Goal: Task Accomplishment & Management: Manage account settings

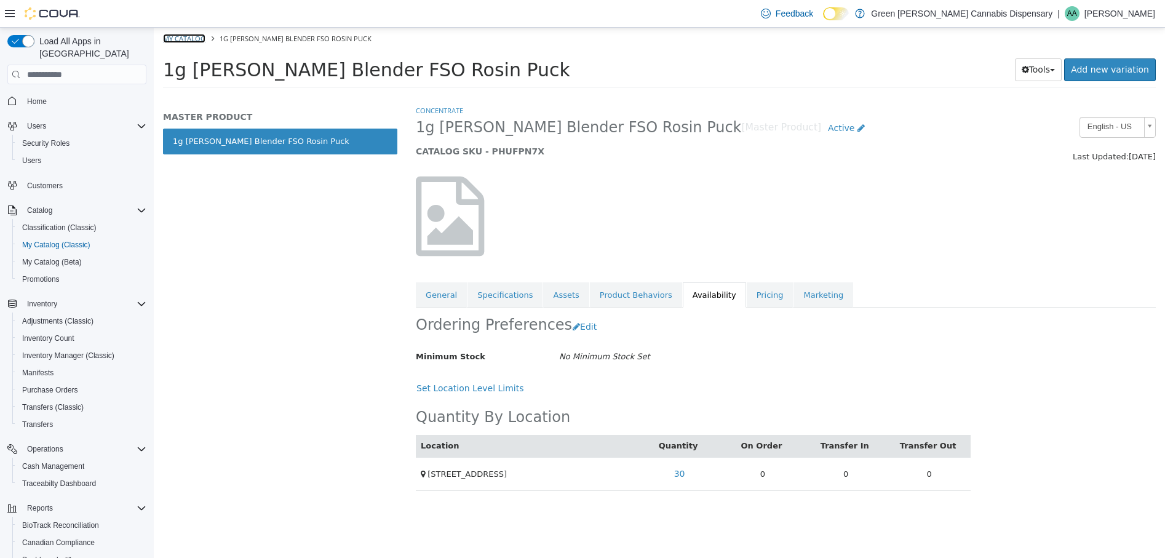
click at [190, 35] on link "My Catalog" at bounding box center [184, 38] width 42 height 9
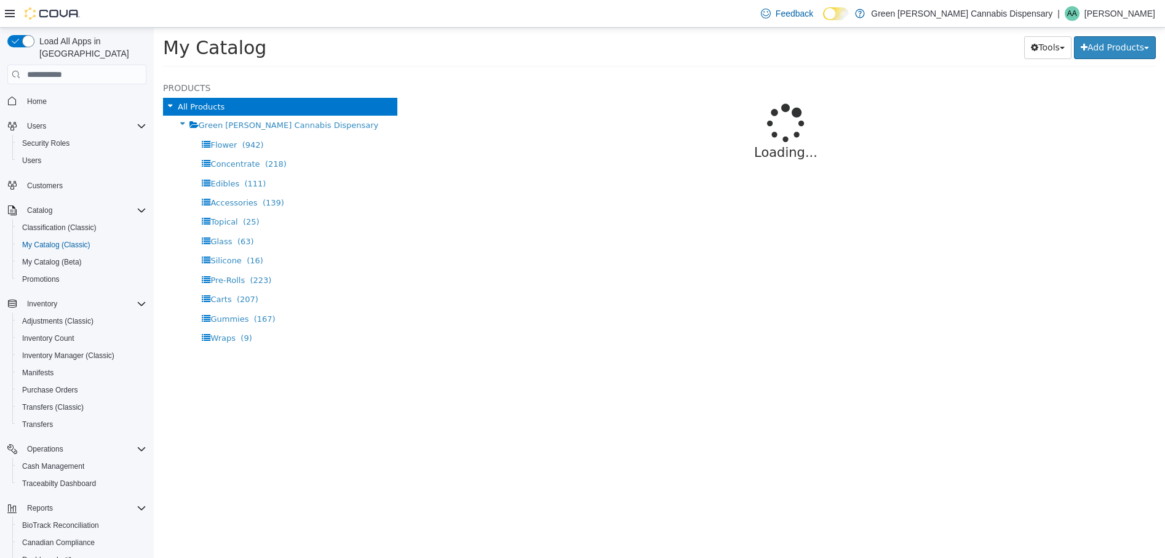
select select "**********"
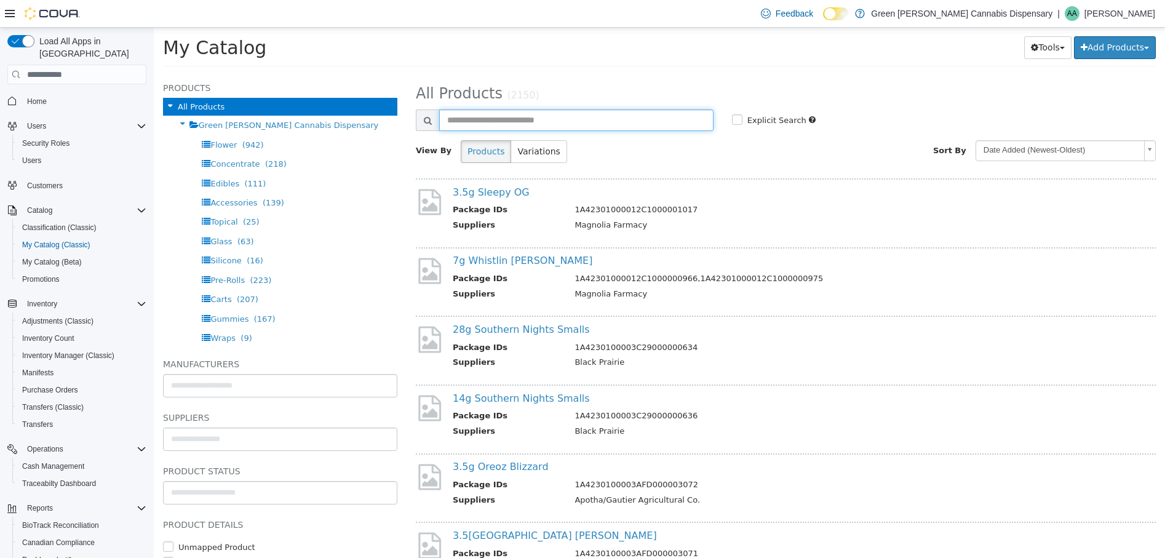
click at [542, 121] on input "text" at bounding box center [576, 121] width 274 height 22
type input "**********"
select select "**********"
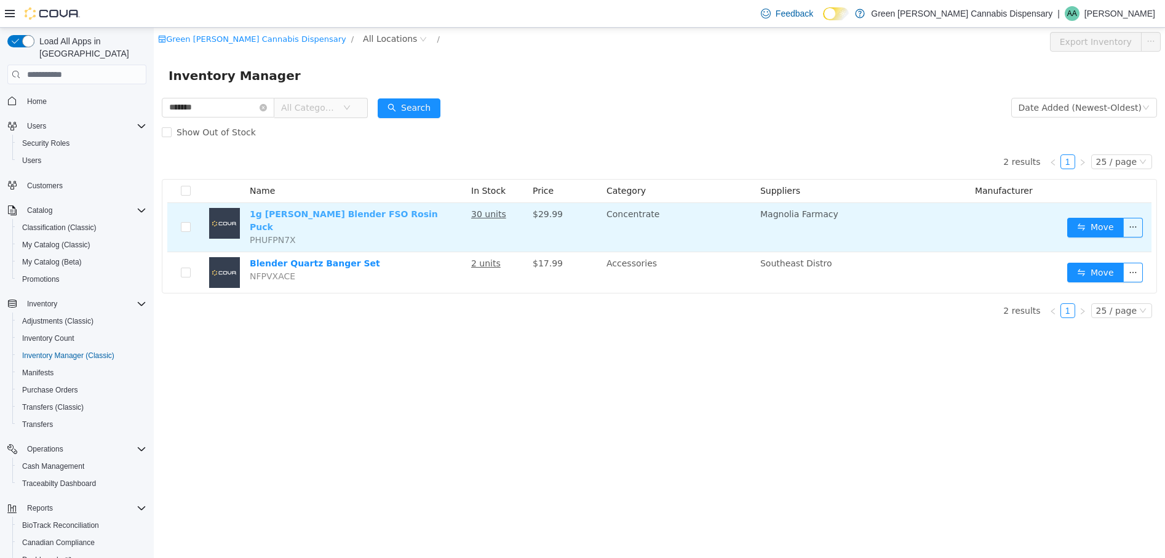
click at [362, 215] on link "1g [PERSON_NAME] Blender FSO Rosin Puck" at bounding box center [344, 220] width 188 height 23
click at [338, 218] on link "1g [PERSON_NAME] Blender FSO Rosin Puck" at bounding box center [344, 220] width 188 height 23
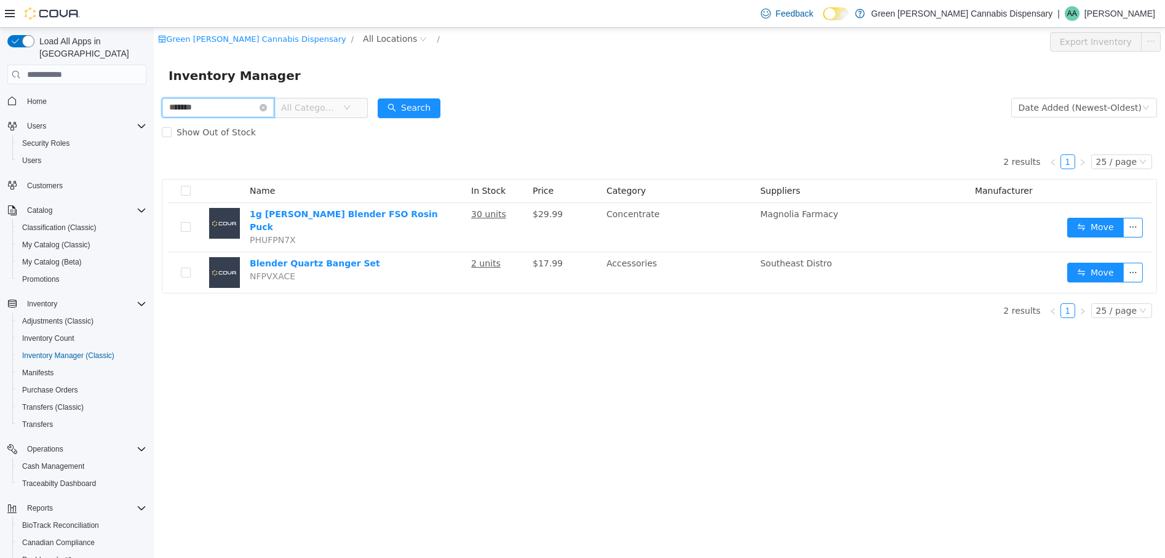
drag, startPoint x: 227, startPoint y: 111, endPoint x: 94, endPoint y: 98, distance: 134.1
click at [154, 98] on html "Green Akers Cannabis Dispensary / All Locations / Export Inventory Inventory Ma…" at bounding box center [659, 293] width 1011 height 530
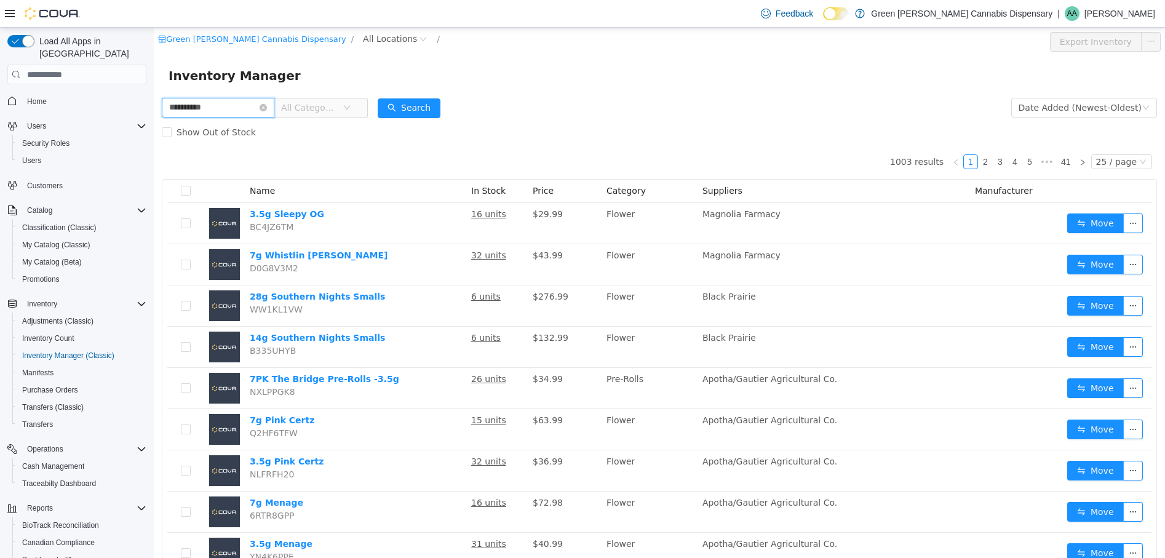
type input "**********"
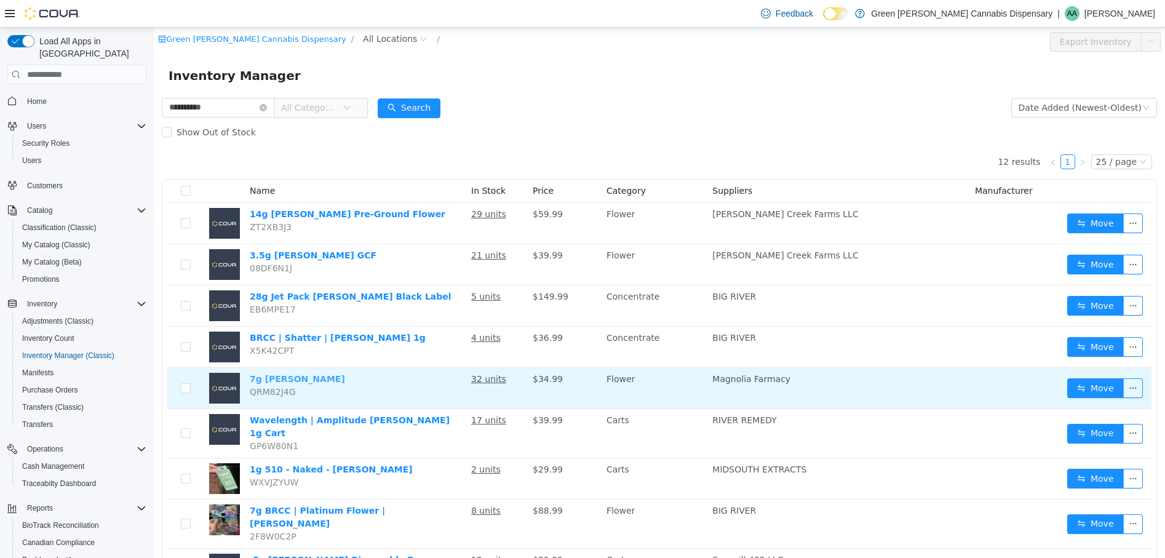
click at [292, 381] on link "7g Jack Herer" at bounding box center [297, 379] width 95 height 10
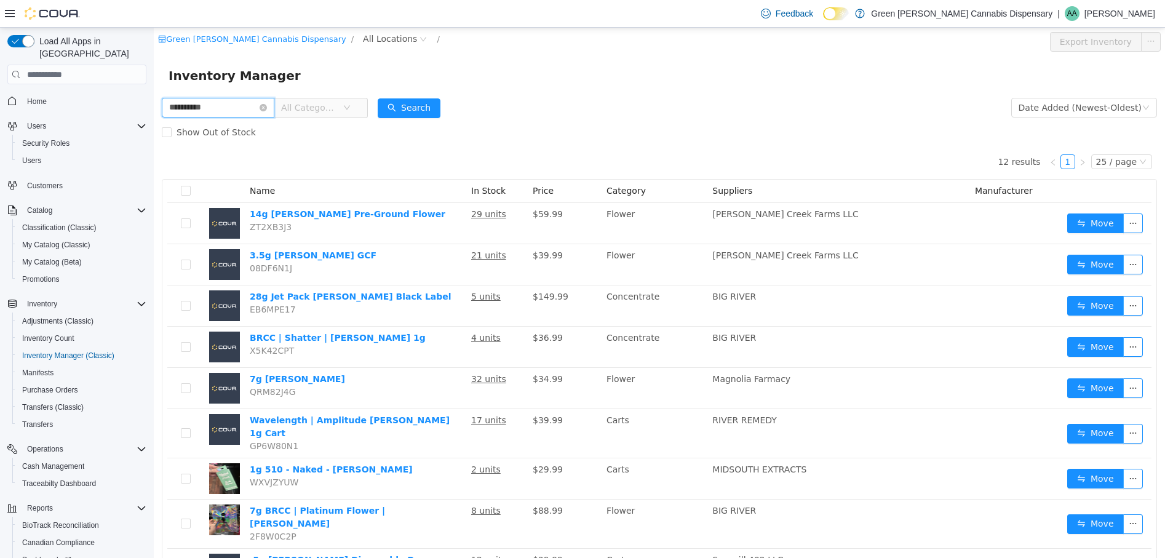
drag, startPoint x: 157, startPoint y: 111, endPoint x: 120, endPoint y: 122, distance: 38.5
click at [154, 122] on html "**********" at bounding box center [659, 293] width 1011 height 530
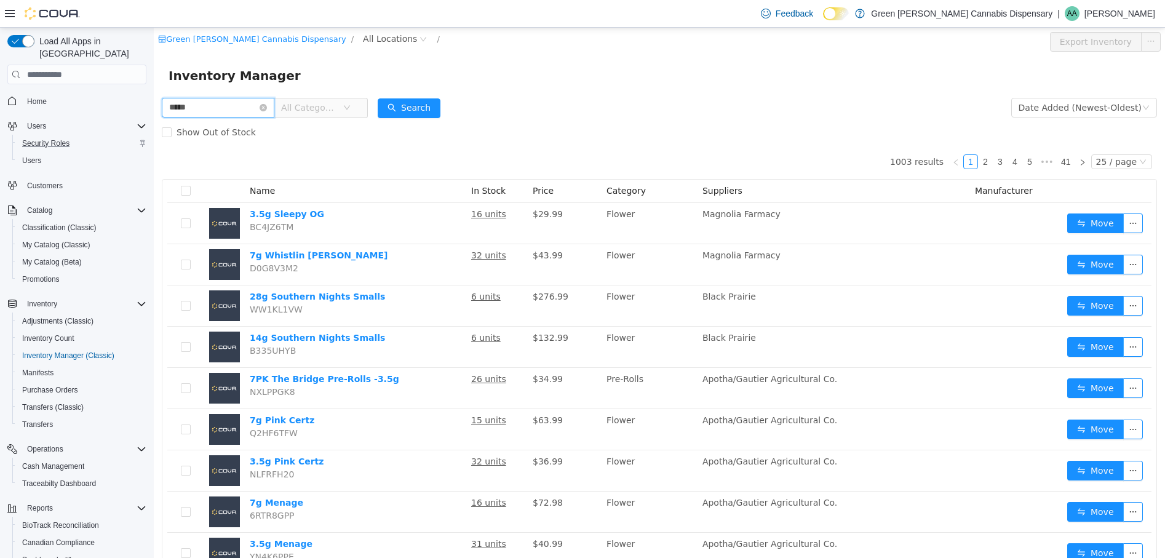
type input "*****"
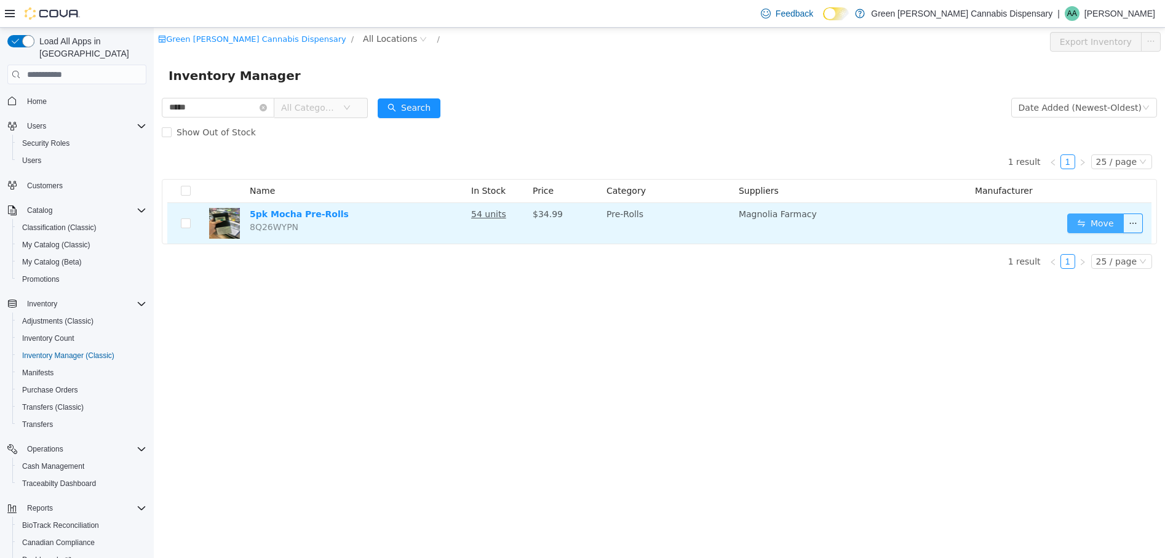
click at [1094, 222] on button "Move" at bounding box center [1095, 223] width 57 height 20
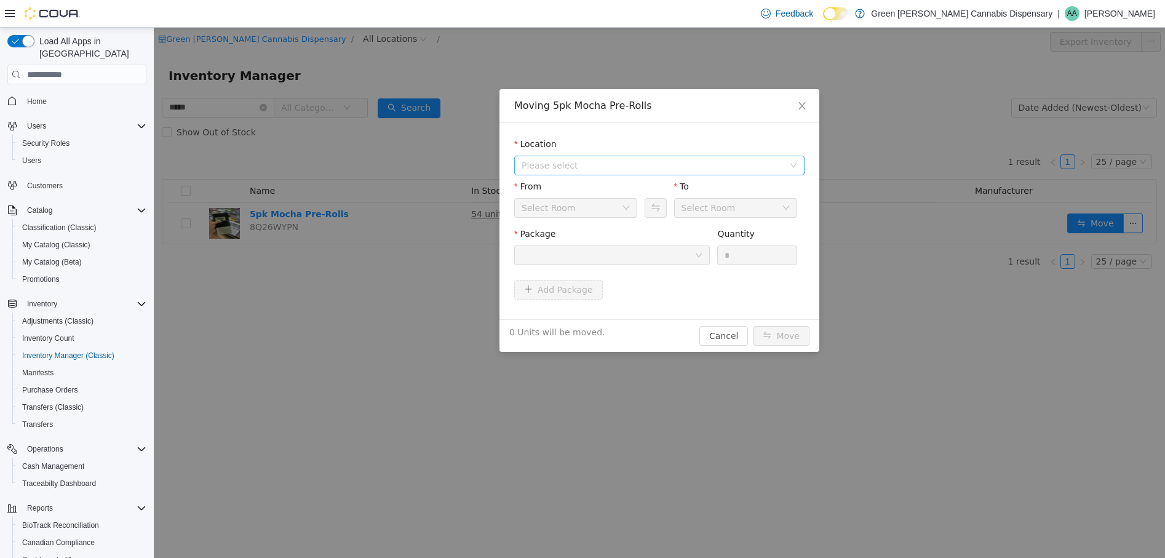
click at [650, 165] on span "Please select" at bounding box center [653, 165] width 262 height 12
click at [592, 212] on span "1409 Battleground Drive" at bounding box center [589, 210] width 86 height 10
click at [788, 210] on icon "icon: down" at bounding box center [786, 207] width 7 height 7
click at [707, 271] on li "Back Stock" at bounding box center [735, 272] width 123 height 20
drag, startPoint x: 612, startPoint y: 251, endPoint x: 592, endPoint y: 256, distance: 20.3
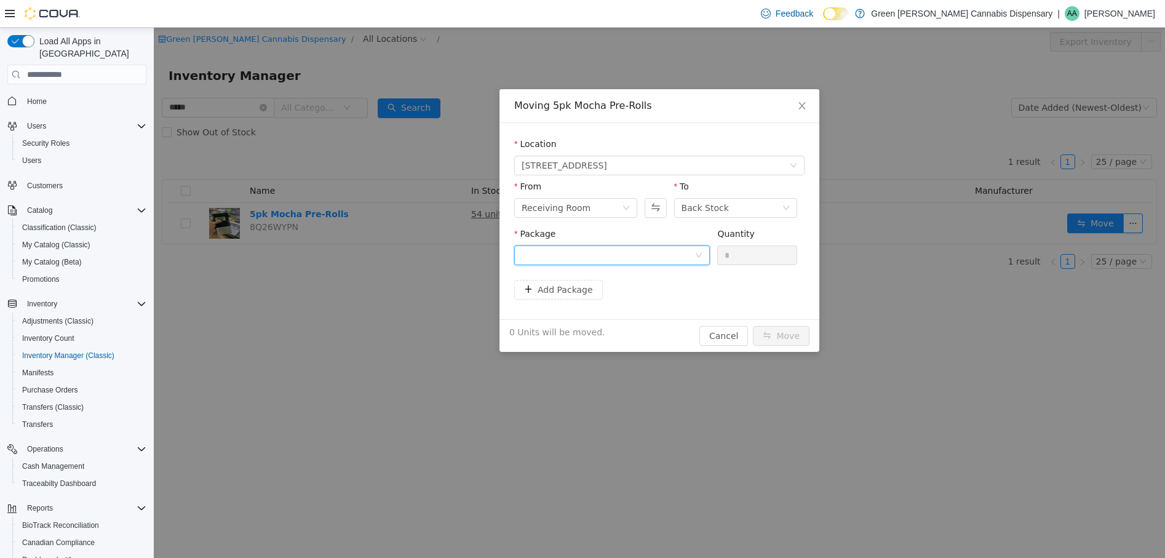
click at [615, 251] on div at bounding box center [608, 255] width 173 height 18
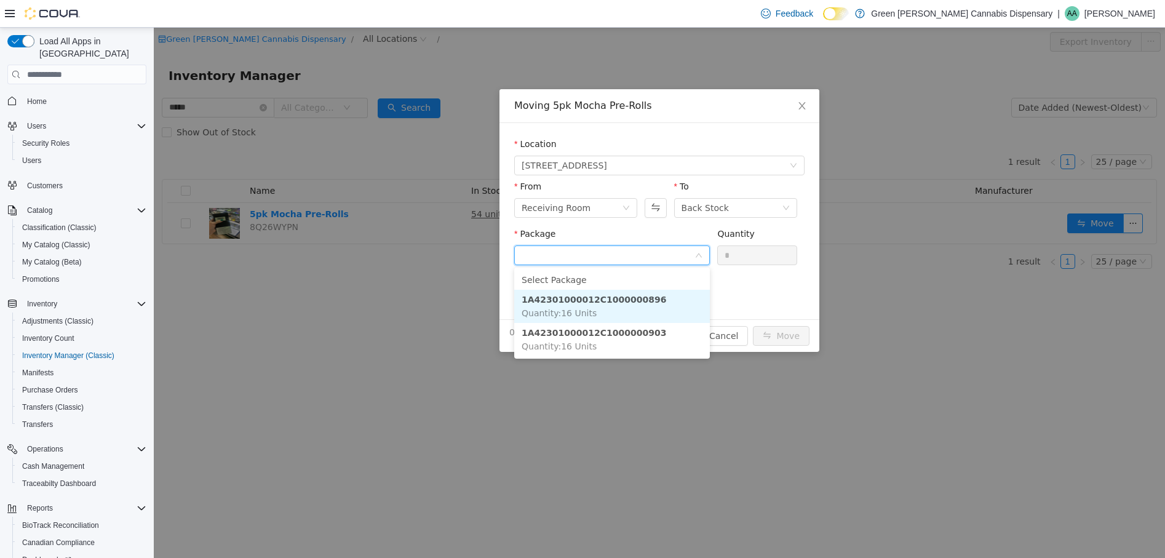
drag, startPoint x: 607, startPoint y: 301, endPoint x: 695, endPoint y: 281, distance: 91.0
click at [612, 301] on strong "1A42301000012C1000000896" at bounding box center [594, 300] width 145 height 10
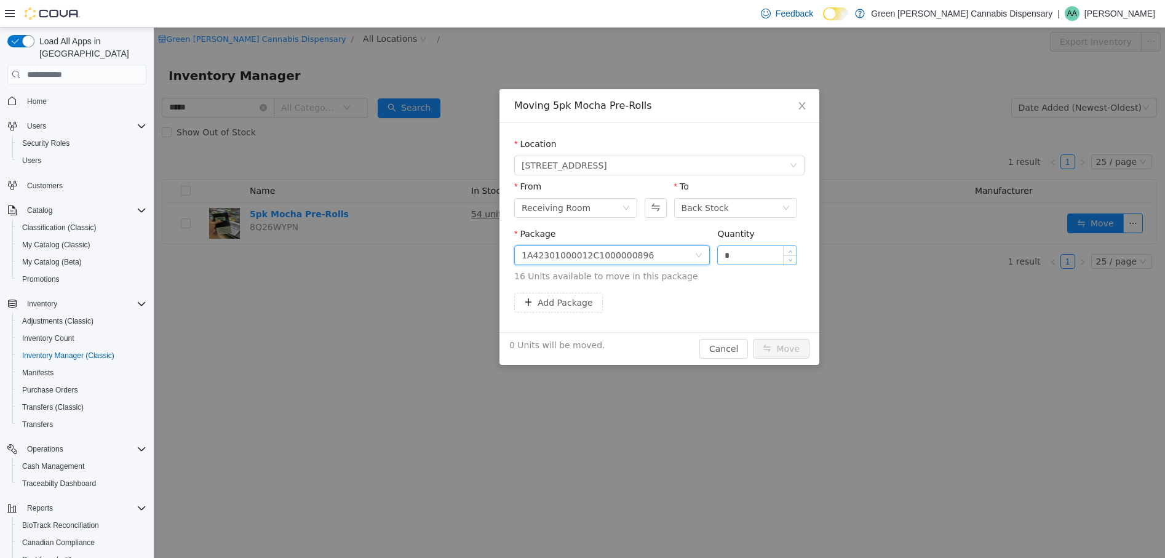
click at [727, 251] on input "*" at bounding box center [757, 255] width 79 height 18
type input "**"
click at [574, 305] on button "Add Package" at bounding box center [558, 303] width 89 height 20
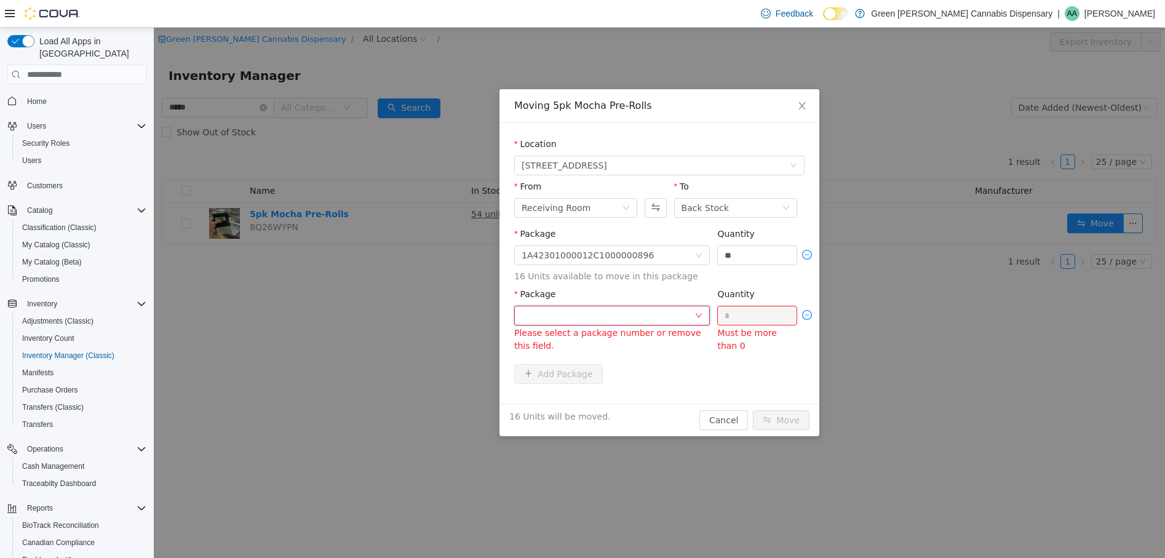
click at [645, 319] on div at bounding box center [608, 315] width 173 height 18
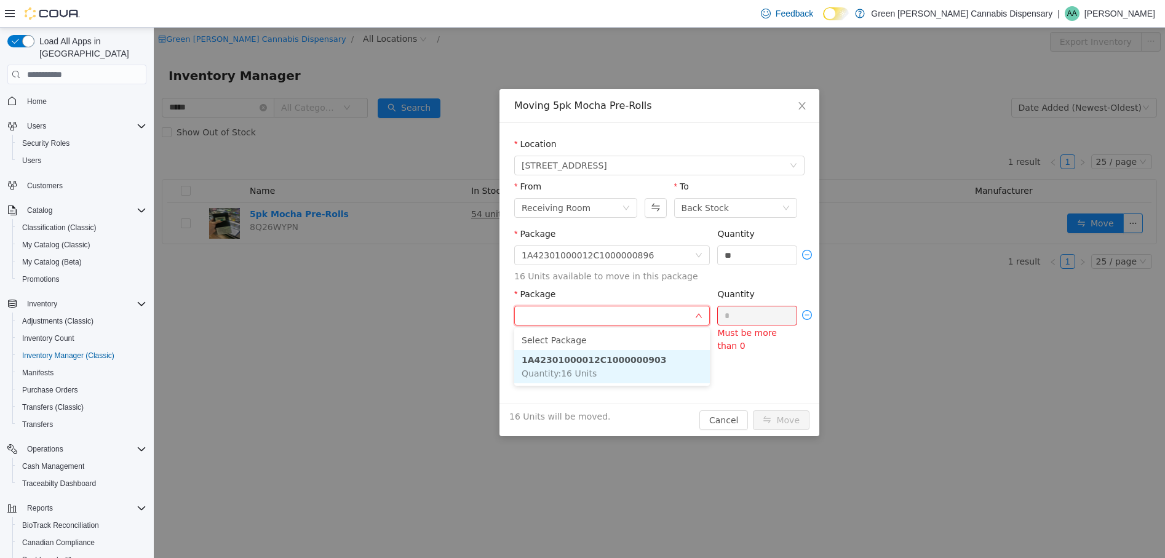
drag, startPoint x: 606, startPoint y: 371, endPoint x: 690, endPoint y: 349, distance: 86.6
click at [621, 370] on li "1A42301000012C1000000903 Quantity : 16 Units" at bounding box center [612, 366] width 196 height 33
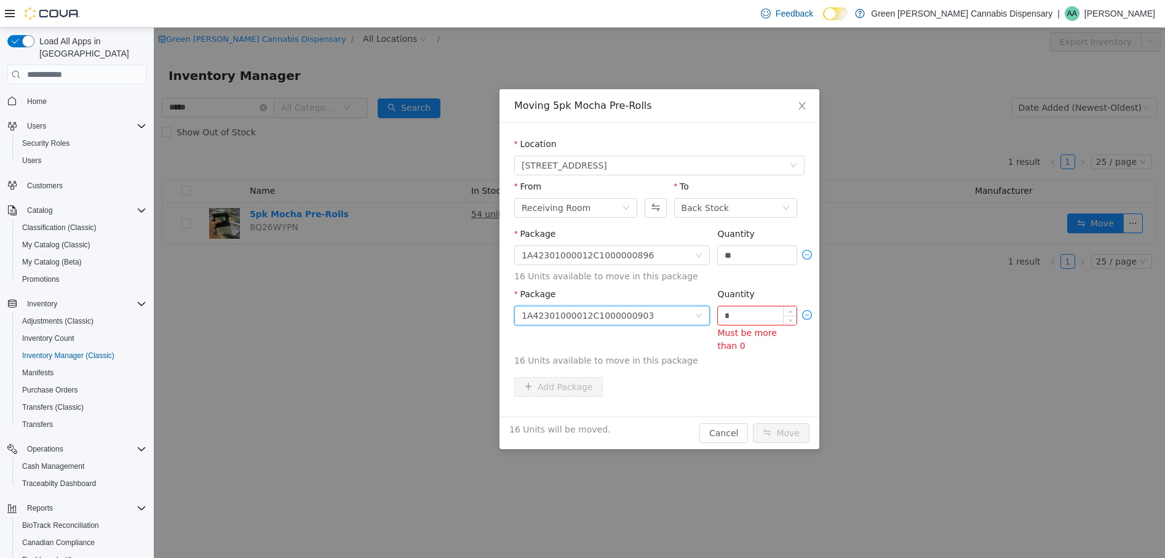
click at [726, 315] on input "*" at bounding box center [757, 315] width 79 height 18
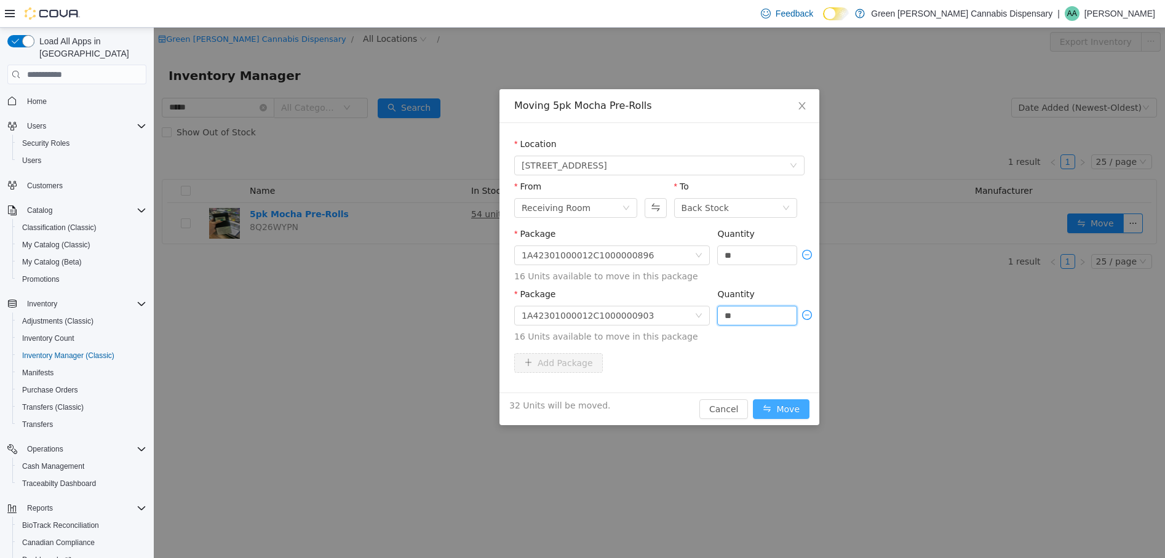
type input "**"
click at [794, 406] on button "Move" at bounding box center [781, 409] width 57 height 20
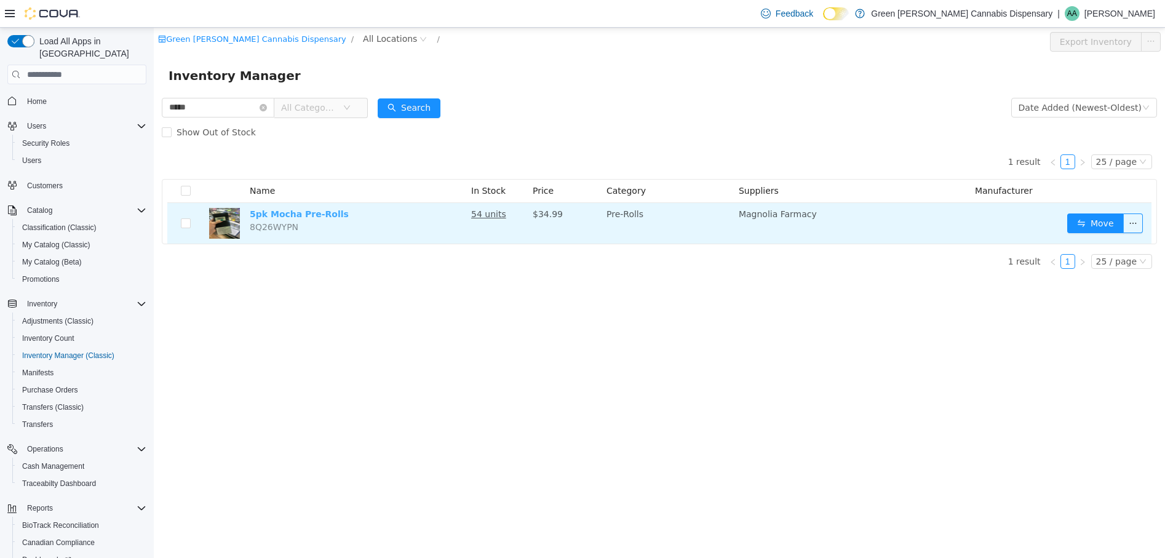
click at [301, 217] on link "5pk Mocha Pre-Rolls" at bounding box center [299, 214] width 99 height 10
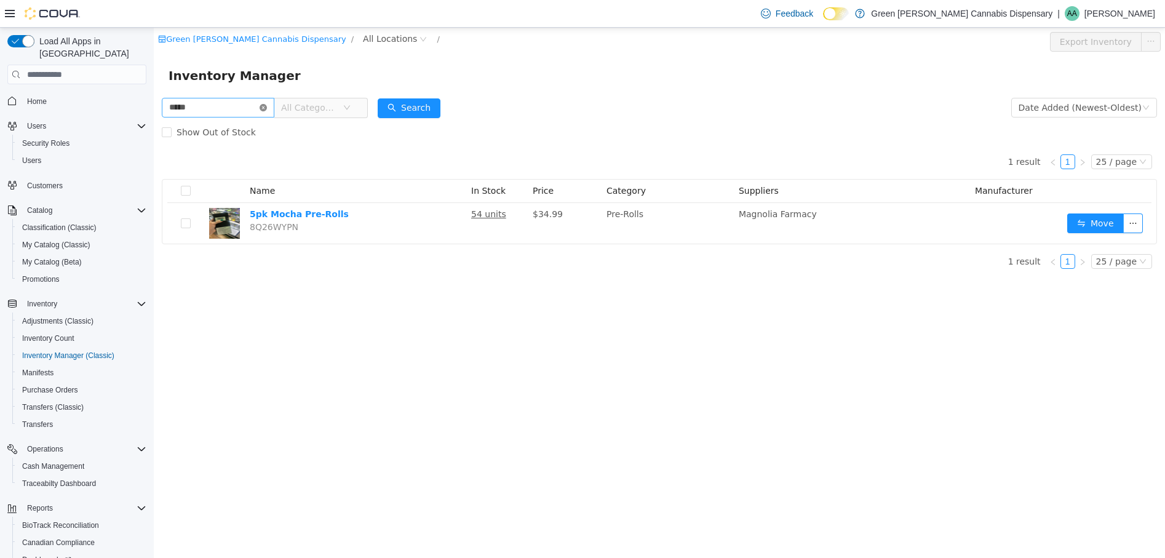
click at [267, 108] on icon "icon: close-circle" at bounding box center [263, 107] width 7 height 7
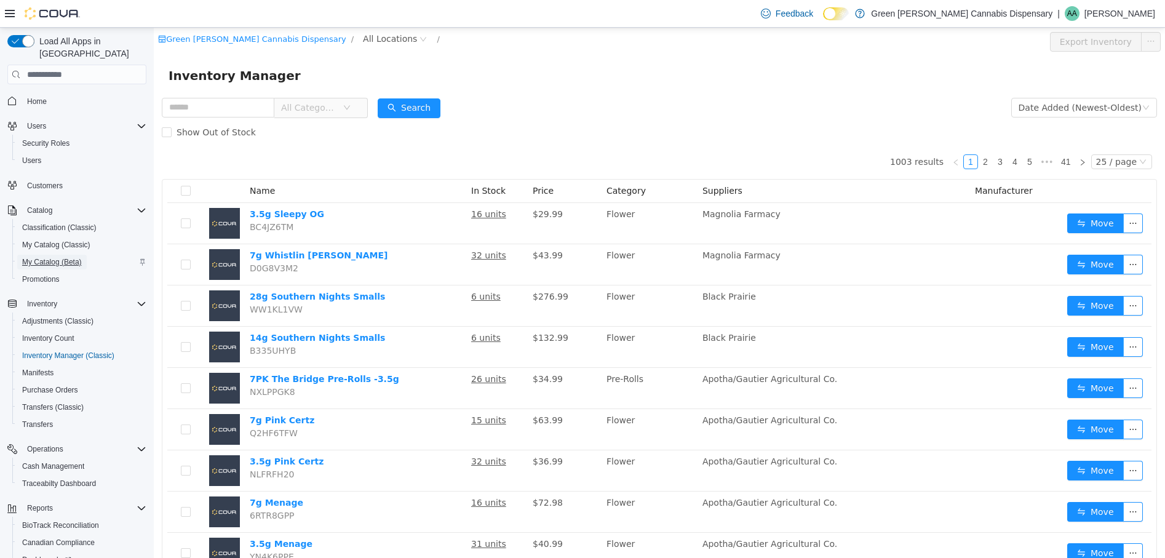
click at [46, 257] on span "My Catalog (Beta)" at bounding box center [52, 262] width 60 height 10
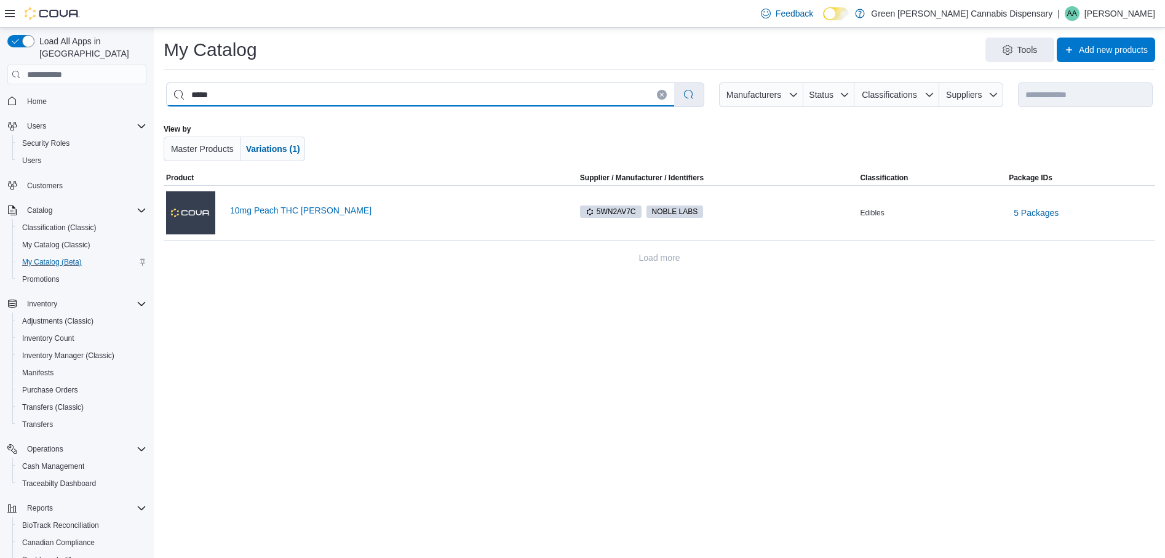
drag, startPoint x: 357, startPoint y: 92, endPoint x: 84, endPoint y: 81, distance: 273.4
click at [84, 81] on div "**********" at bounding box center [582, 293] width 1165 height 530
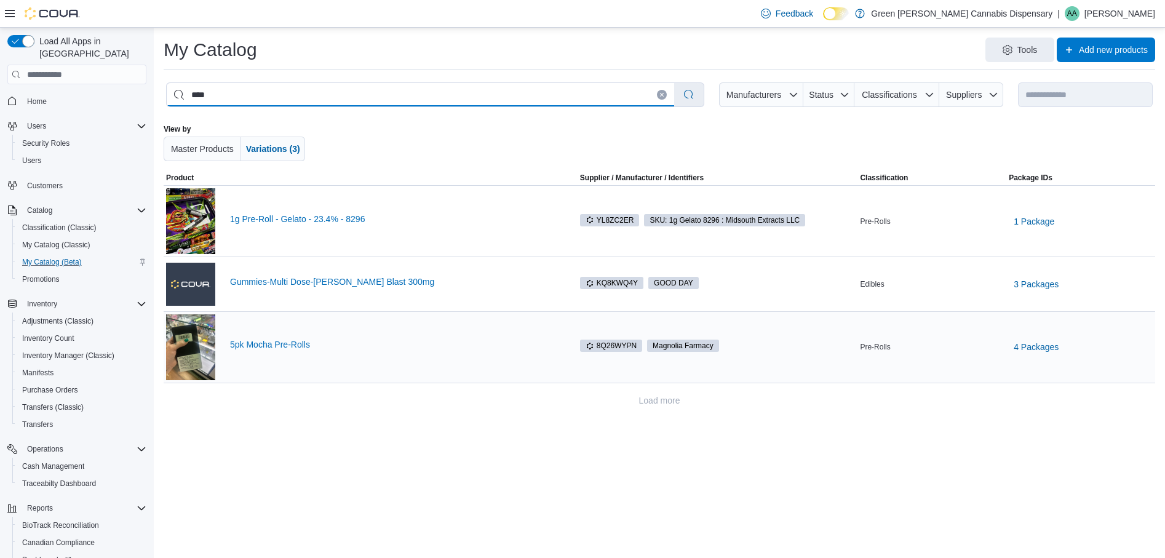
type input "****"
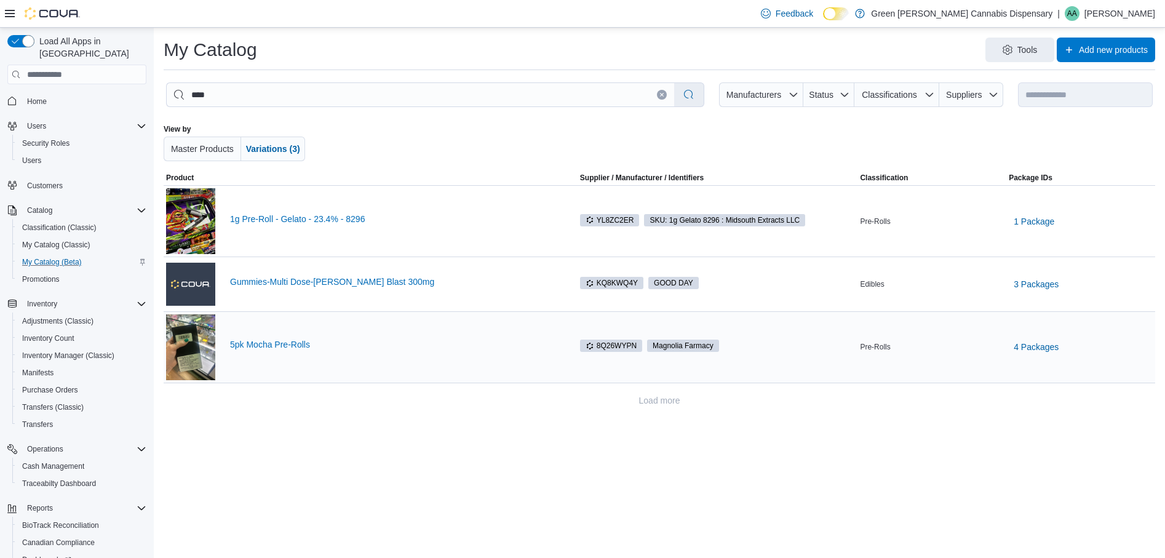
click at [300, 351] on div "5pk Mocha Pre-Rolls" at bounding box center [394, 347] width 328 height 15
click at [297, 343] on link "5pk Mocha Pre-Rolls" at bounding box center [394, 345] width 328 height 10
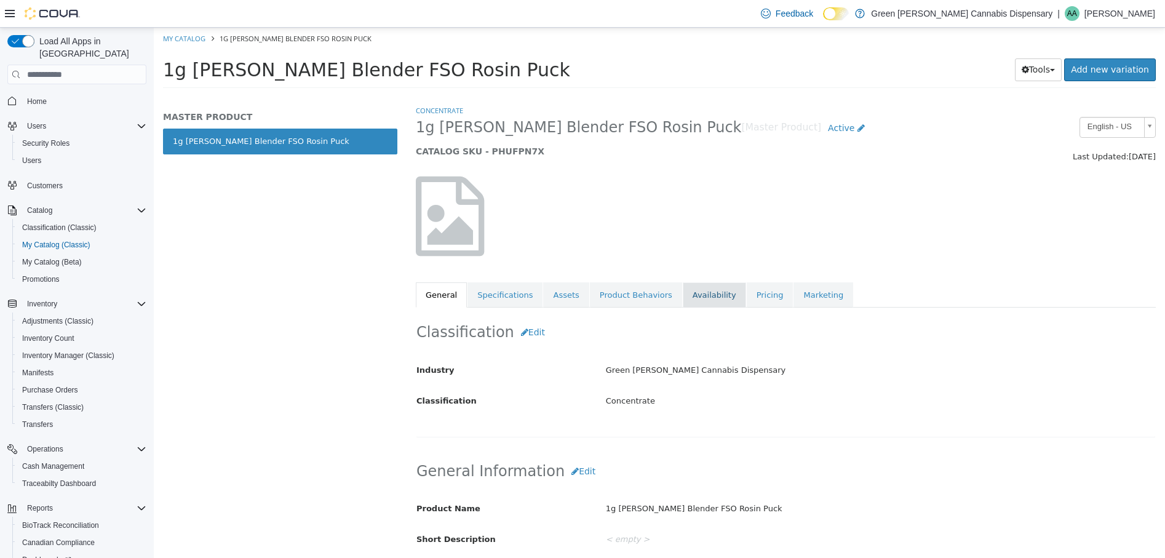
click at [687, 295] on link "Availability" at bounding box center [714, 295] width 63 height 26
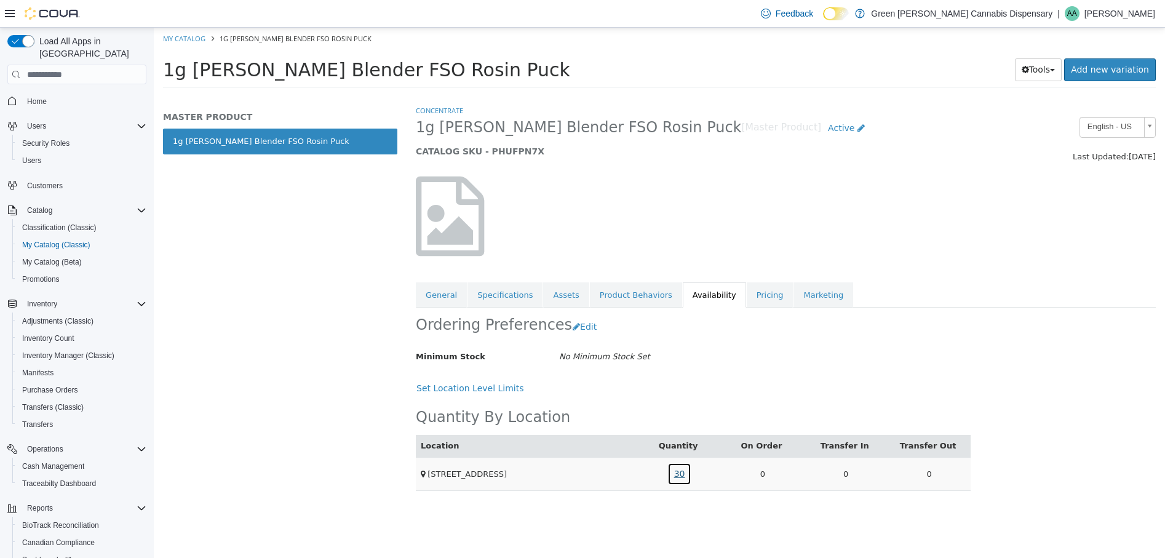
click at [682, 475] on link "30" at bounding box center [680, 474] width 25 height 23
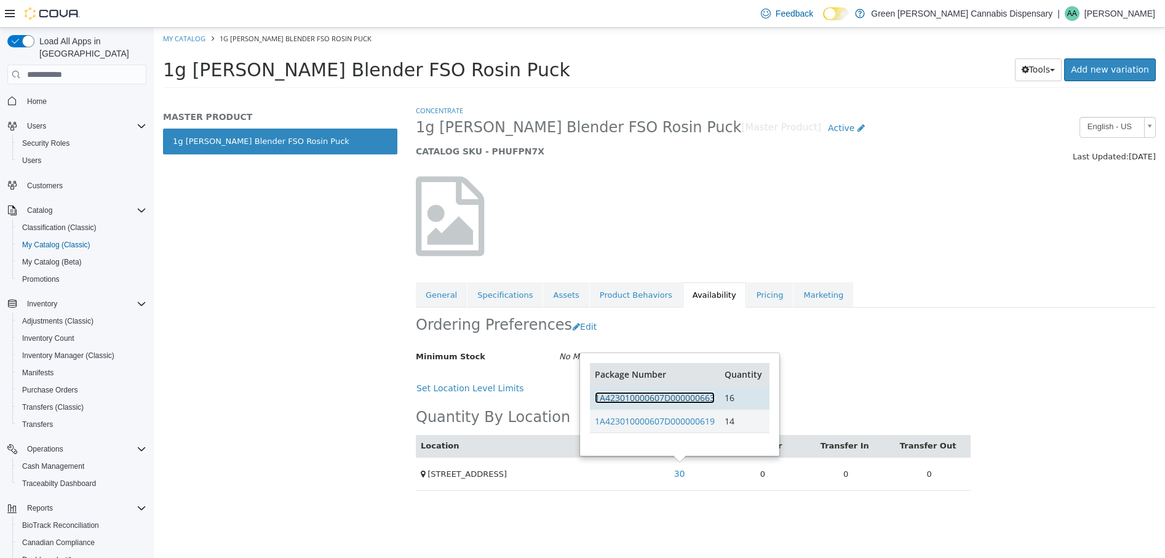
click at [706, 397] on link "1A423010000607D000000663" at bounding box center [655, 398] width 120 height 12
click at [193, 36] on link "My Catalog" at bounding box center [184, 38] width 42 height 9
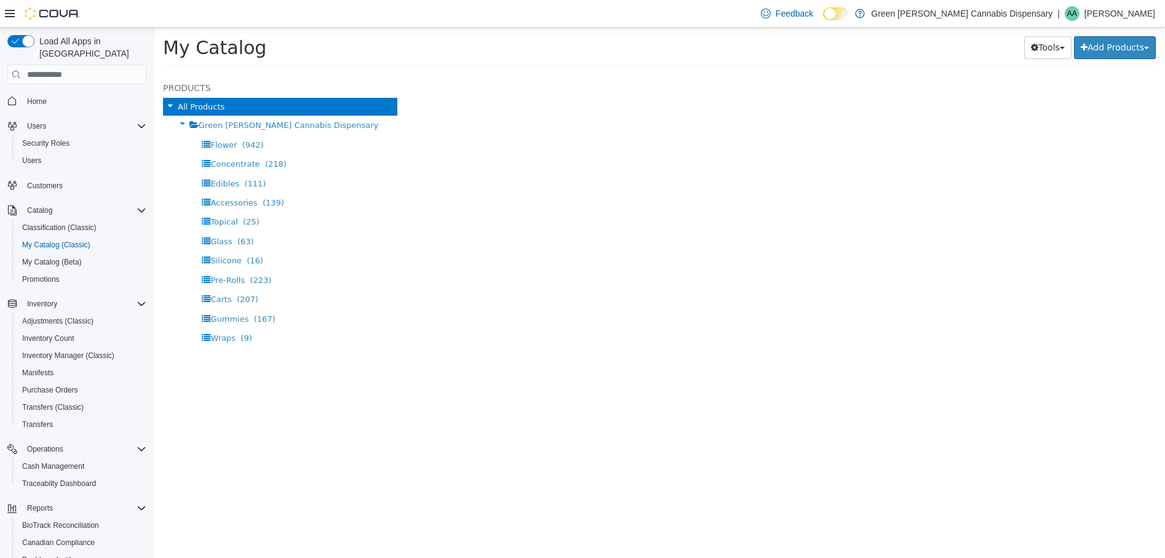
select select "**********"
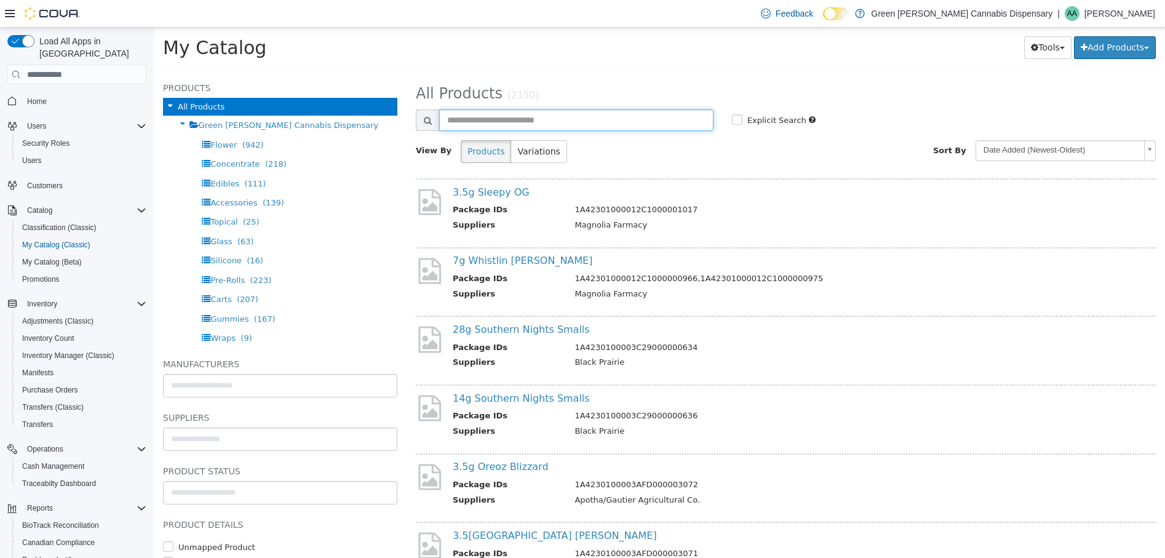
click at [557, 117] on input "text" at bounding box center [576, 121] width 274 height 22
type input "****"
select select "**********"
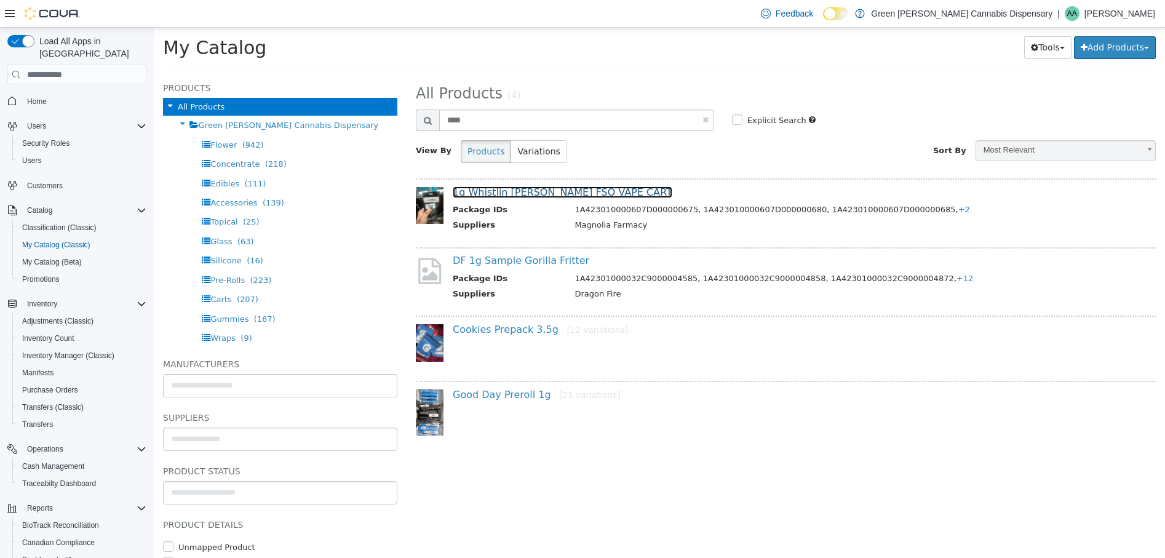
click at [571, 193] on link "1g Whistlin [PERSON_NAME] FSO VAPE CART" at bounding box center [563, 192] width 220 height 12
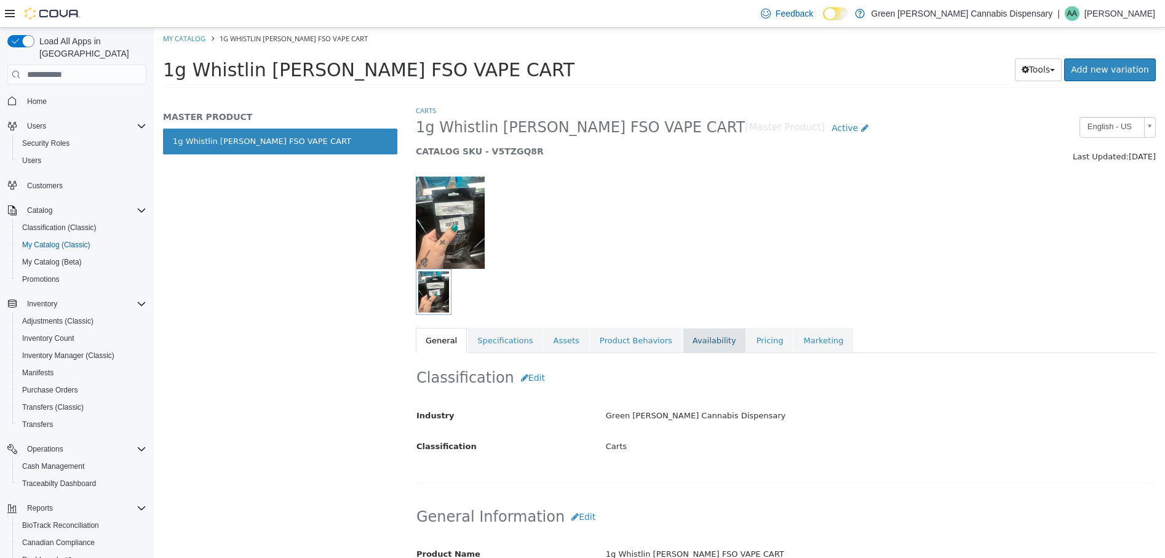
click at [692, 343] on link "Availability" at bounding box center [714, 341] width 63 height 26
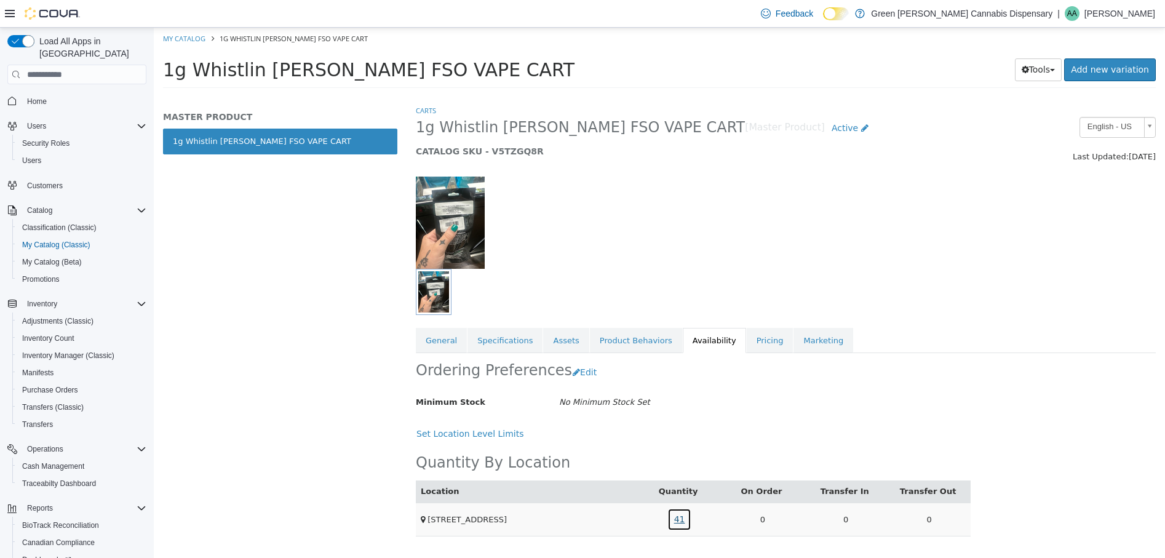
click at [678, 517] on link "41" at bounding box center [680, 519] width 25 height 23
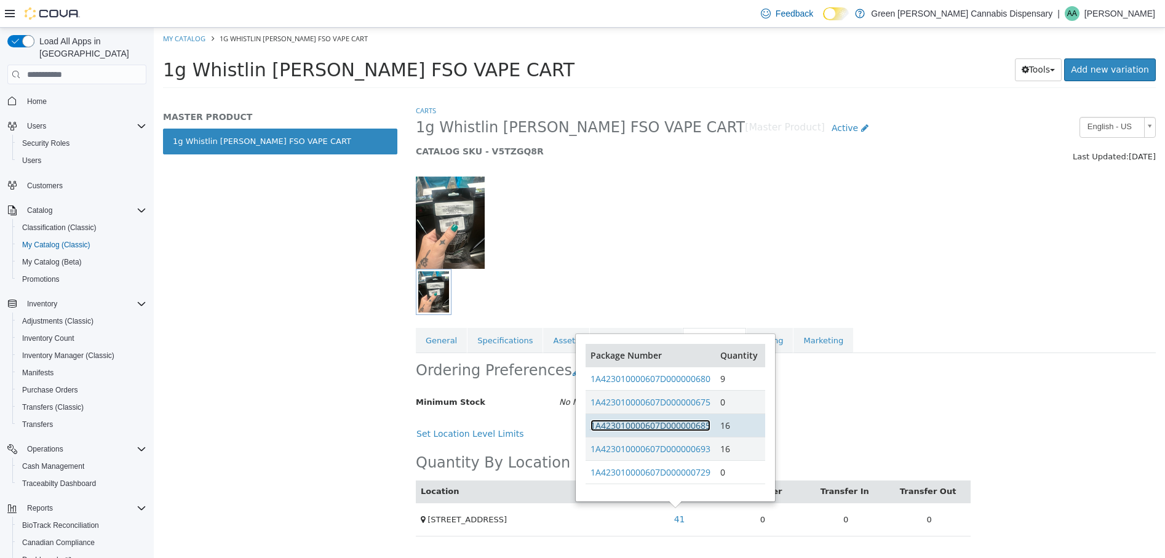
click at [685, 428] on link "1A423010000607D000000685" at bounding box center [651, 426] width 120 height 12
click at [690, 446] on link "1A423010000607D000000693" at bounding box center [651, 449] width 120 height 12
click at [676, 426] on link "1A423010000607D000000685" at bounding box center [651, 426] width 120 height 12
click at [645, 444] on link "1A423010000607D000000693" at bounding box center [651, 449] width 120 height 12
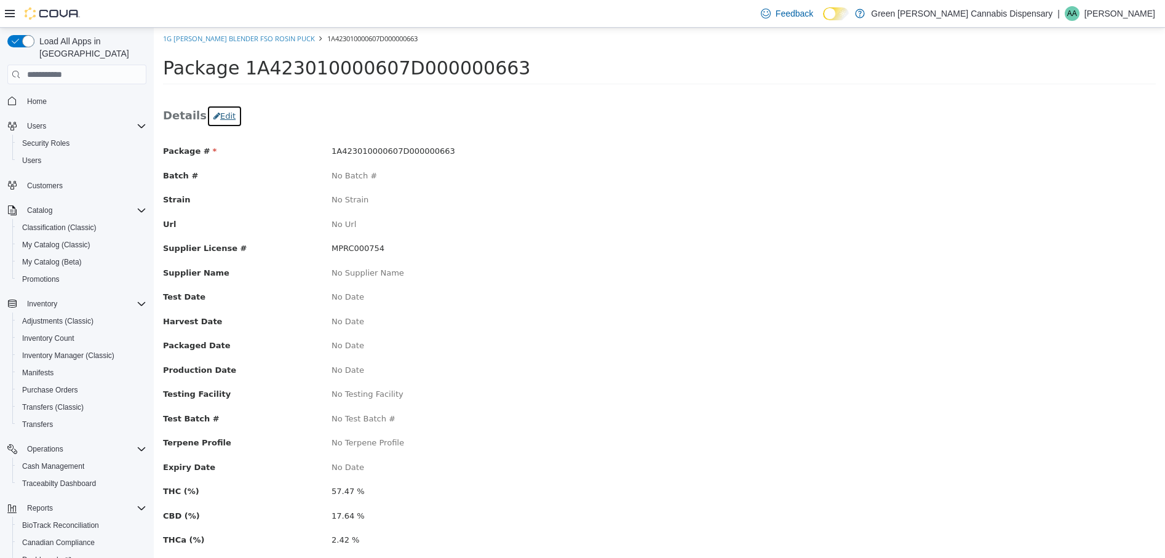
click at [223, 116] on button "Edit" at bounding box center [225, 116] width 36 height 22
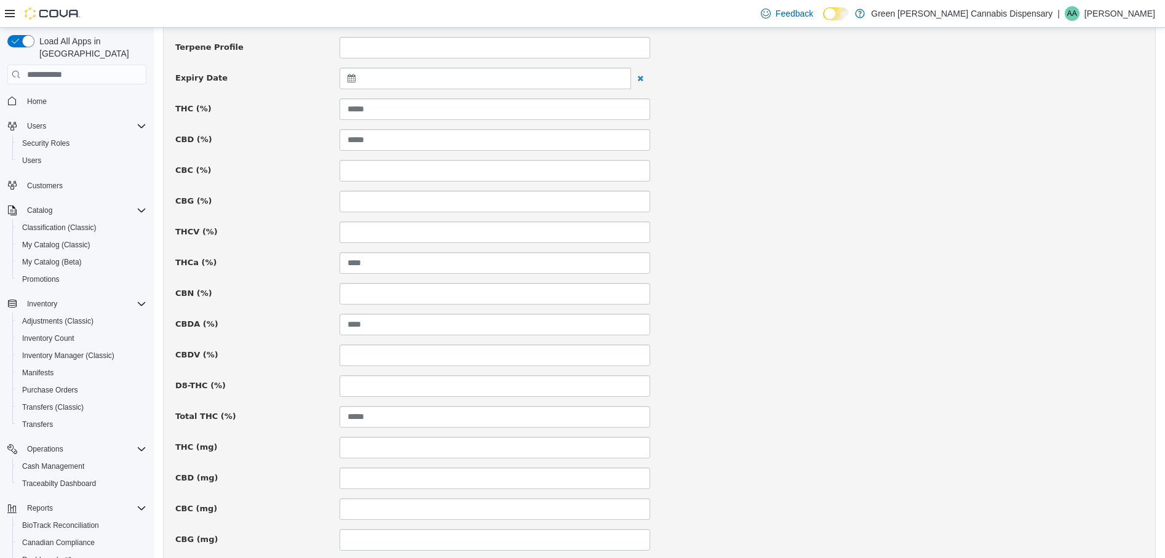
scroll to position [554, 0]
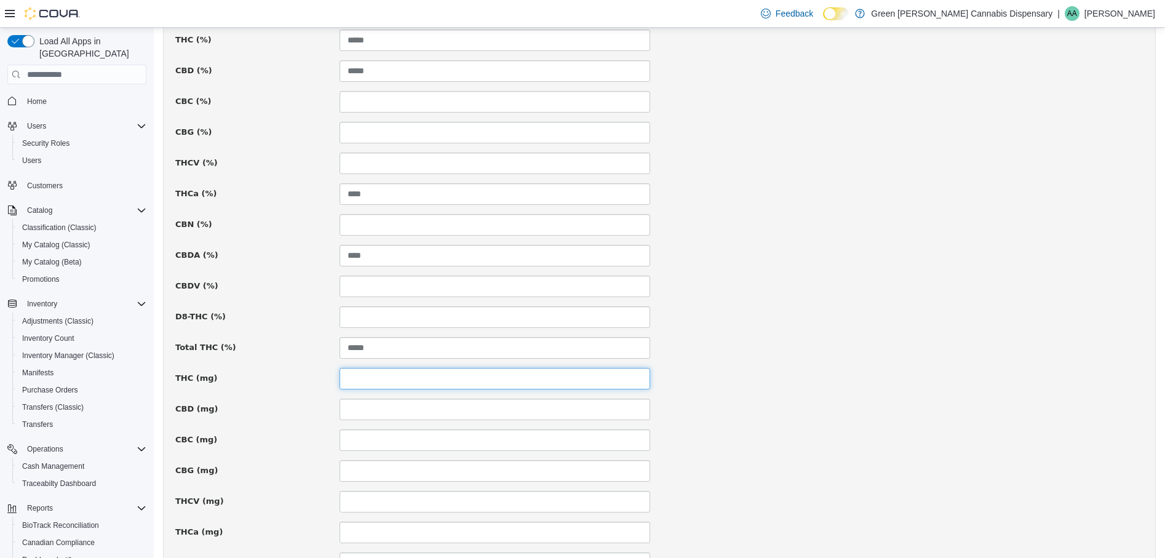
click at [384, 377] on input at bounding box center [495, 379] width 311 height 22
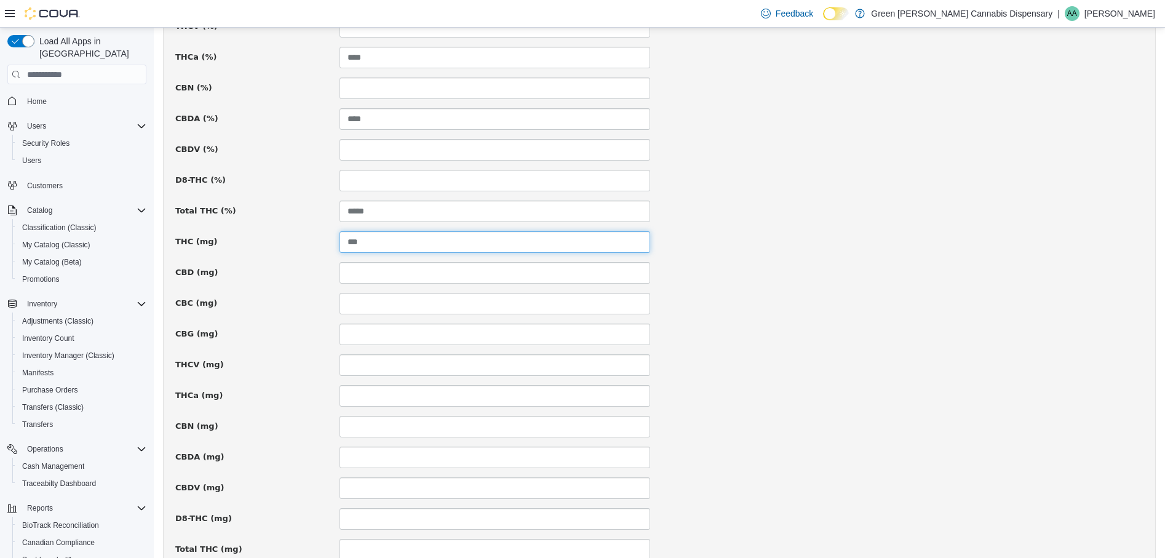
scroll to position [782, 0]
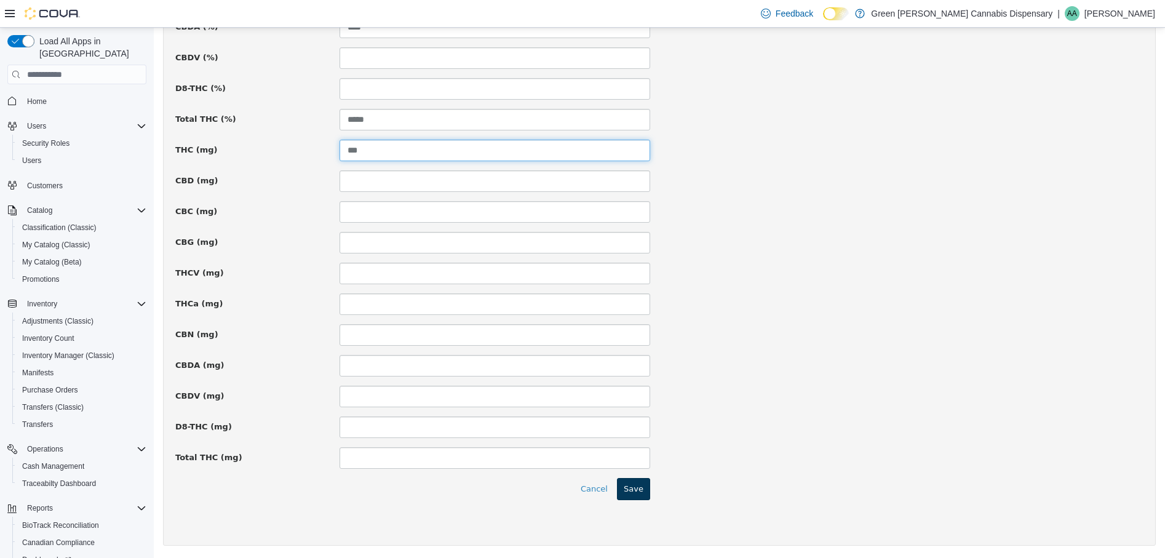
type input "***"
click at [628, 490] on button "Save" at bounding box center [633, 489] width 33 height 22
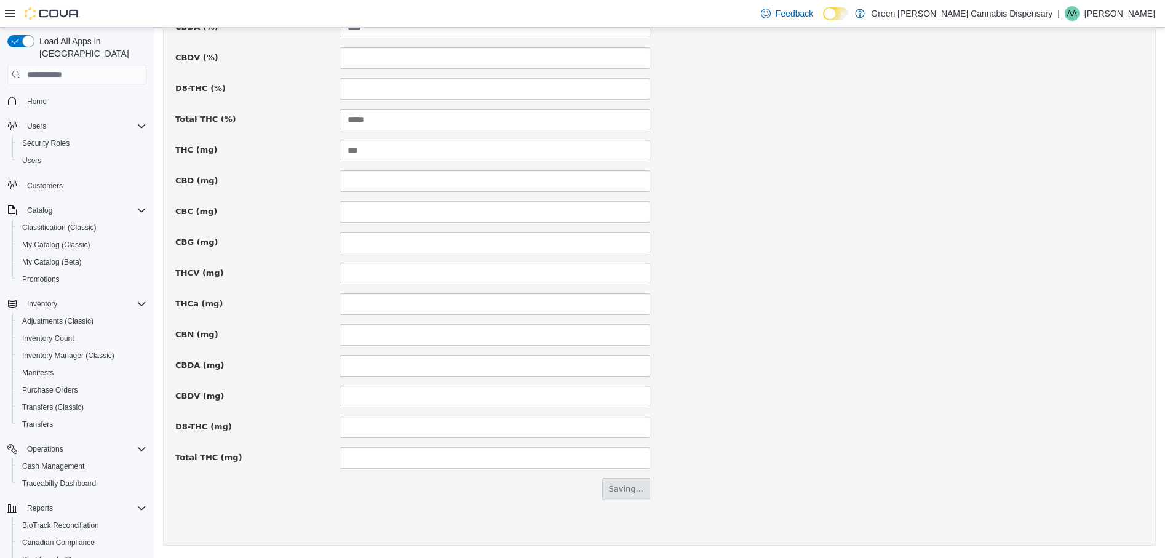
scroll to position [0, 0]
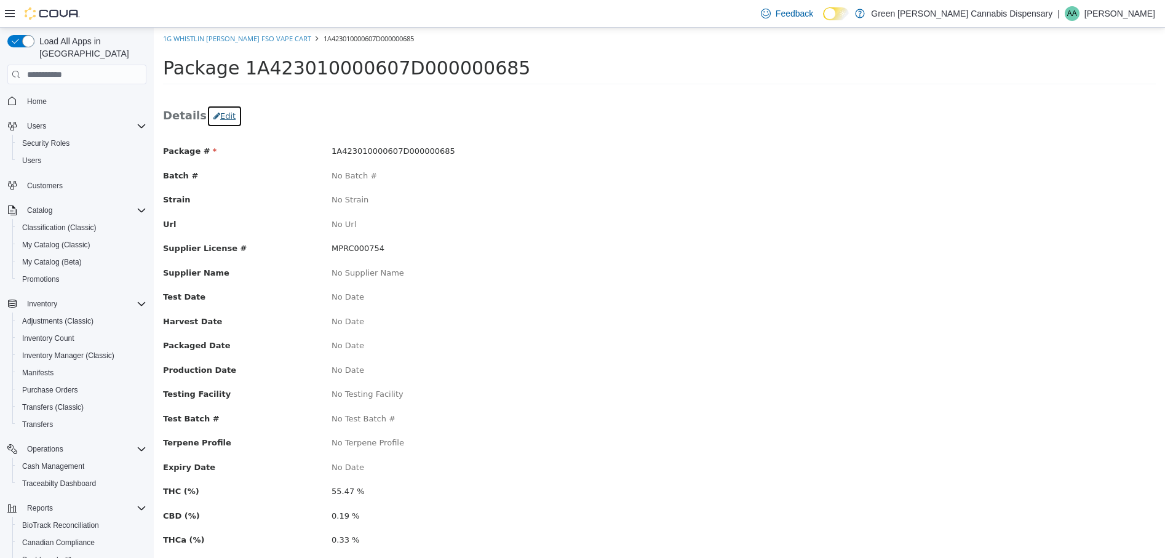
click at [215, 116] on button "Edit" at bounding box center [225, 116] width 36 height 22
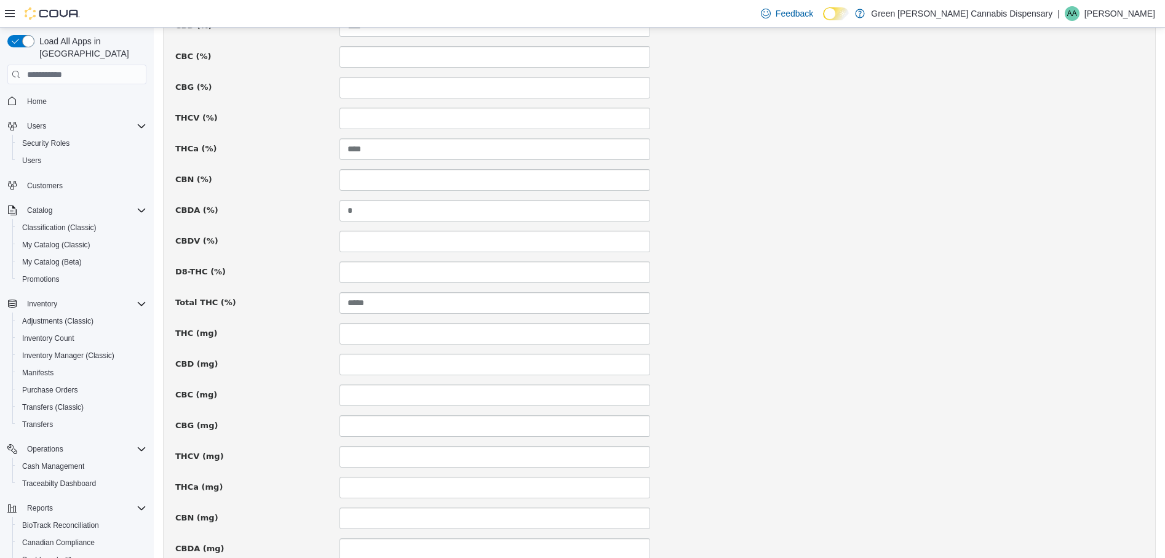
scroll to position [615, 0]
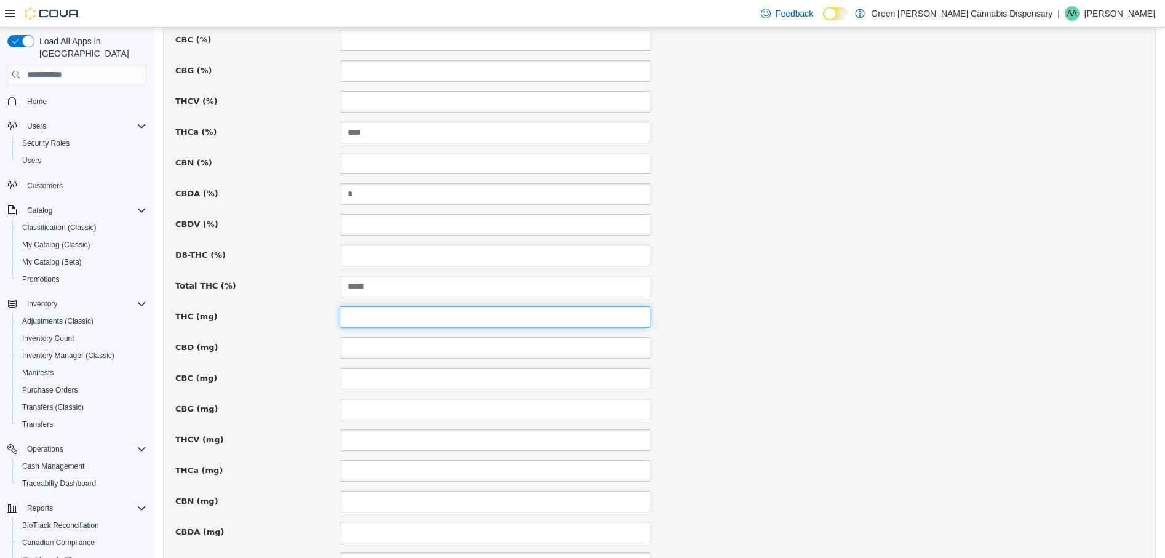
click at [383, 316] on input at bounding box center [495, 317] width 311 height 22
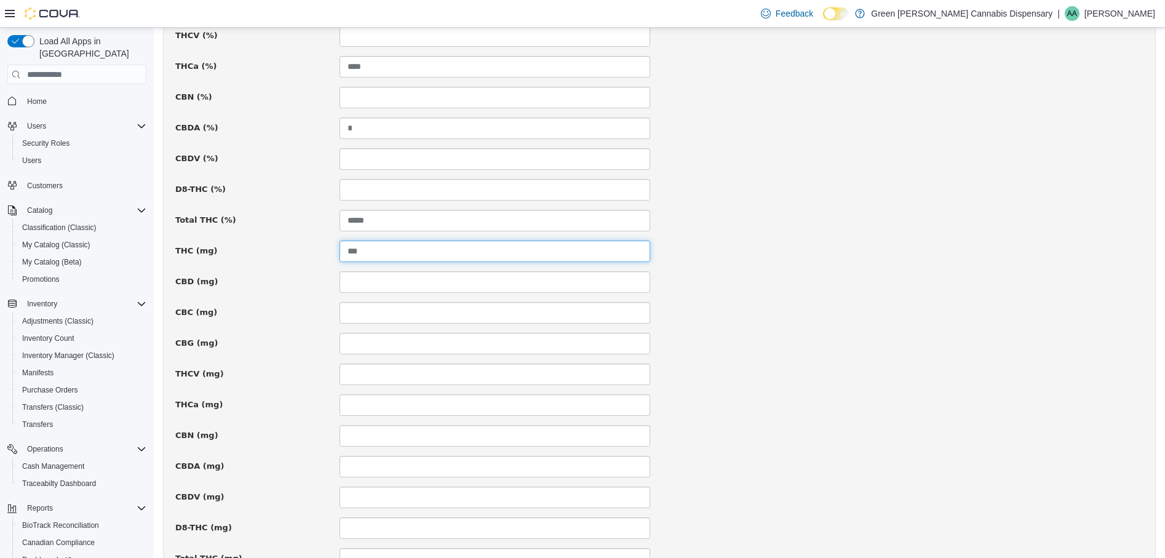
scroll to position [782, 0]
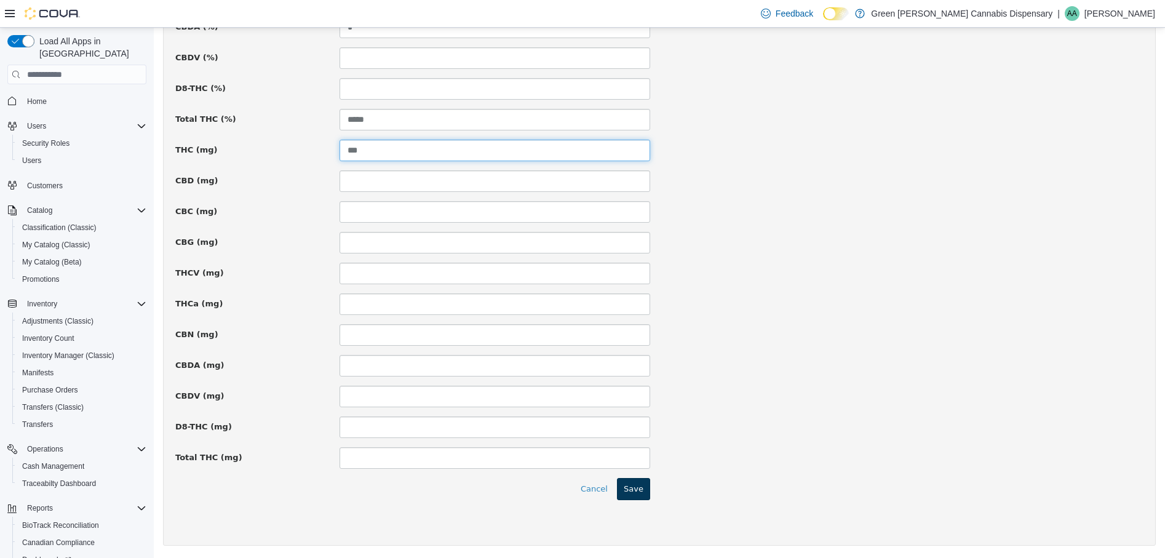
type input "***"
click at [626, 485] on button "Save" at bounding box center [633, 489] width 33 height 22
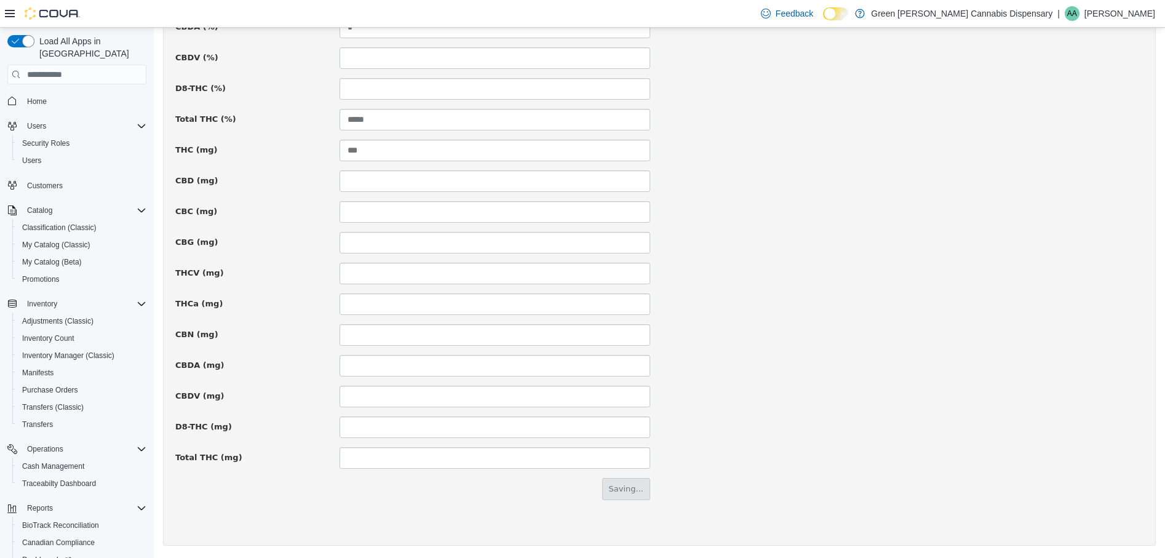
scroll to position [0, 0]
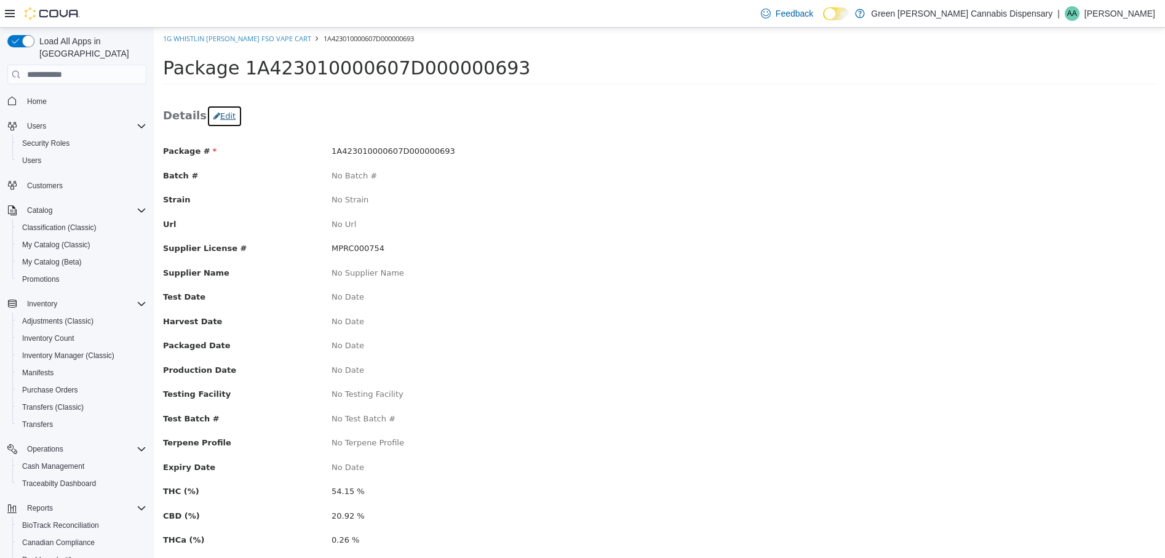
click at [223, 122] on button "Edit" at bounding box center [225, 116] width 36 height 22
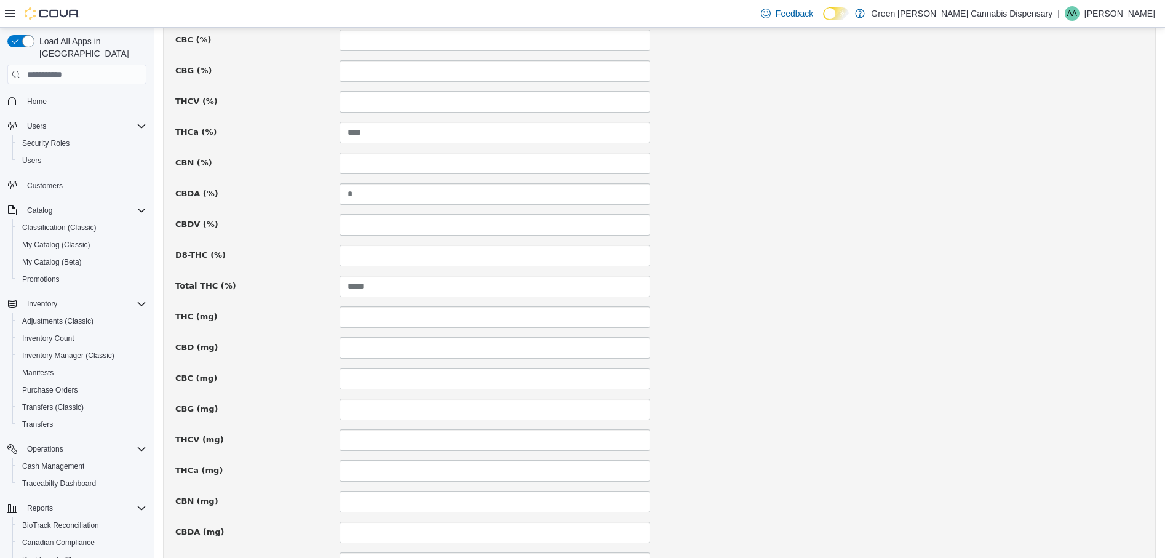
scroll to position [782, 0]
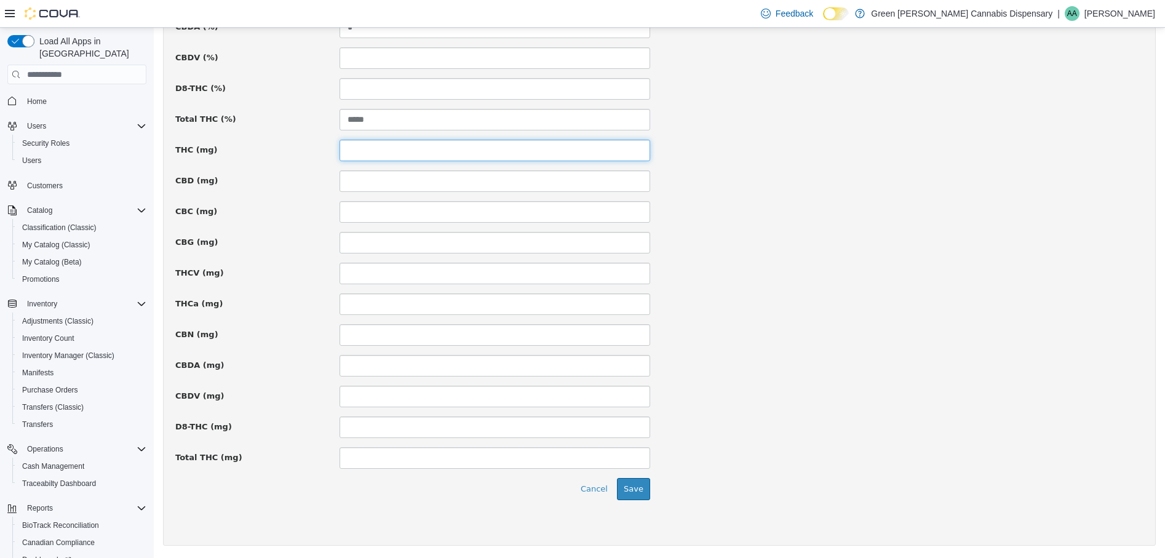
click at [375, 148] on input at bounding box center [495, 151] width 311 height 22
type input "***"
click at [633, 493] on button "Save" at bounding box center [633, 489] width 33 height 22
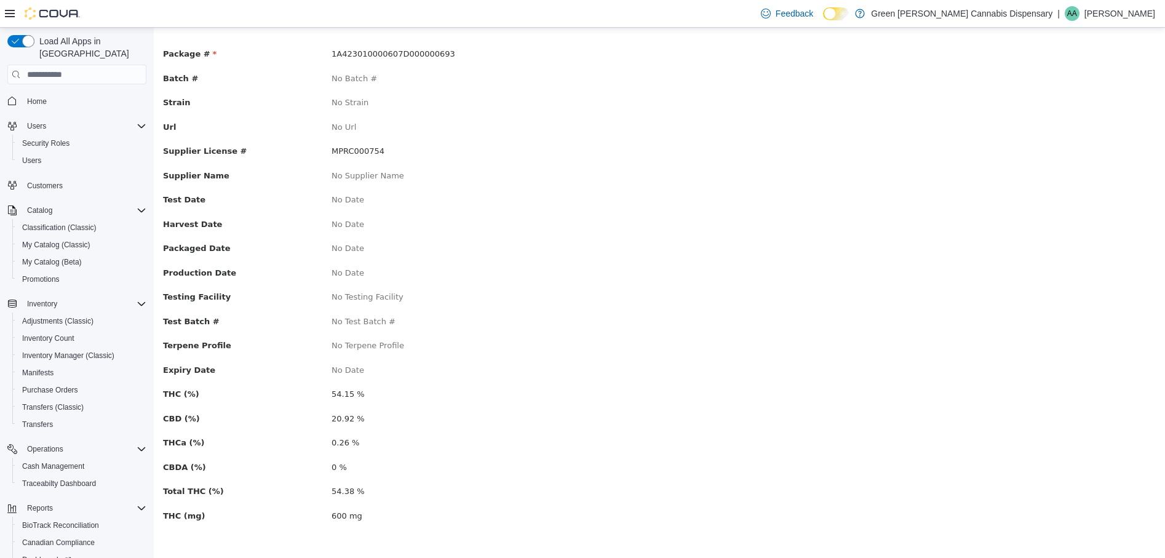
scroll to position [0, 0]
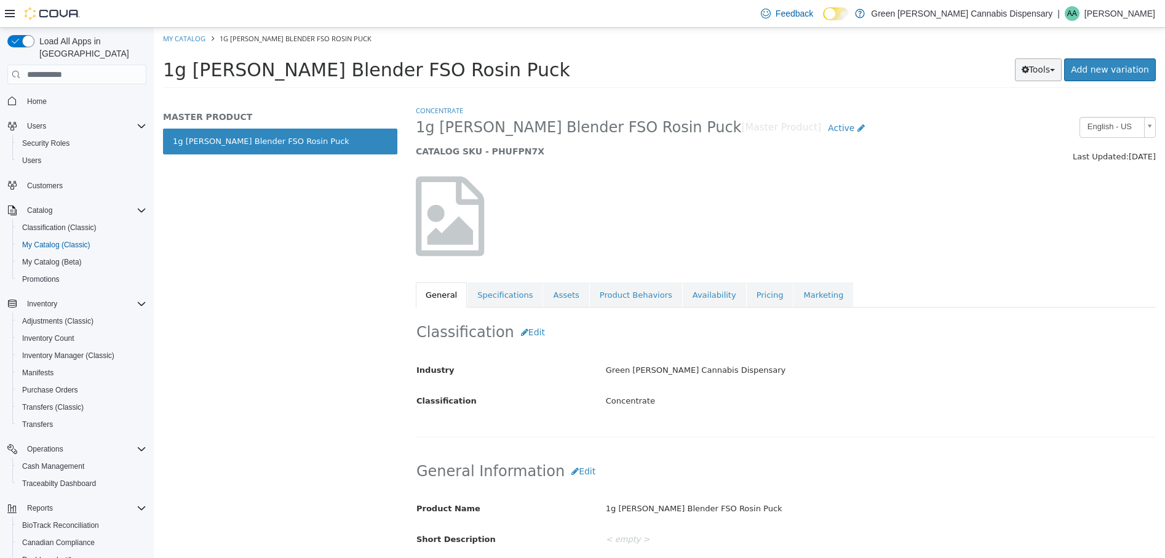
click at [1048, 71] on button "Tools" at bounding box center [1038, 69] width 47 height 23
click at [1018, 113] on link "Print Labels" at bounding box center [1012, 111] width 97 height 17
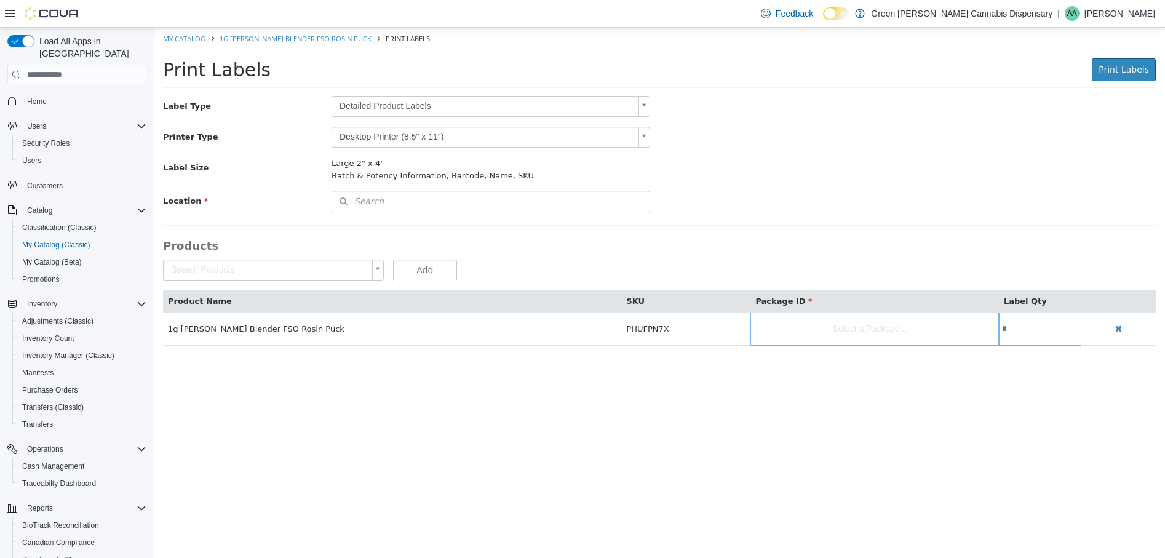
click at [645, 105] on body "Saving Bulk Changes... × My Catalog 1g Berry Blender FSO Rosin Puck Print Label…" at bounding box center [659, 193] width 1011 height 331
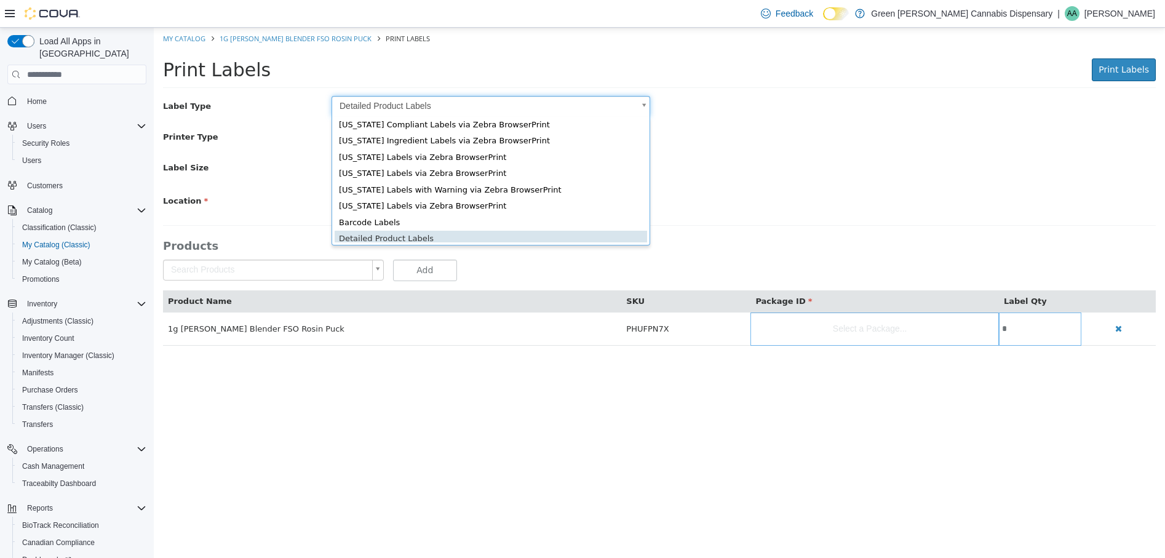
scroll to position [17, 0]
drag, startPoint x: 394, startPoint y: 223, endPoint x: 623, endPoint y: 117, distance: 252.4
type input "*"
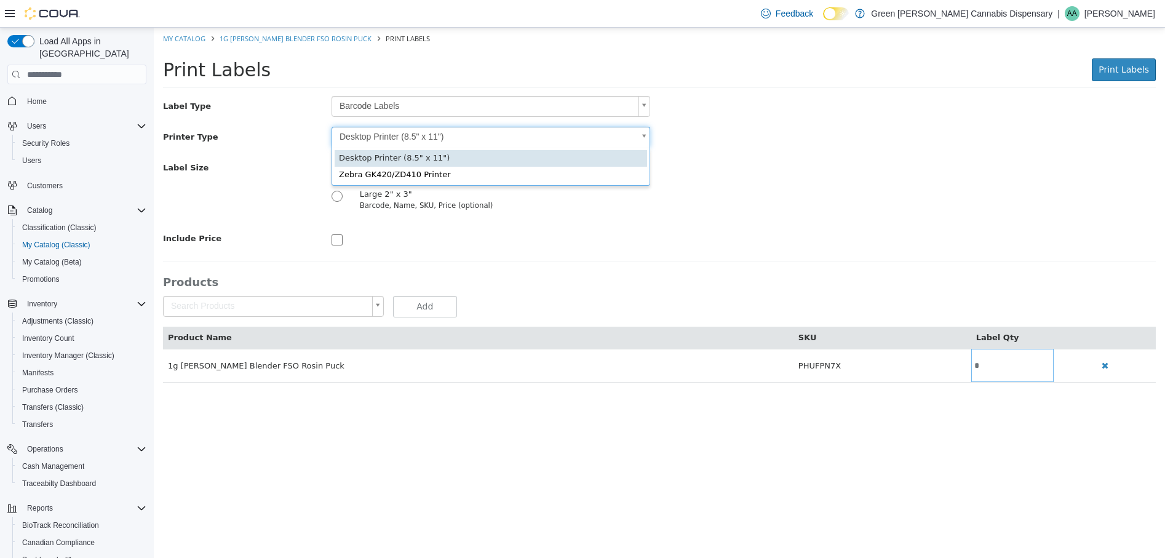
click at [646, 137] on body "Saving Bulk Changes... × My Catalog 1g Berry Blender FSO Rosin Puck Print Label…" at bounding box center [659, 212] width 1011 height 368
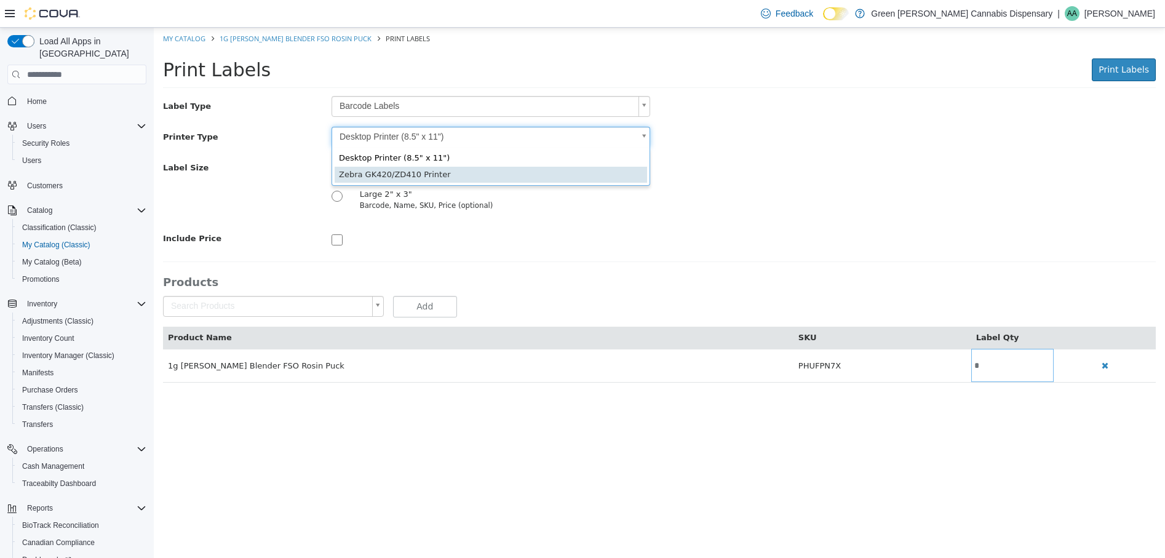
type input "*"
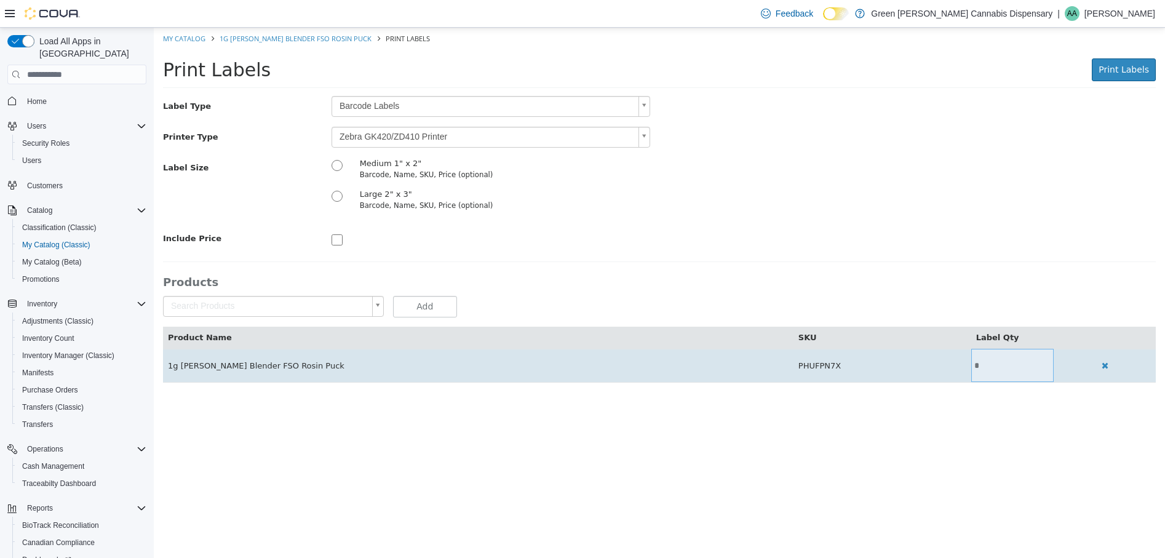
drag, startPoint x: 976, startPoint y: 358, endPoint x: 898, endPoint y: 349, distance: 79.3
click at [976, 358] on td "*" at bounding box center [1012, 365] width 82 height 33
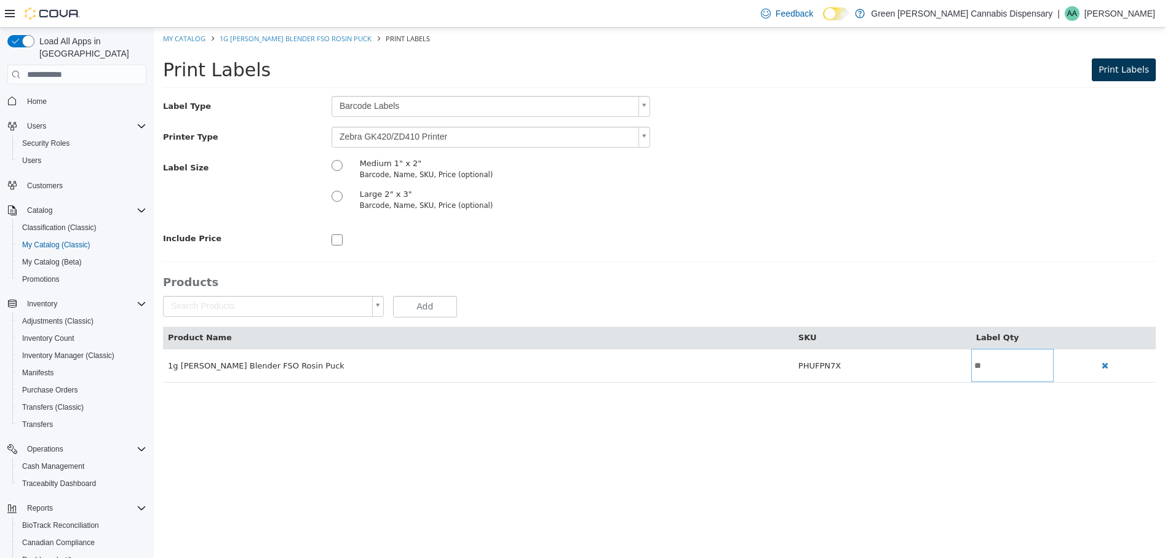
type input "**"
click at [1125, 74] on span "Print Labels" at bounding box center [1124, 70] width 50 height 10
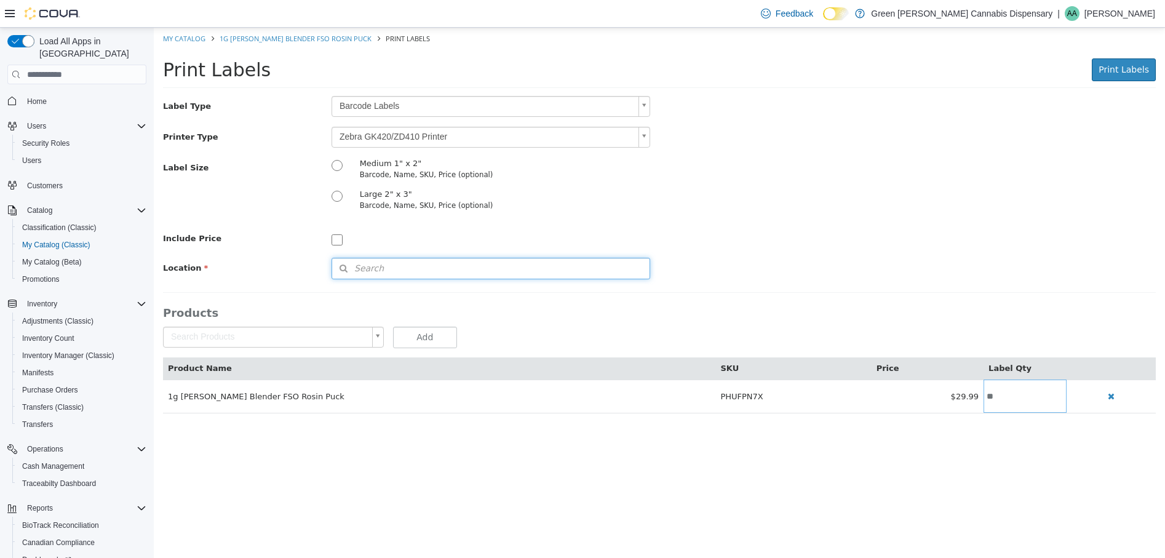
click at [396, 270] on button "Search" at bounding box center [491, 269] width 319 height 22
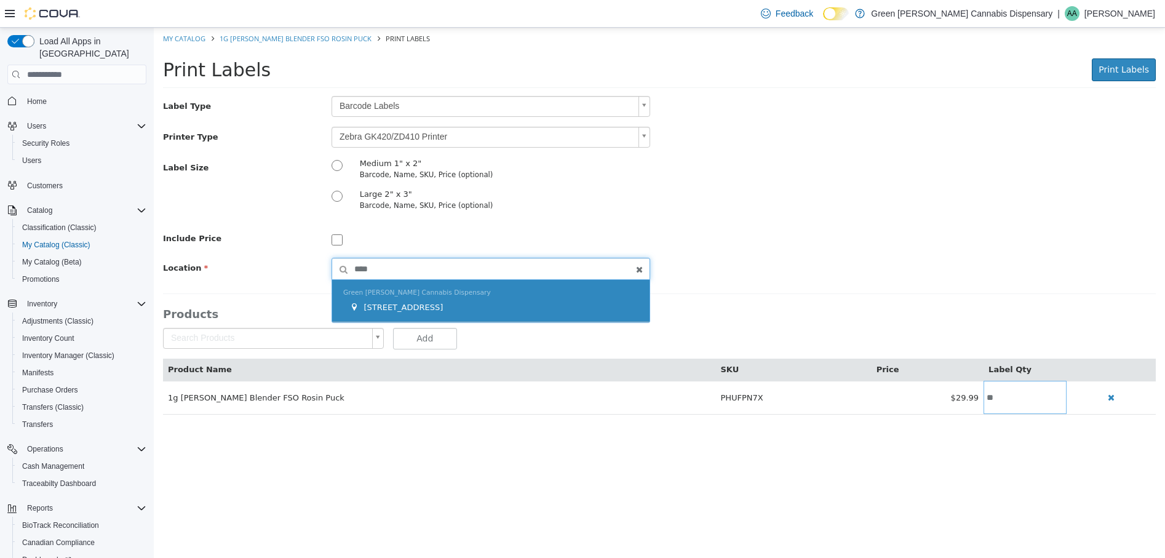
type input "****"
click at [428, 304] on span "[STREET_ADDRESS]" at bounding box center [403, 307] width 79 height 9
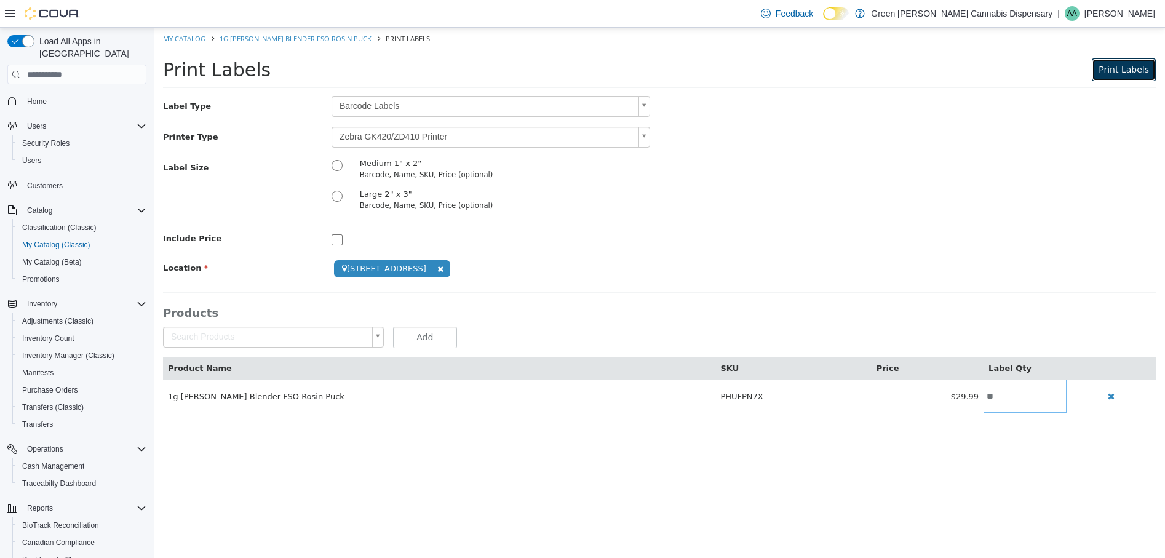
click at [1131, 68] on span "Print Labels" at bounding box center [1124, 70] width 50 height 10
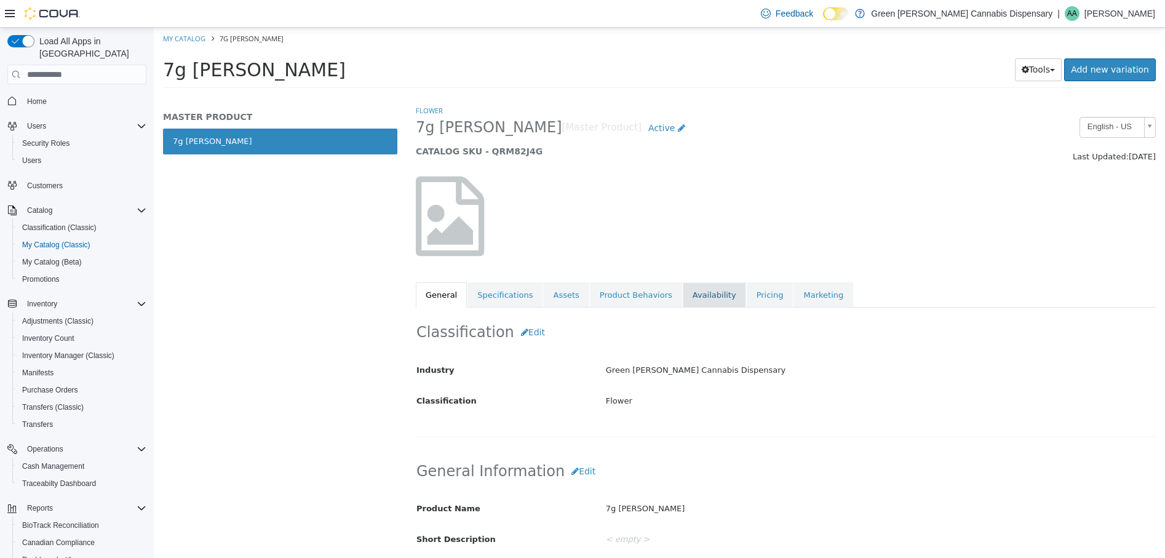
click at [693, 293] on link "Availability" at bounding box center [714, 295] width 63 height 26
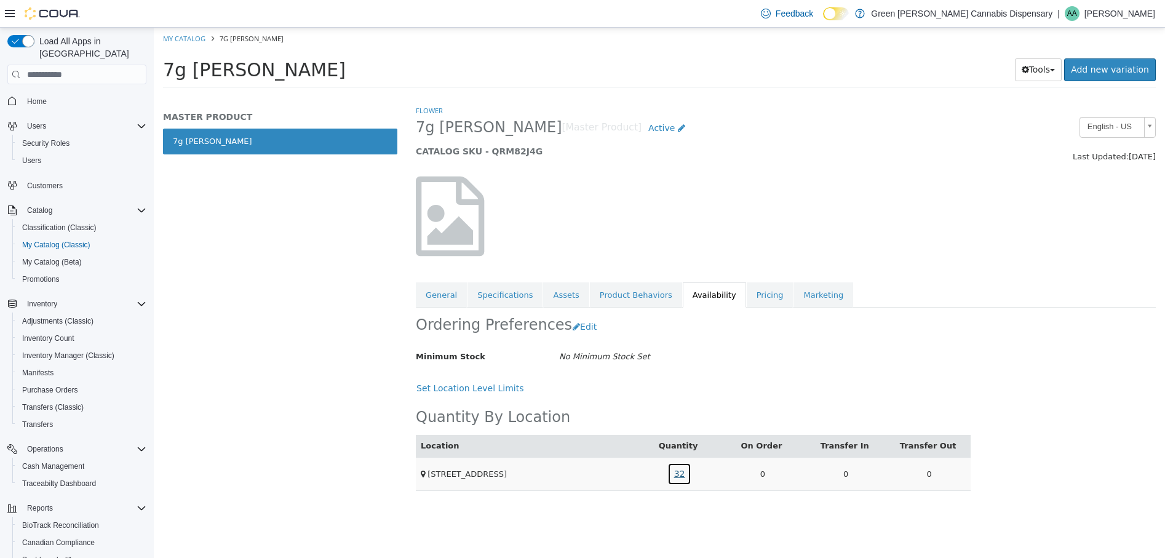
click at [679, 474] on link "32" at bounding box center [680, 474] width 25 height 23
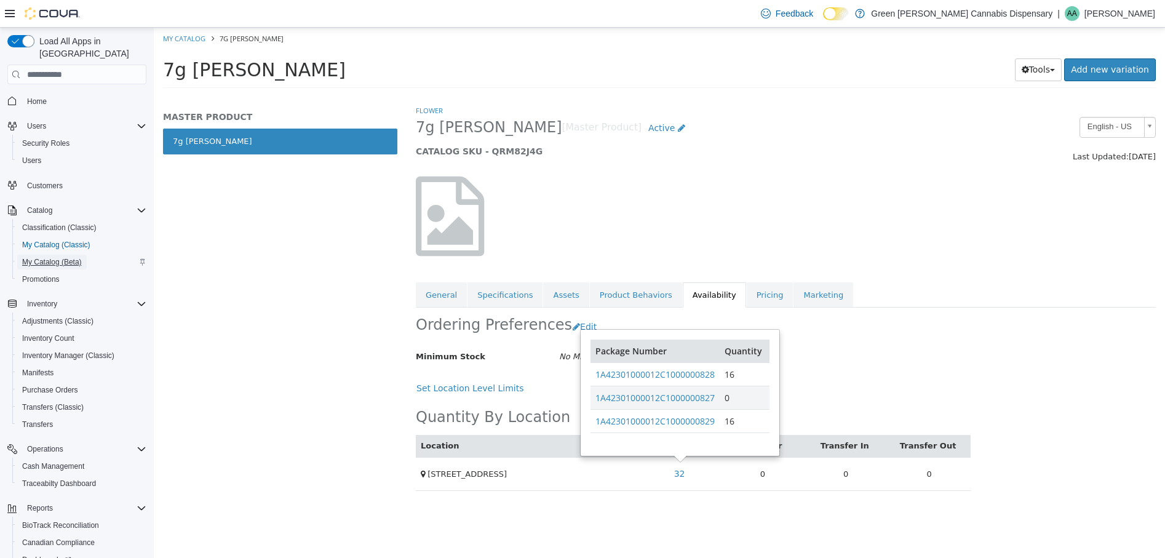
click at [44, 257] on span "My Catalog (Beta)" at bounding box center [52, 262] width 60 height 10
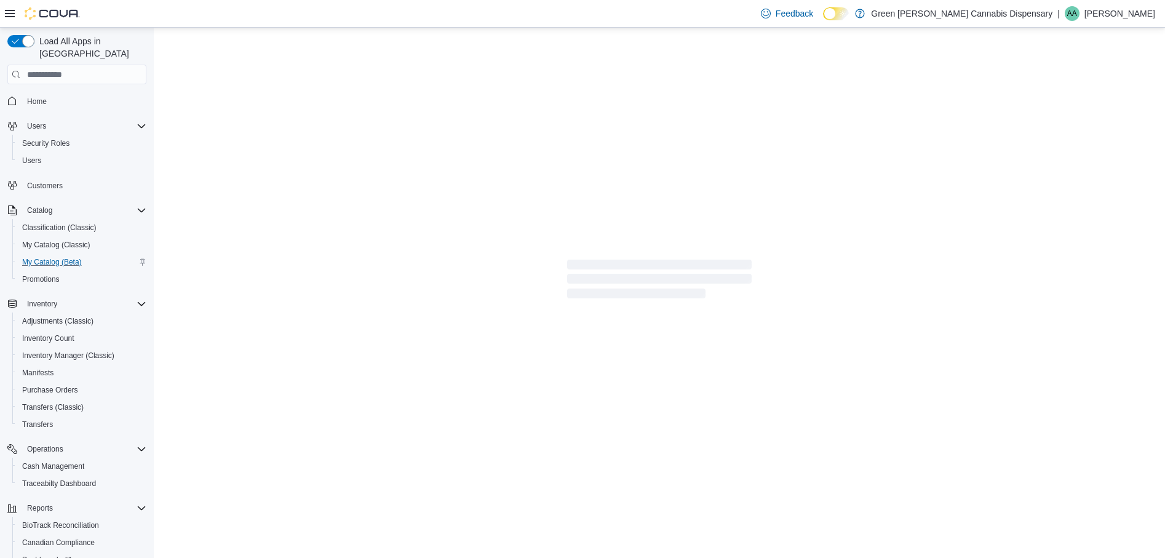
select select "**********"
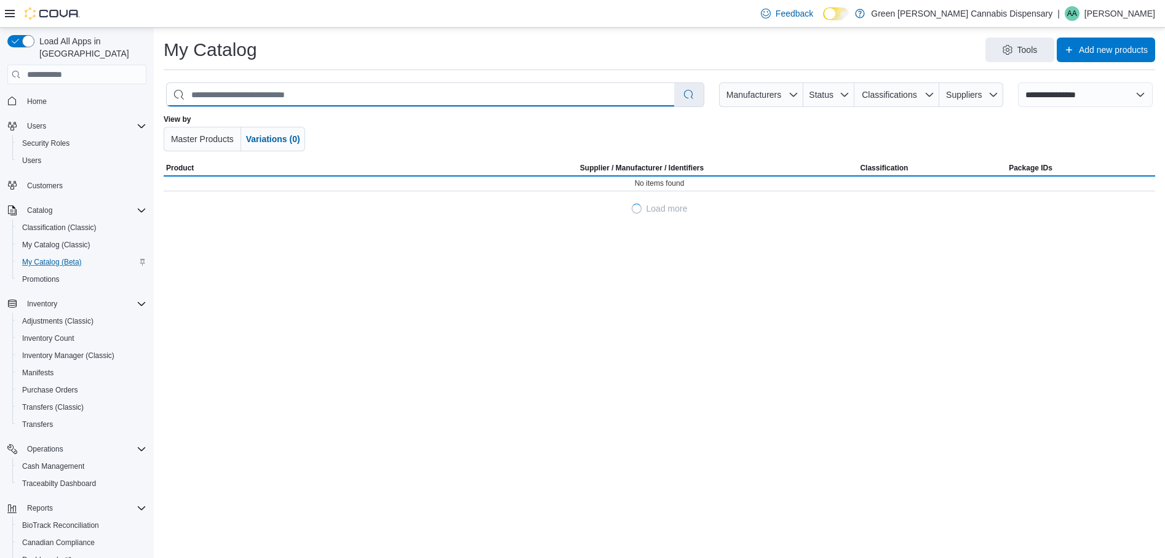
click at [360, 102] on input "search" at bounding box center [421, 94] width 508 height 23
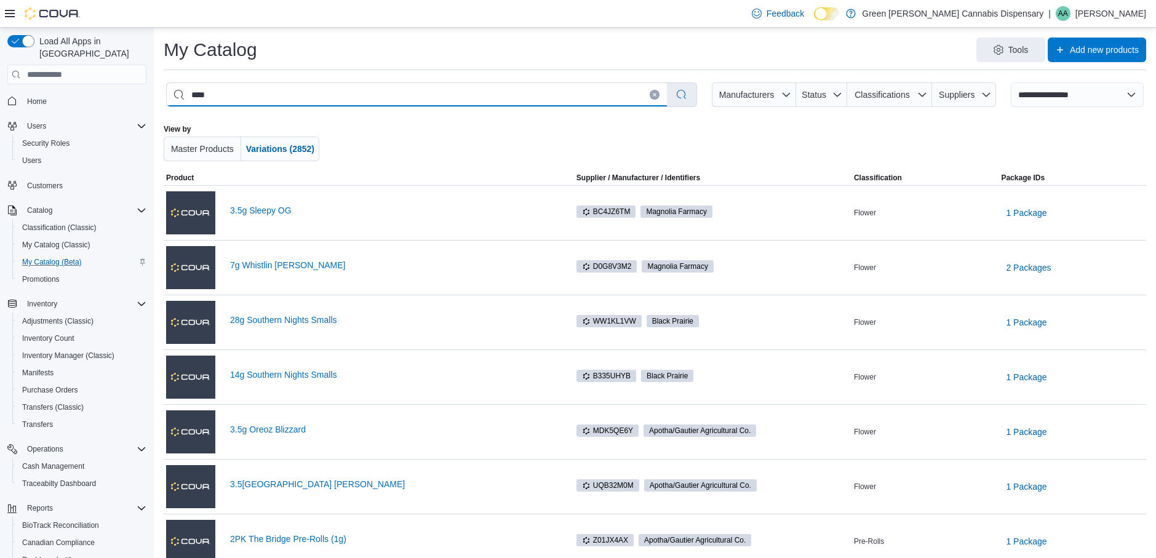
type input "****"
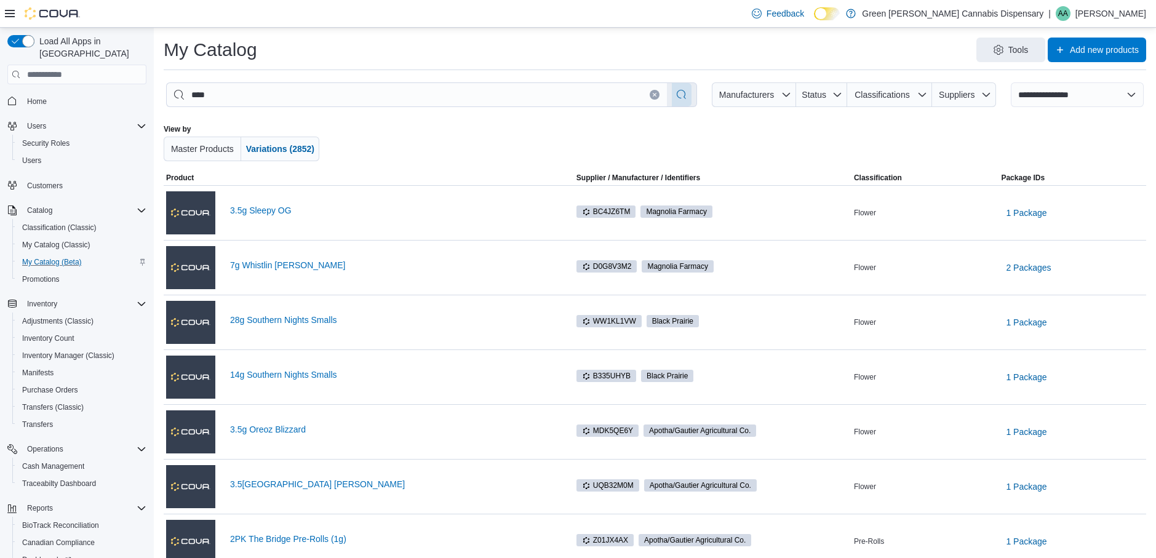
click at [692, 94] on button "button" at bounding box center [682, 94] width 20 height 23
select select "*********"
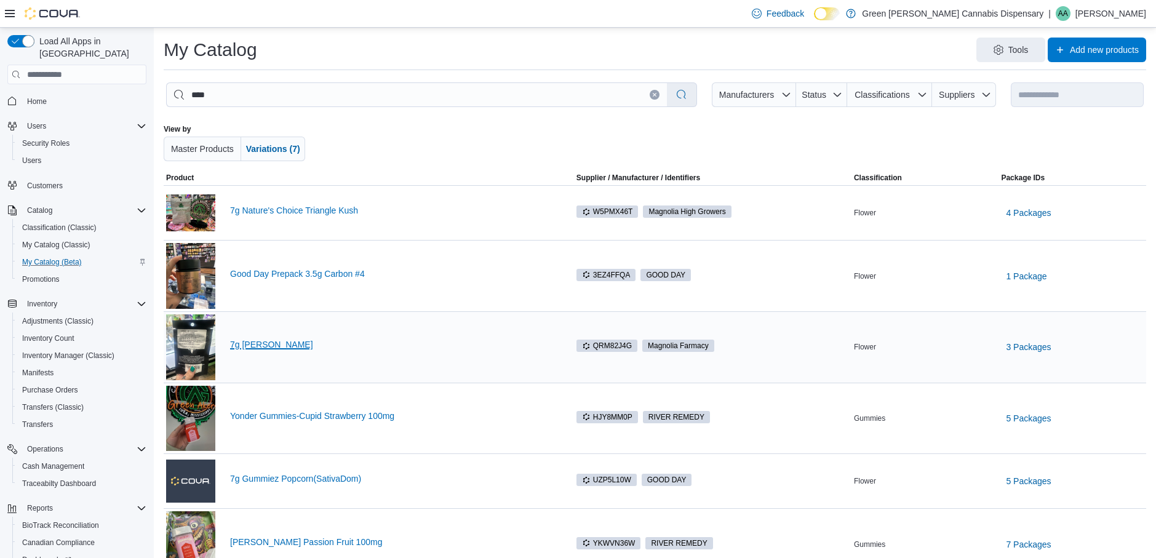
click at [274, 345] on link "7g [PERSON_NAME]" at bounding box center [392, 345] width 324 height 10
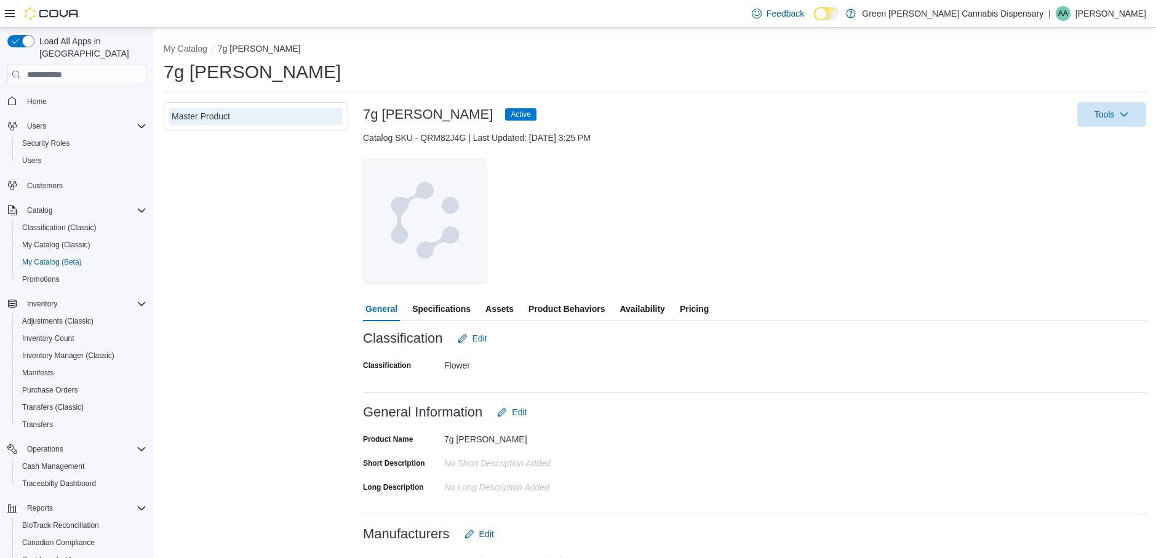
click at [648, 313] on span "Availability" at bounding box center [642, 309] width 45 height 25
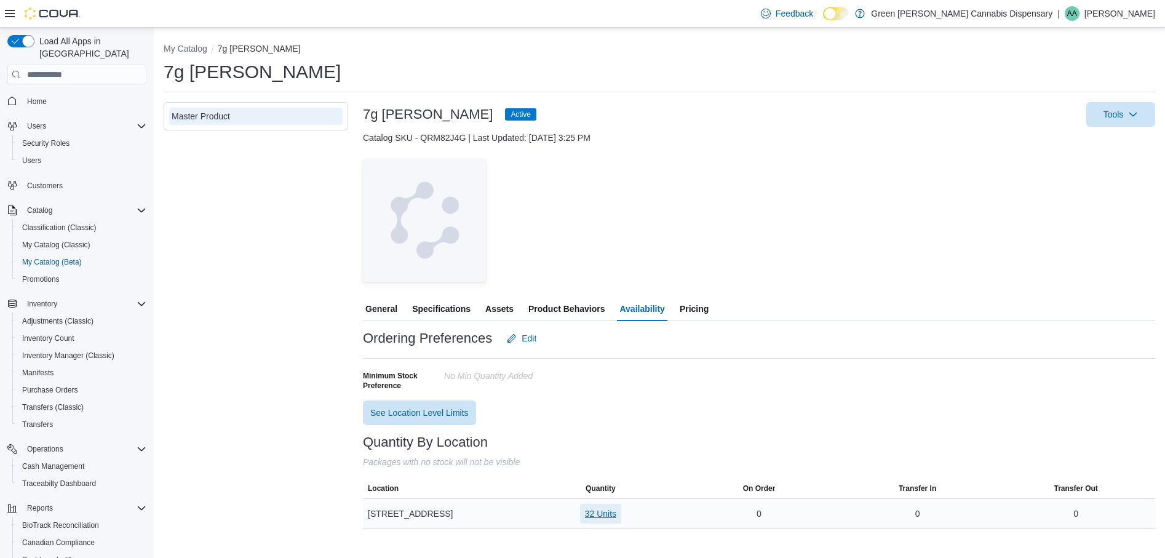
click at [602, 515] on span "32 Units" at bounding box center [600, 514] width 31 height 12
click at [55, 351] on span "Inventory Manager (Classic)" at bounding box center [68, 356] width 92 height 10
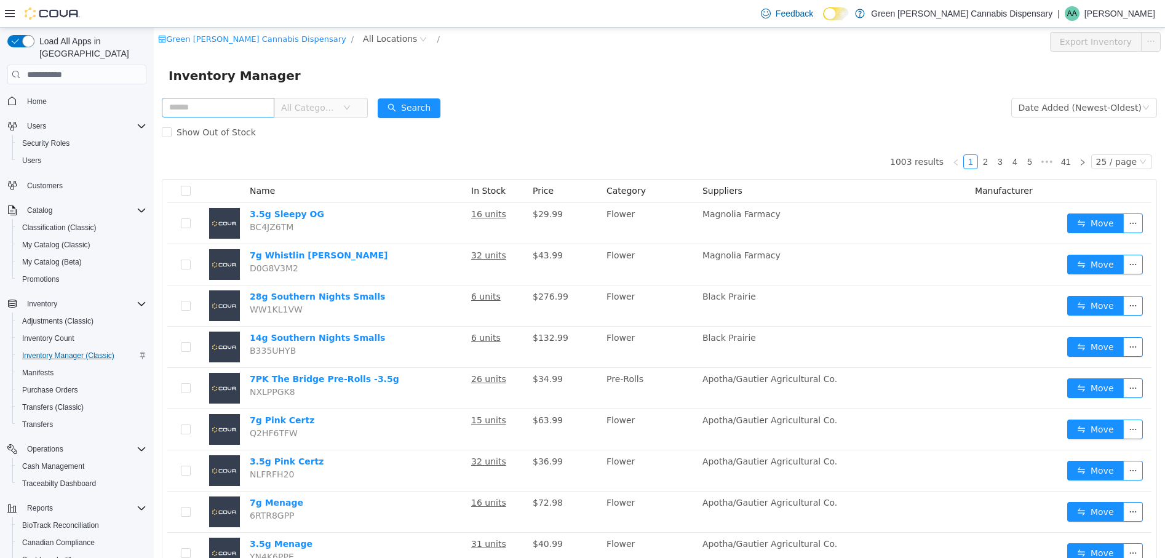
click at [237, 106] on input "text" at bounding box center [218, 108] width 113 height 20
type input "*****"
click at [420, 106] on button "Search" at bounding box center [409, 108] width 63 height 20
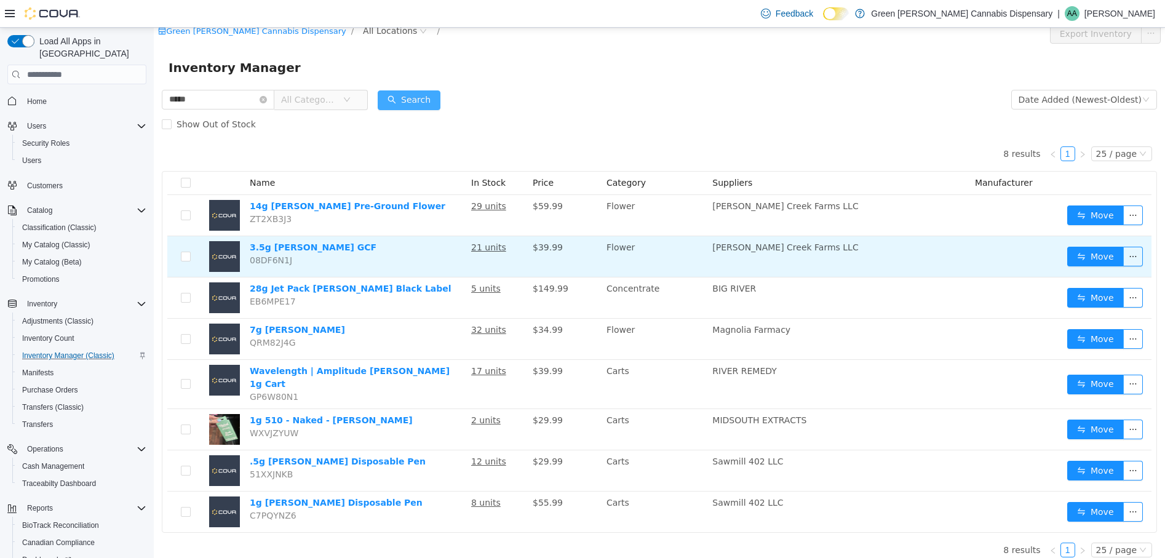
scroll to position [10, 0]
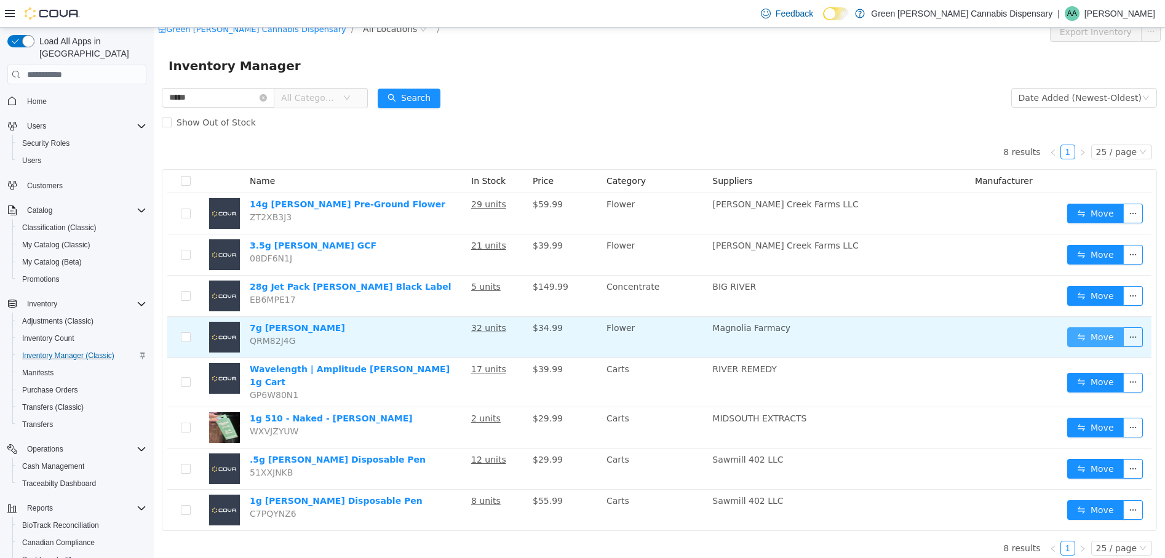
click at [1096, 336] on button "Move" at bounding box center [1095, 337] width 57 height 20
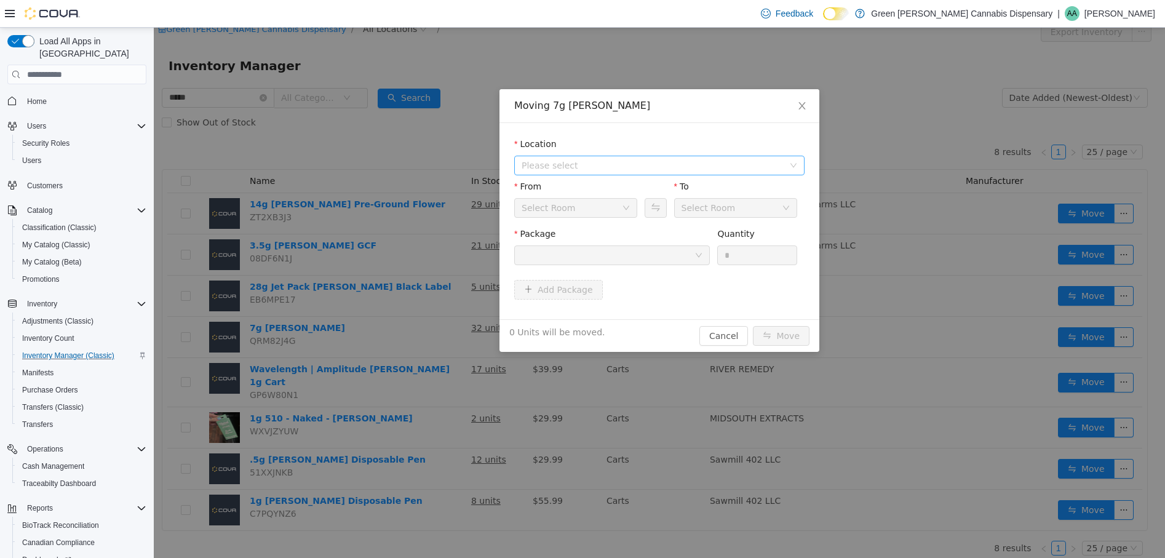
click at [634, 168] on span "Please select" at bounding box center [653, 165] width 262 height 12
click at [597, 213] on span "[STREET_ADDRESS]" at bounding box center [589, 210] width 86 height 10
click at [627, 209] on icon "icon: down" at bounding box center [626, 208] width 6 height 4
click at [545, 271] on li "Back Stock" at bounding box center [575, 272] width 123 height 20
click at [642, 253] on div at bounding box center [608, 255] width 173 height 18
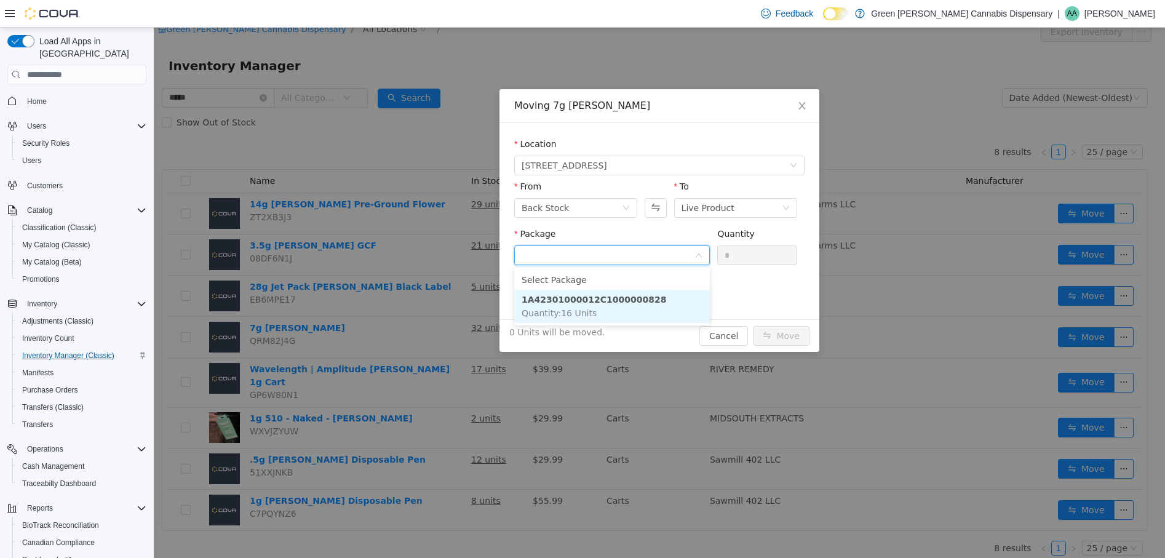
drag, startPoint x: 616, startPoint y: 316, endPoint x: 725, endPoint y: 295, distance: 110.2
click at [648, 316] on li "1A42301000012C1000000828 Quantity : 16 Units" at bounding box center [612, 306] width 196 height 33
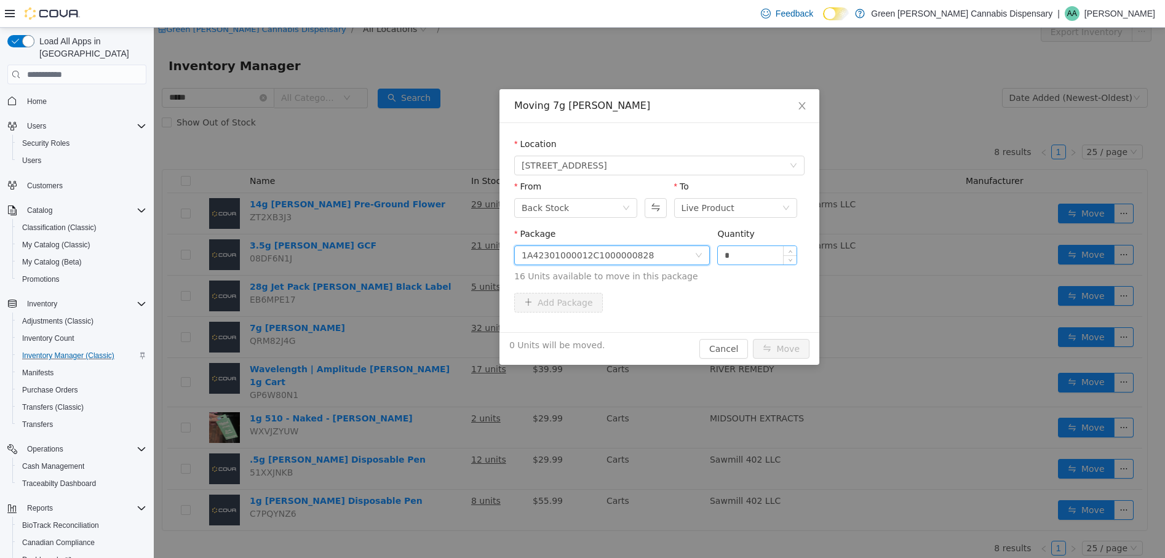
click at [723, 257] on input "*" at bounding box center [757, 255] width 79 height 18
type input "**"
click at [789, 349] on button "Move" at bounding box center [781, 349] width 57 height 20
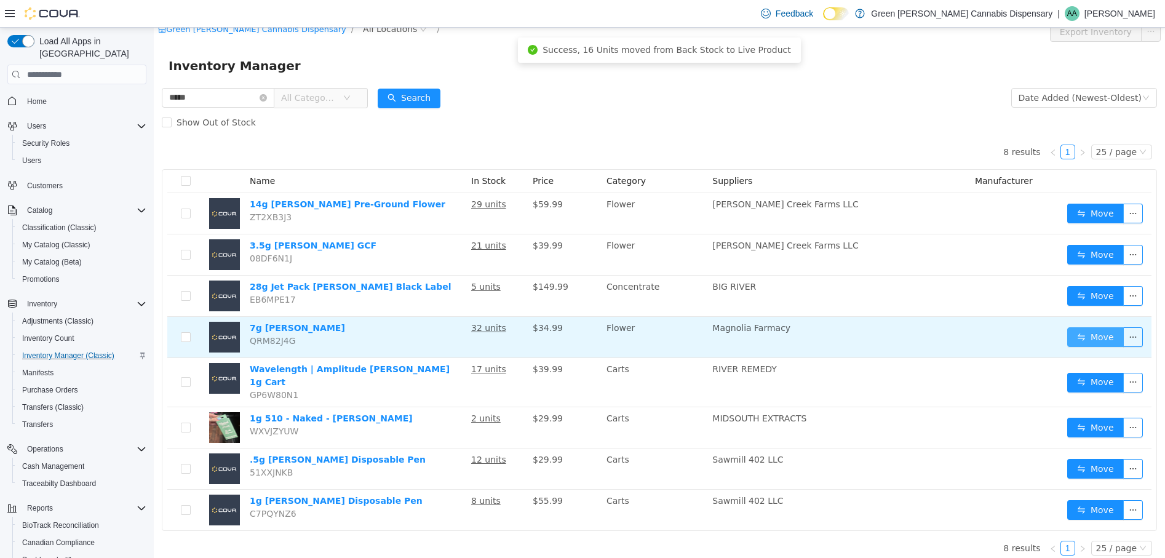
click at [1090, 336] on button "Move" at bounding box center [1095, 337] width 57 height 20
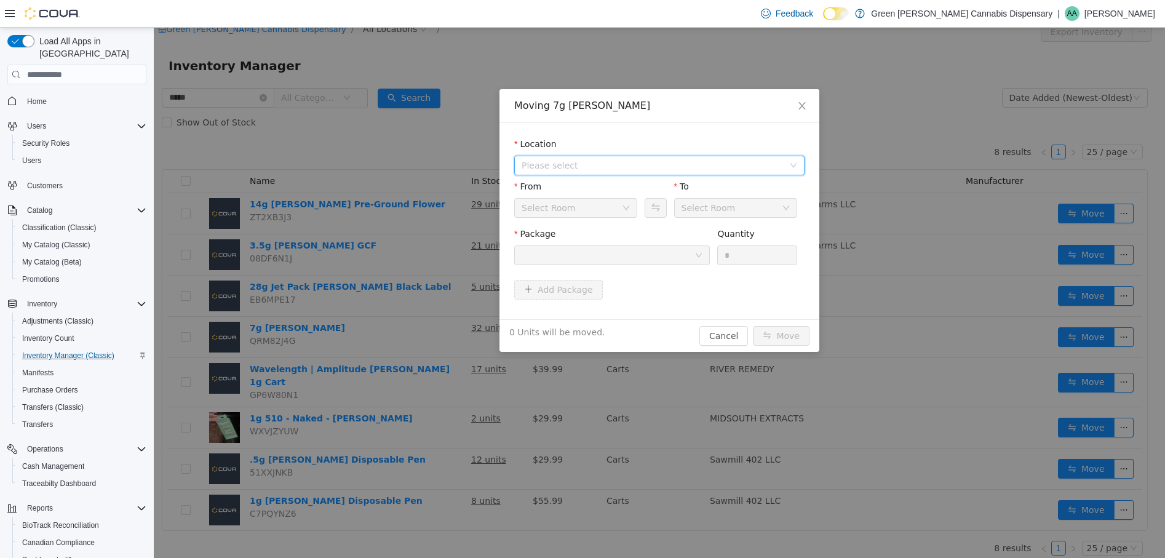
click at [583, 164] on span "Please select" at bounding box center [653, 165] width 262 height 12
drag, startPoint x: 607, startPoint y: 208, endPoint x: 621, endPoint y: 203, distance: 15.0
click at [609, 208] on span "[STREET_ADDRESS]" at bounding box center [589, 210] width 86 height 10
click at [788, 209] on icon "icon: down" at bounding box center [786, 207] width 7 height 7
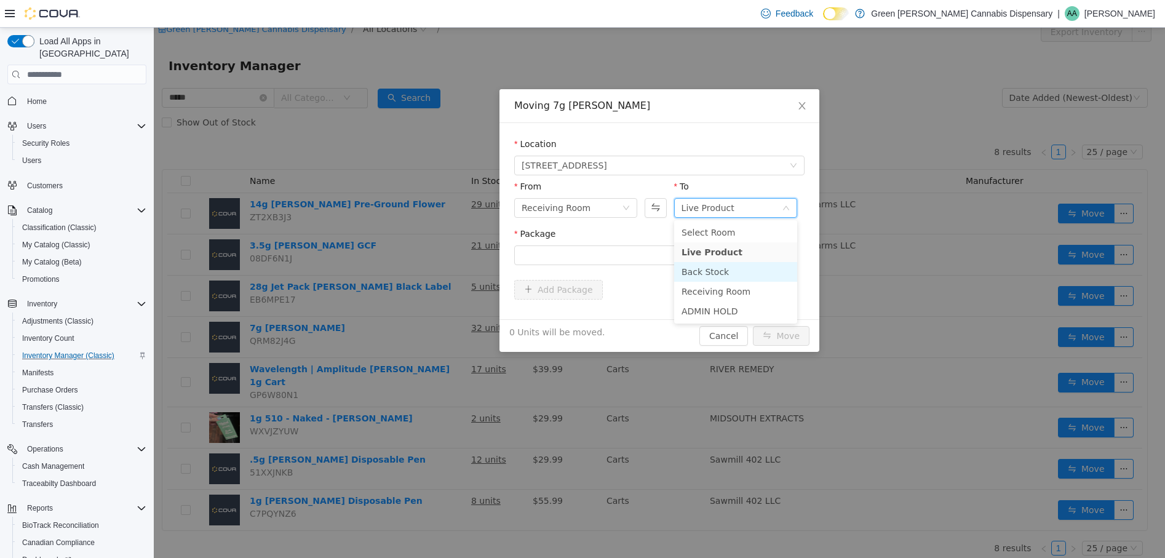
click at [697, 274] on li "Back Stock" at bounding box center [735, 272] width 123 height 20
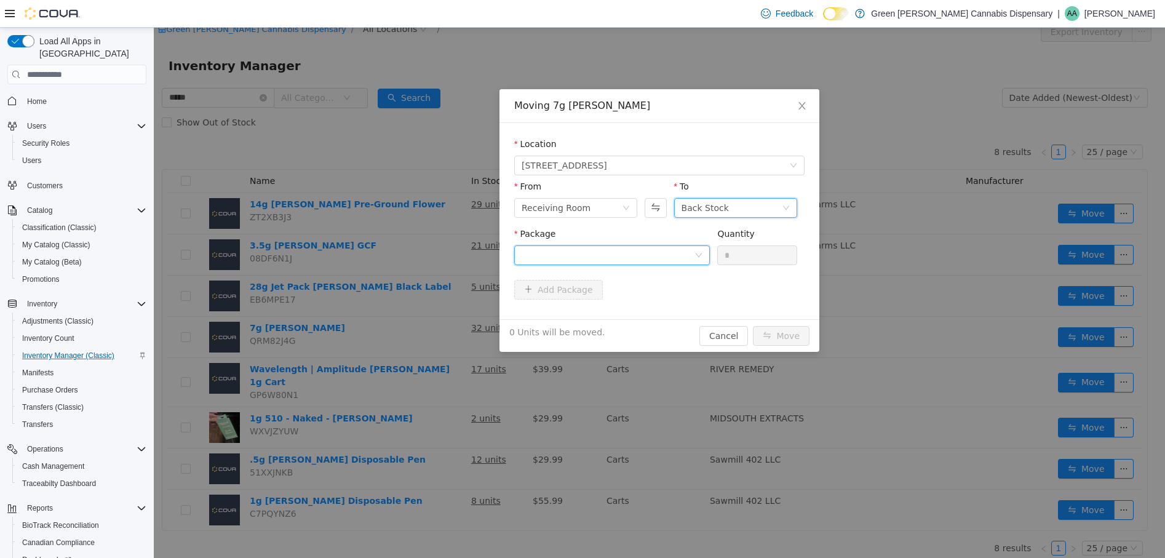
click at [607, 255] on div at bounding box center [608, 255] width 173 height 18
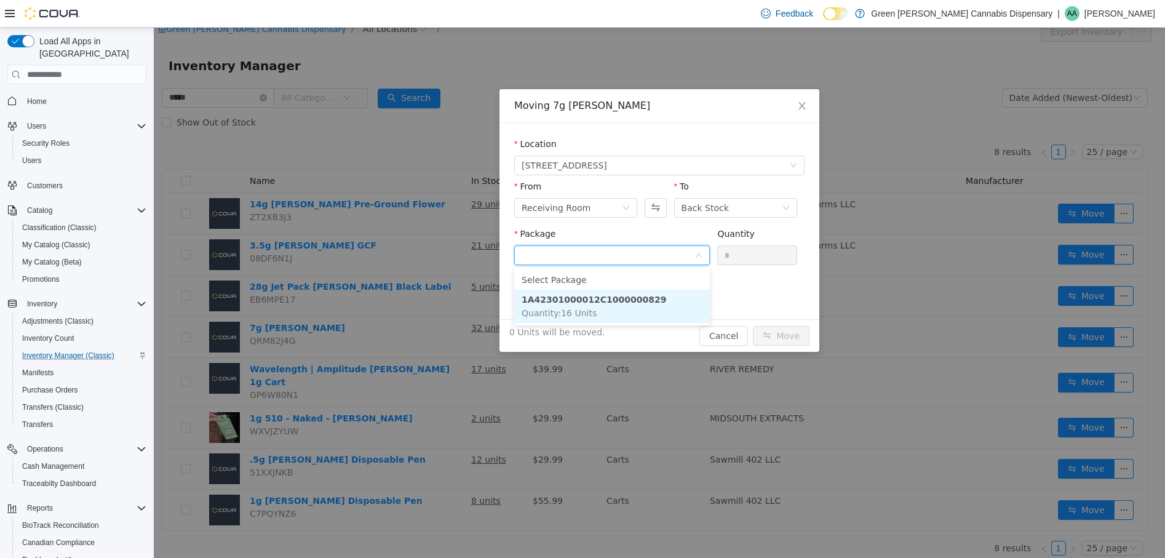
drag, startPoint x: 599, startPoint y: 319, endPoint x: 673, endPoint y: 282, distance: 82.5
click at [617, 313] on li "1A42301000012C1000000829 Quantity : 16 Units" at bounding box center [612, 306] width 196 height 33
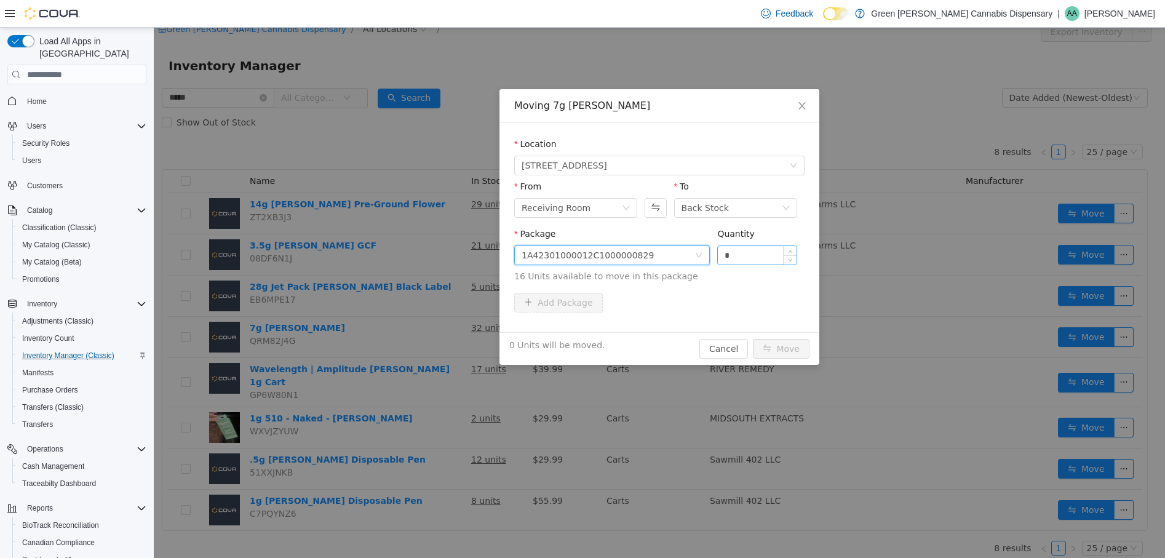
click at [724, 255] on input "*" at bounding box center [757, 255] width 79 height 18
type input "**"
click at [786, 346] on button "Move" at bounding box center [781, 349] width 57 height 20
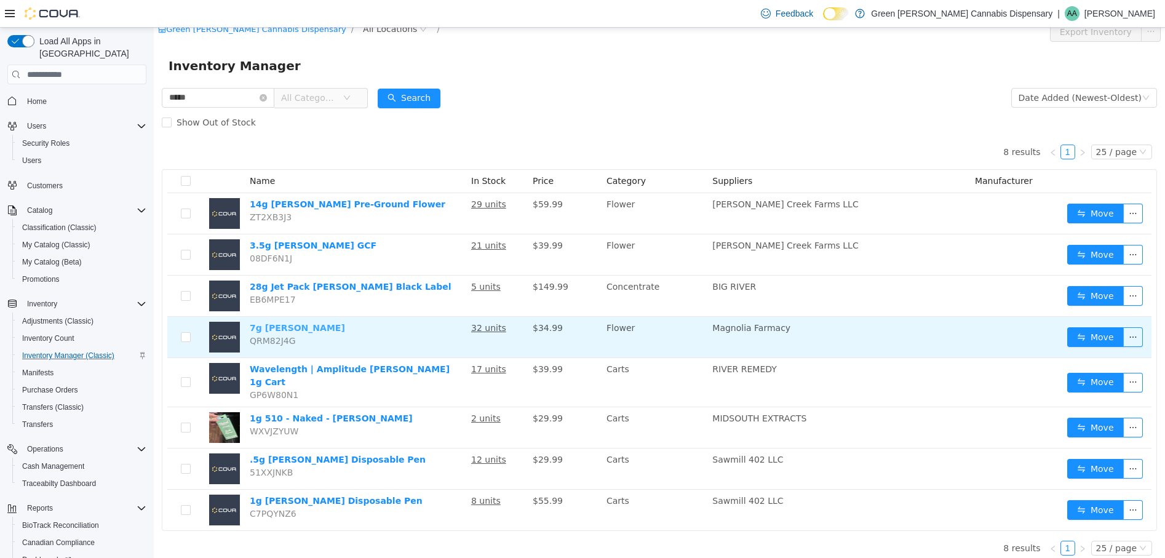
click at [281, 330] on link "7g Jack Herer" at bounding box center [297, 328] width 95 height 10
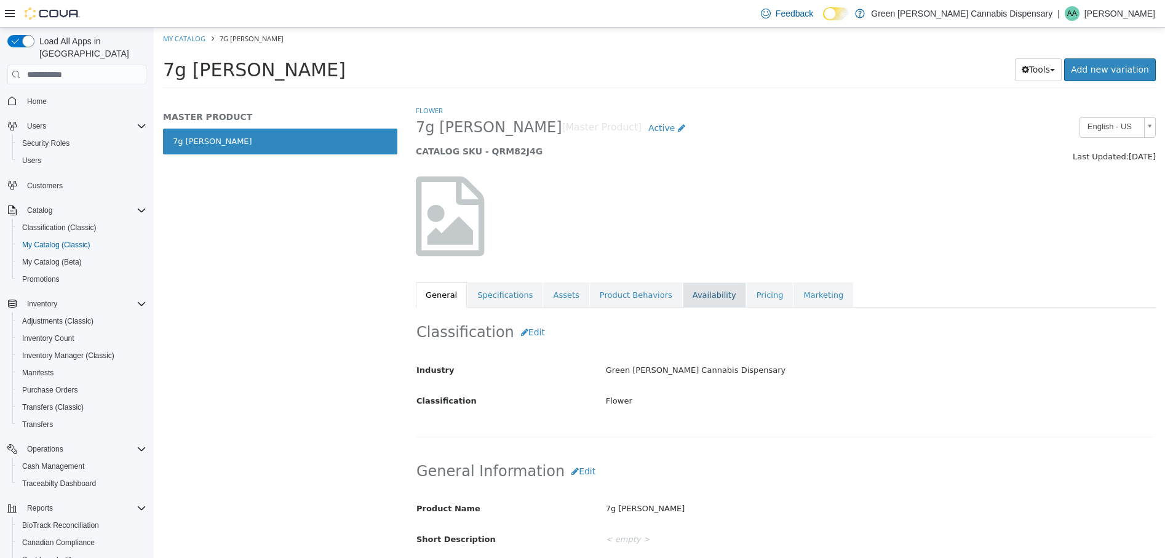
click at [698, 297] on link "Availability" at bounding box center [714, 295] width 63 height 26
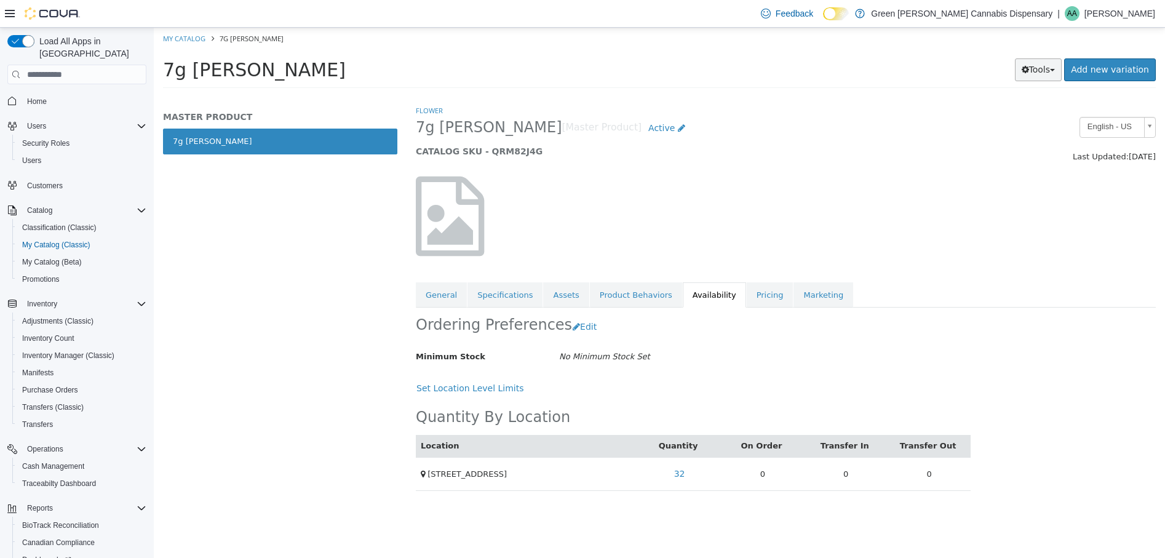
click at [1048, 74] on button "Tools" at bounding box center [1038, 69] width 47 height 23
click at [1018, 109] on link "Print Labels" at bounding box center [1012, 111] width 97 height 17
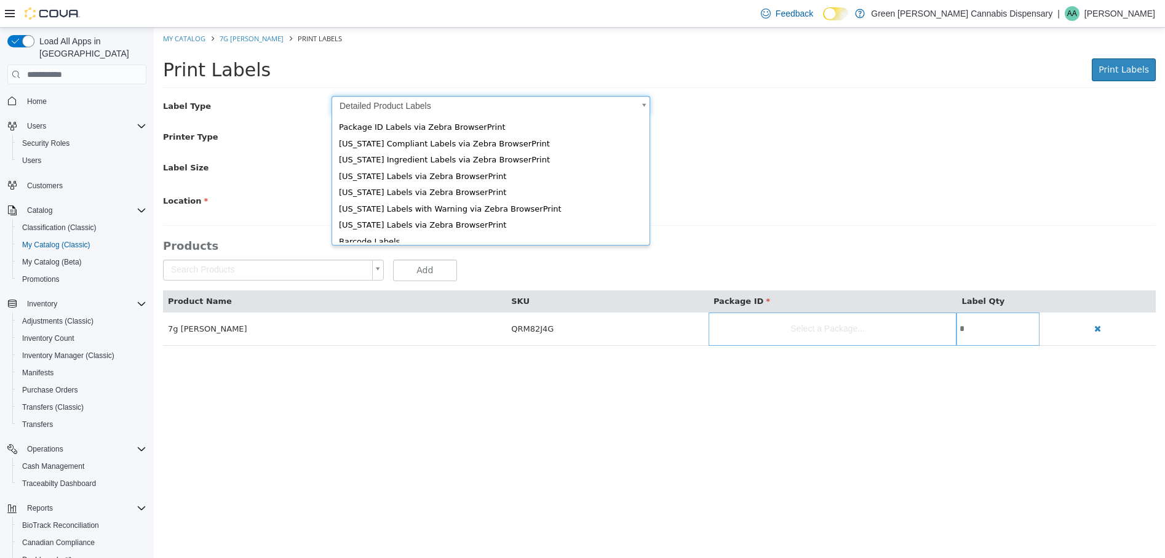
click at [647, 107] on body "Saving Bulk Changes... × My Catalog 7g Jack Herer Print Labels Print Labels Pri…" at bounding box center [659, 193] width 1011 height 331
drag, startPoint x: 373, startPoint y: 223, endPoint x: 391, endPoint y: 222, distance: 17.9
type input "*"
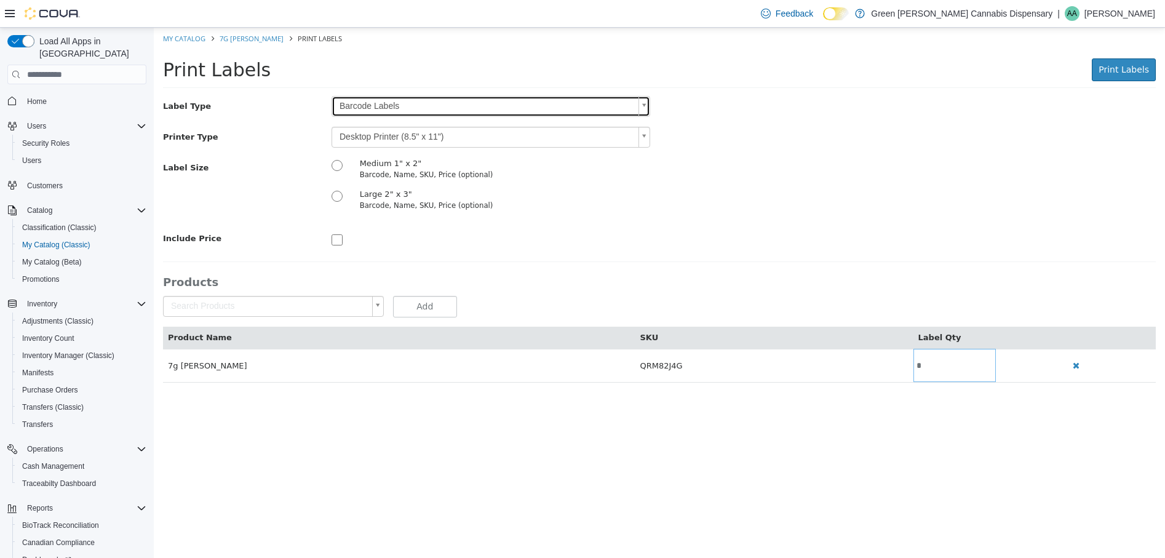
scroll to position [0, 0]
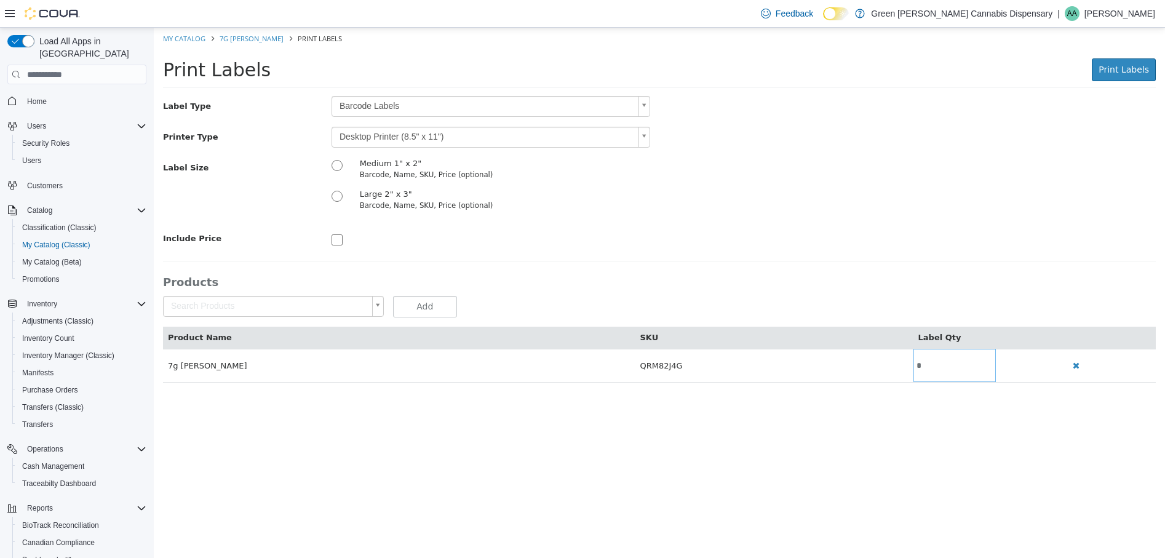
click at [647, 138] on body "Saving Bulk Changes... × My Catalog 7g Jack Herer Print Labels Print Labels Pri…" at bounding box center [659, 212] width 1011 height 368
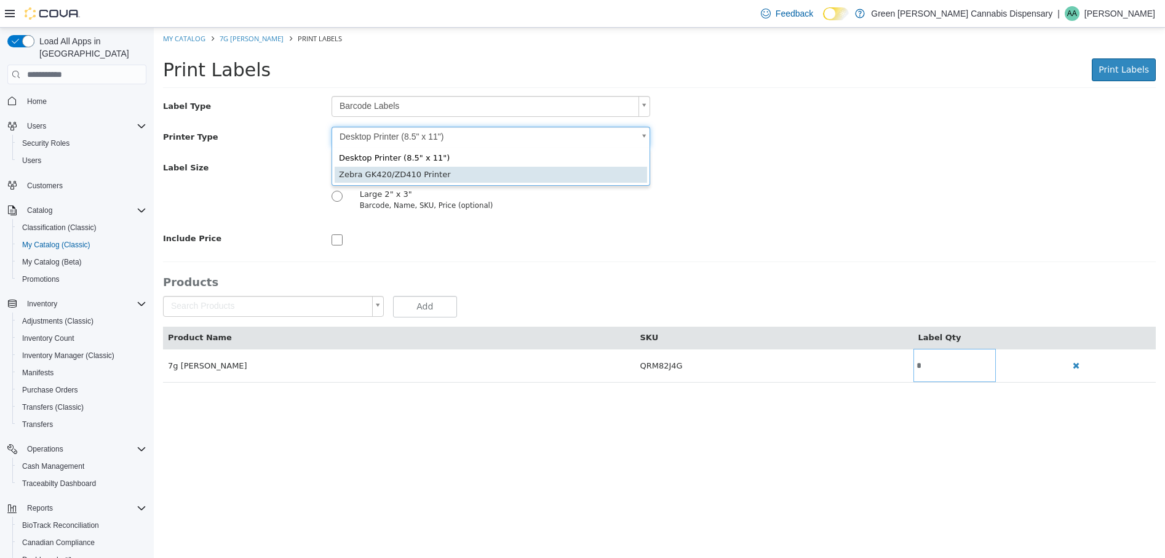
type input "*"
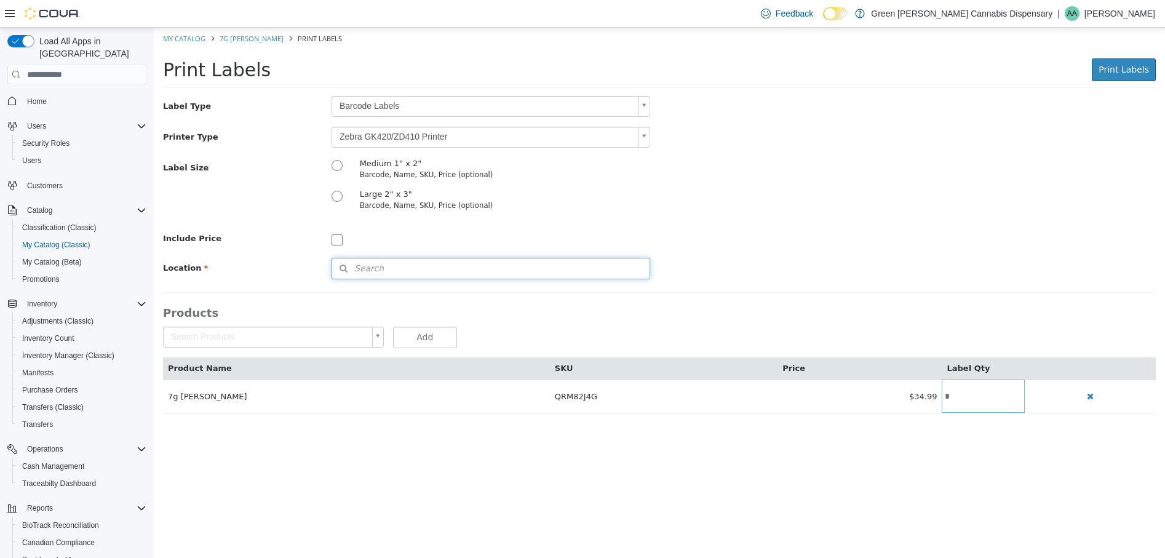
click at [423, 269] on button "Search" at bounding box center [491, 269] width 319 height 22
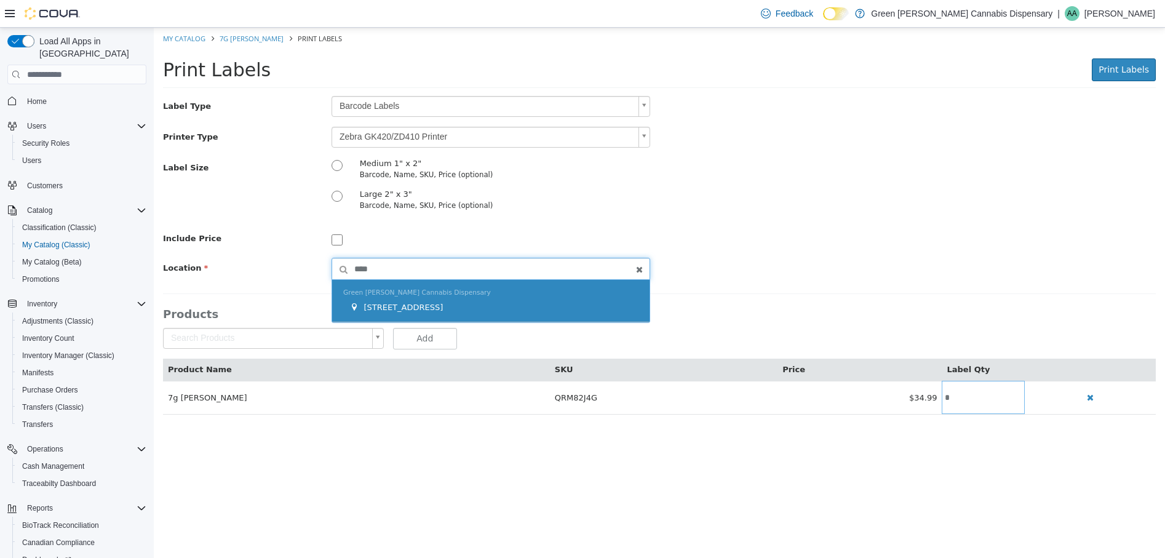
type input "****"
click at [428, 304] on span "[STREET_ADDRESS]" at bounding box center [403, 307] width 79 height 9
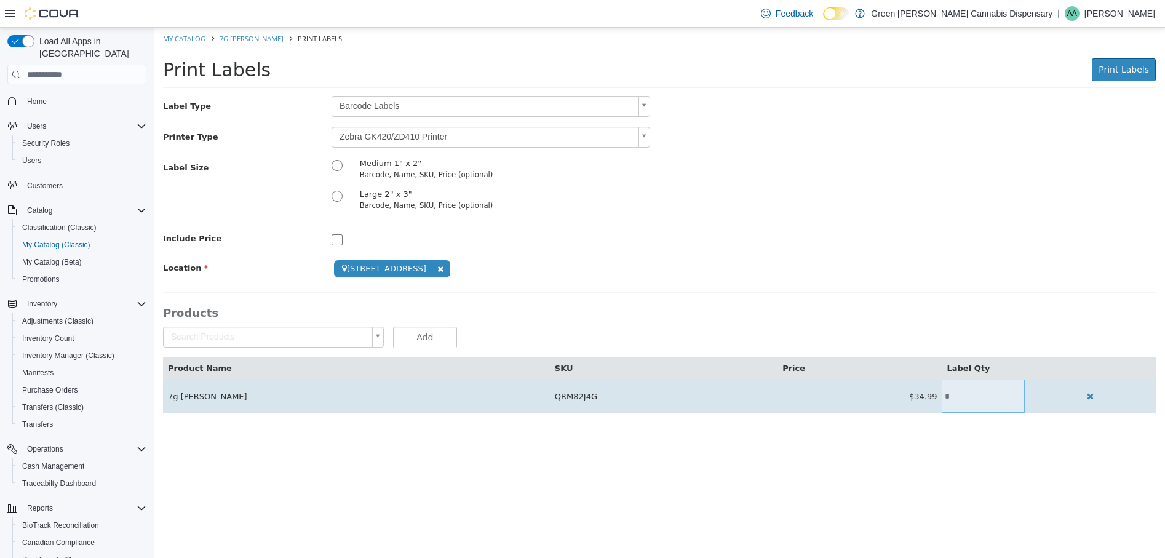
click at [951, 401] on input "*" at bounding box center [983, 396] width 82 height 9
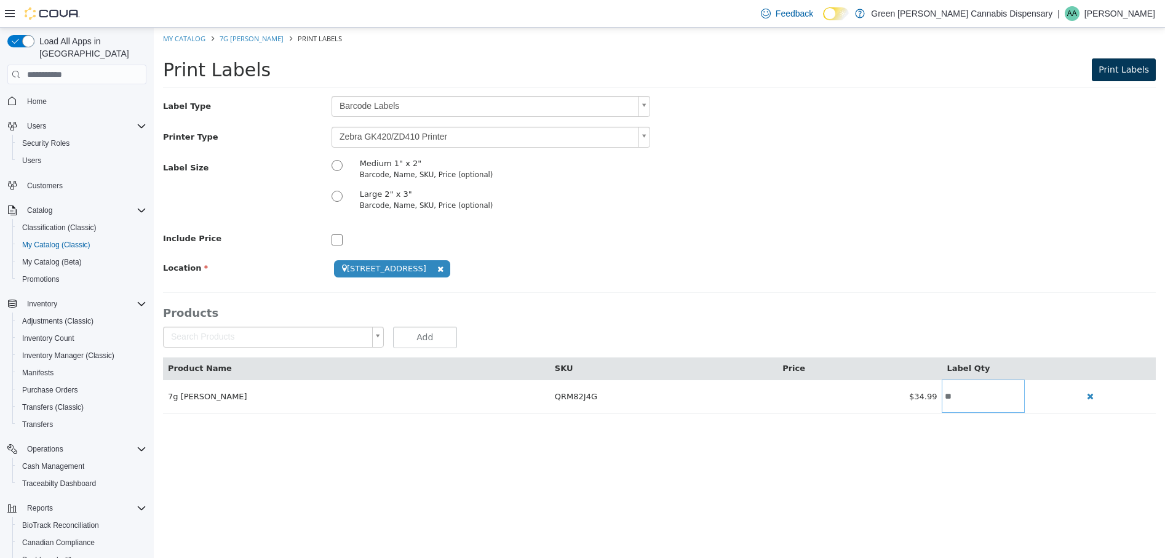
type input "**"
click at [1134, 74] on span "Print Labels" at bounding box center [1124, 70] width 50 height 10
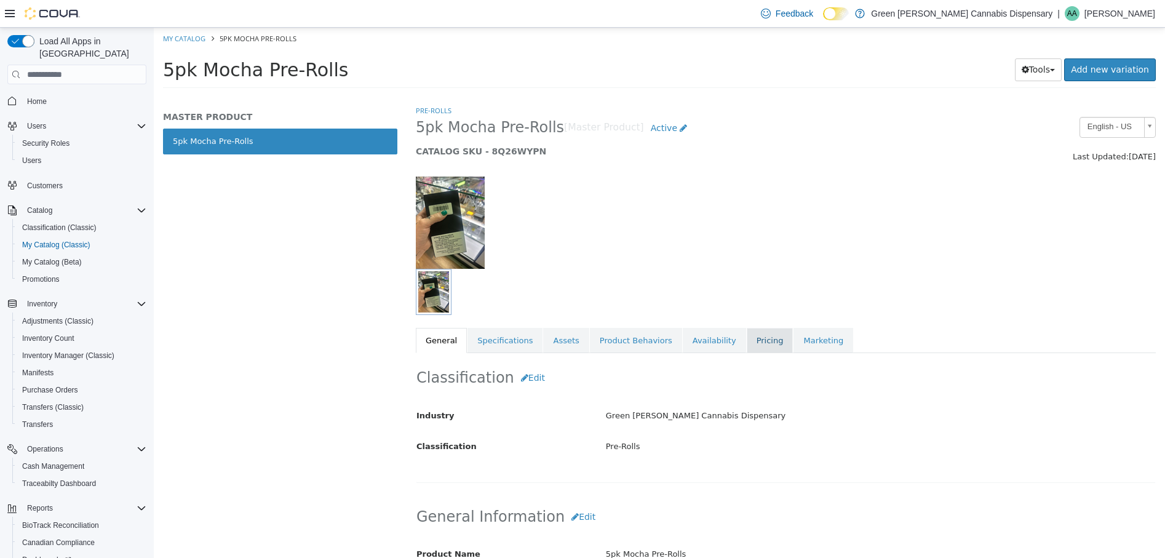
click at [747, 340] on link "Pricing" at bounding box center [770, 341] width 47 height 26
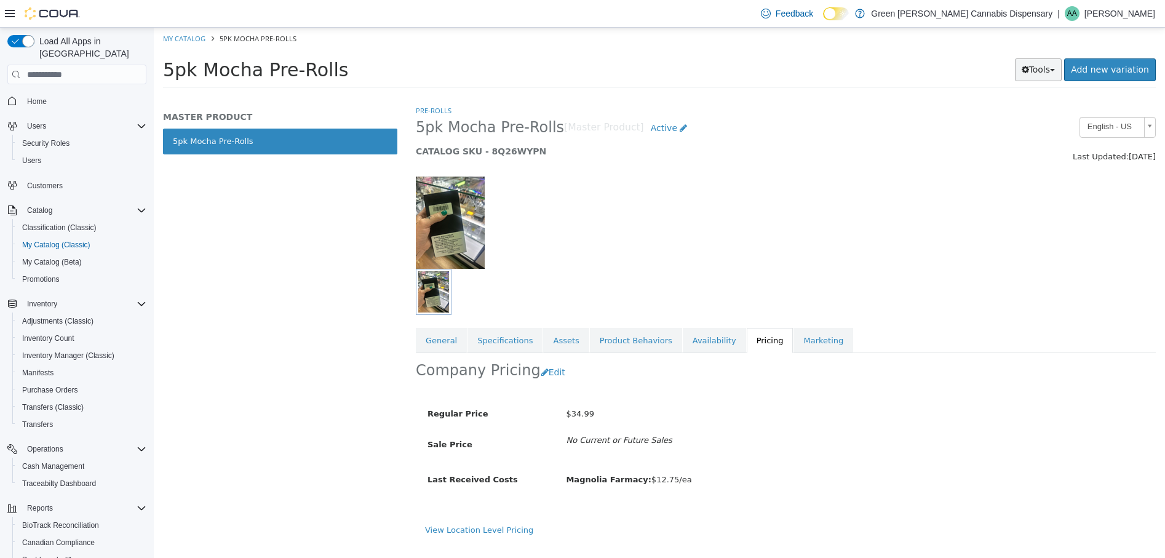
click at [1040, 74] on button "Tools" at bounding box center [1038, 69] width 47 height 23
click at [1010, 110] on link "Print Labels" at bounding box center [1012, 111] width 97 height 17
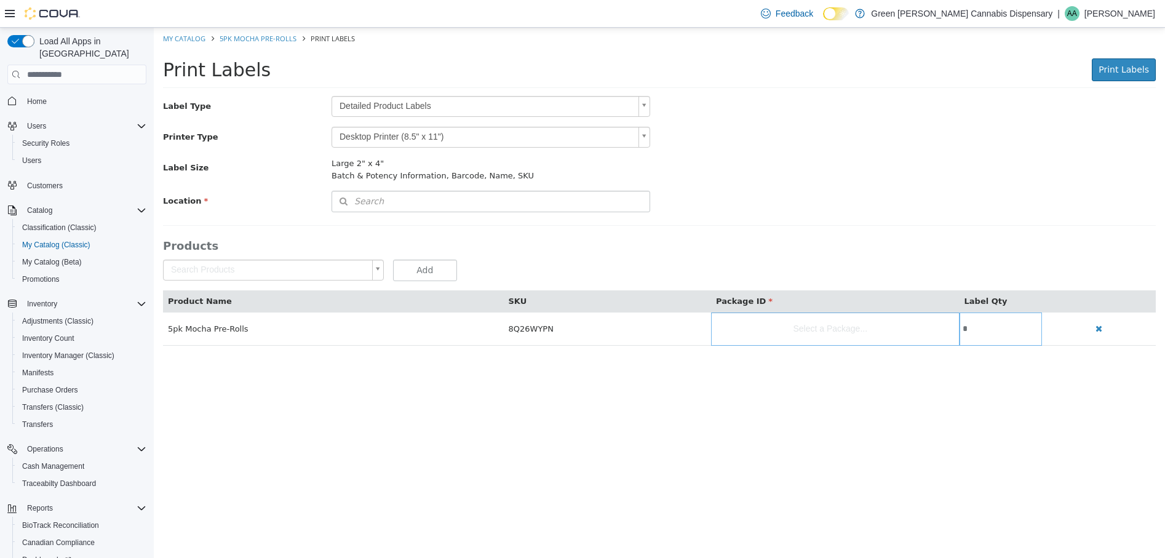
click at [640, 103] on body "Saving Bulk Changes... × My Catalog 5pk Mocha Pre-Rolls Print Labels Print Labe…" at bounding box center [659, 193] width 1011 height 331
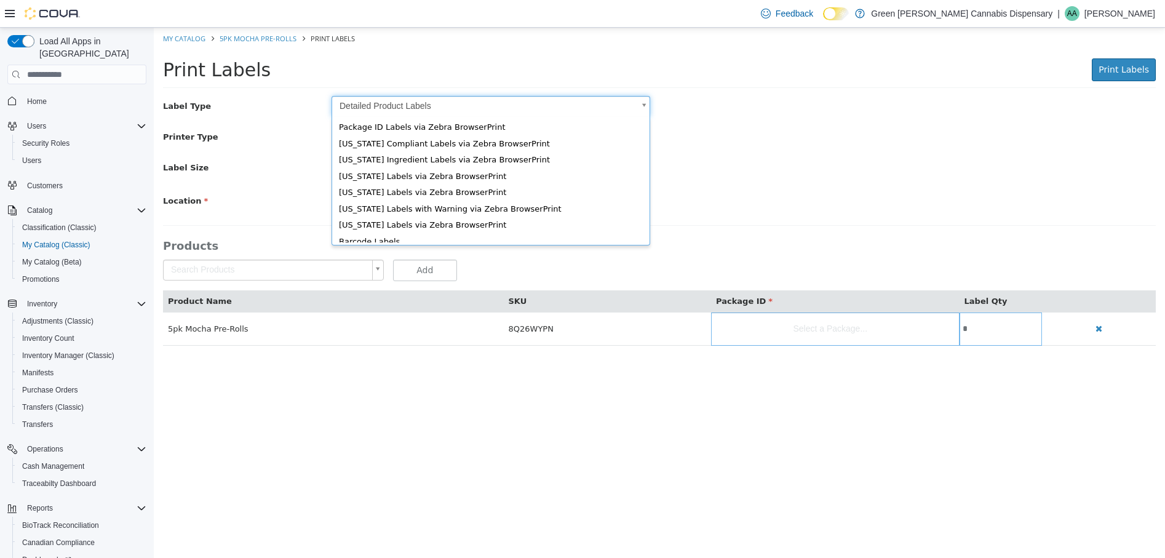
scroll to position [17, 0]
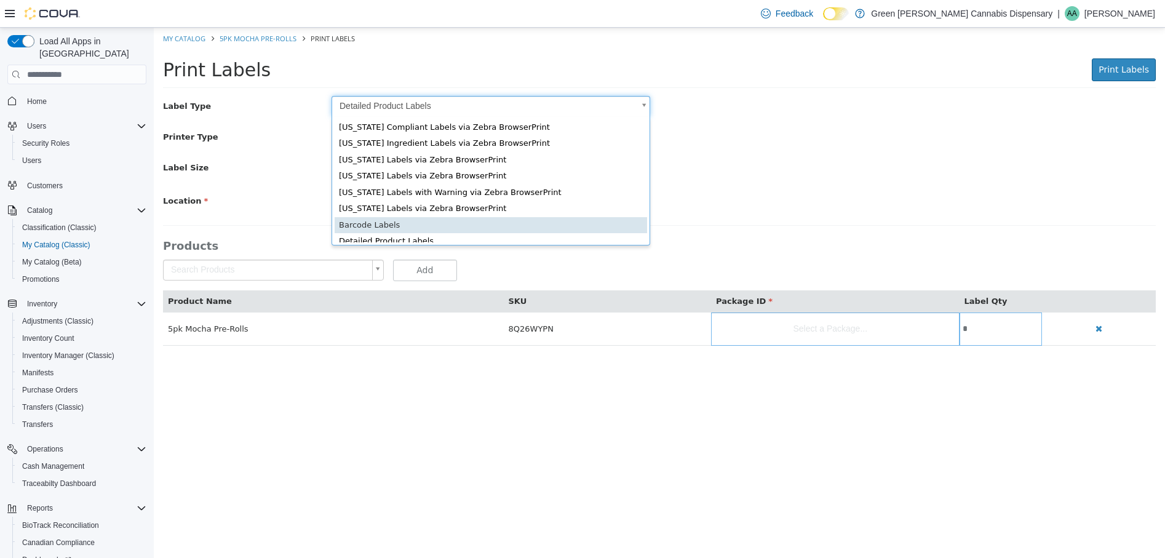
type input "*"
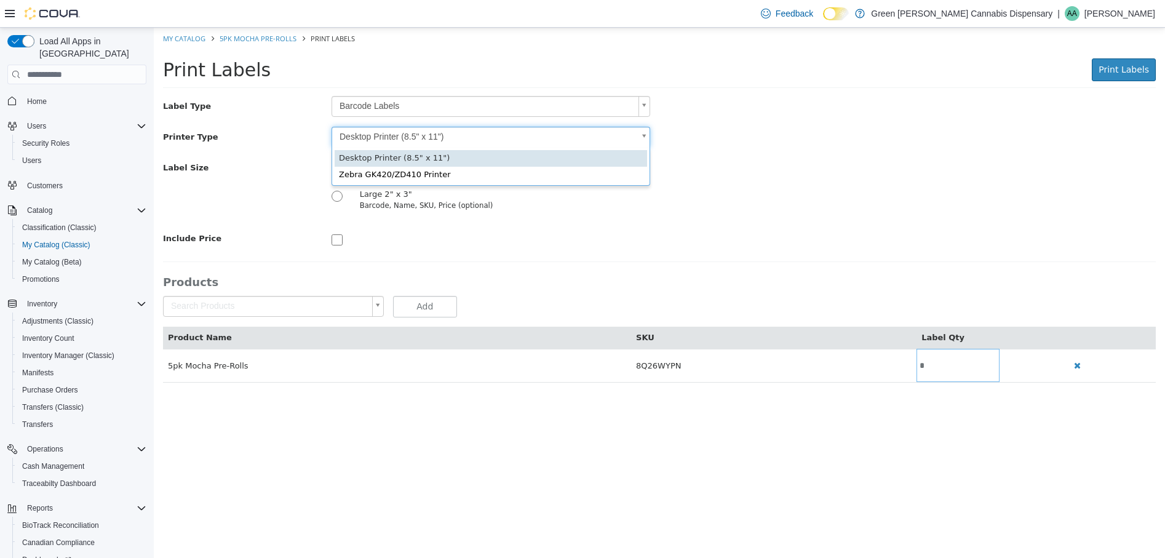
click at [647, 137] on body "Saving Bulk Changes... × My Catalog 5pk Mocha Pre-Rolls Print Labels Print Labe…" at bounding box center [659, 212] width 1011 height 368
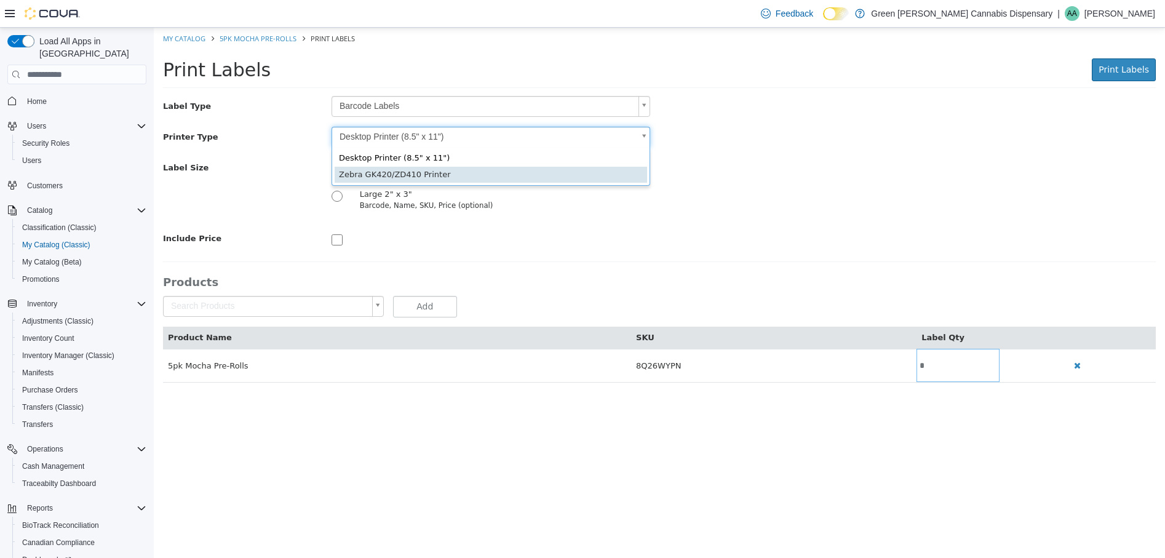
type input "*"
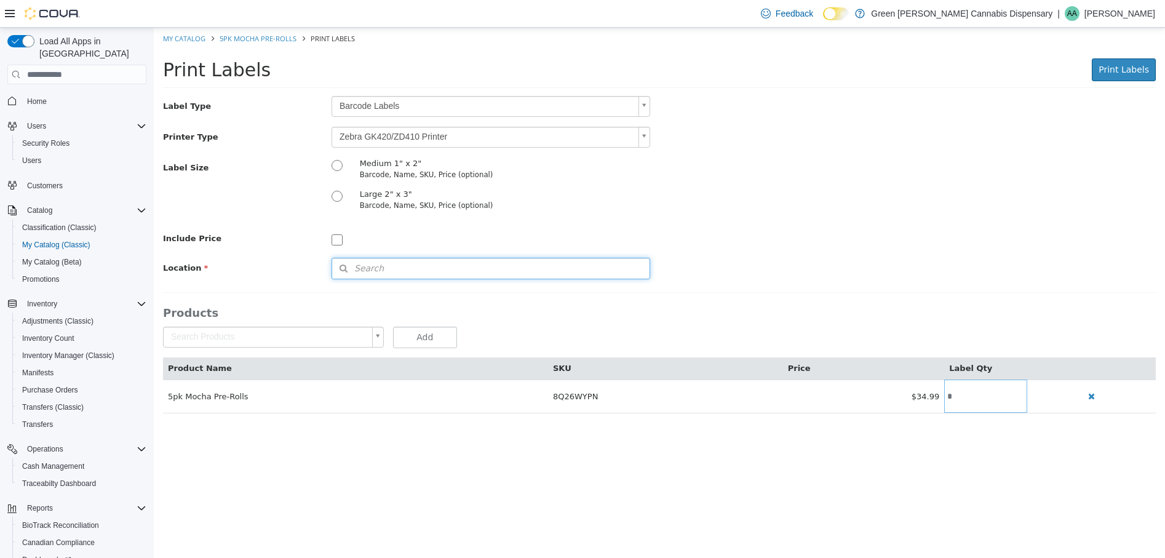
click at [421, 264] on button "Search" at bounding box center [491, 269] width 319 height 22
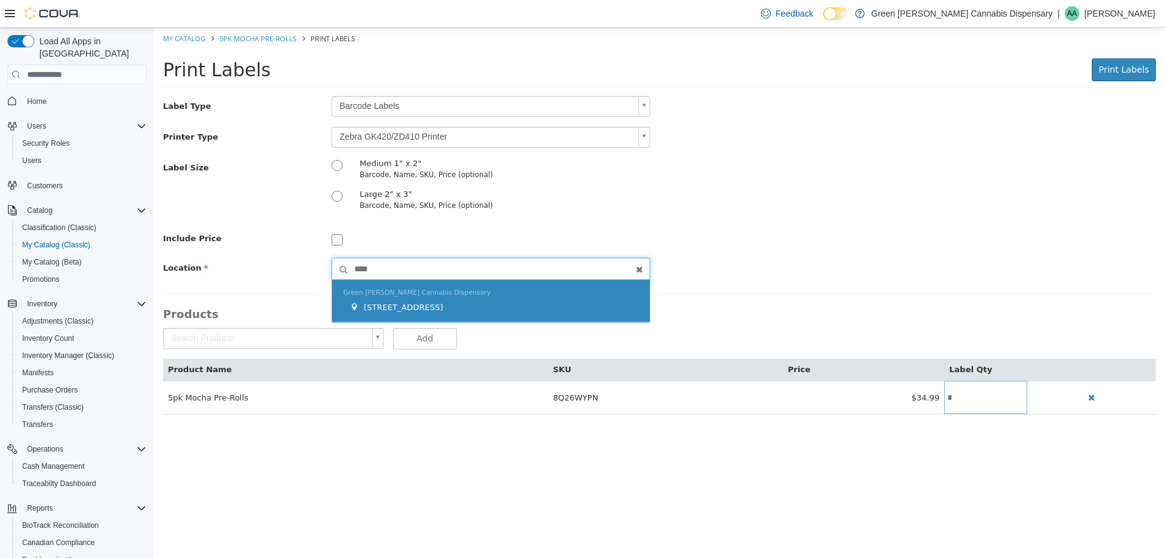
type input "****"
drag, startPoint x: 433, startPoint y: 309, endPoint x: 482, endPoint y: 318, distance: 50.7
click at [437, 309] on span "[STREET_ADDRESS]" at bounding box center [403, 307] width 79 height 9
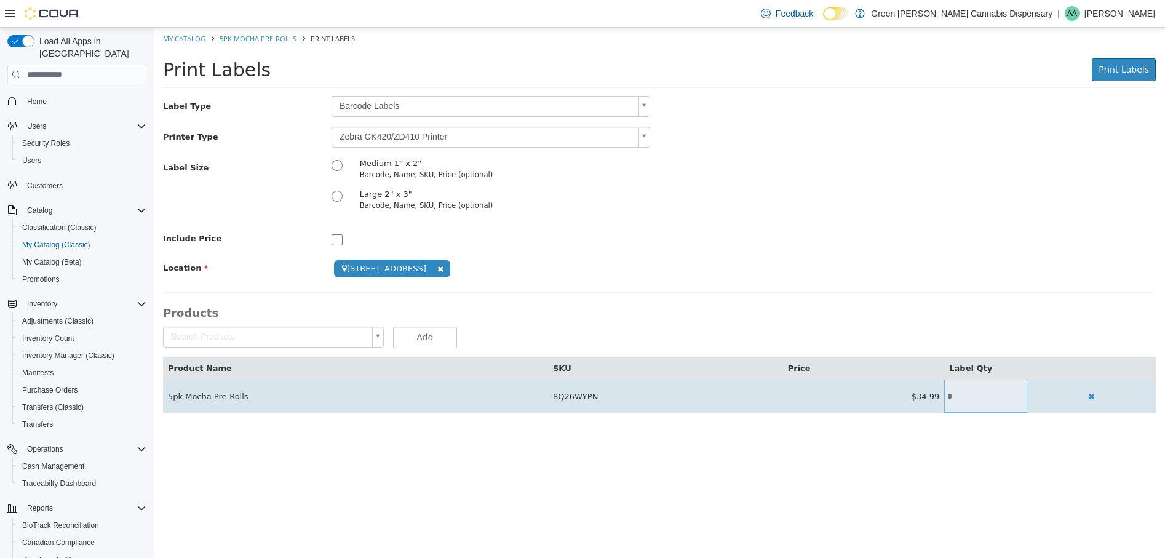
click at [948, 401] on input "*" at bounding box center [985, 396] width 82 height 9
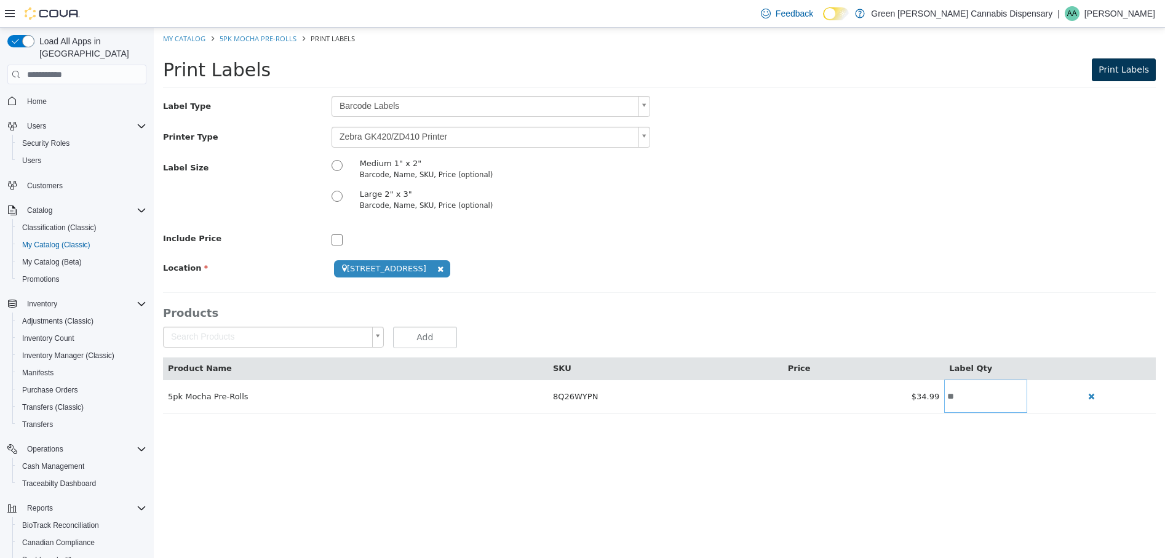
type input "**"
click at [1124, 68] on span "Print Labels" at bounding box center [1124, 70] width 50 height 10
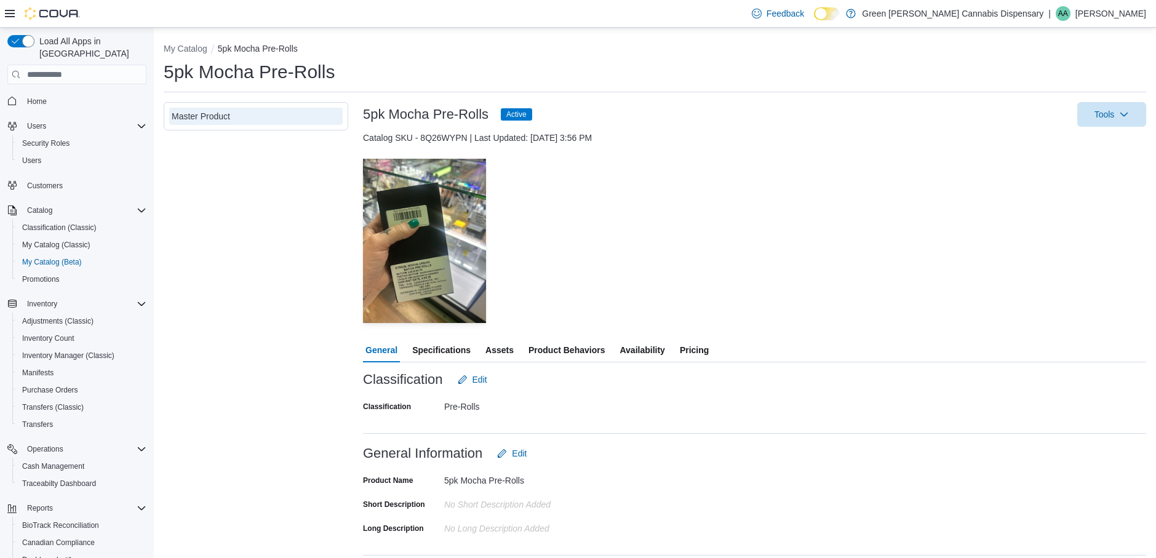
click at [633, 352] on span "Availability" at bounding box center [642, 350] width 45 height 25
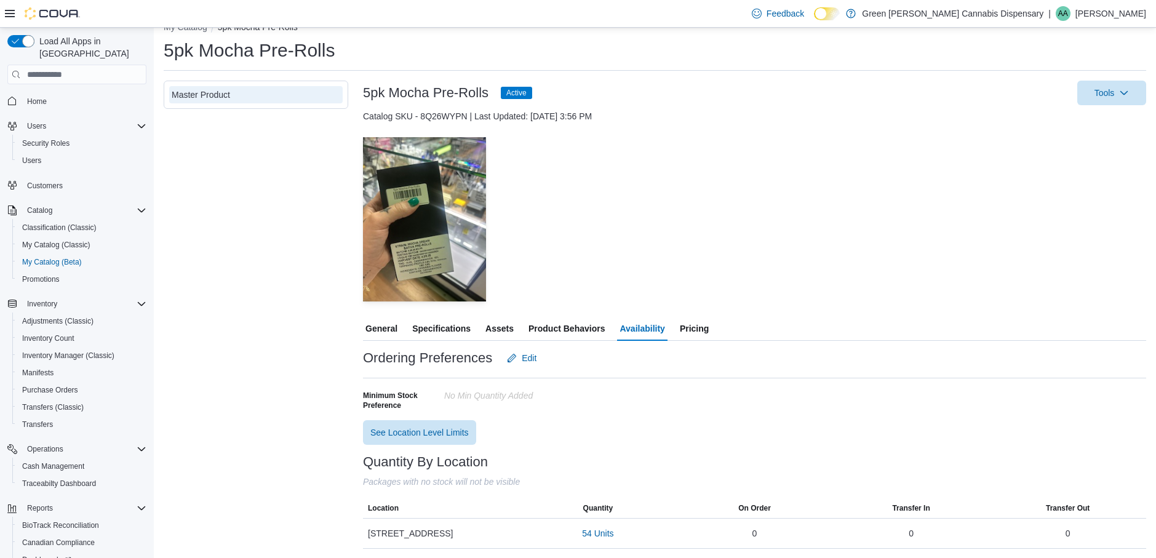
scroll to position [22, 0]
click at [612, 530] on span "54 Units" at bounding box center [597, 533] width 31 height 12
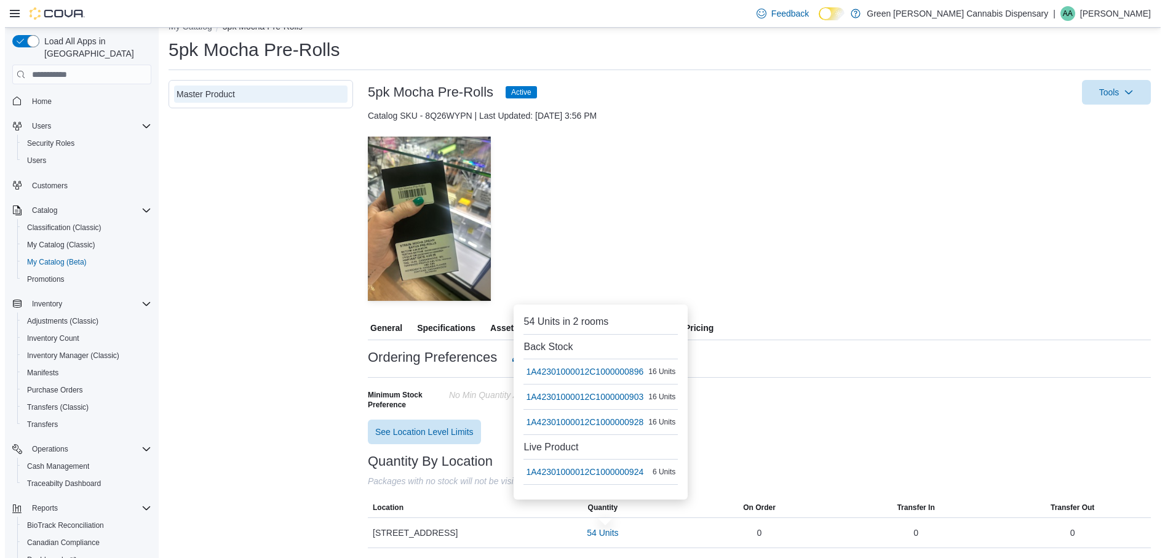
scroll to position [0, 0]
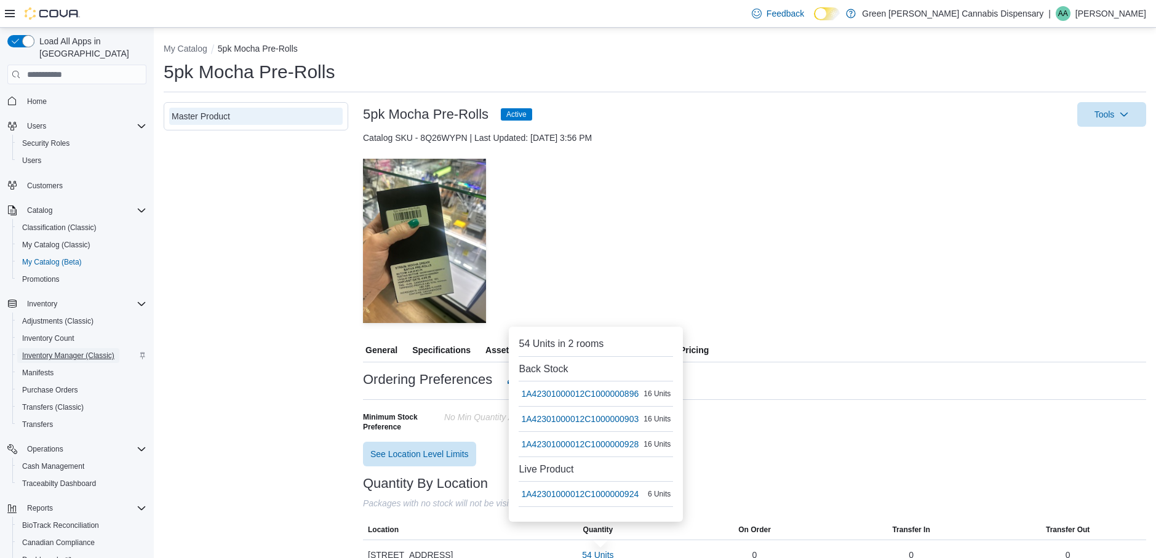
click at [72, 351] on span "Inventory Manager (Classic)" at bounding box center [68, 356] width 92 height 10
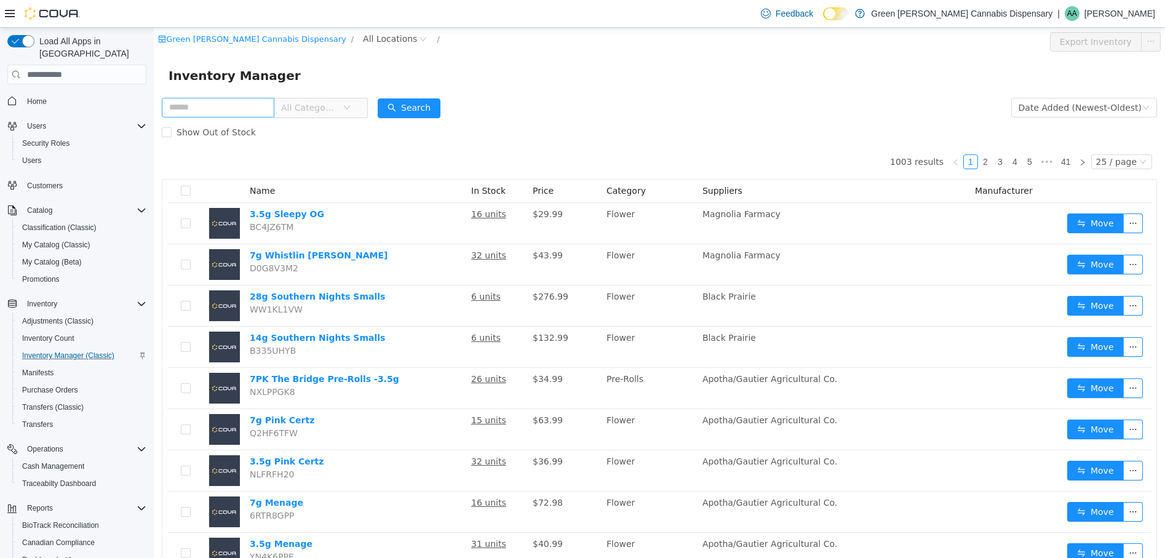
click at [224, 109] on input "text" at bounding box center [218, 108] width 113 height 20
type input "*****"
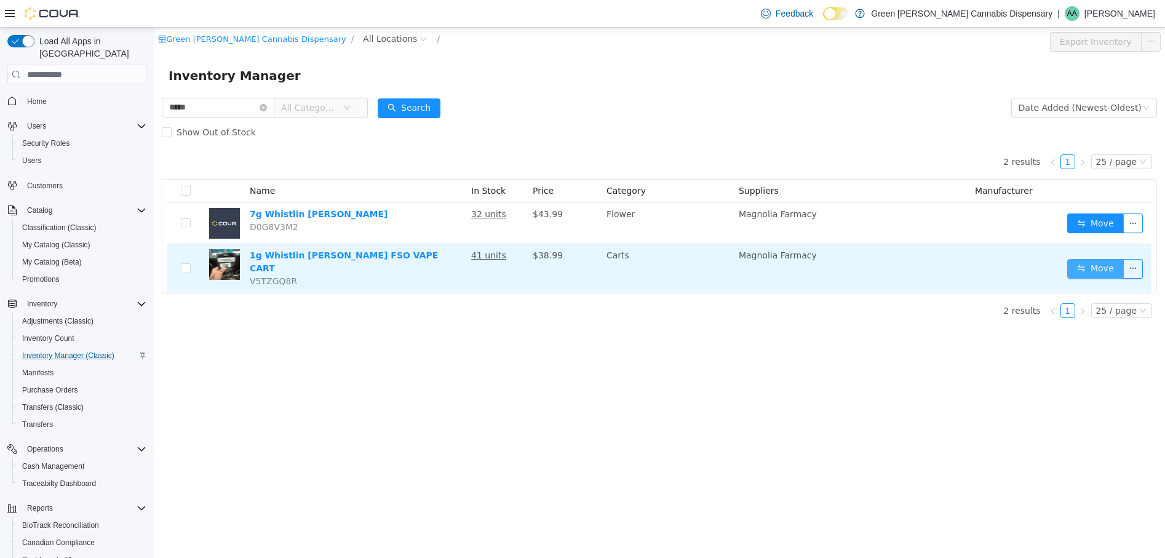
click at [1083, 260] on button "Move" at bounding box center [1095, 269] width 57 height 20
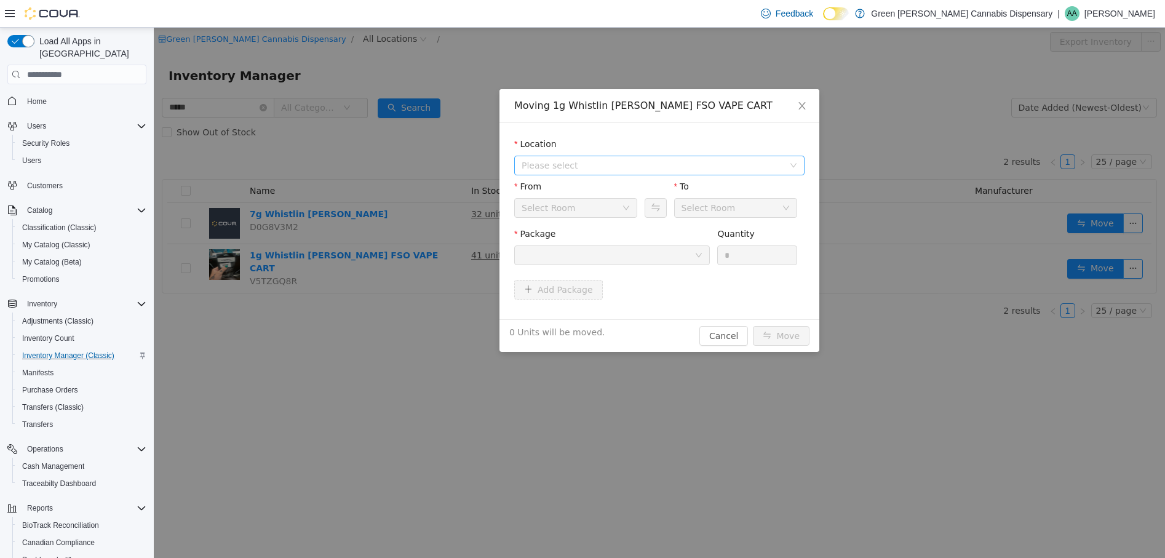
click at [573, 159] on span "Please select" at bounding box center [653, 165] width 262 height 12
click at [586, 210] on span "[STREET_ADDRESS]" at bounding box center [589, 210] width 86 height 10
click at [785, 205] on icon "icon: down" at bounding box center [786, 207] width 7 height 7
click at [705, 271] on li "Back Stock" at bounding box center [735, 272] width 123 height 20
click at [556, 255] on div at bounding box center [608, 255] width 173 height 18
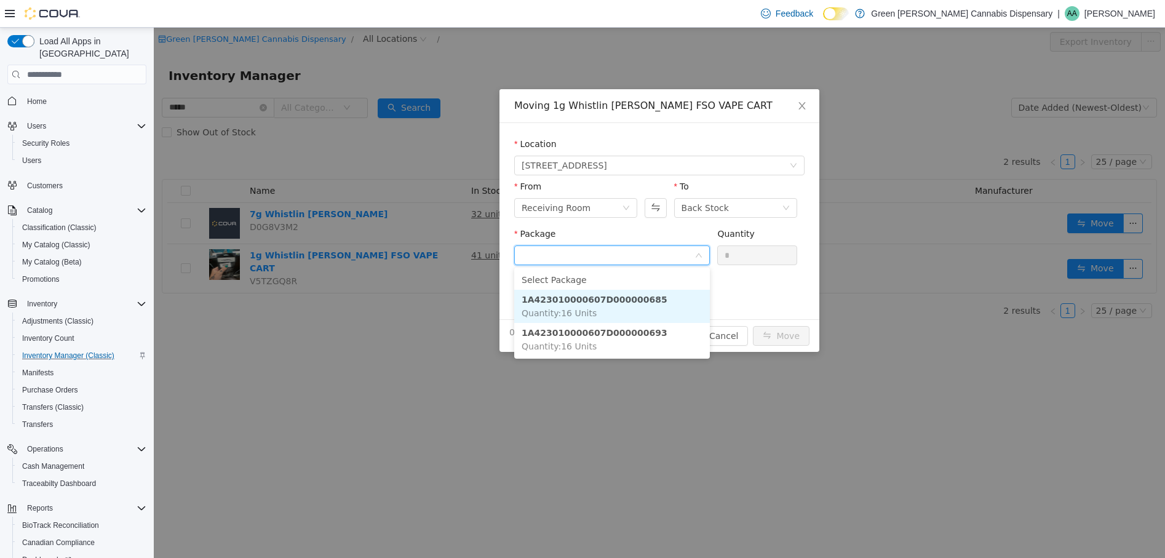
drag, startPoint x: 565, startPoint y: 317, endPoint x: 590, endPoint y: 301, distance: 29.0
click at [573, 313] on span "Quantity : 16 Units" at bounding box center [559, 313] width 75 height 10
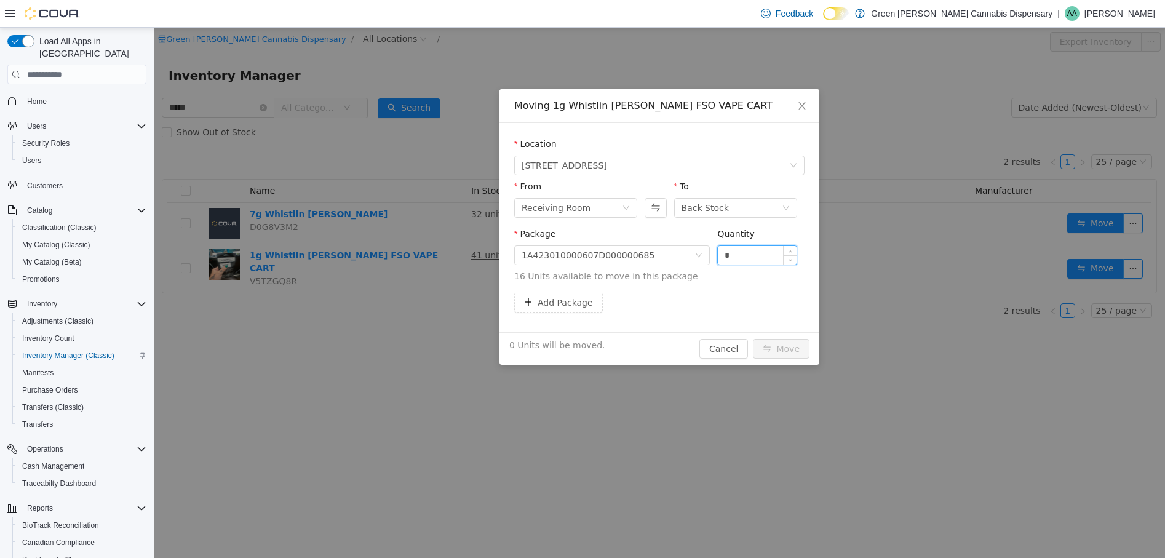
click at [724, 251] on input "*" at bounding box center [757, 255] width 79 height 18
type input "**"
click at [575, 305] on button "Add Package" at bounding box center [558, 303] width 89 height 20
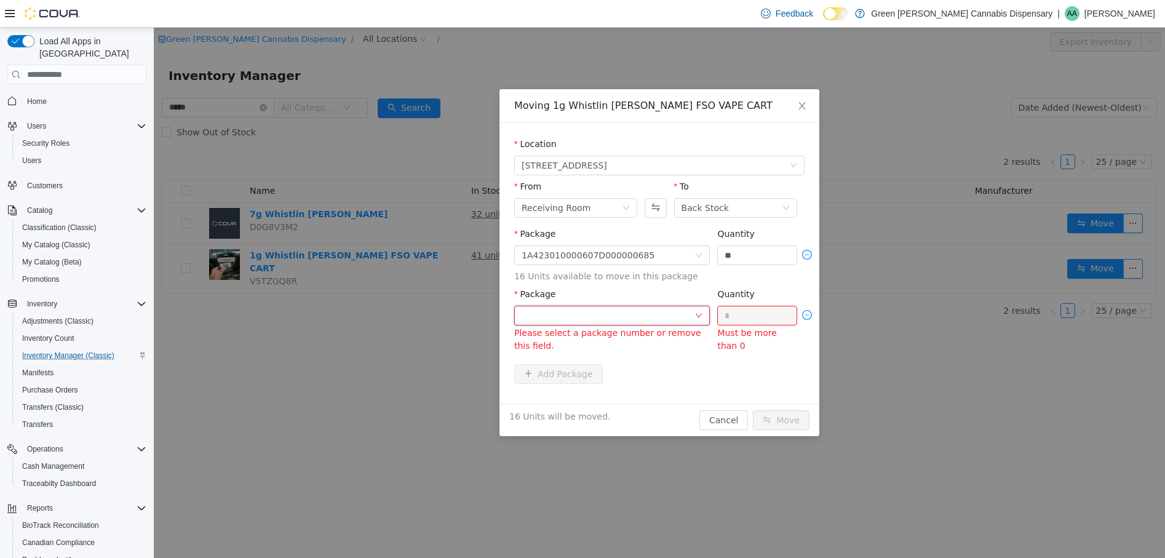
click at [607, 314] on div at bounding box center [608, 315] width 173 height 18
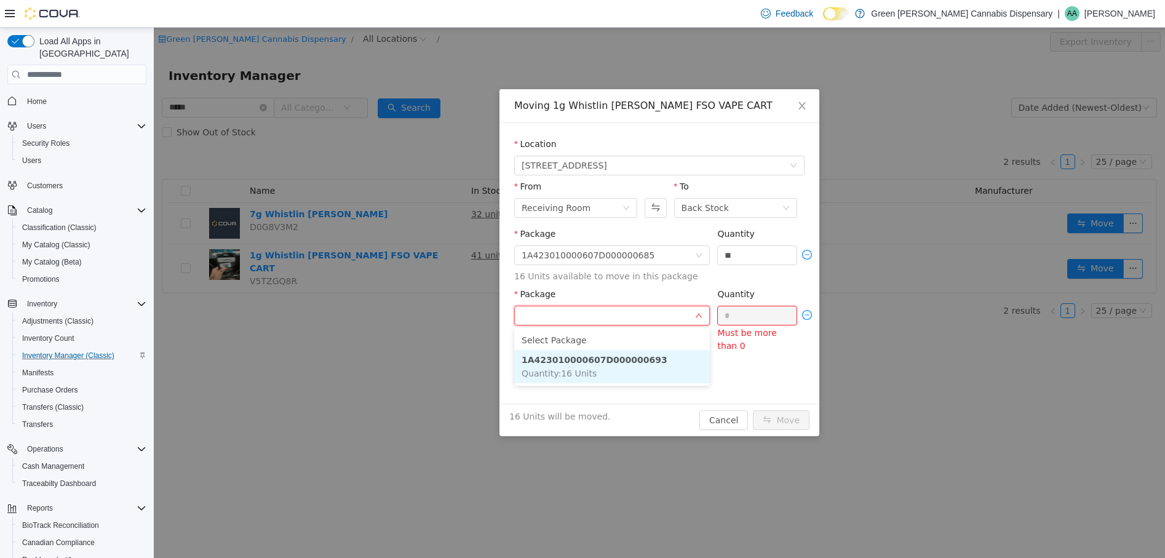
drag, startPoint x: 626, startPoint y: 375, endPoint x: 699, endPoint y: 346, distance: 78.7
click at [645, 373] on li "1A423010000607D000000693 Quantity : 16 Units" at bounding box center [612, 366] width 196 height 33
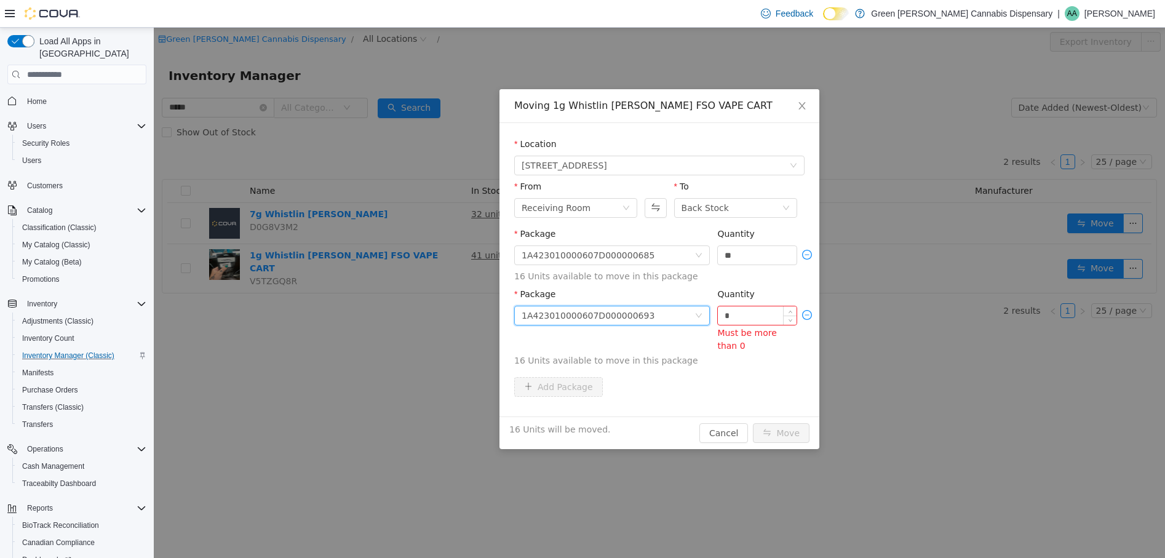
click at [725, 315] on input "*" at bounding box center [757, 315] width 79 height 18
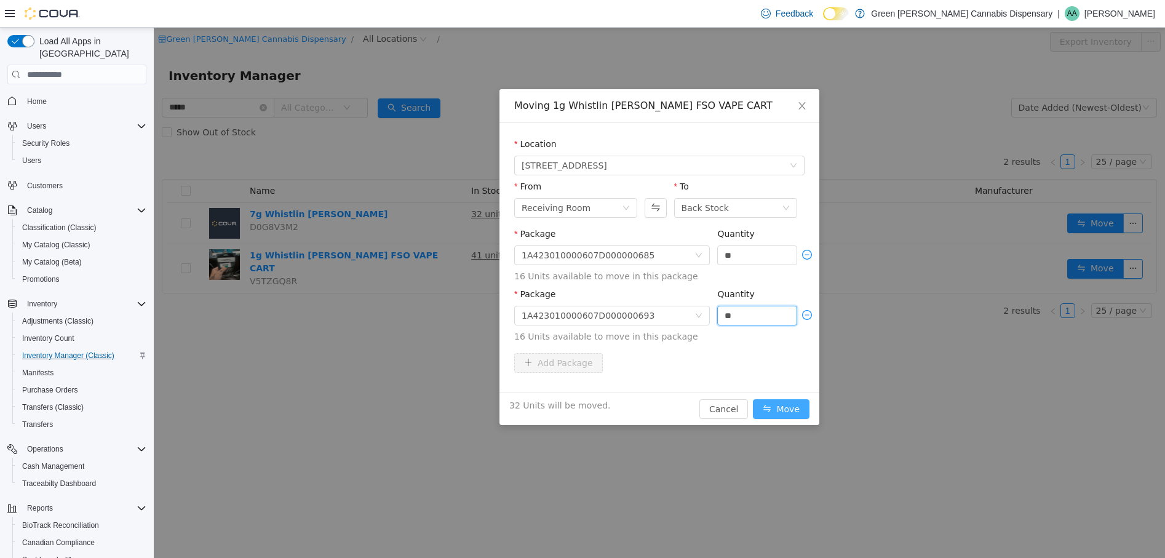
type input "**"
click at [796, 409] on button "Move" at bounding box center [781, 409] width 57 height 20
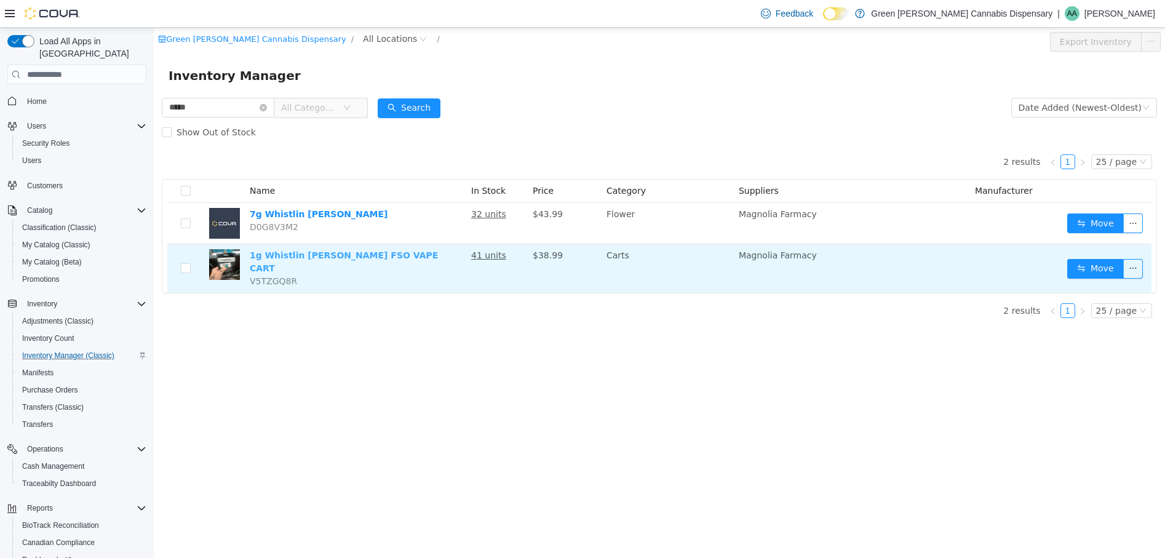
click at [353, 257] on link "1g Whistlin Dixie FSO VAPE CART" at bounding box center [344, 261] width 188 height 23
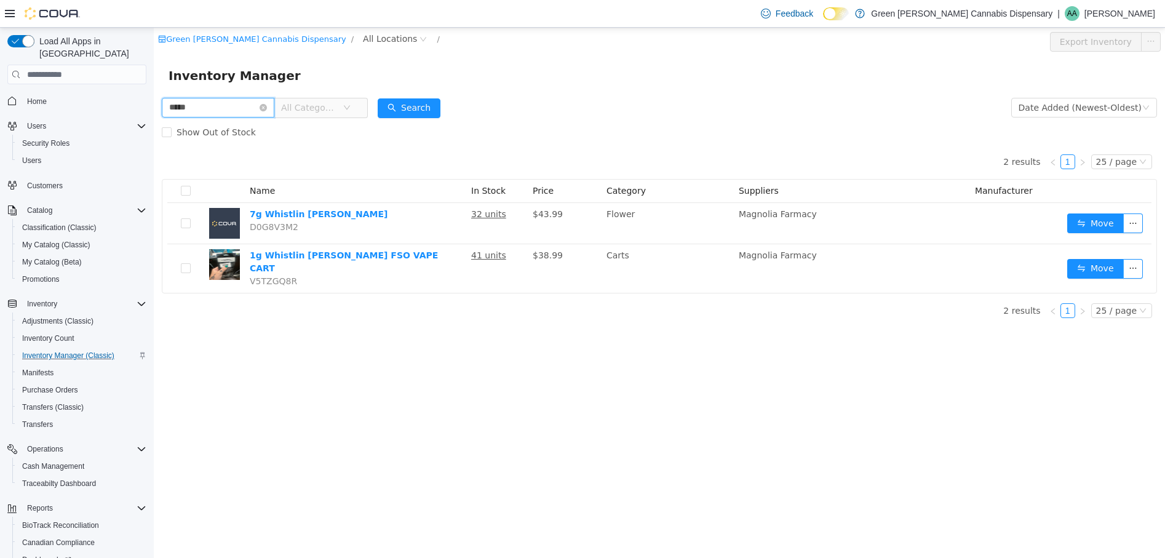
drag, startPoint x: 232, startPoint y: 107, endPoint x: 18, endPoint y: 78, distance: 215.4
click at [154, 78] on html "Green Akers Cannabis Dispensary / All Locations / Export Inventory Inventory Ma…" at bounding box center [659, 293] width 1011 height 530
drag, startPoint x: 59, startPoint y: 249, endPoint x: 0, endPoint y: 115, distance: 146.0
click at [59, 257] on span "My Catalog (Beta)" at bounding box center [52, 262] width 60 height 10
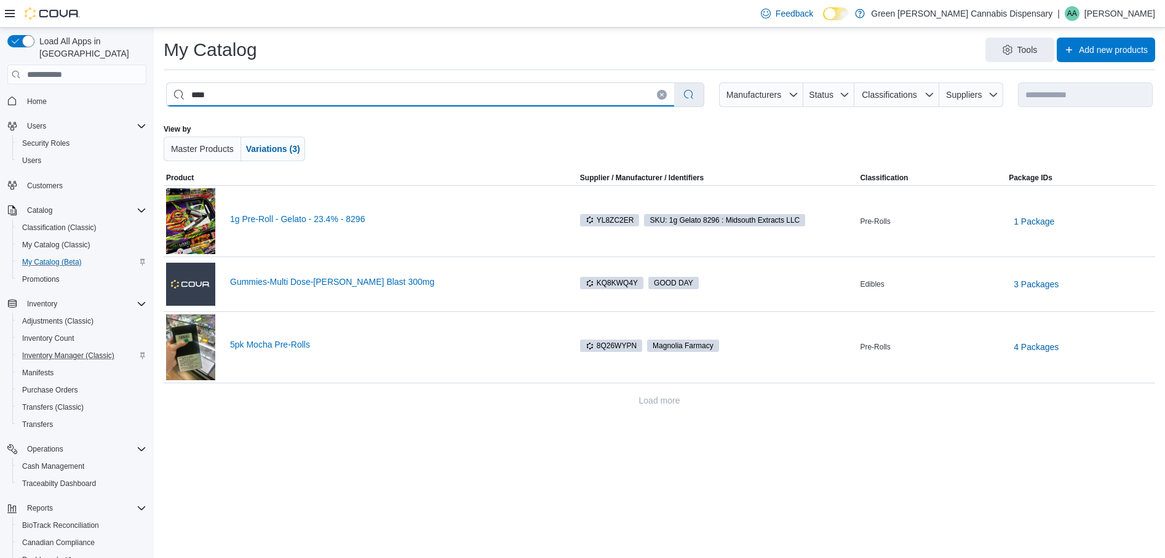
drag, startPoint x: 258, startPoint y: 90, endPoint x: -7, endPoint y: 86, distance: 265.2
click at [0, 86] on html "**********" at bounding box center [582, 279] width 1165 height 558
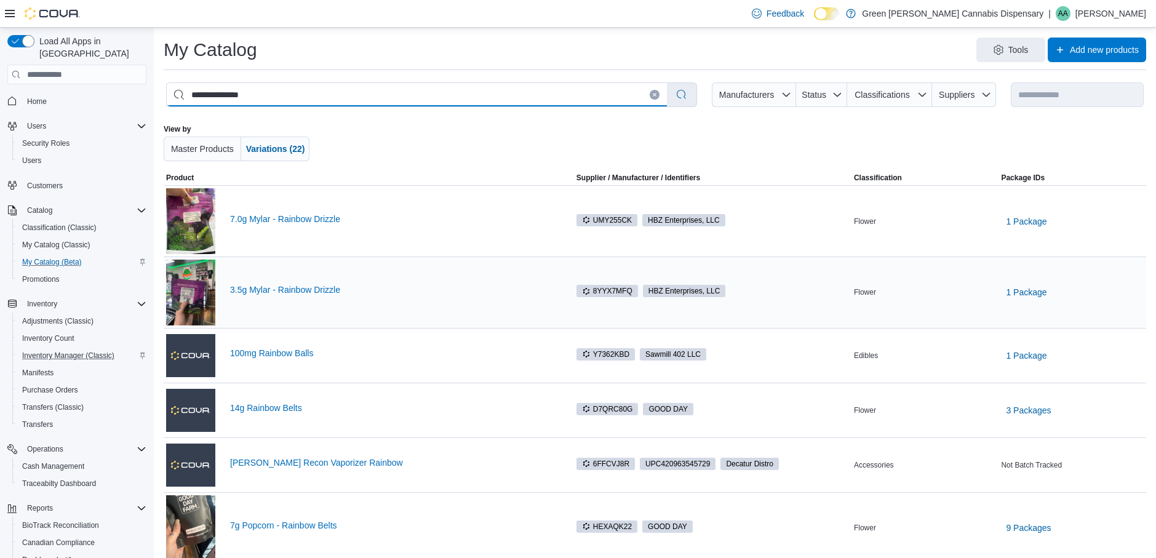
type input "**********"
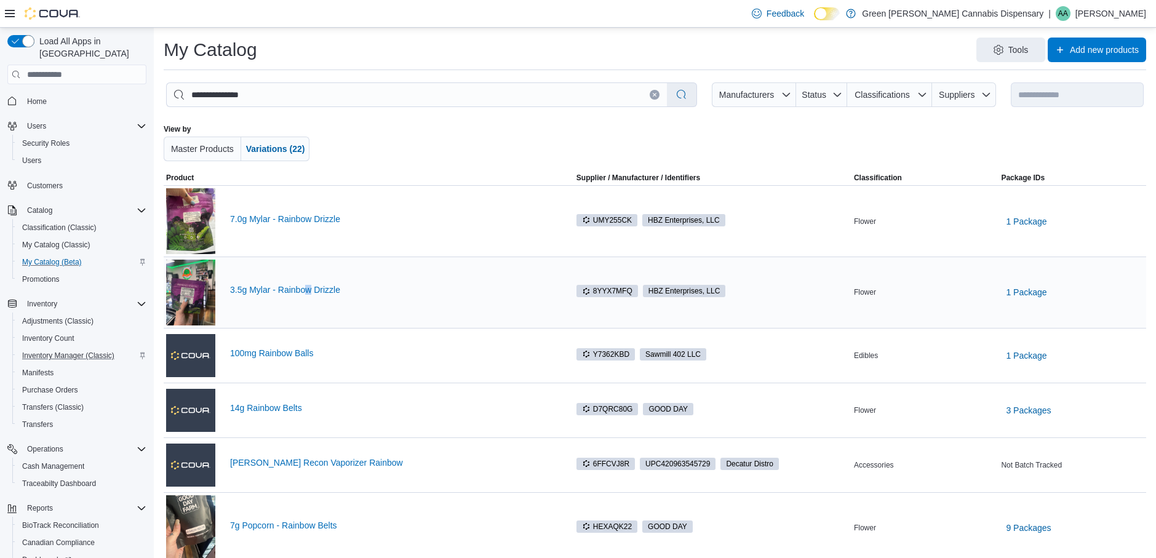
click at [309, 301] on div "3.5g Mylar - Rainbow Drizzle" at bounding box center [360, 293] width 388 height 66
drag, startPoint x: 309, startPoint y: 301, endPoint x: 303, endPoint y: 292, distance: 11.6
click at [303, 292] on link "3.5g Mylar - Rainbow Drizzle" at bounding box center [392, 290] width 324 height 10
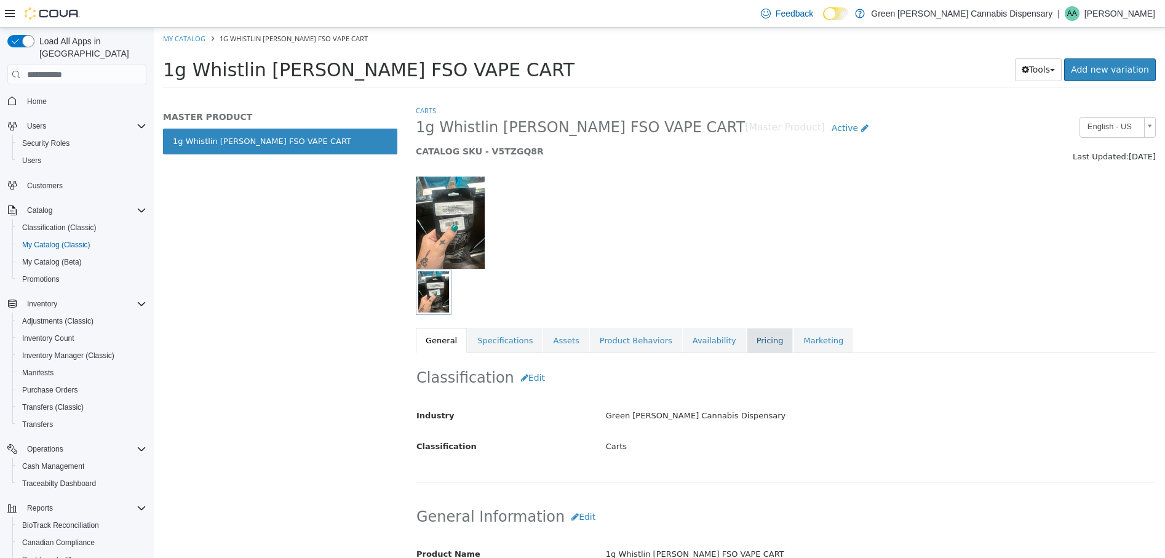
click at [748, 346] on link "Pricing" at bounding box center [770, 341] width 47 height 26
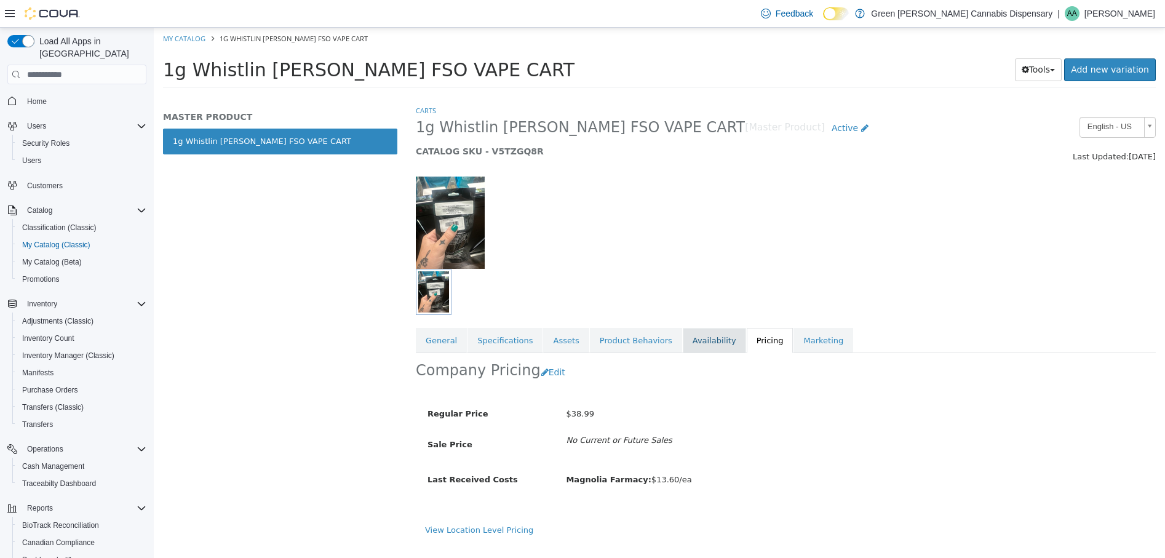
click at [698, 345] on link "Availability" at bounding box center [714, 341] width 63 height 26
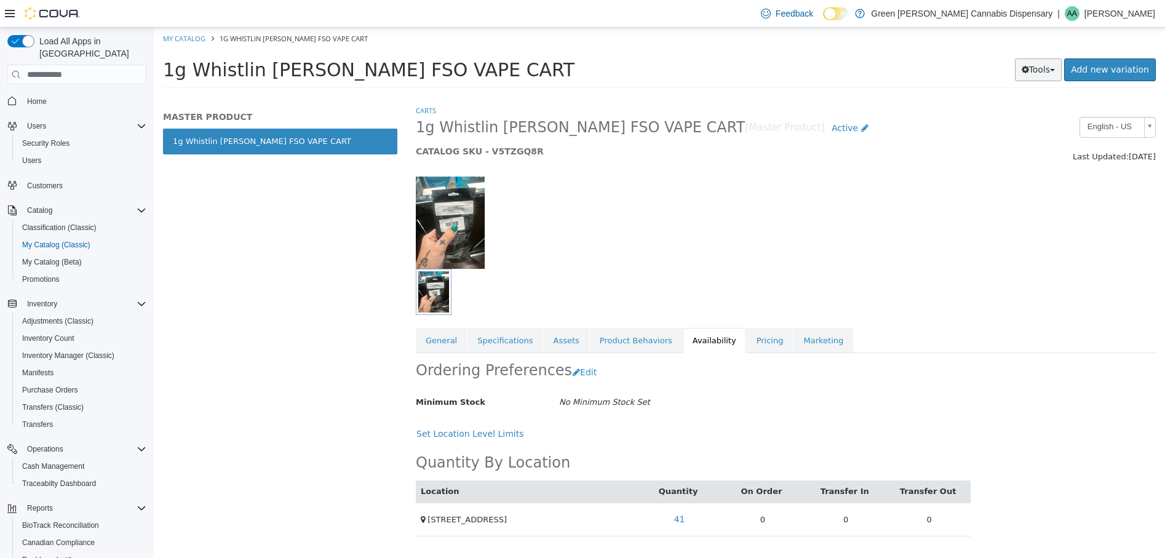
click at [1029, 68] on icon "button" at bounding box center [1025, 69] width 7 height 9
click at [1005, 110] on link "Print Labels" at bounding box center [1012, 111] width 97 height 17
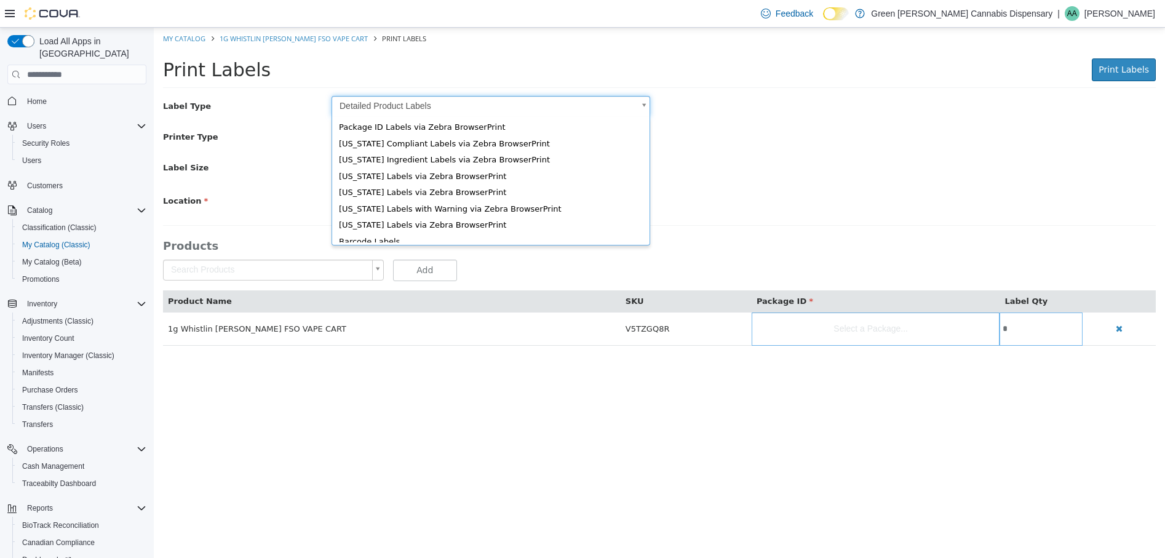
click at [646, 106] on body "Saving Bulk Changes... × My Catalog 1g Whistlin Dixie FSO VAPE CART Print Label…" at bounding box center [659, 193] width 1011 height 331
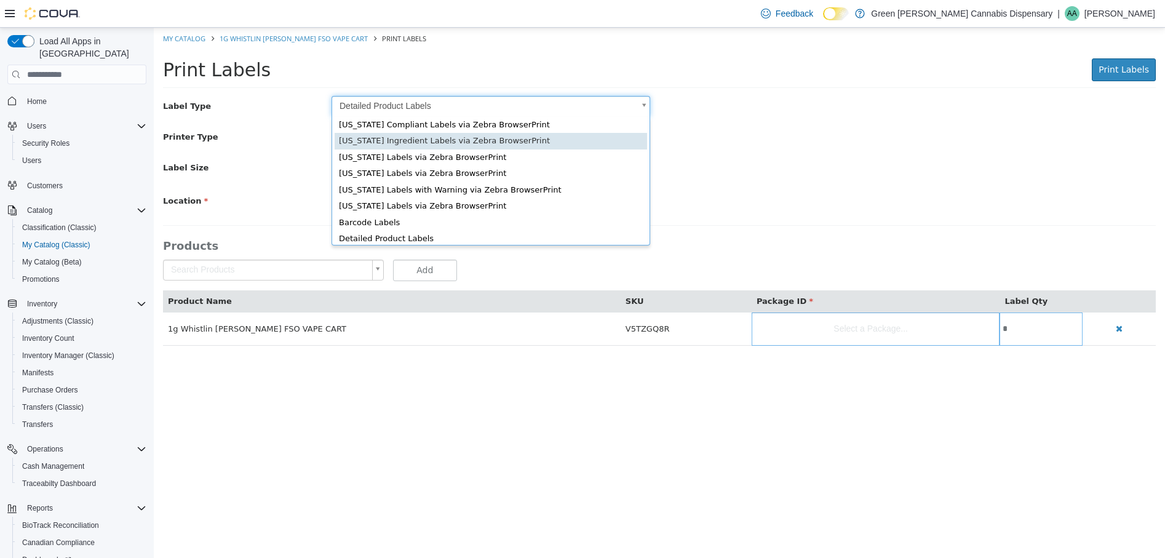
scroll to position [17, 0]
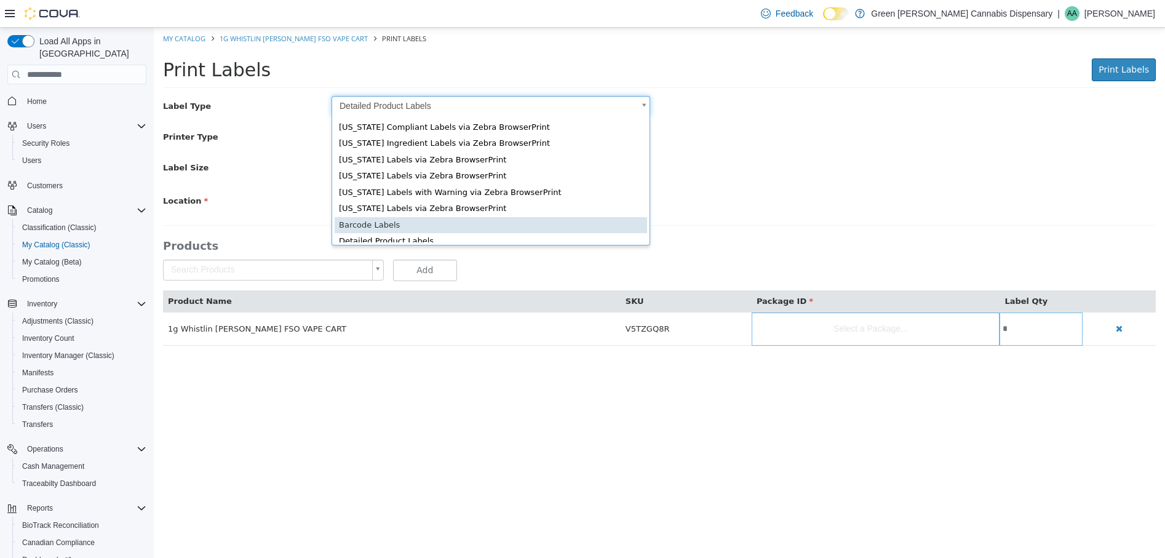
type input "*"
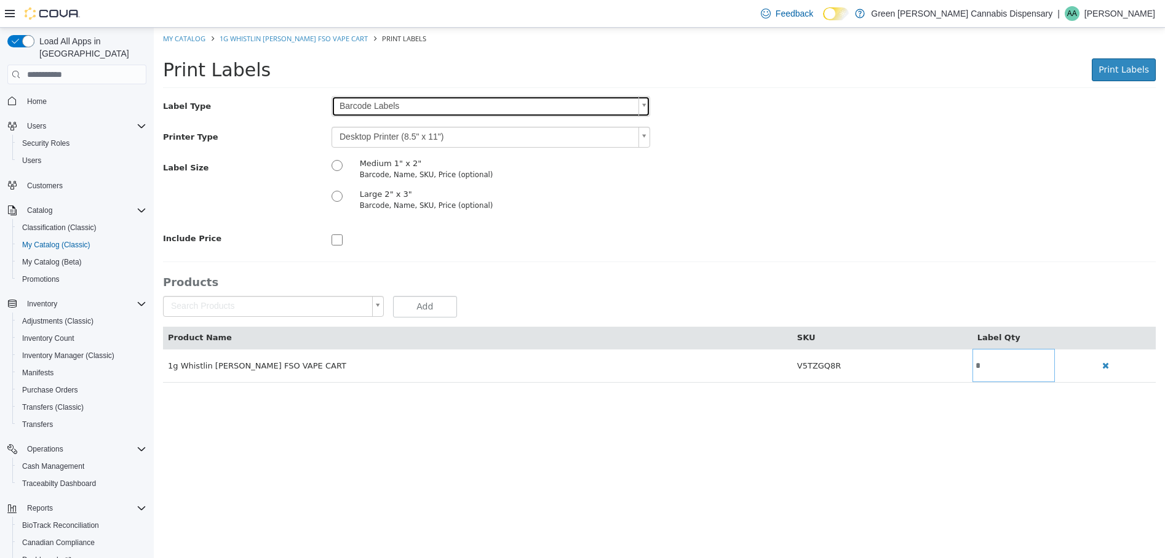
scroll to position [0, 0]
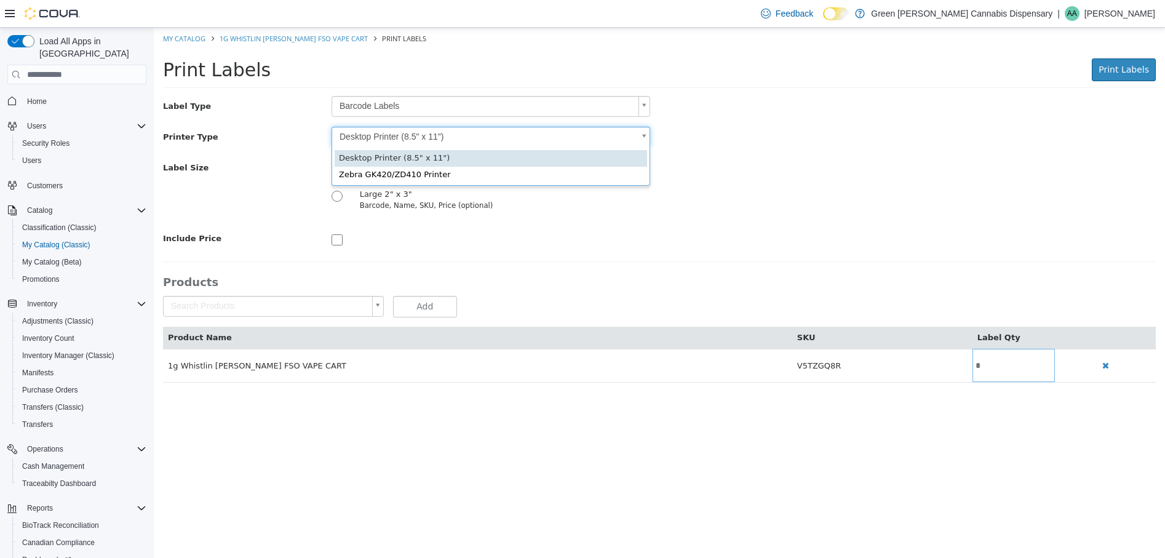
drag, startPoint x: 646, startPoint y: 135, endPoint x: 394, endPoint y: 124, distance: 251.9
click at [645, 135] on body "Saving Bulk Changes... × My Catalog 1g Whistlin Dixie FSO VAPE CART Print Label…" at bounding box center [659, 212] width 1011 height 368
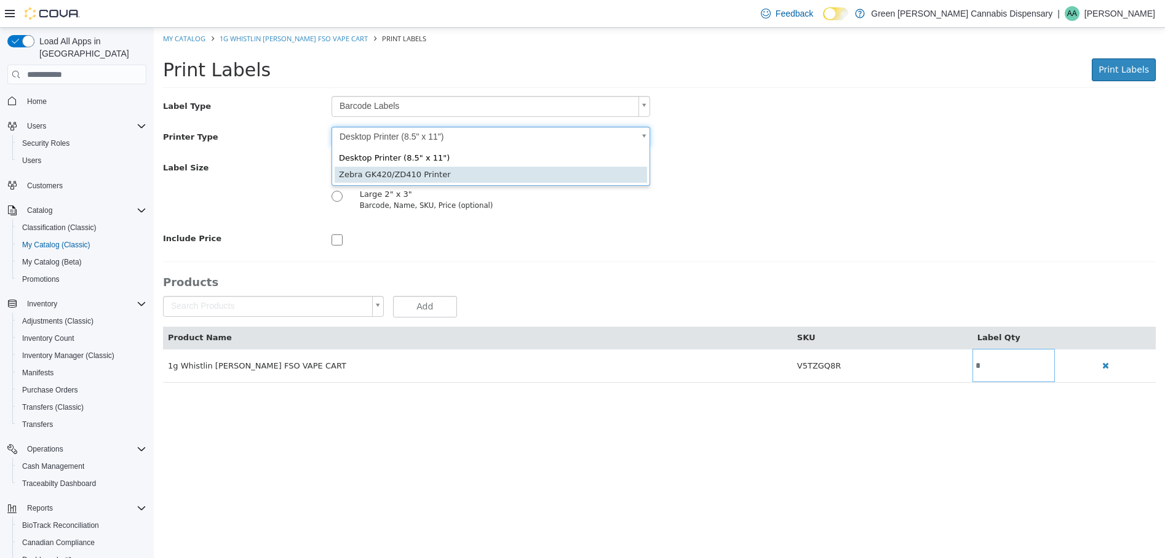
type input "*"
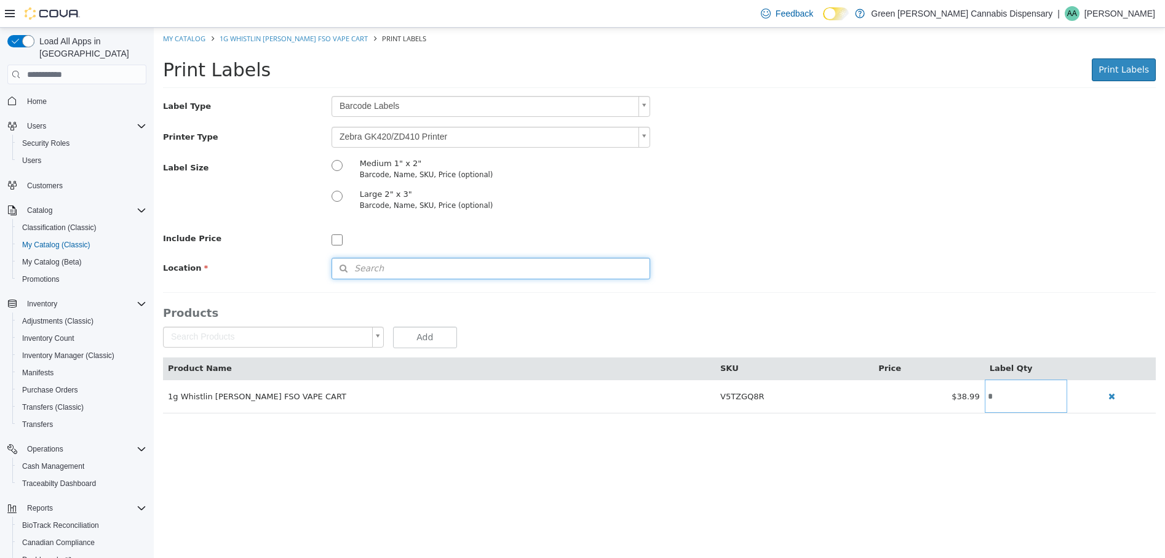
click at [416, 263] on button "Search" at bounding box center [491, 269] width 319 height 22
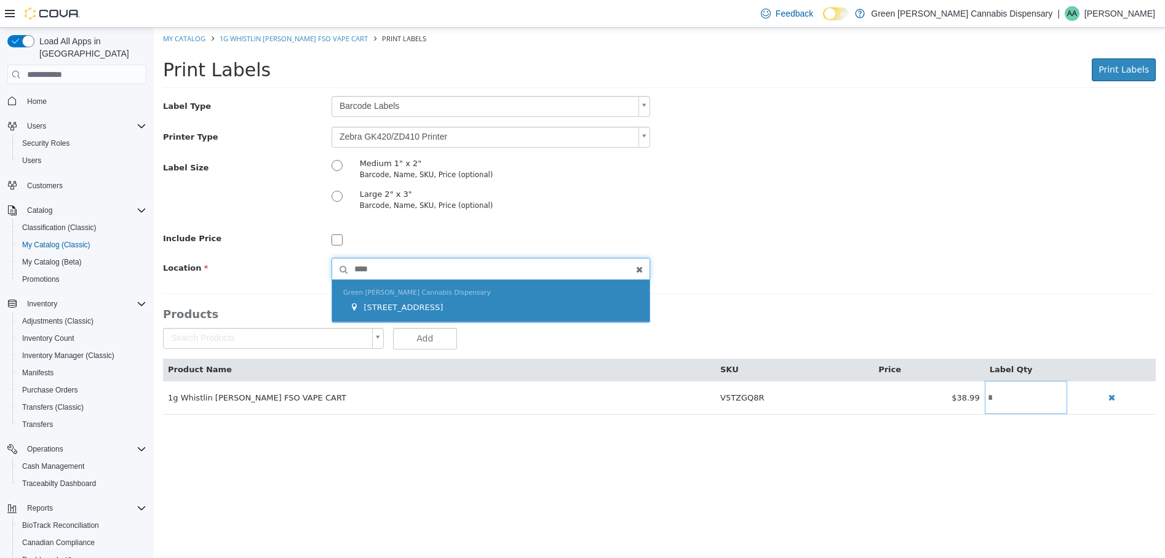
type input "****"
click at [424, 310] on span "1409 Battleground Drive" at bounding box center [403, 307] width 79 height 9
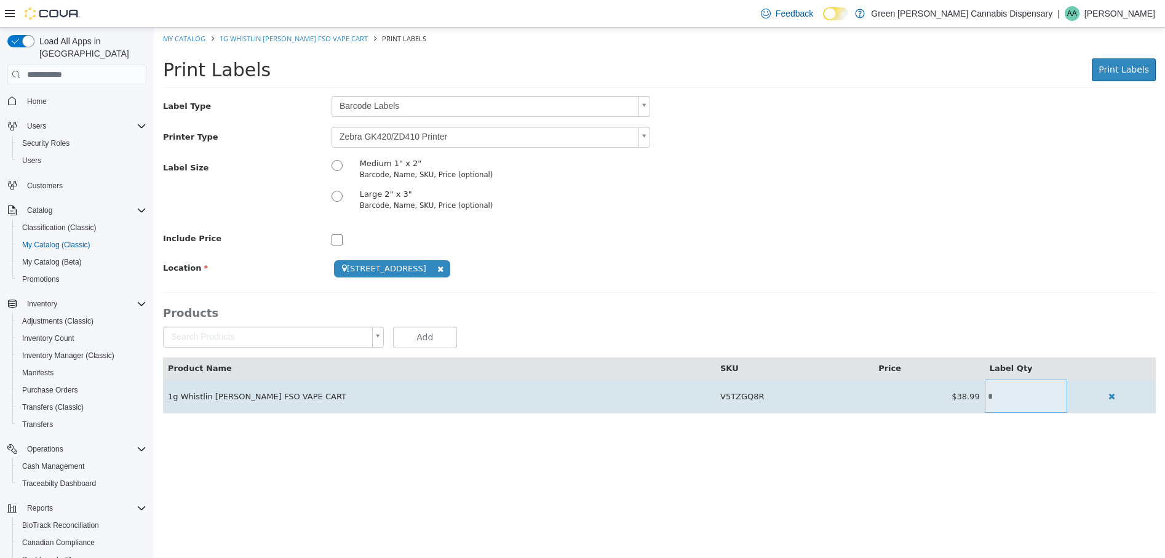
click at [985, 397] on input "*" at bounding box center [1026, 396] width 82 height 9
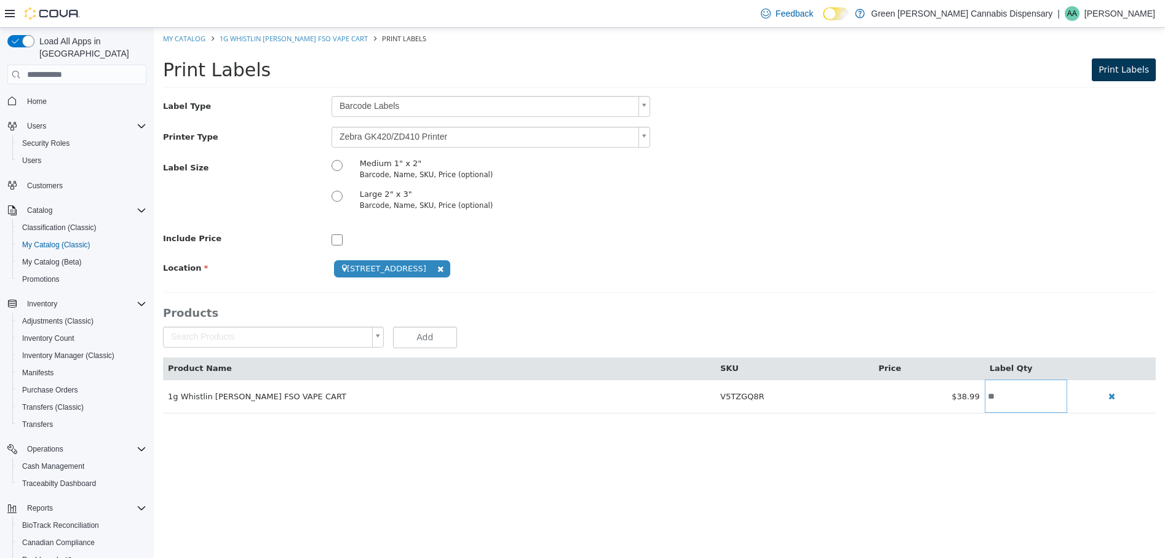
type input "**"
drag, startPoint x: 1139, startPoint y: 70, endPoint x: 1112, endPoint y: 68, distance: 26.5
click at [1135, 70] on span "Print Labels" at bounding box center [1124, 70] width 50 height 10
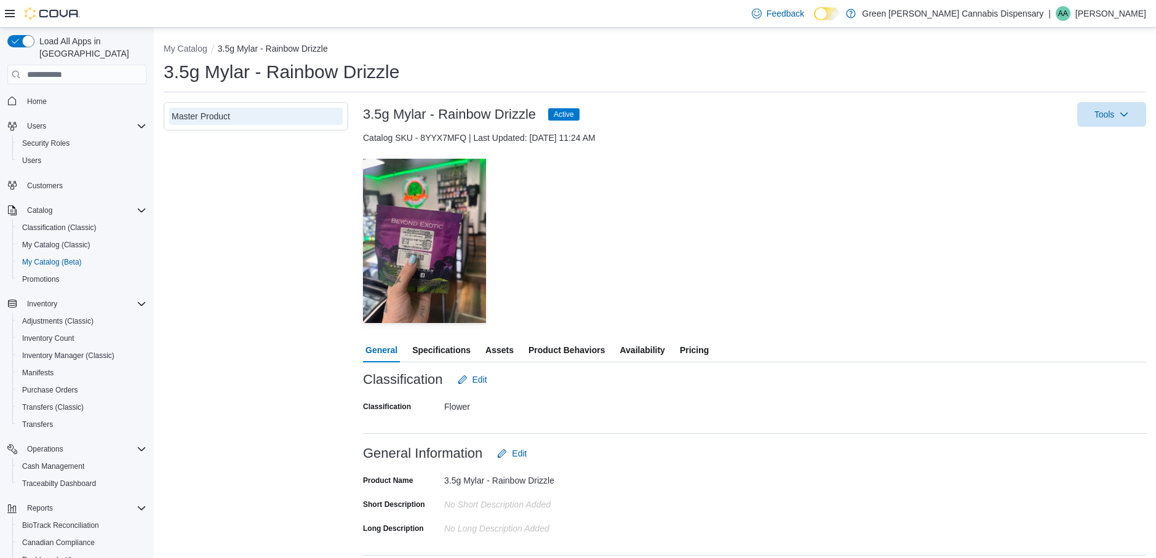
click at [644, 351] on span "Availability" at bounding box center [642, 350] width 45 height 25
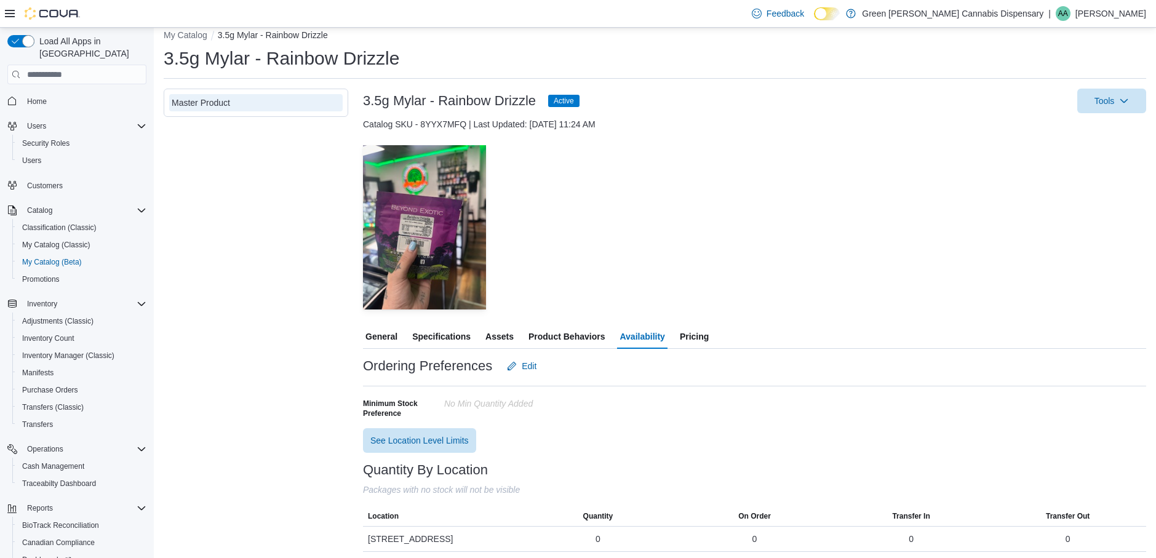
scroll to position [17, 0]
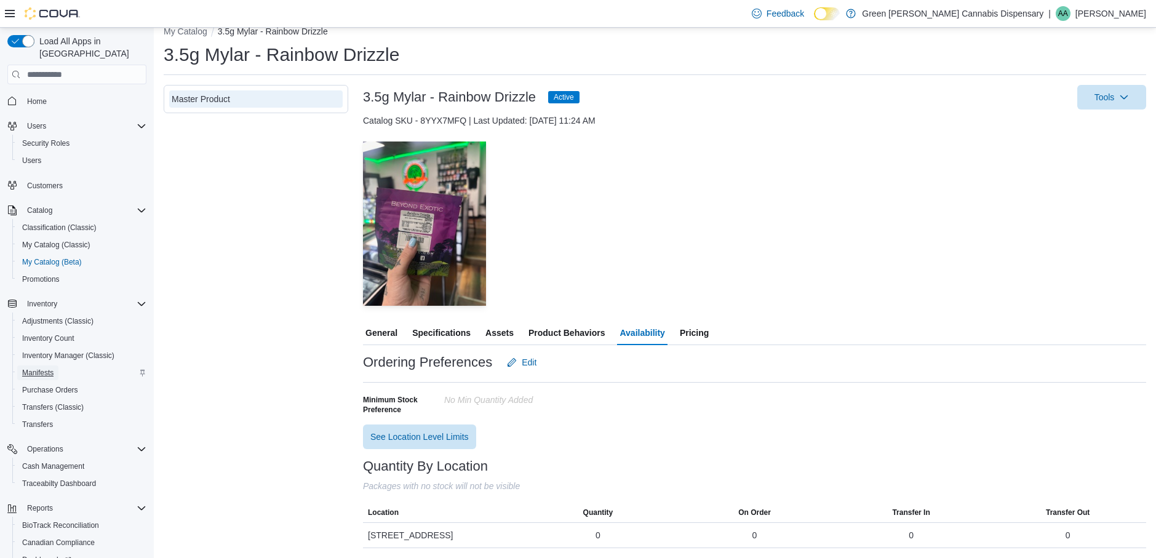
click at [41, 368] on span "Manifests" at bounding box center [37, 373] width 31 height 10
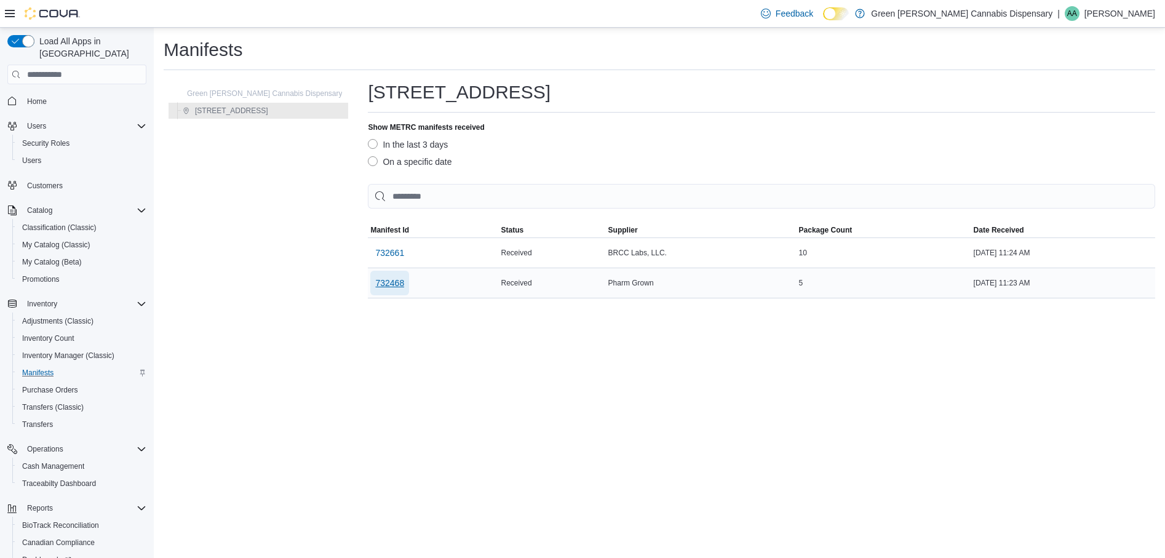
click at [375, 282] on span "732468" at bounding box center [389, 283] width 29 height 12
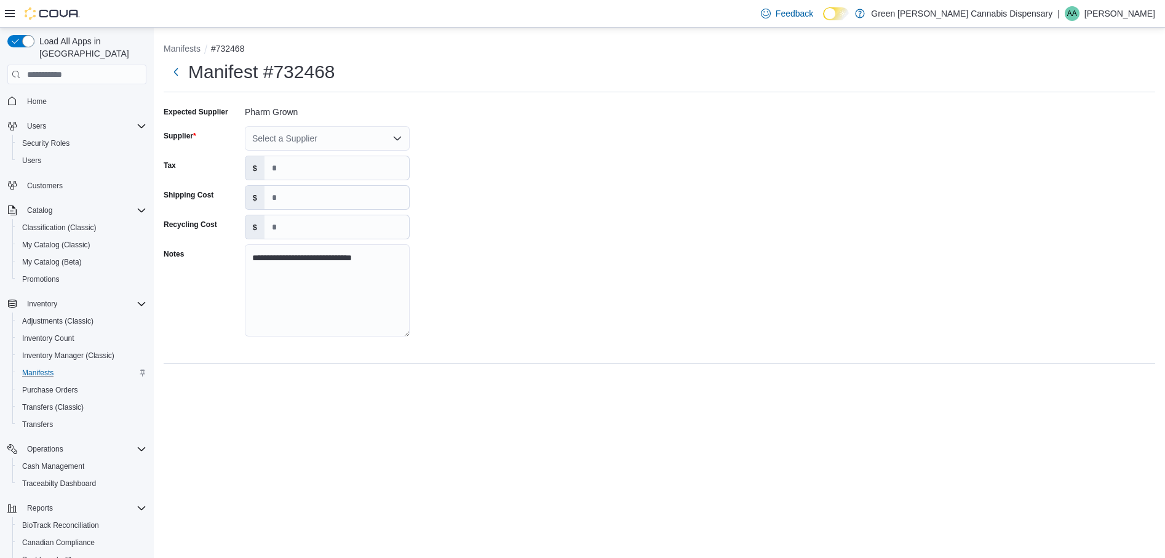
drag, startPoint x: 402, startPoint y: 136, endPoint x: 409, endPoint y: 136, distance: 6.8
click at [403, 136] on div "Select a Supplier" at bounding box center [327, 138] width 165 height 25
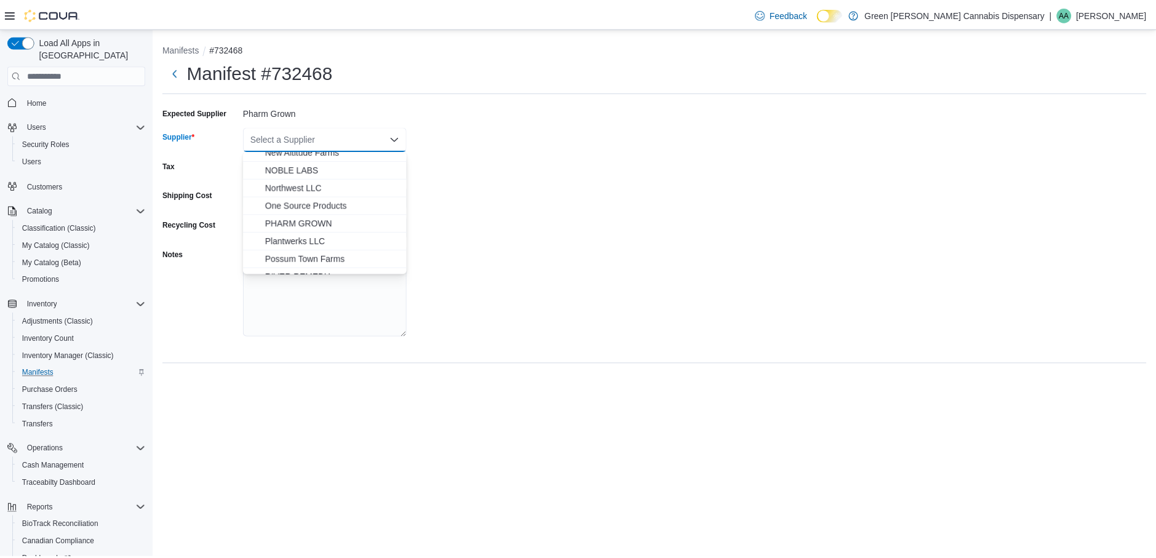
scroll to position [615, 0]
click at [324, 220] on span "PHARM GROWN" at bounding box center [334, 222] width 135 height 12
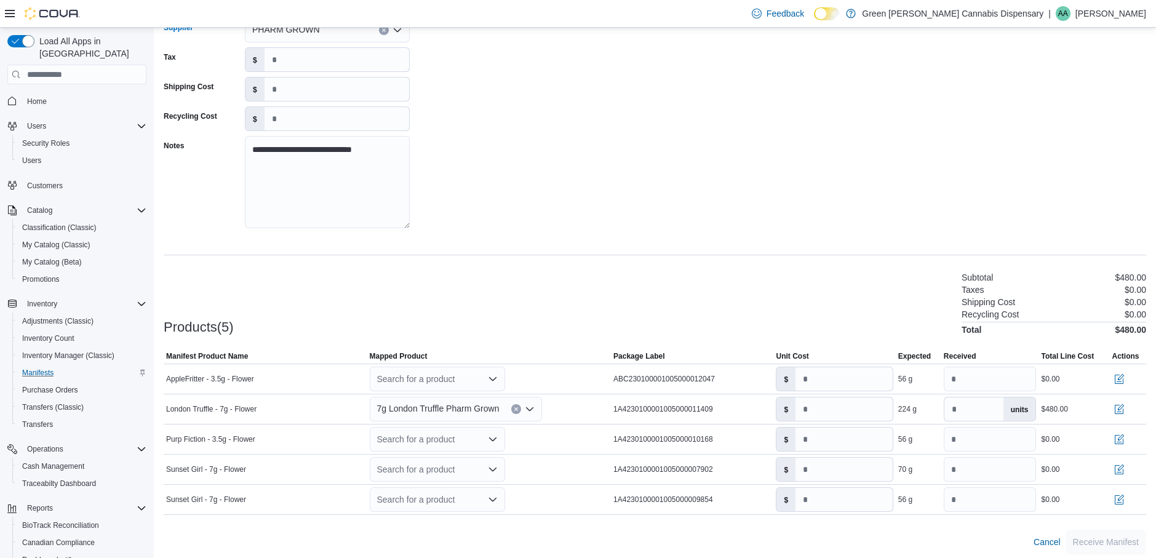
scroll to position [114, 0]
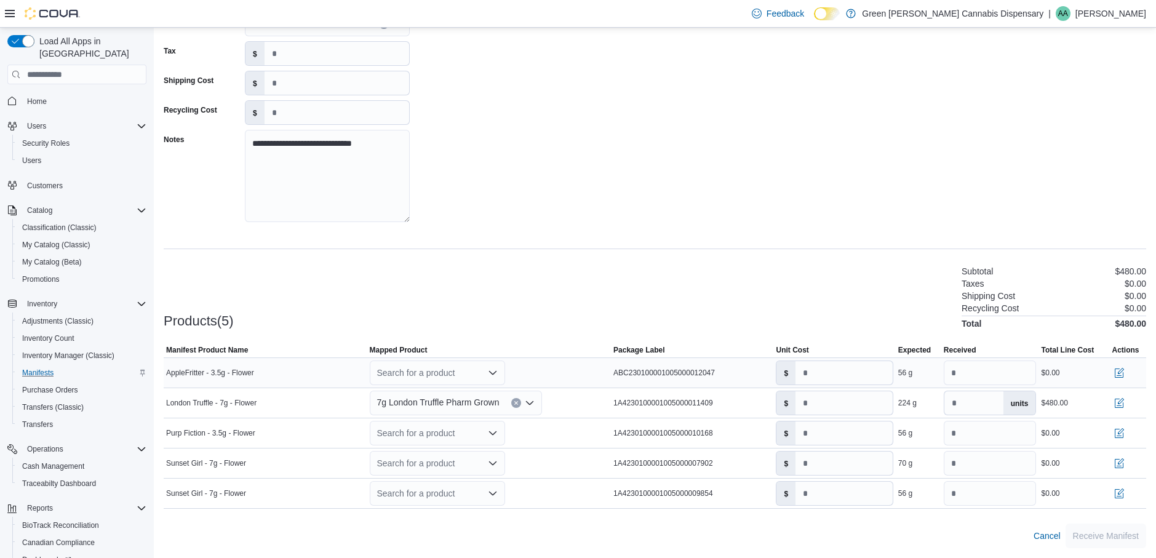
click at [457, 372] on div "Search for a product" at bounding box center [437, 373] width 135 height 25
type input "*"
type input "****"
click at [442, 394] on div "Create a new product" at bounding box center [429, 394] width 71 height 10
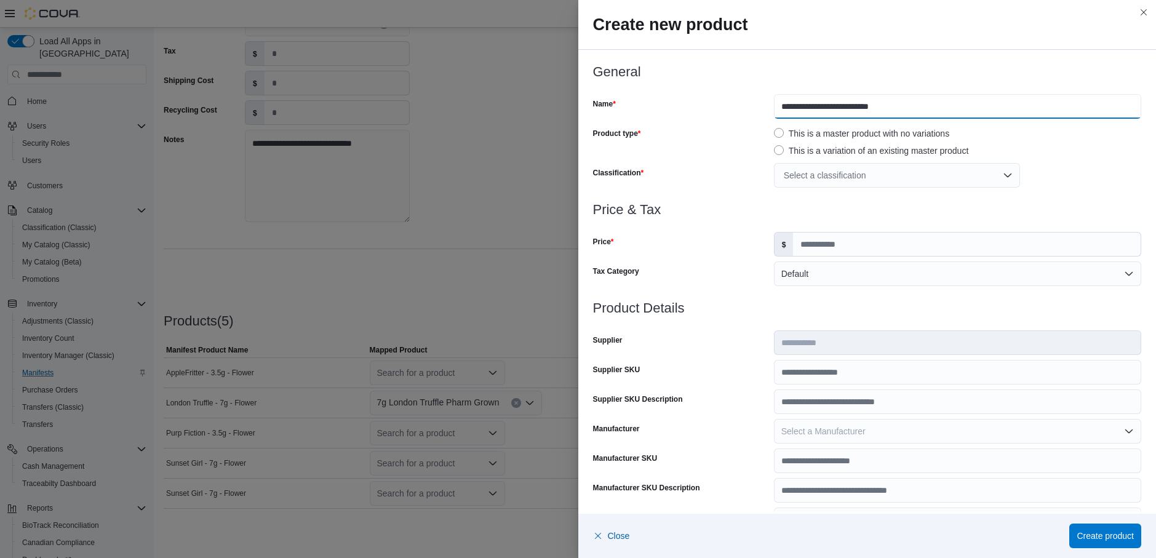
click at [775, 110] on input "**********" at bounding box center [957, 106] width 367 height 25
type input "**********"
click at [820, 245] on input "Price" at bounding box center [967, 244] width 348 height 23
type input "*****"
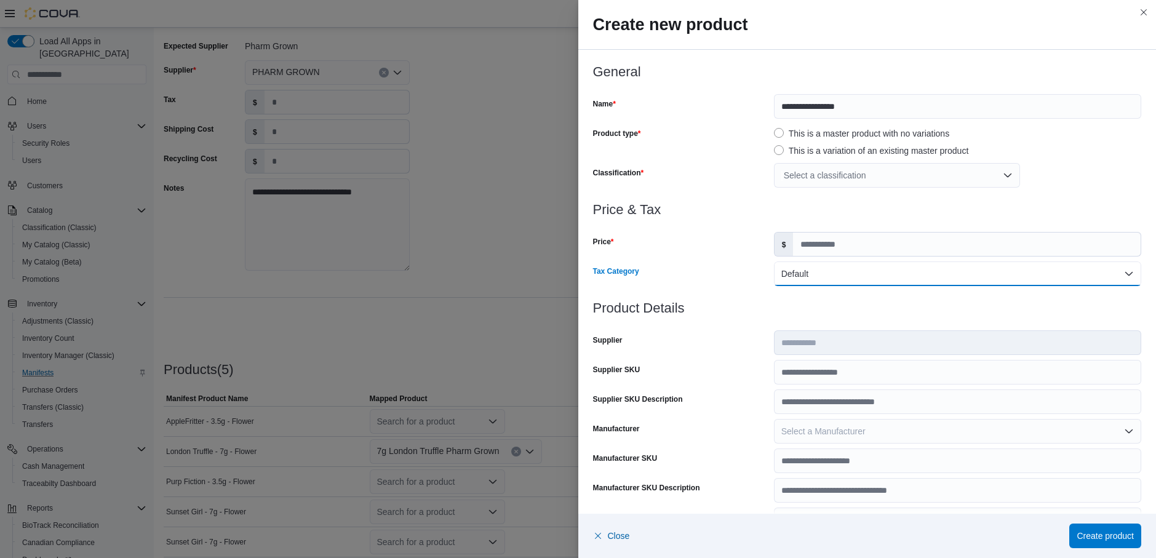
scroll to position [53, 0]
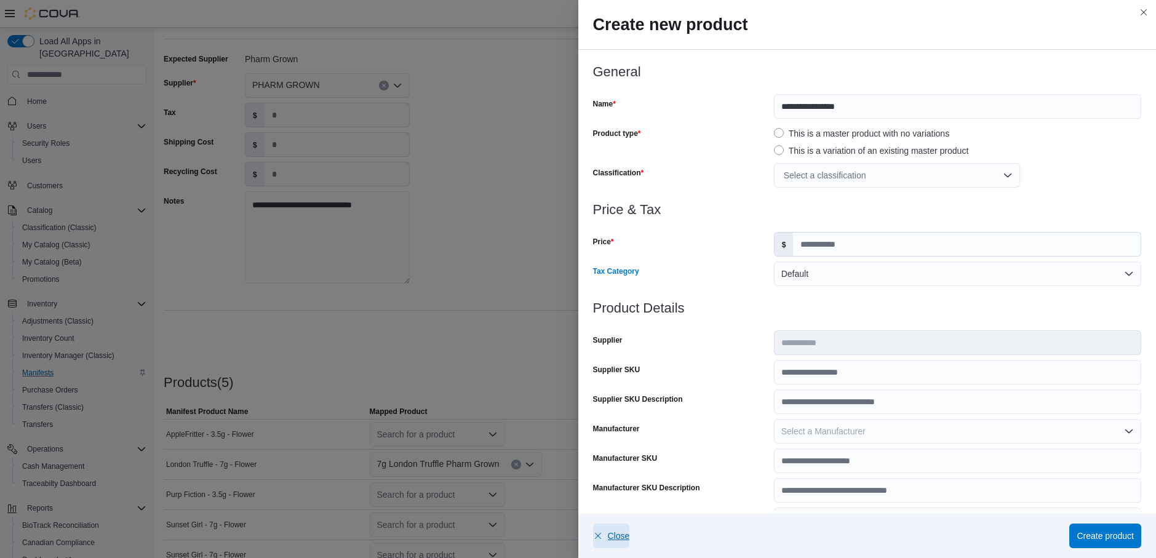
click at [611, 540] on span "Close" at bounding box center [619, 536] width 22 height 12
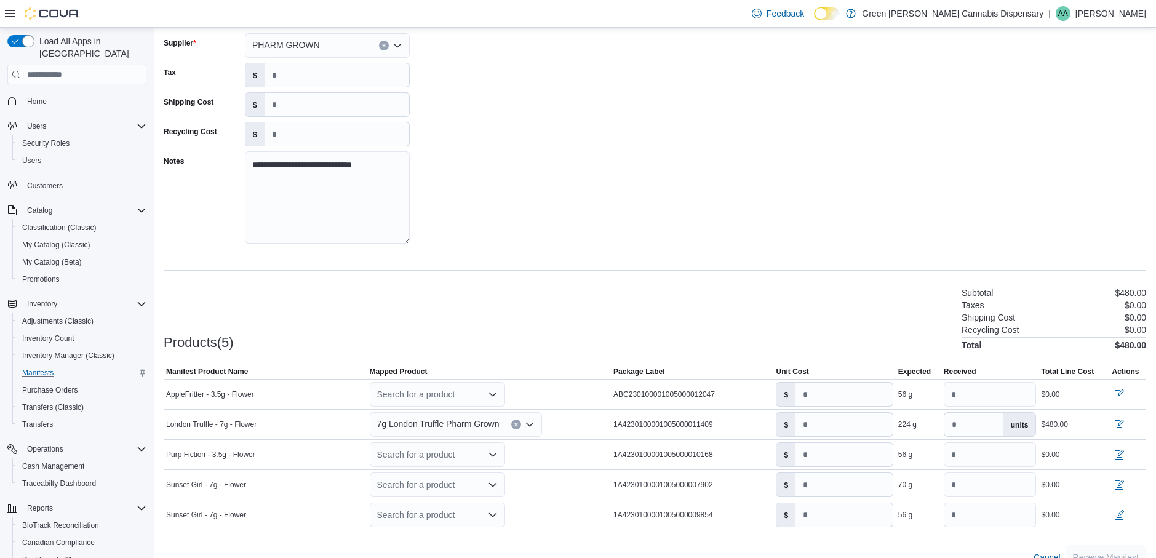
scroll to position [114, 0]
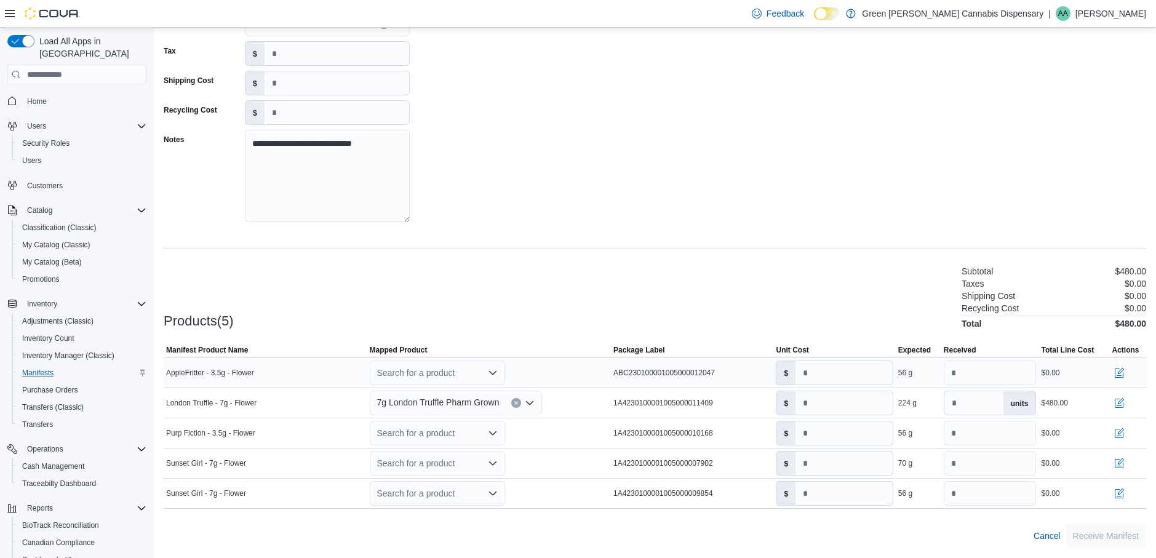
click at [445, 371] on div "Search for a product" at bounding box center [437, 373] width 135 height 25
type input "*"
type input "*******"
click at [436, 394] on div "Create a new product" at bounding box center [429, 394] width 71 height 10
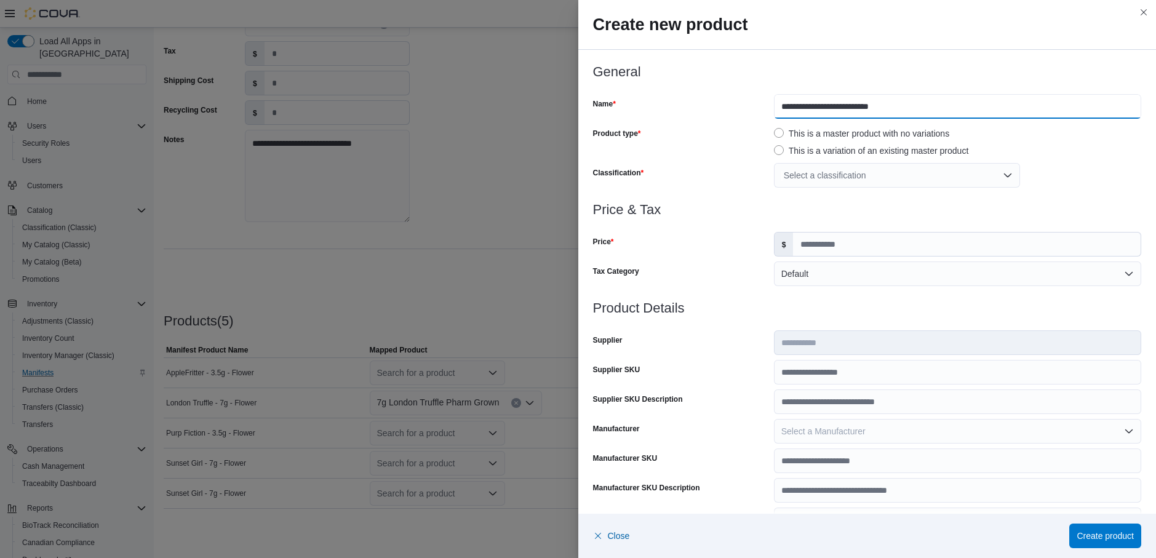
click at [776, 106] on input "**********" at bounding box center [957, 106] width 367 height 25
type input "**********"
click at [863, 181] on div "Select a classification" at bounding box center [897, 175] width 246 height 25
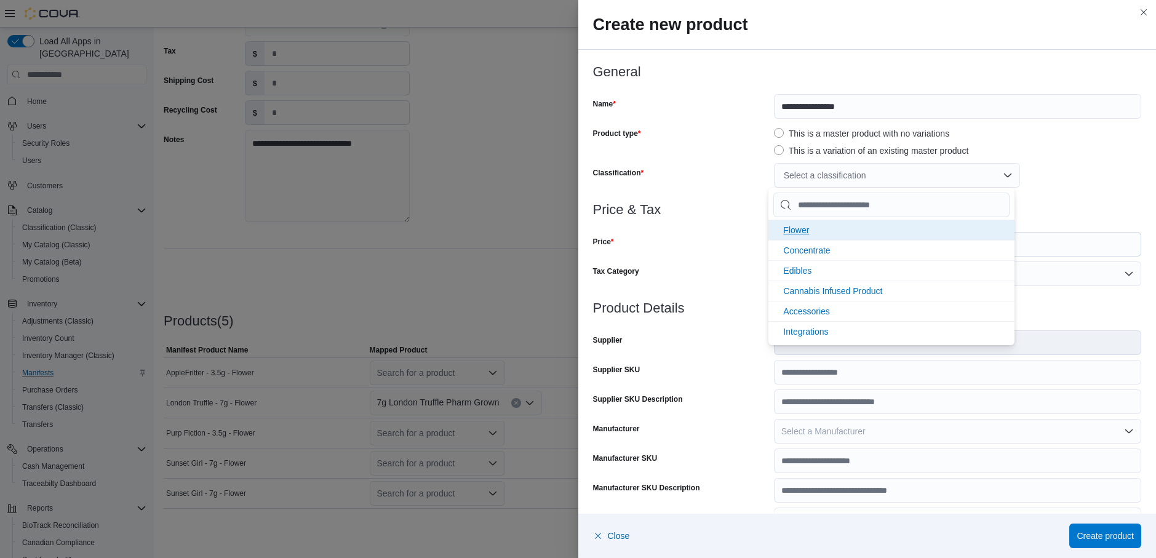
click at [800, 233] on span "Flower" at bounding box center [796, 230] width 26 height 10
click at [688, 212] on h3 "Price & Tax" at bounding box center [867, 209] width 549 height 15
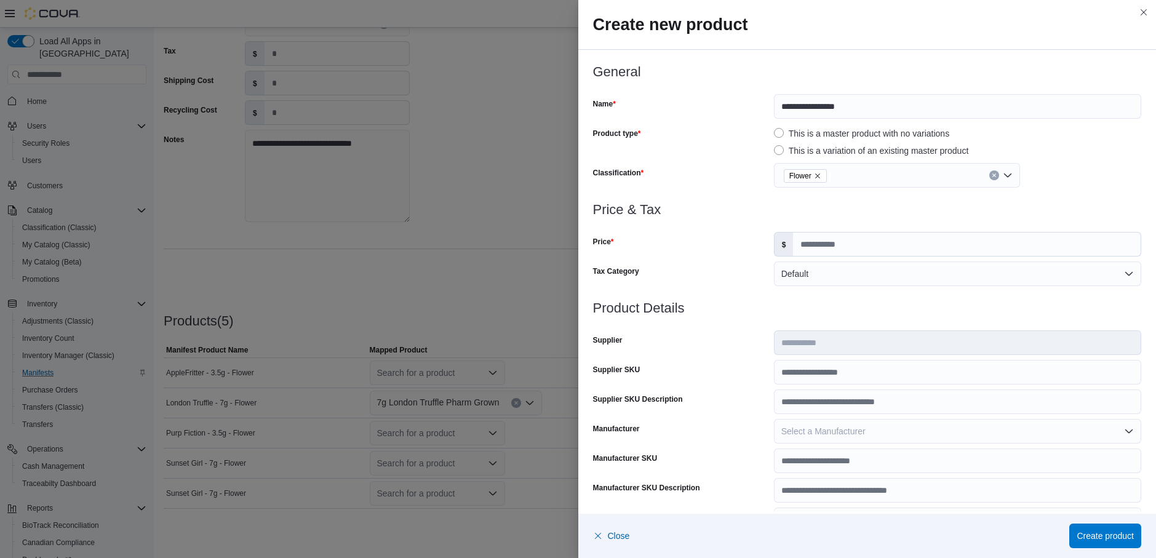
scroll to position [0, 0]
click at [828, 249] on input "Price" at bounding box center [967, 244] width 348 height 23
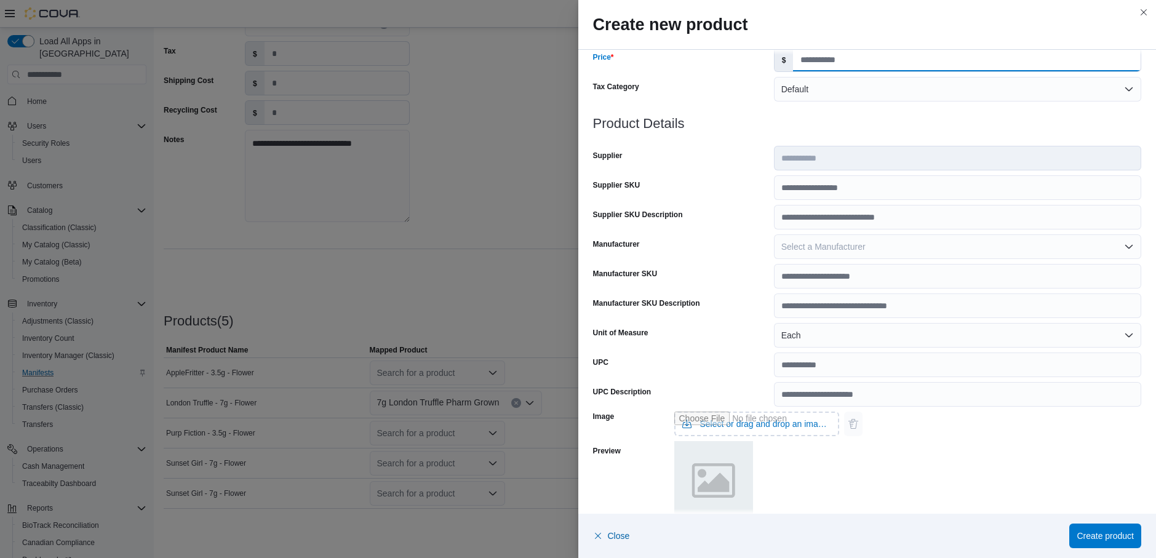
scroll to position [321, 0]
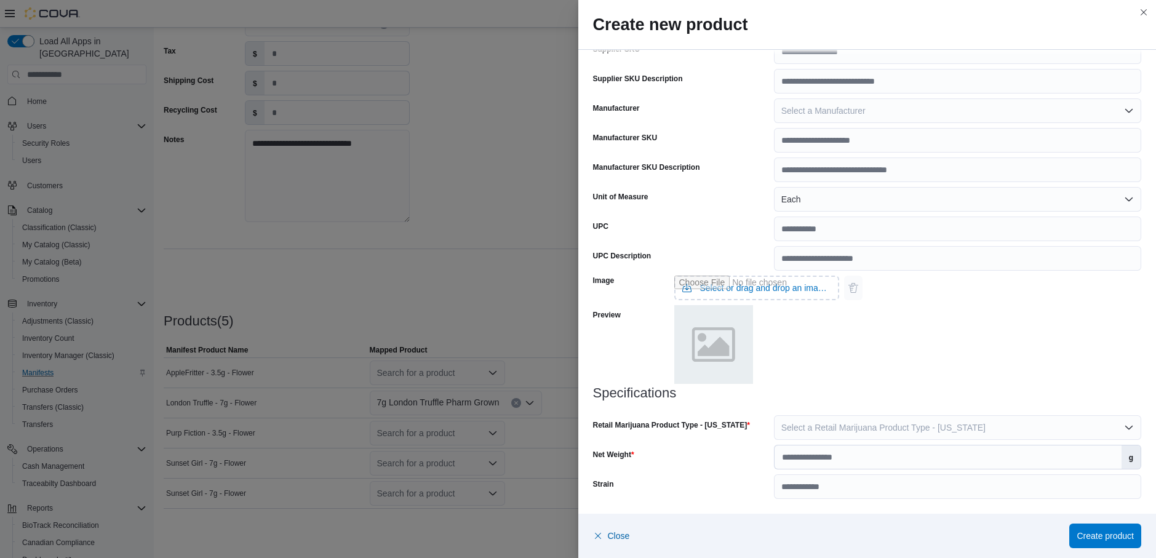
type input "*****"
drag, startPoint x: 832, startPoint y: 426, endPoint x: 833, endPoint y: 417, distance: 9.2
click at [832, 425] on span "Select a Retail Marijuana Product Type - Mississippi" at bounding box center [883, 428] width 204 height 10
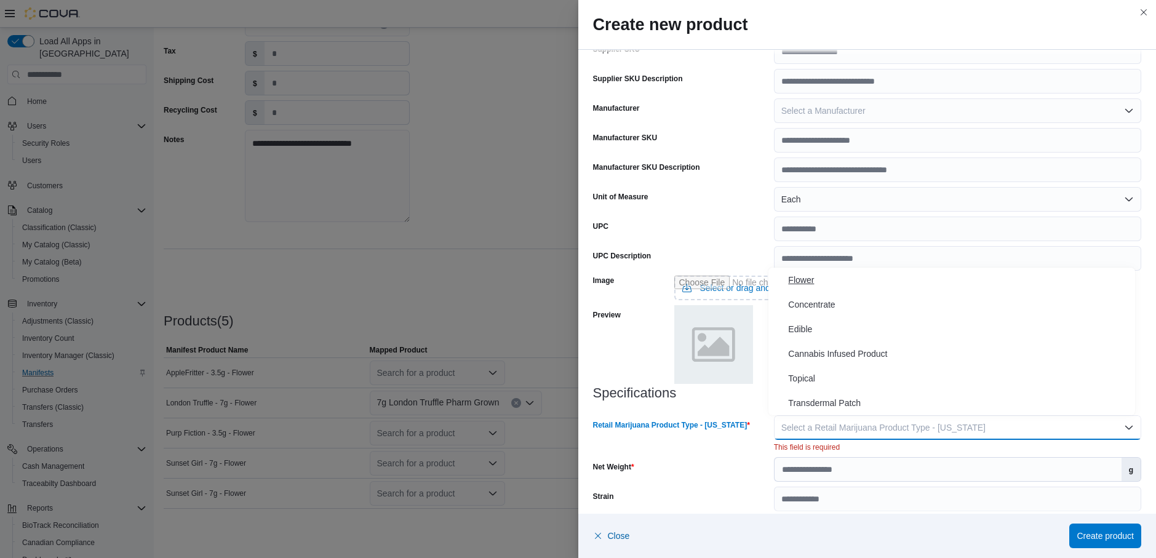
click at [803, 284] on span "Flower" at bounding box center [959, 280] width 342 height 15
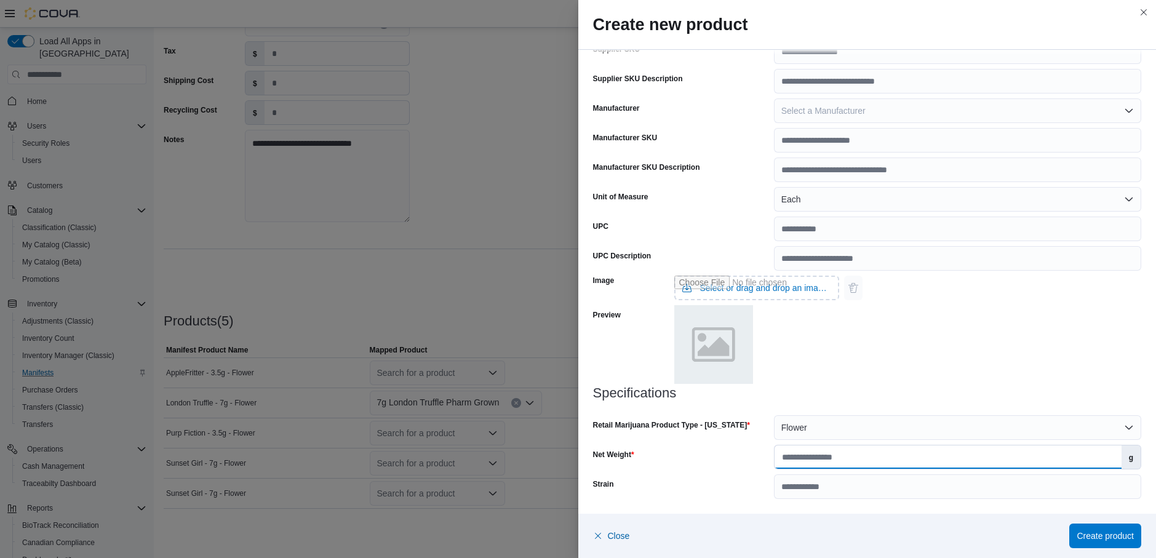
click at [829, 455] on input "Net Weight" at bounding box center [948, 456] width 347 height 23
type input "***"
click at [850, 484] on input "Strain" at bounding box center [957, 486] width 367 height 25
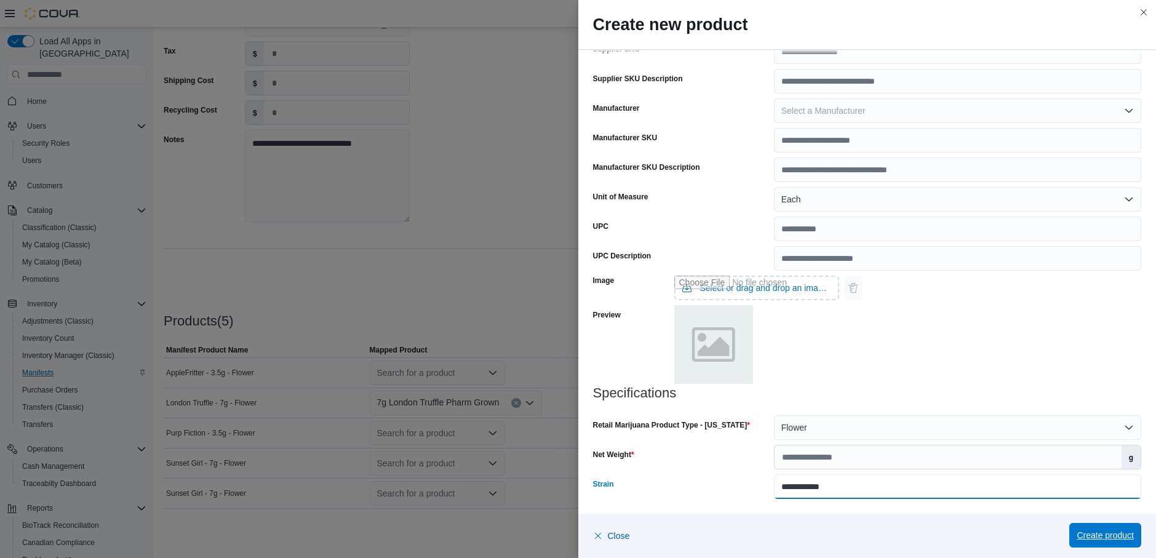
type input "**********"
click at [1095, 533] on span "Create product" at bounding box center [1105, 535] width 57 height 12
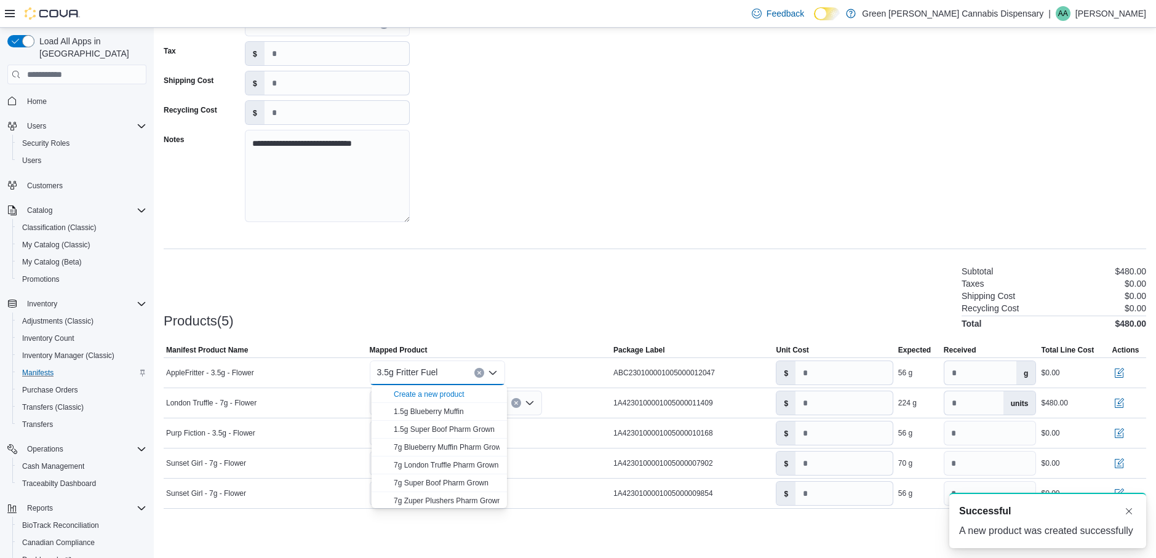
scroll to position [0, 0]
click at [507, 285] on div "Products(5) Subtotal $480.00 Taxes $0.00 Shipping Cost $0.00 Recycling Cost $0.…" at bounding box center [655, 296] width 983 height 65
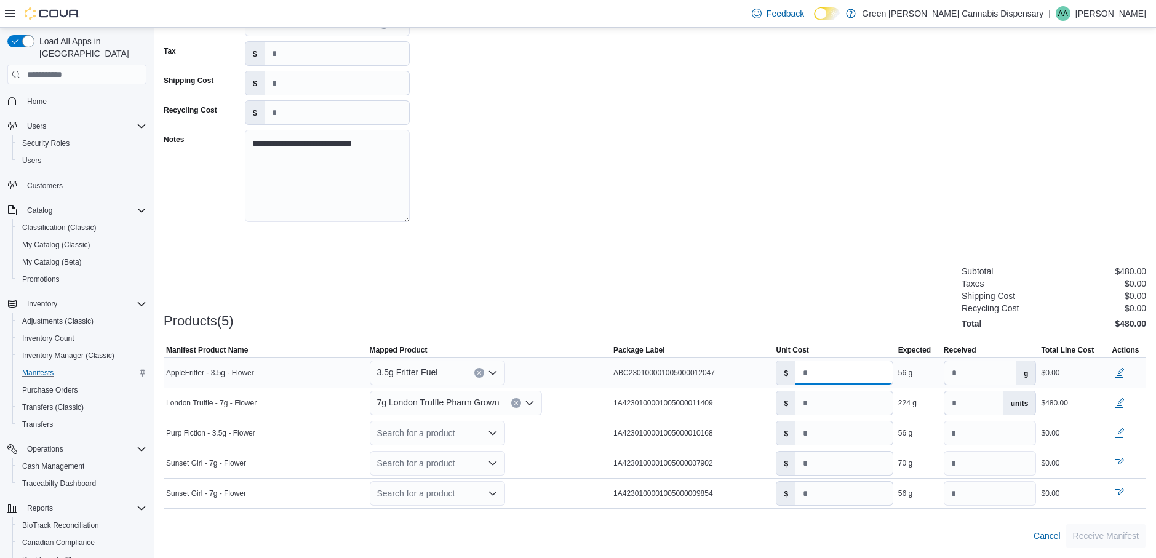
click at [810, 373] on input "number" at bounding box center [844, 372] width 97 height 23
type input "**"
click at [477, 373] on button "Clear input" at bounding box center [479, 373] width 10 height 10
type input "*"
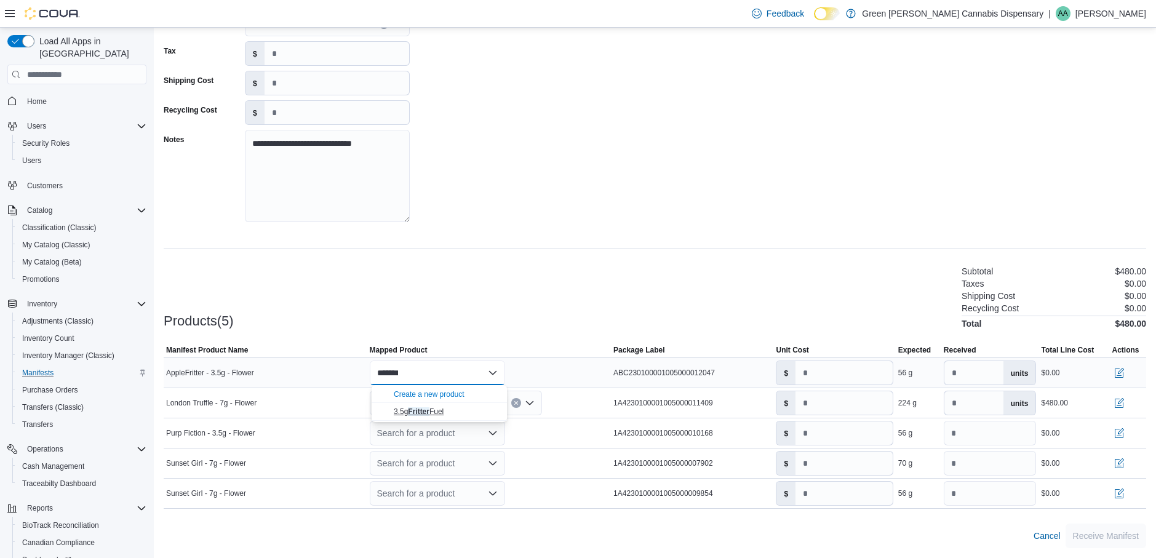
type input "*******"
click at [434, 412] on span "3.5g Fritter Fuel" at bounding box center [419, 411] width 50 height 9
type input "**"
click at [807, 371] on input "*" at bounding box center [844, 372] width 97 height 23
type input "**"
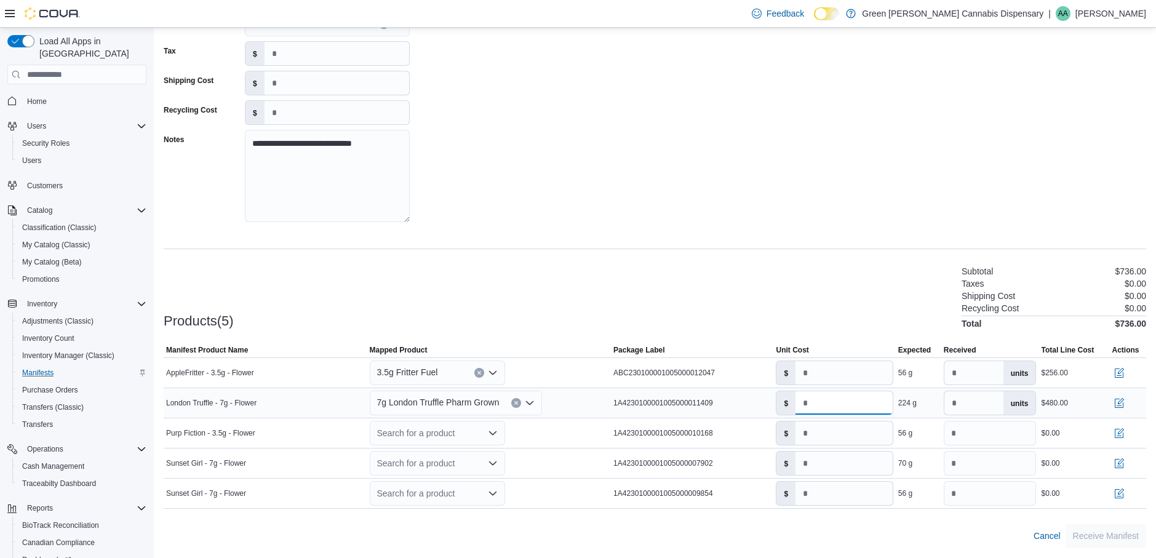
click at [834, 405] on input "**" at bounding box center [844, 402] width 97 height 23
click at [420, 437] on div "Search for a product" at bounding box center [437, 433] width 135 height 25
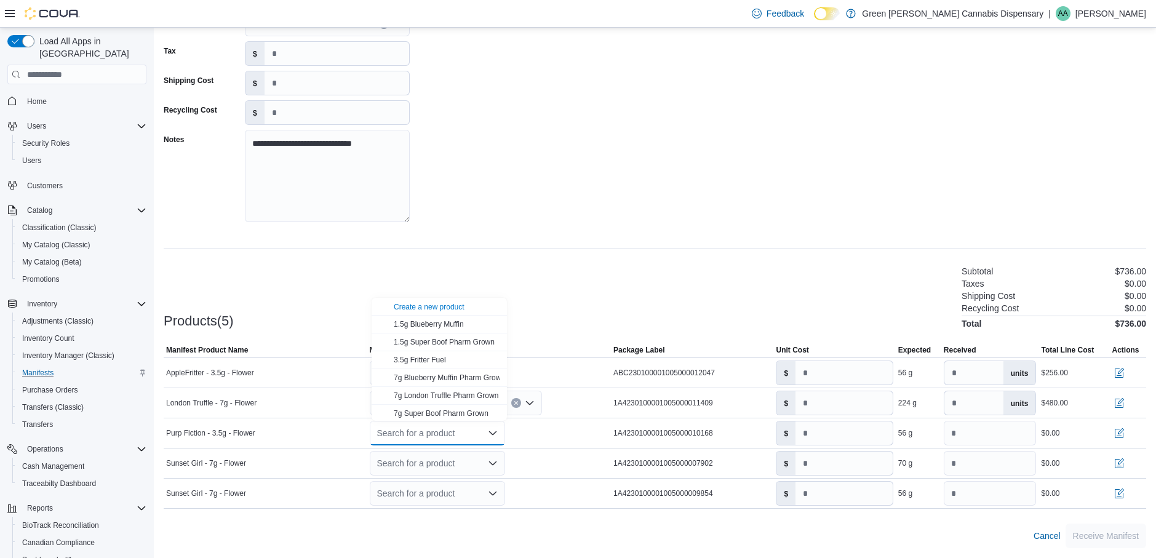
click at [674, 275] on div "Products(5) Subtotal $736.00 Taxes $0.00 Shipping Cost $0.00 Recycling Cost $0.…" at bounding box center [655, 296] width 983 height 65
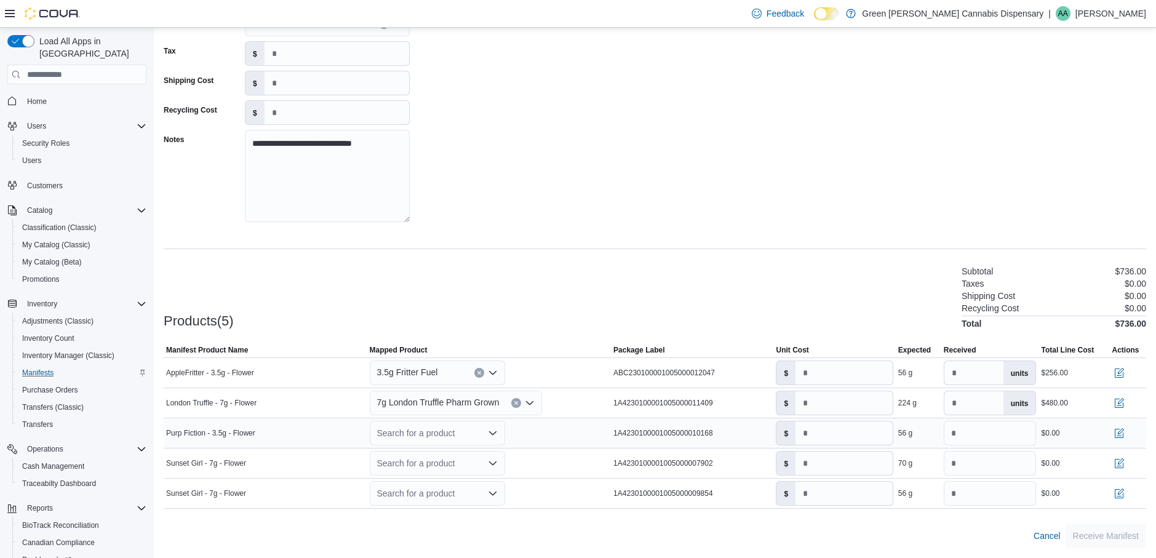
click at [428, 433] on div "Search for a product" at bounding box center [437, 433] width 135 height 25
type input "*******"
click at [452, 415] on div "Create a new product" at bounding box center [429, 412] width 71 height 10
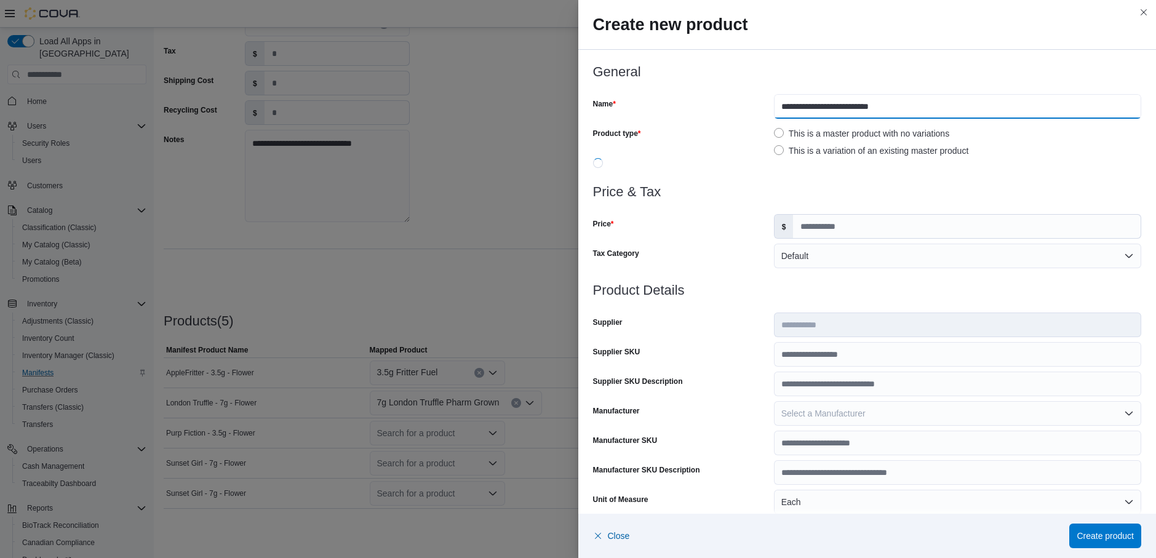
click at [774, 105] on input "**********" at bounding box center [957, 106] width 367 height 25
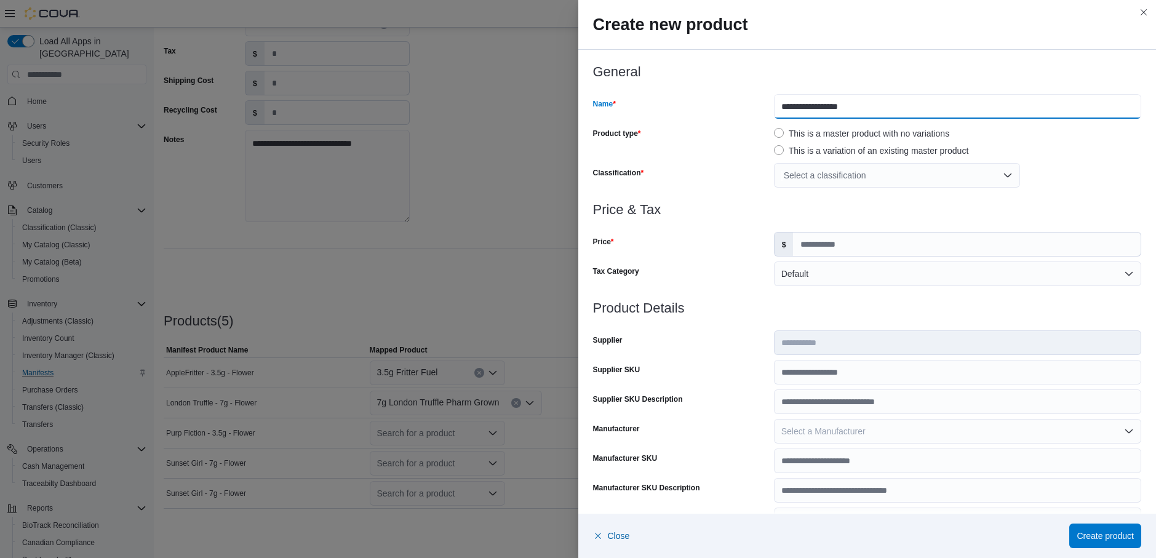
type input "**********"
click at [816, 171] on div "Select a classification" at bounding box center [897, 175] width 246 height 25
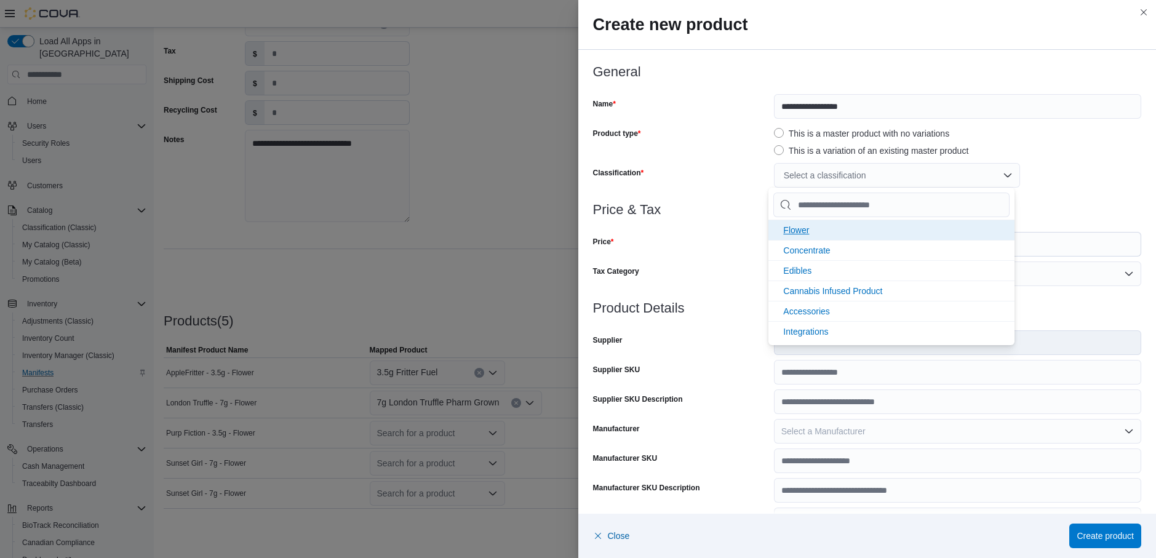
click at [800, 229] on span "Flower" at bounding box center [796, 230] width 26 height 10
click at [735, 255] on div "Price" at bounding box center [681, 244] width 176 height 25
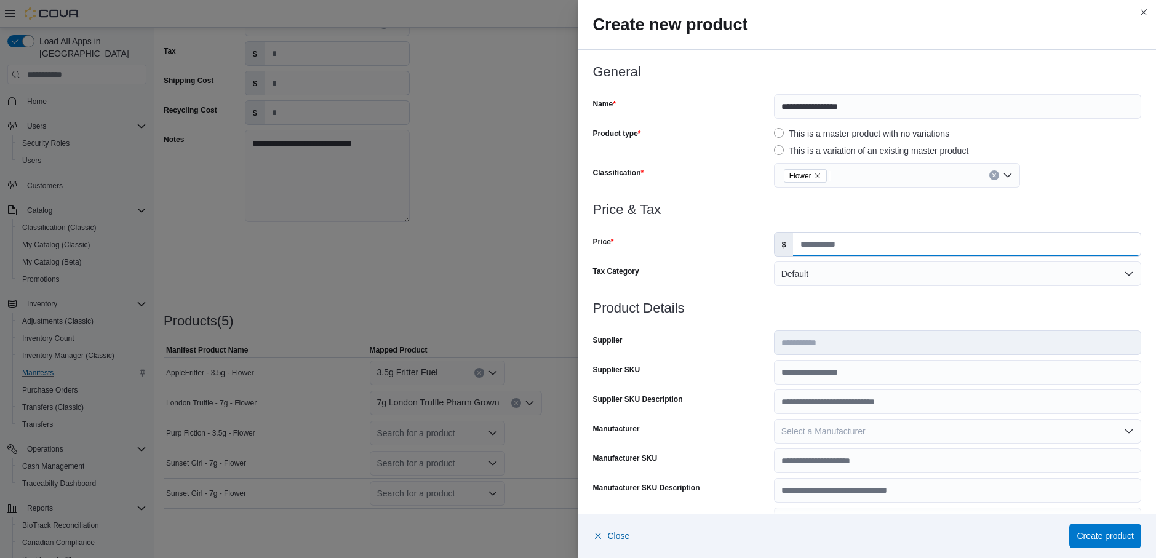
click at [817, 241] on input "Price" at bounding box center [967, 244] width 348 height 23
type input "*****"
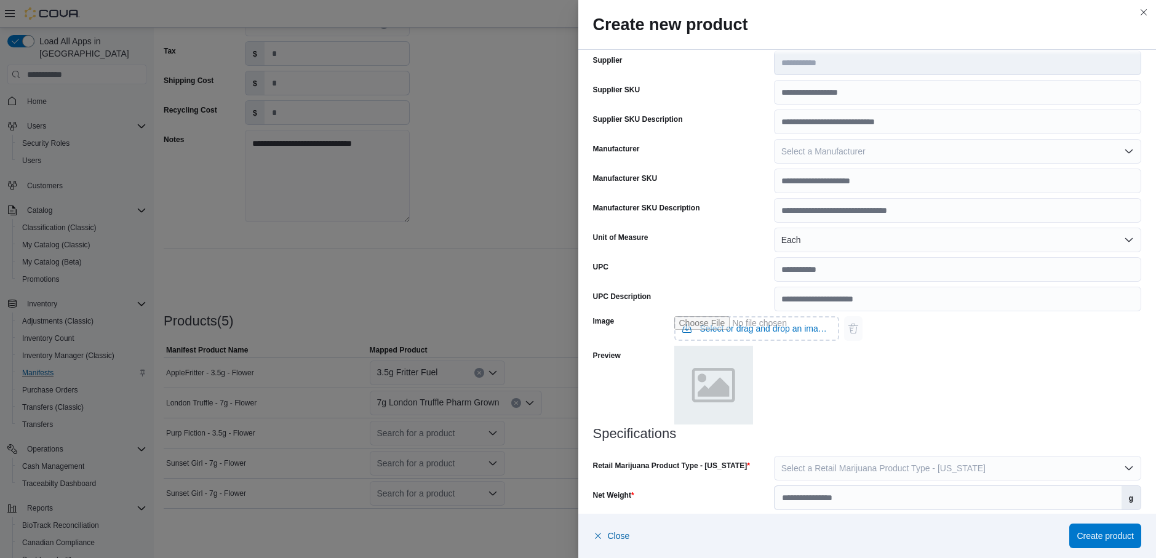
scroll to position [321, 0]
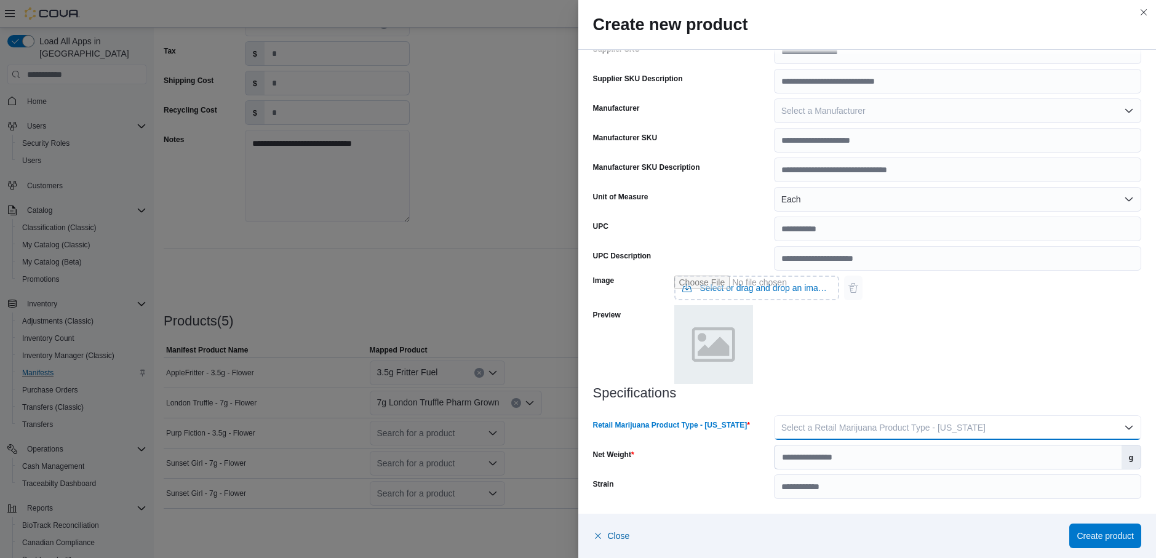
click at [846, 428] on span "Select a Retail Marijuana Product Type - Mississippi" at bounding box center [883, 428] width 204 height 10
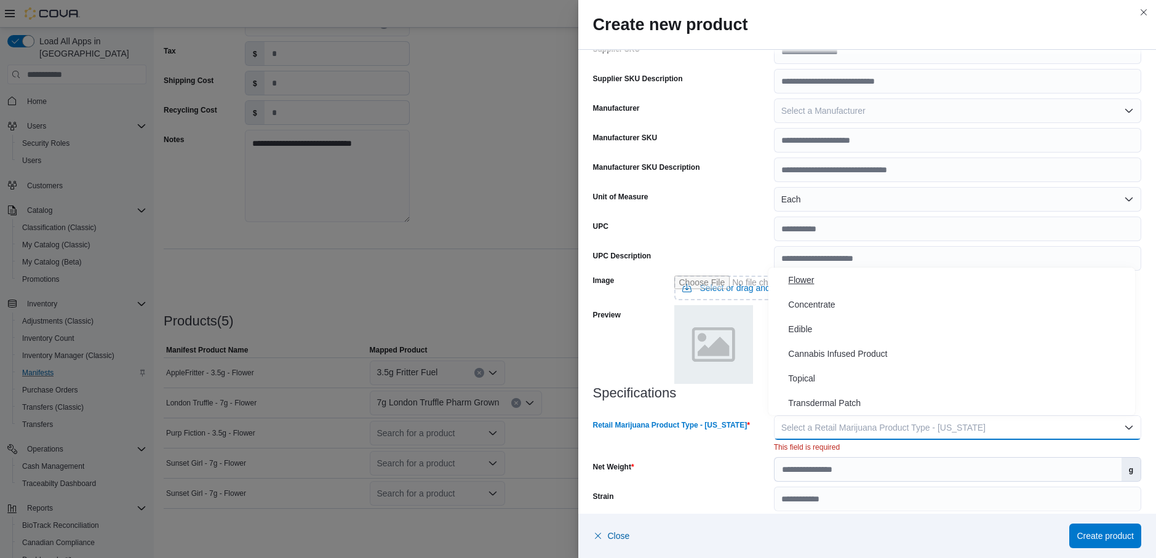
click at [812, 280] on span "Flower" at bounding box center [959, 280] width 342 height 15
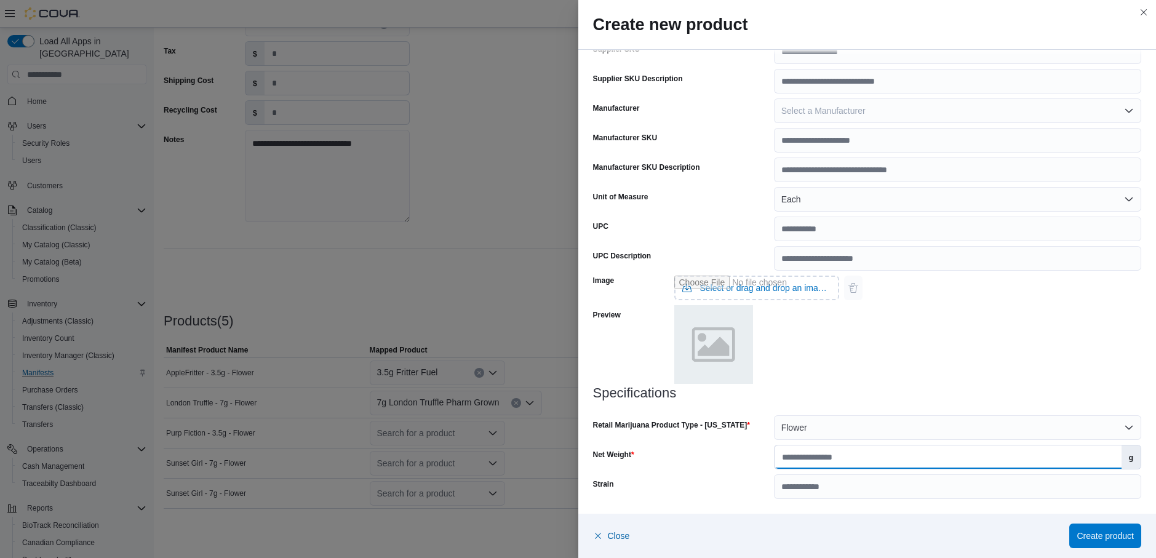
click at [855, 459] on input "Net Weight" at bounding box center [948, 456] width 347 height 23
type input "***"
click at [863, 489] on input "Strain" at bounding box center [957, 486] width 367 height 25
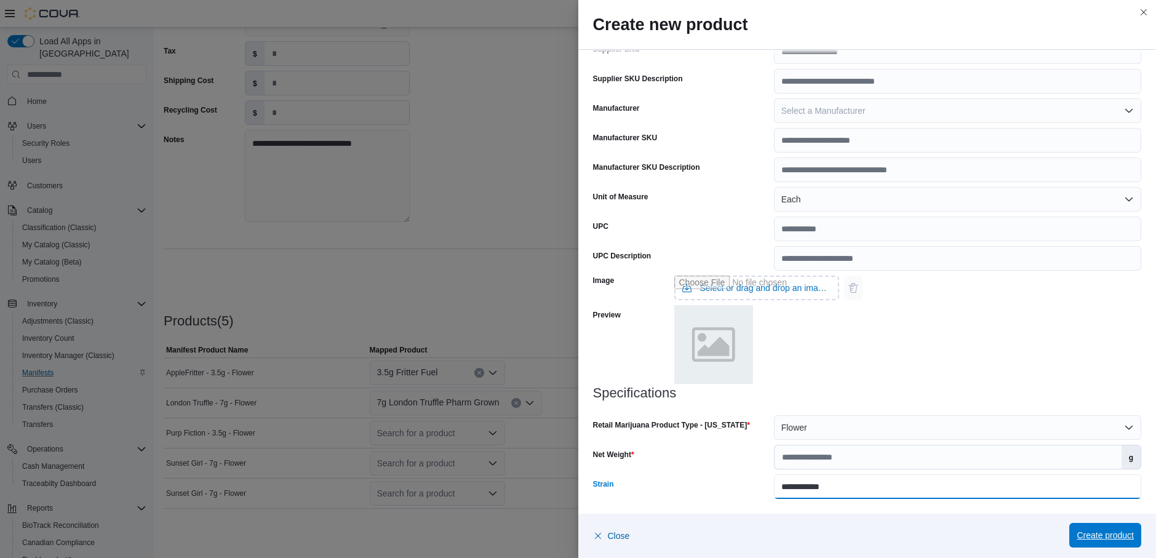
type input "**********"
click at [1097, 532] on span "Create product" at bounding box center [1105, 535] width 57 height 12
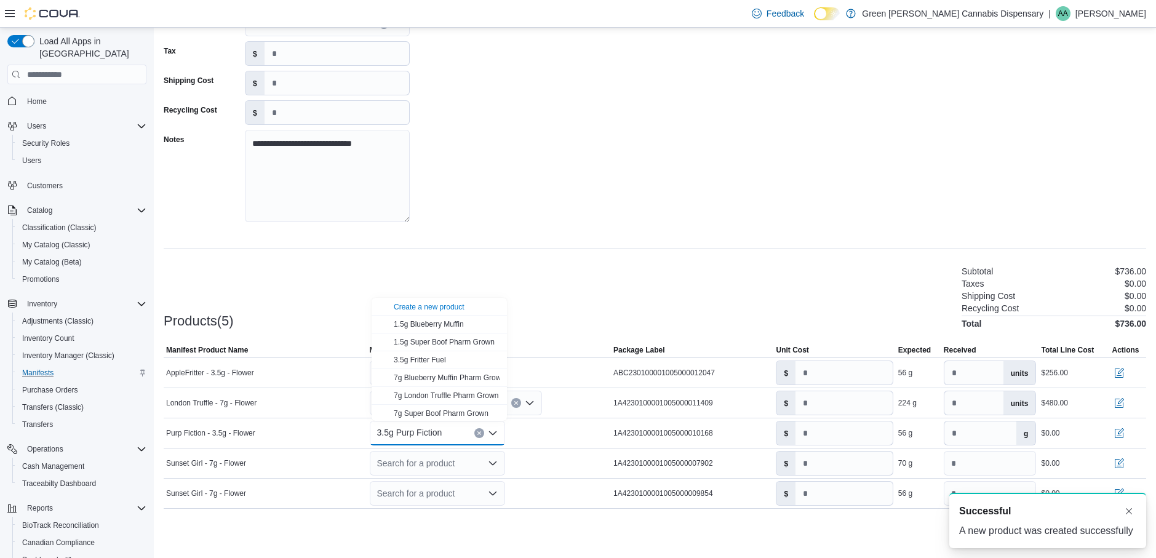
scroll to position [0, 0]
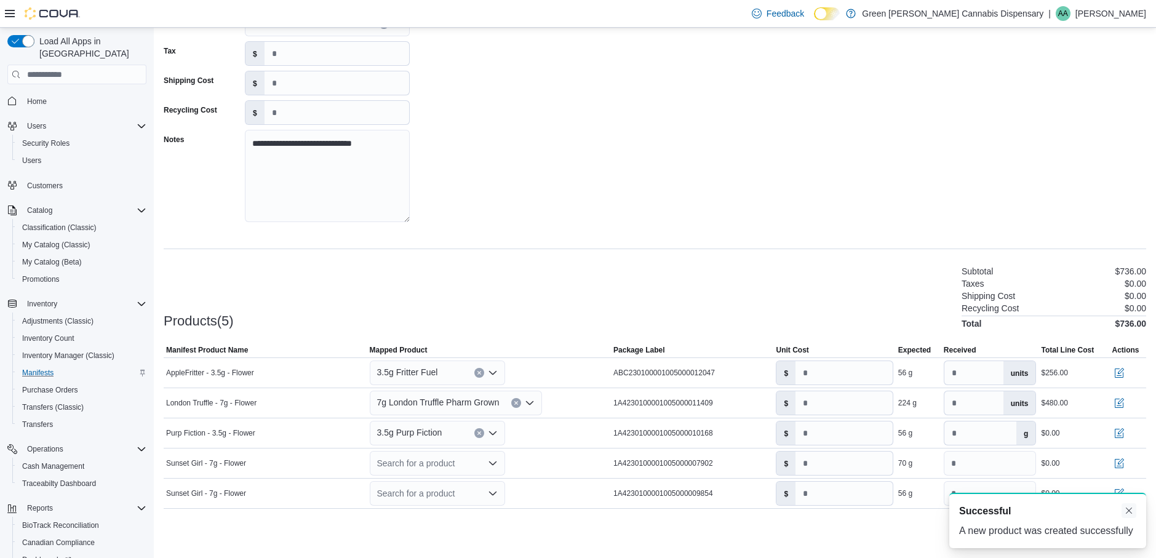
click at [1128, 506] on button "Dismiss toast" at bounding box center [1129, 510] width 15 height 15
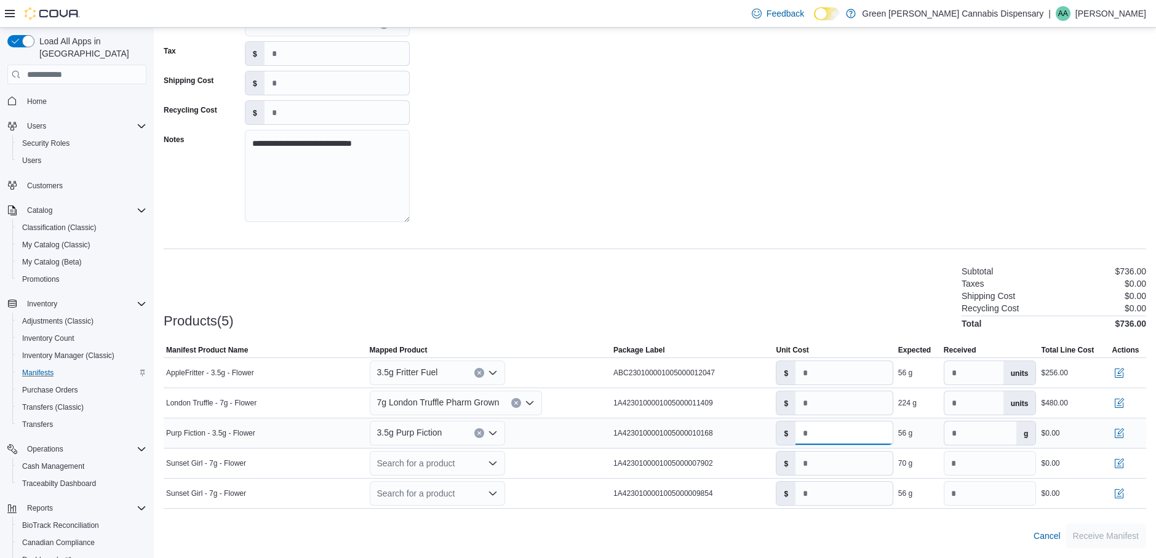
drag, startPoint x: 804, startPoint y: 434, endPoint x: 823, endPoint y: 434, distance: 18.5
click at [804, 434] on input "number" at bounding box center [844, 432] width 97 height 23
type input "**"
click at [481, 433] on icon "Clear input" at bounding box center [478, 433] width 3 height 3
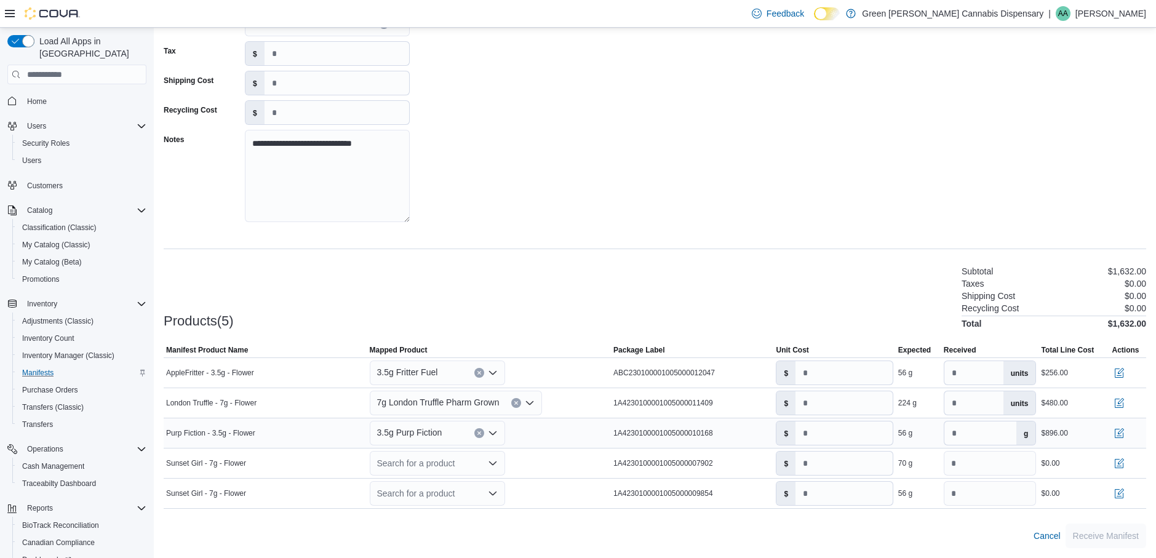
type input "*"
type input "*******"
click at [452, 410] on div "3.5g Purp Fiction" at bounding box center [447, 410] width 106 height 10
type input "**"
click at [802, 433] on input "*" at bounding box center [844, 432] width 97 height 23
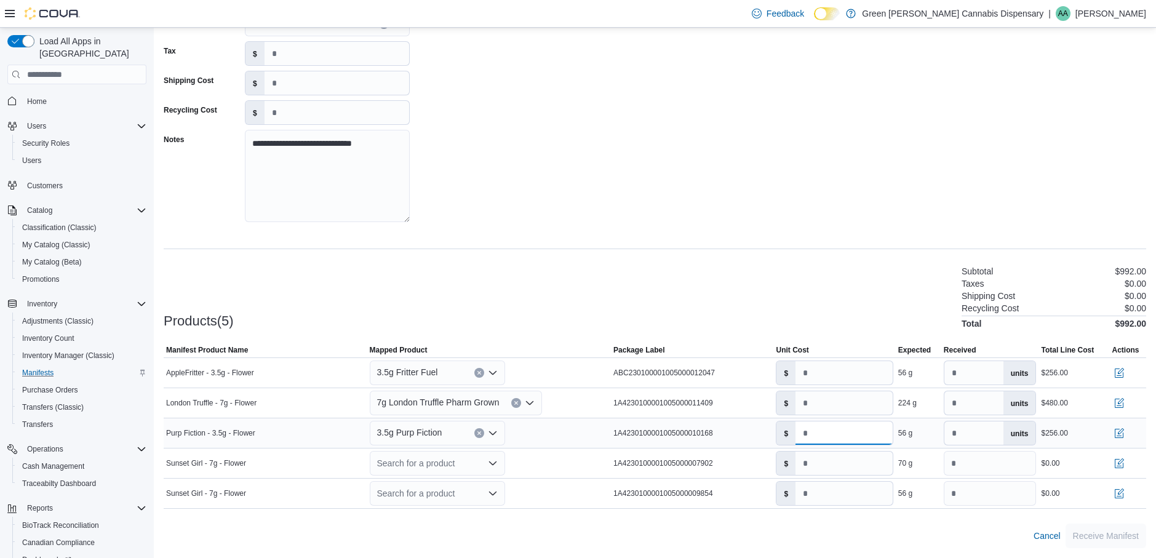
type input "**"
click at [437, 465] on div "Search for a product" at bounding box center [437, 463] width 135 height 25
type input "*"
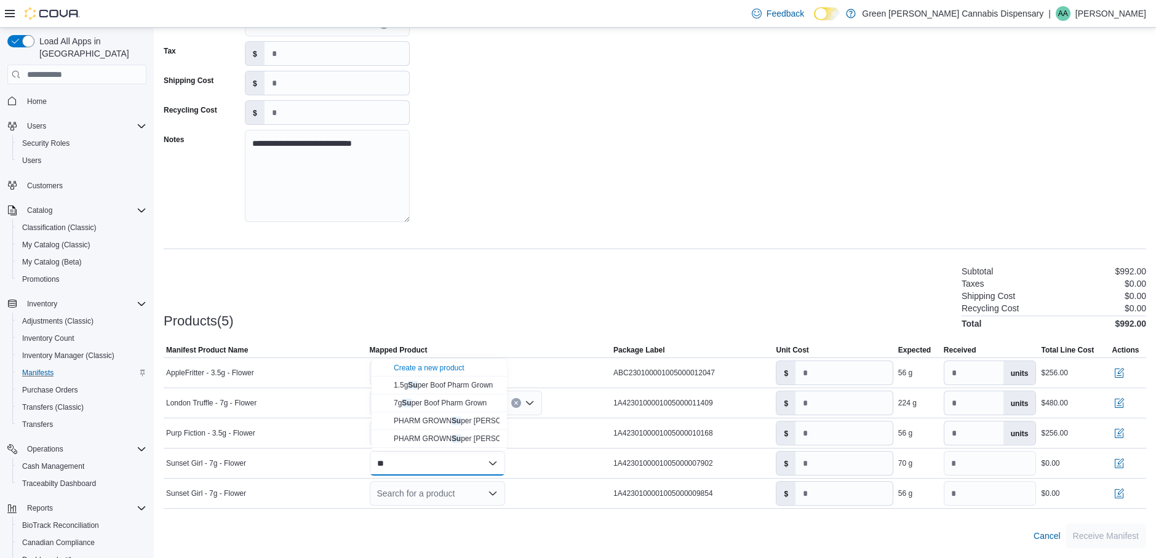
type input "*"
type input "****"
click at [431, 440] on div "Create a new product" at bounding box center [429, 442] width 71 height 10
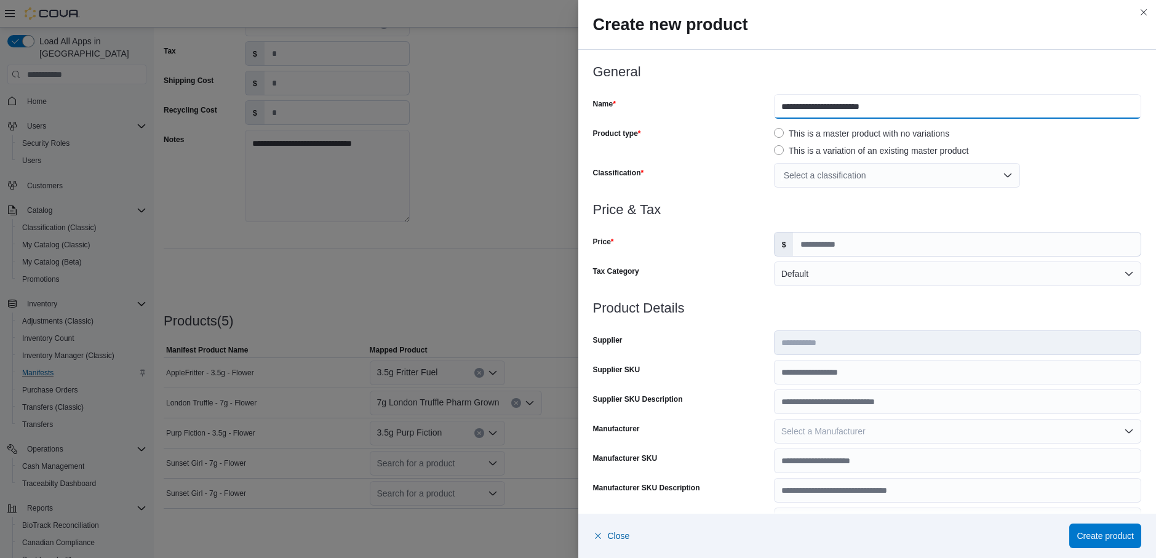
click at [774, 109] on input "**********" at bounding box center [957, 106] width 367 height 25
type input "**********"
click at [893, 178] on div "Select a classification" at bounding box center [897, 175] width 246 height 25
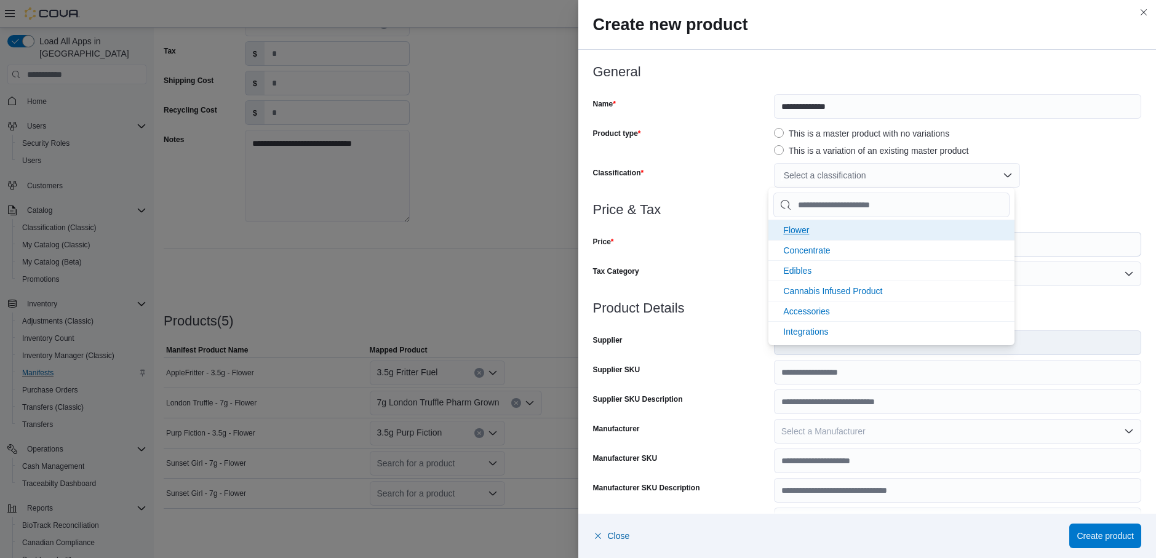
click at [798, 227] on span "Flower" at bounding box center [796, 230] width 26 height 10
click at [692, 213] on h3 "Price & Tax" at bounding box center [867, 209] width 549 height 15
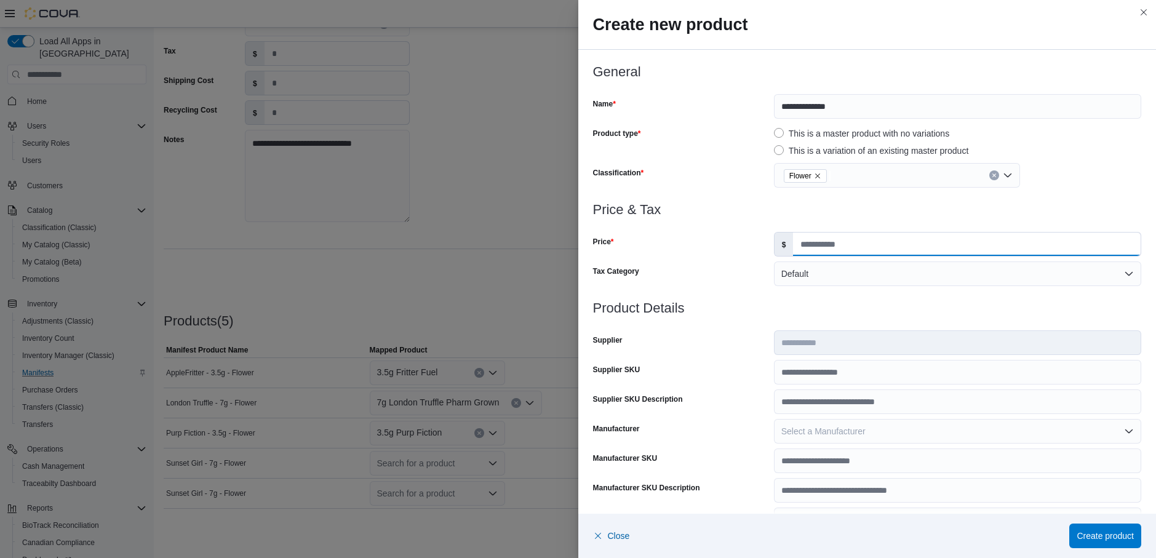
click at [838, 244] on input "Price" at bounding box center [967, 244] width 348 height 23
type input "*****"
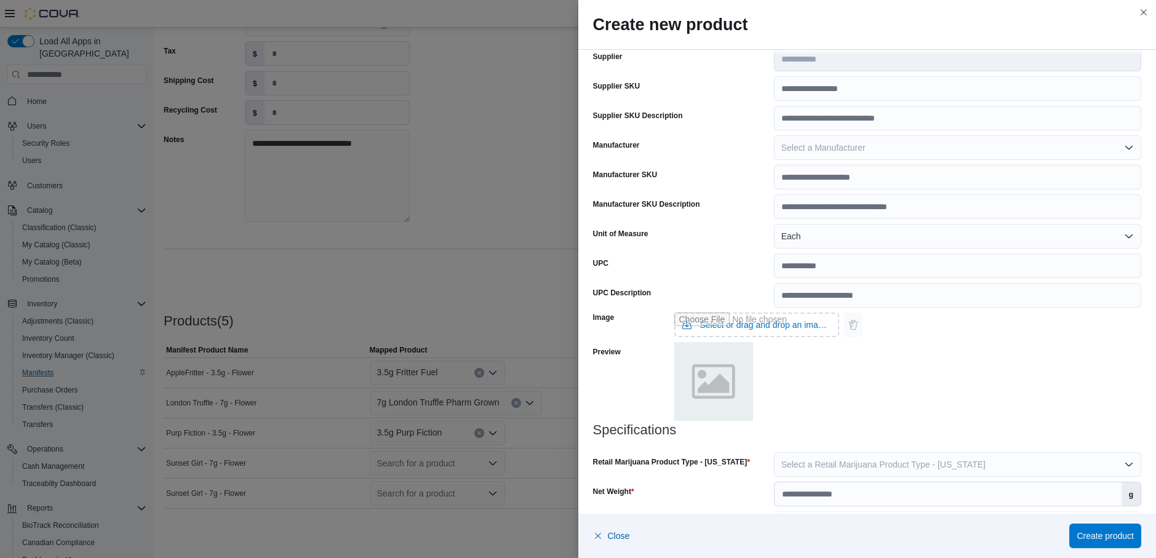
scroll to position [321, 0]
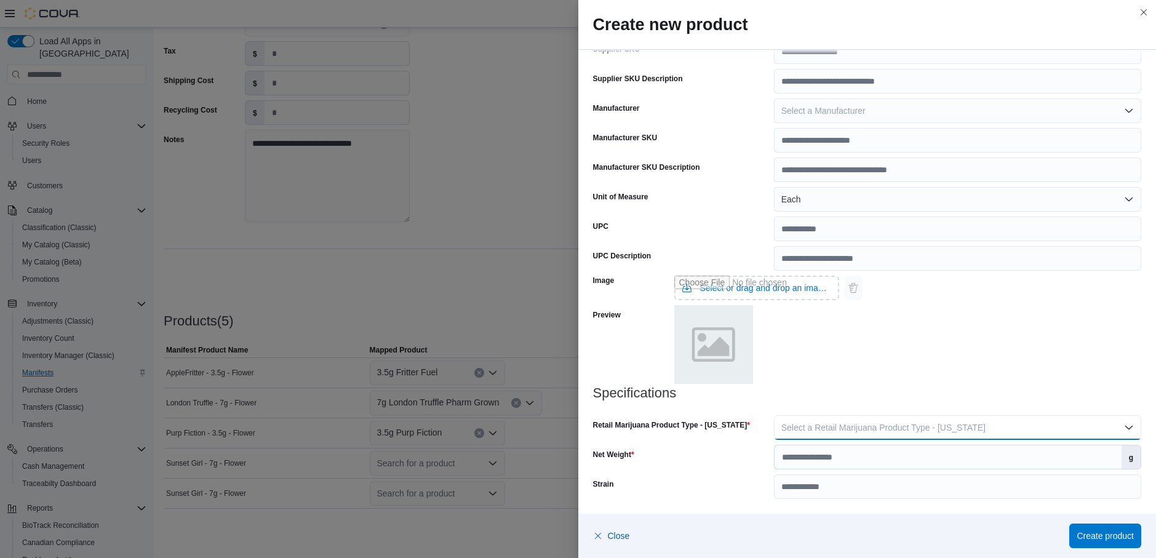
click at [890, 430] on span "Select a Retail Marijuana Product Type - Mississippi" at bounding box center [883, 428] width 204 height 10
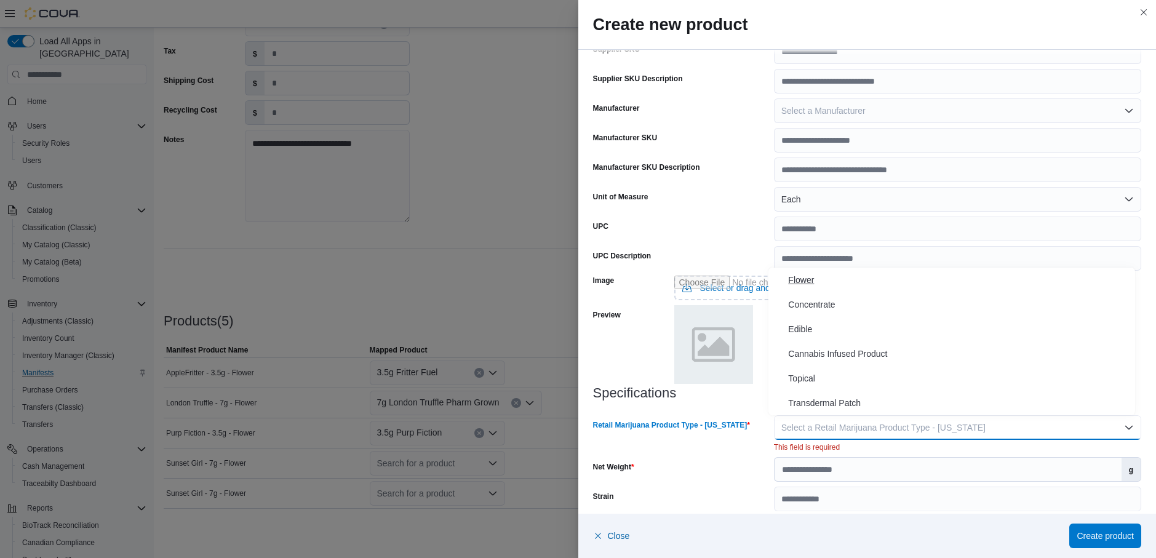
click at [810, 281] on span "Flower" at bounding box center [959, 280] width 342 height 15
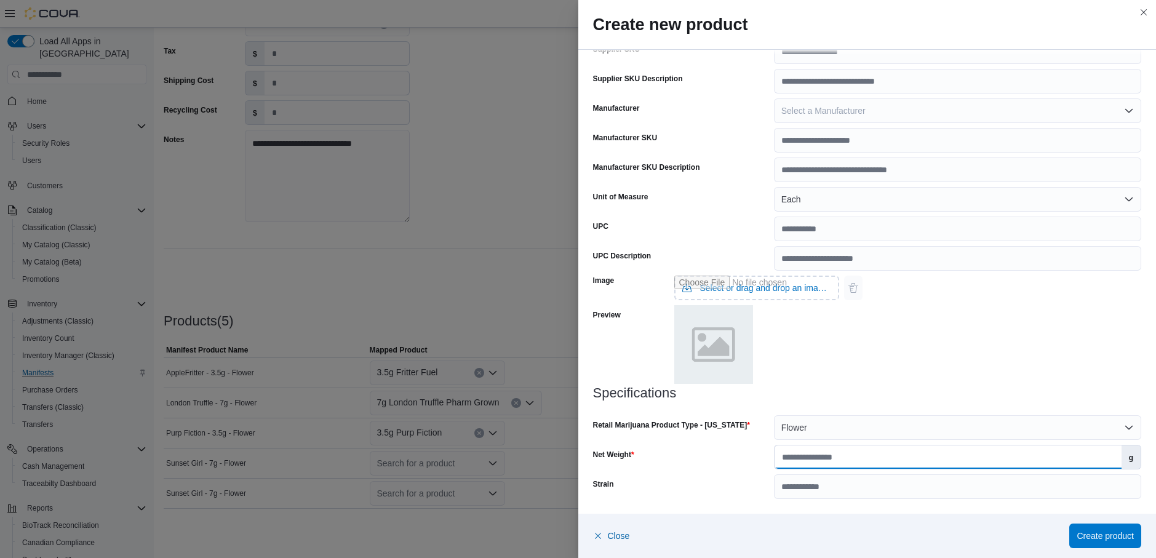
click at [859, 458] on input "Net Weight" at bounding box center [948, 456] width 347 height 23
type input "*"
click at [866, 491] on input "Strain" at bounding box center [957, 486] width 367 height 25
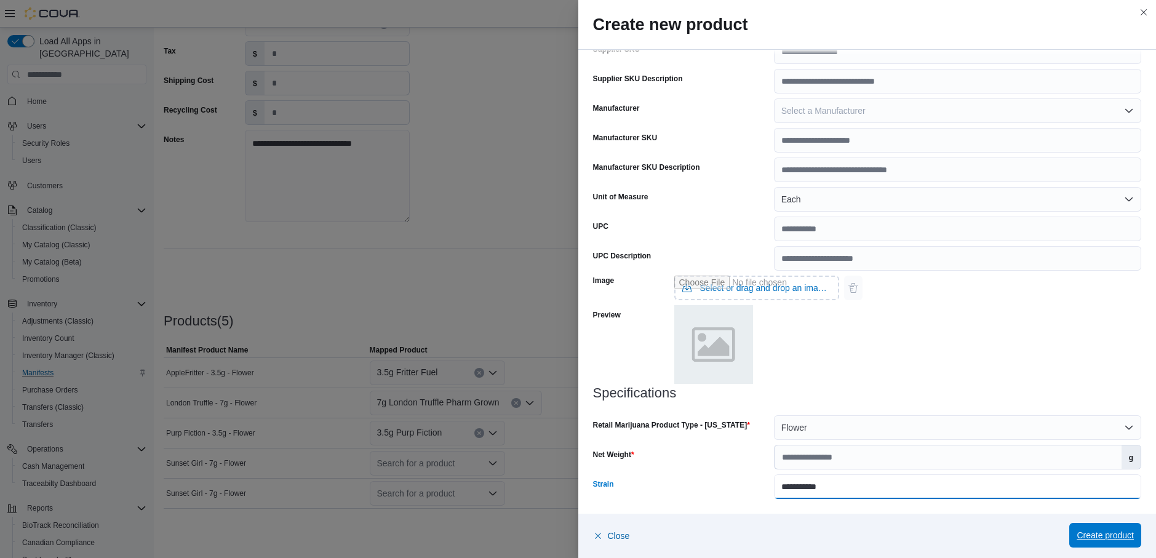
type input "**********"
click at [1113, 540] on span "Create product" at bounding box center [1105, 535] width 57 height 12
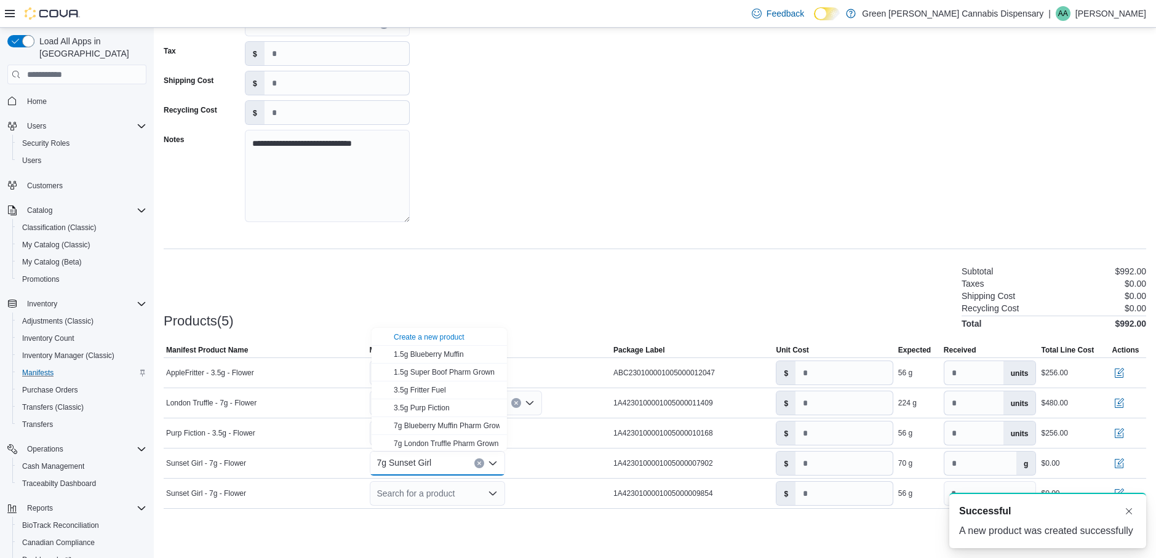
scroll to position [0, 0]
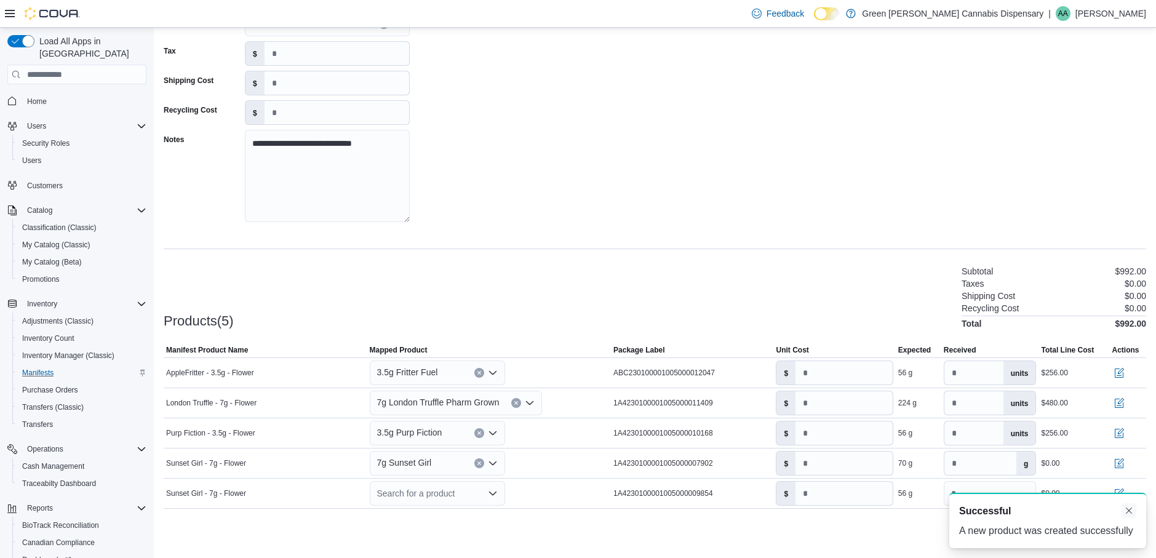
drag, startPoint x: 1135, startPoint y: 512, endPoint x: 1095, endPoint y: 496, distance: 43.1
click at [1134, 512] on button "Dismiss toast" at bounding box center [1129, 511] width 15 height 15
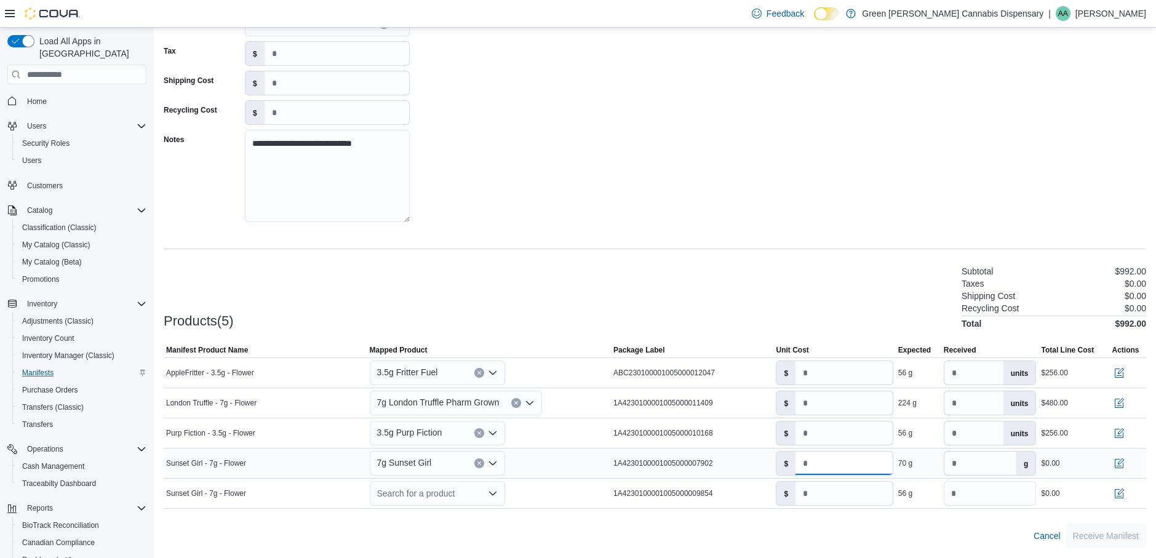
click at [808, 465] on input "number" at bounding box center [844, 463] width 97 height 23
type input "*****"
click at [958, 460] on input "*" at bounding box center [980, 463] width 72 height 23
type input "*"
click at [482, 463] on icon "Clear input" at bounding box center [479, 463] width 5 height 5
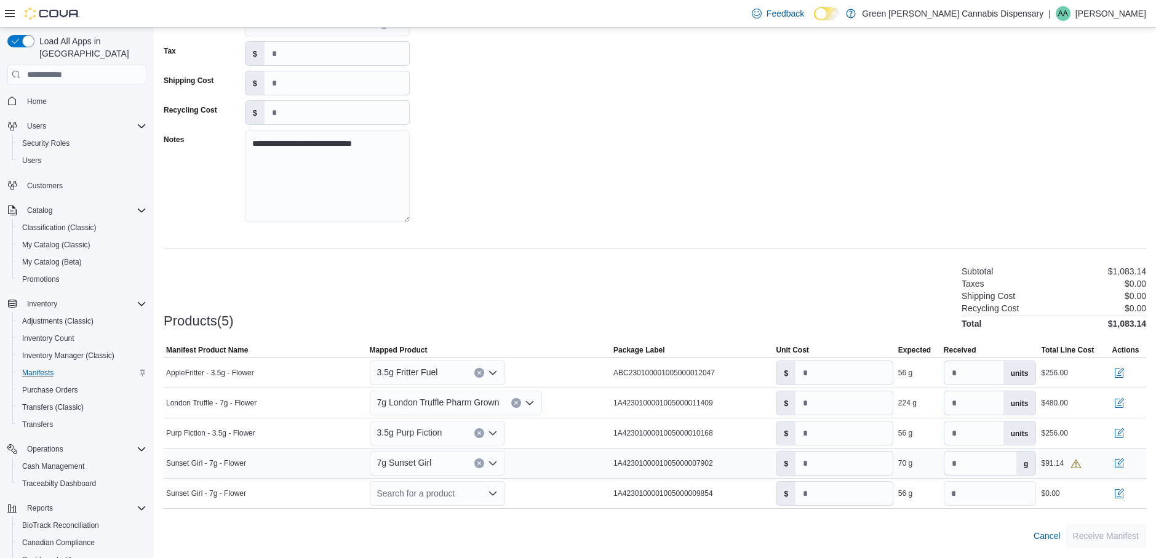
type input "*"
type input "**"
type input "******"
click at [422, 439] on mark "Sunset" at bounding box center [414, 440] width 25 height 9
type input "**"
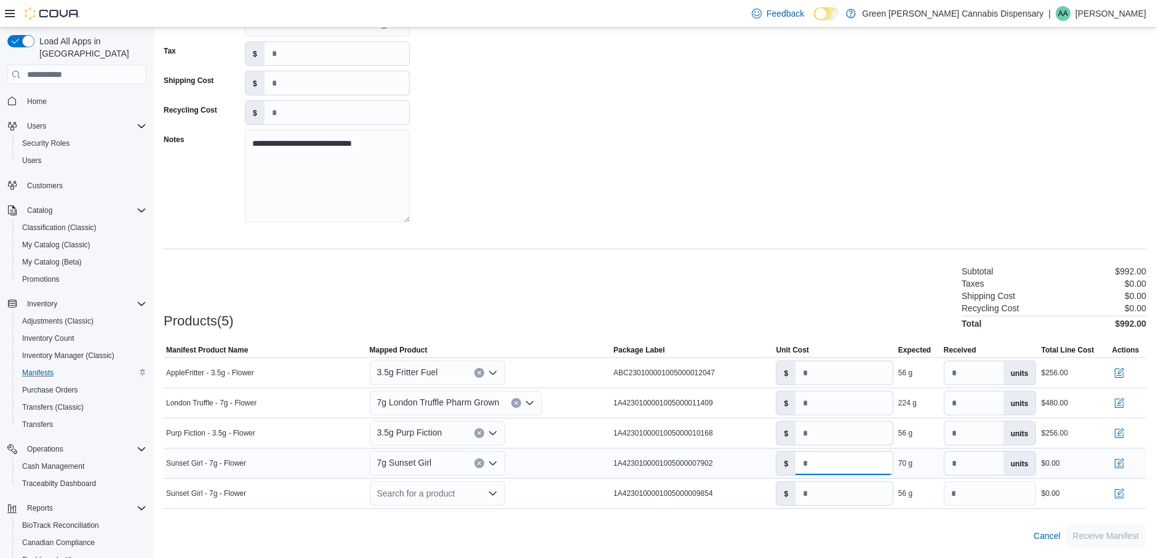
click at [806, 465] on input "*" at bounding box center [844, 463] width 97 height 23
click at [842, 463] on input "*****" at bounding box center [844, 463] width 97 height 23
type input "****"
click at [442, 492] on div "Search for a product" at bounding box center [437, 493] width 135 height 25
type input "******"
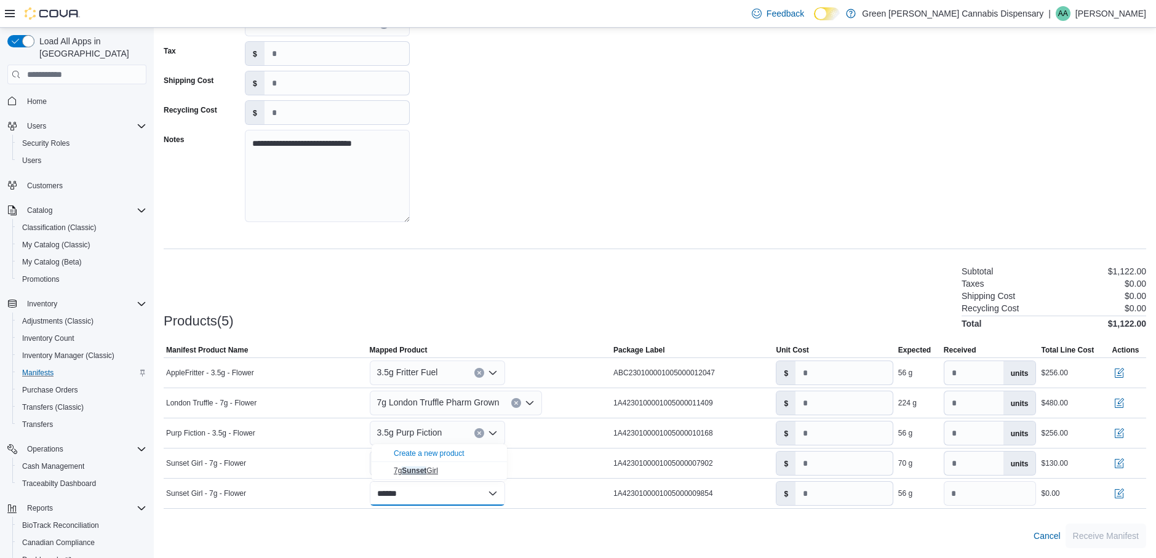
click at [441, 476] on button "7g Sunset Girl" at bounding box center [439, 471] width 135 height 18
type input "*"
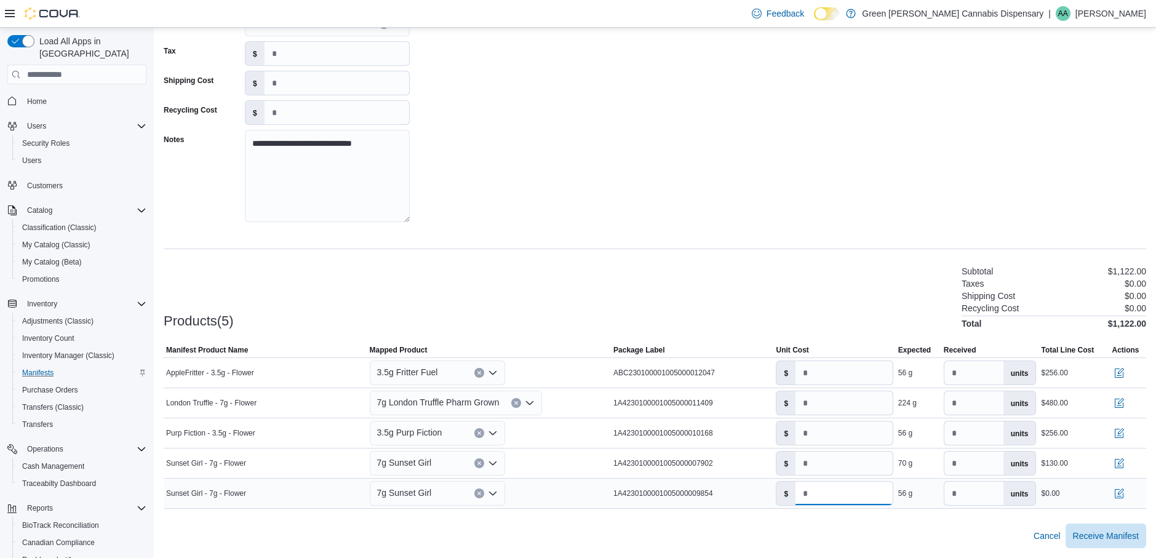
click at [807, 494] on input "*" at bounding box center [844, 493] width 97 height 23
type input "****"
click at [1111, 535] on span "Receive Manifest" at bounding box center [1106, 535] width 66 height 12
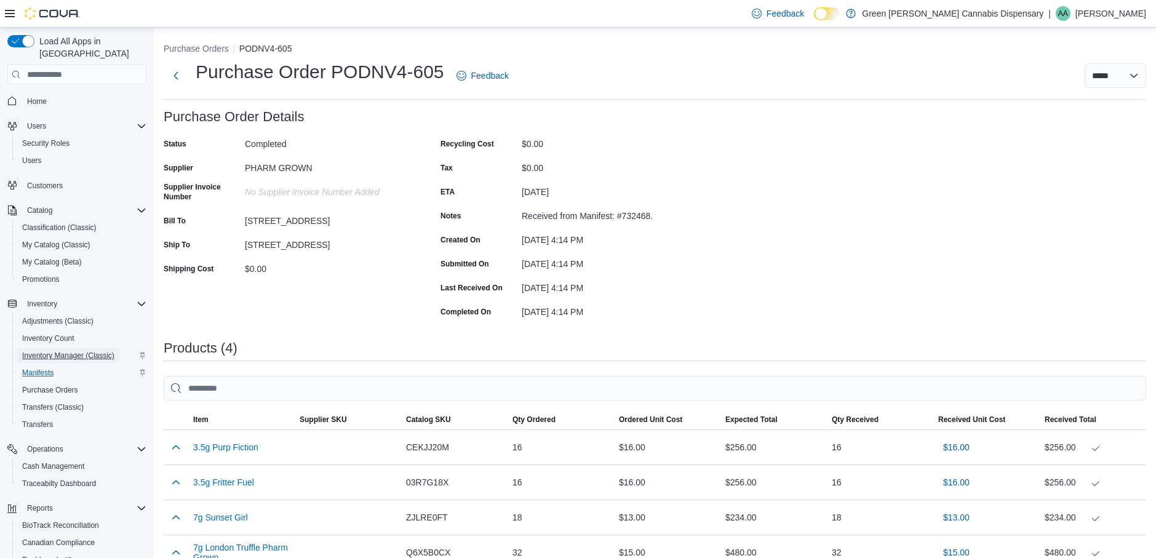
click at [62, 351] on span "Inventory Manager (Classic)" at bounding box center [68, 356] width 92 height 10
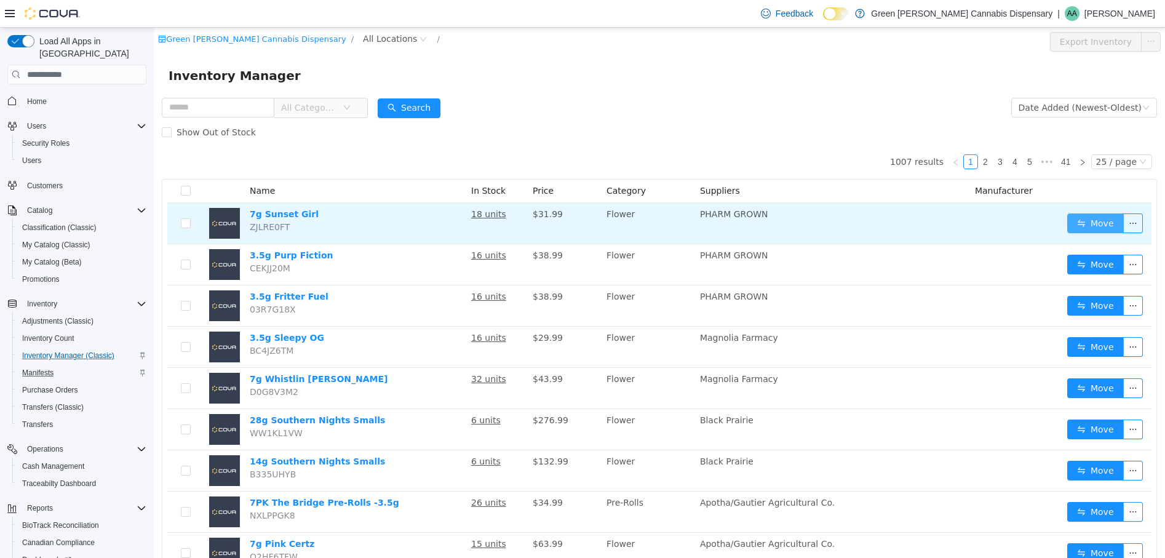
click at [1085, 220] on button "Move" at bounding box center [1095, 223] width 57 height 20
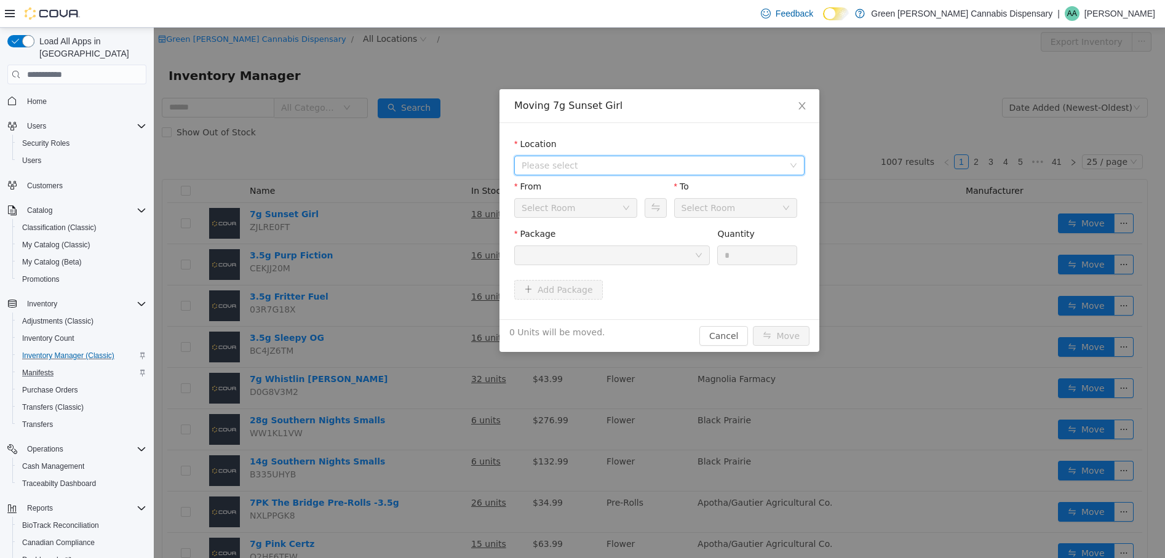
click at [685, 170] on span "Please select" at bounding box center [653, 165] width 262 height 12
click at [609, 206] on span "1409 Battleground Drive" at bounding box center [589, 210] width 86 height 10
click at [588, 257] on div at bounding box center [608, 255] width 173 height 18
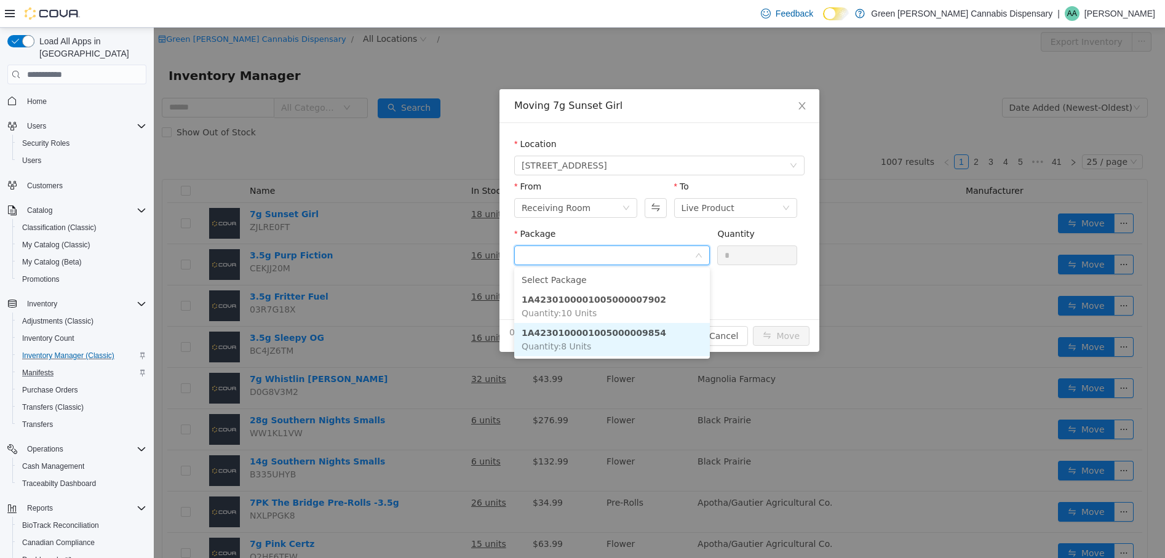
click at [602, 339] on li "1A4230100001005000009854 Quantity : 8 Units" at bounding box center [612, 339] width 196 height 33
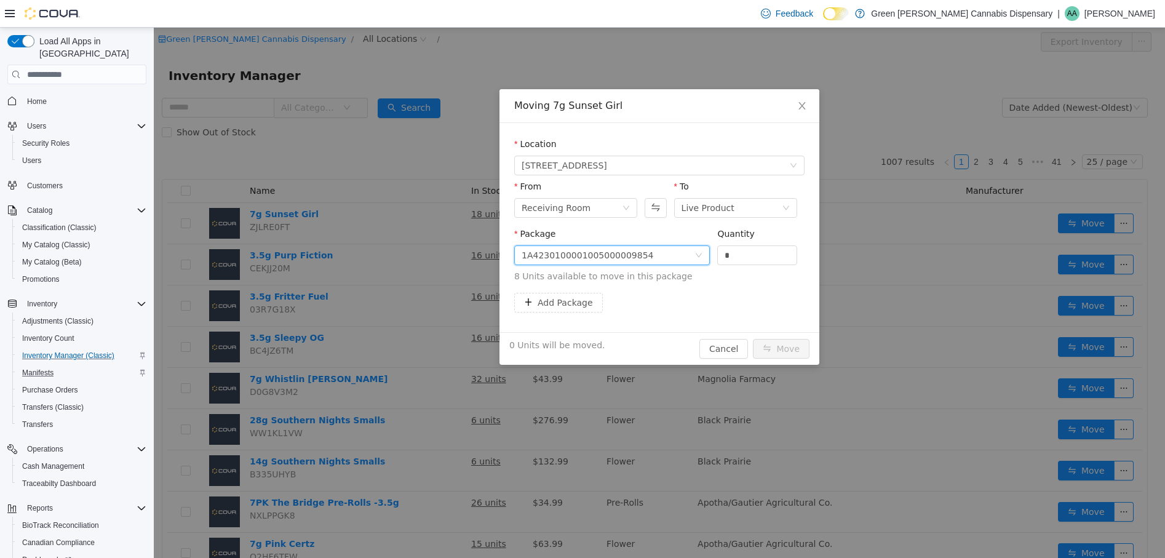
click at [703, 255] on div "1A4230100001005000009854" at bounding box center [612, 255] width 196 height 20
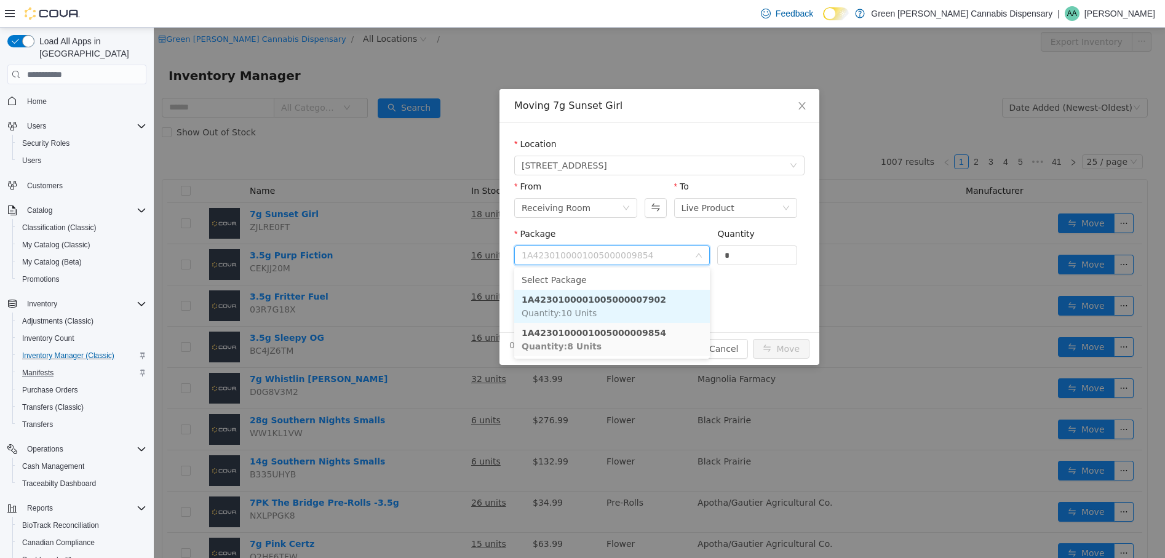
click at [573, 309] on span "Quantity : 10 Units" at bounding box center [559, 313] width 75 height 10
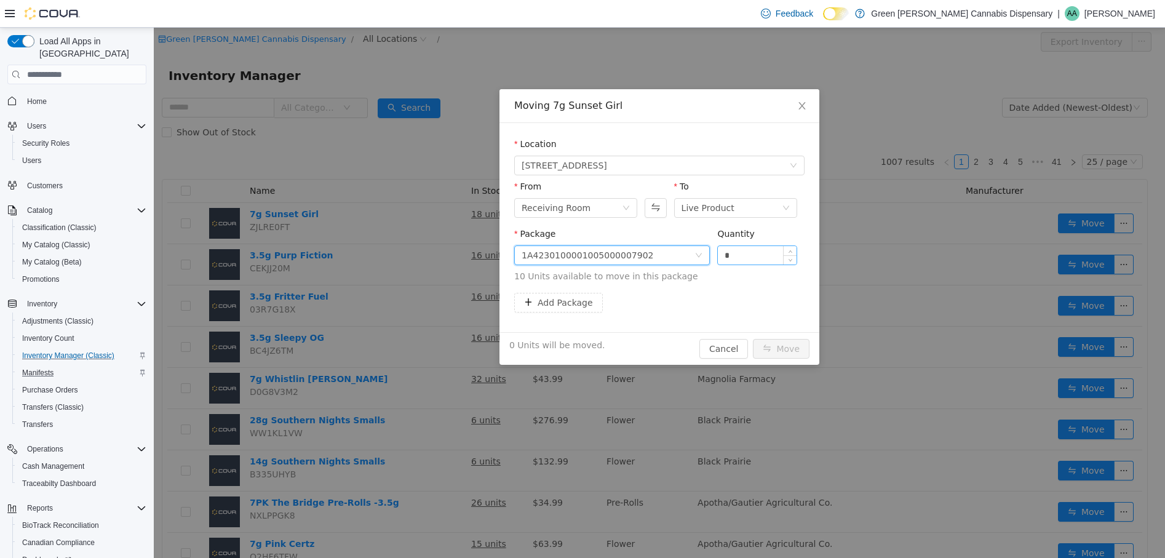
click at [723, 253] on input "*" at bounding box center [757, 255] width 79 height 18
type input "**"
click at [784, 346] on button "Move" at bounding box center [781, 349] width 57 height 20
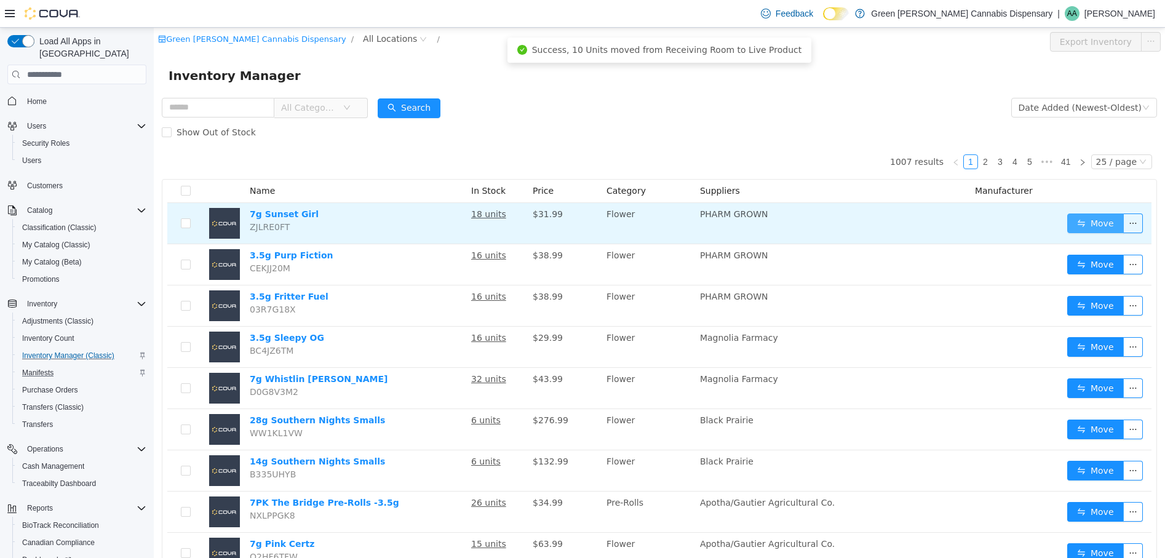
click at [1091, 215] on button "Move" at bounding box center [1095, 223] width 57 height 20
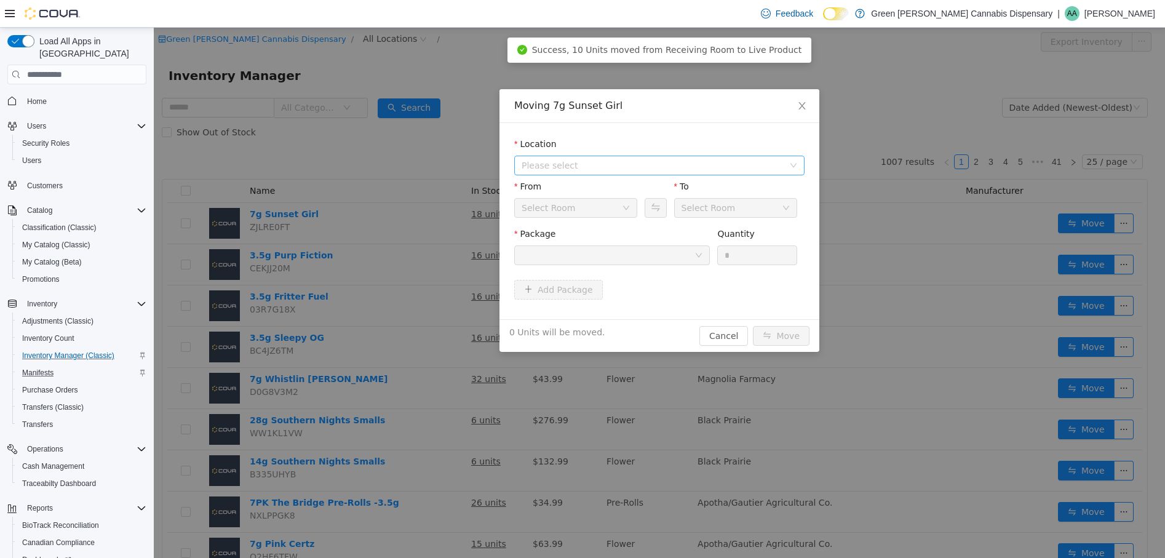
click at [697, 165] on span "Please select" at bounding box center [653, 165] width 262 height 12
drag, startPoint x: 604, startPoint y: 209, endPoint x: 701, endPoint y: 189, distance: 99.3
click at [606, 209] on span "1409 Battleground Drive" at bounding box center [589, 210] width 86 height 10
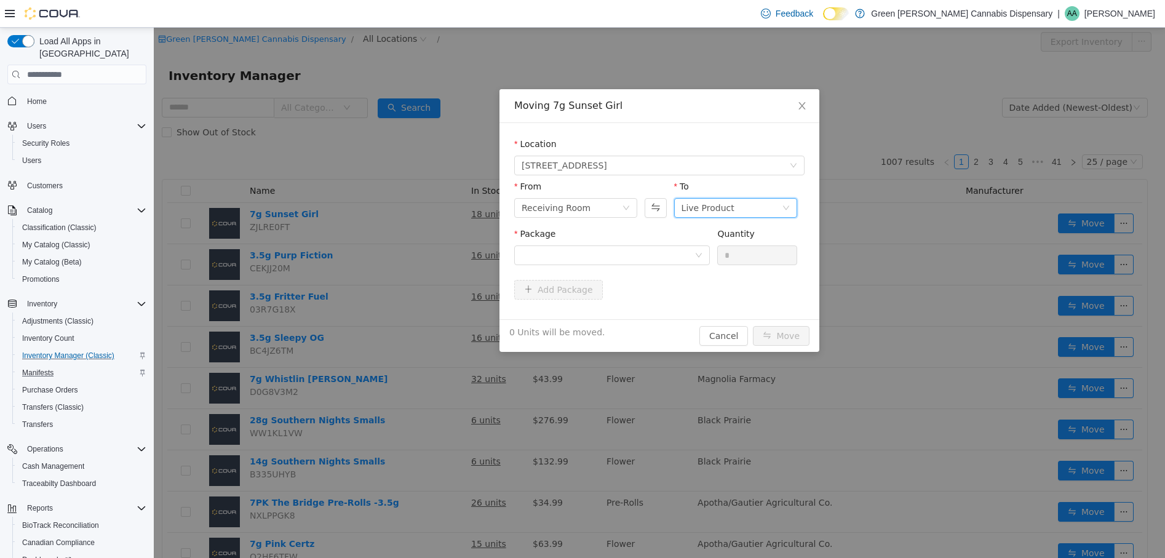
click at [789, 207] on icon "icon: down" at bounding box center [786, 207] width 7 height 7
click at [704, 274] on li "Back Stock" at bounding box center [735, 272] width 123 height 20
click at [642, 257] on div at bounding box center [608, 255] width 173 height 18
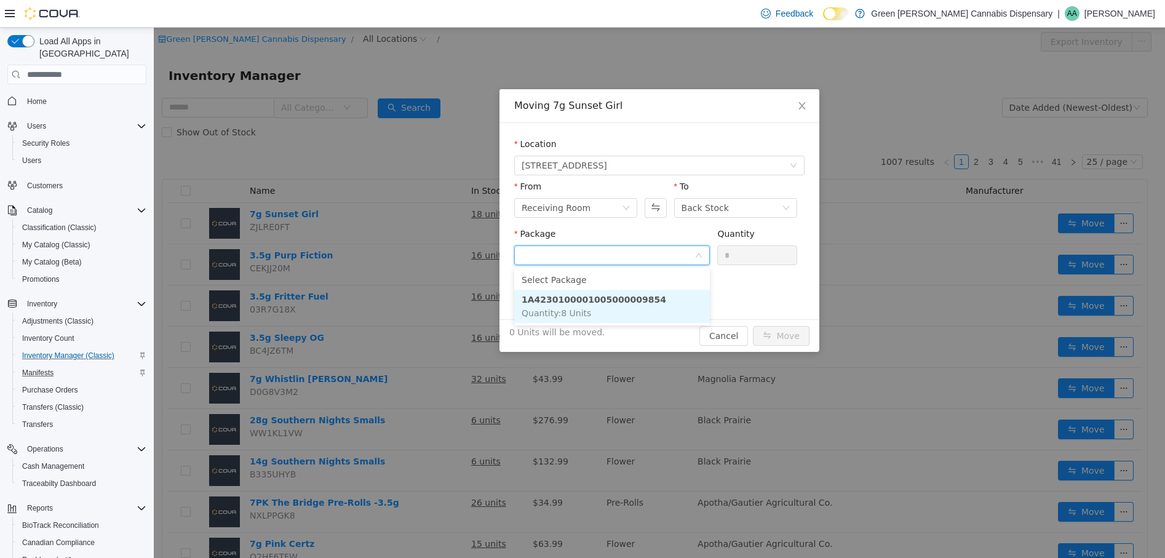
drag, startPoint x: 629, startPoint y: 292, endPoint x: 726, endPoint y: 271, distance: 99.4
click at [632, 292] on li "1A4230100001005000009854 Quantity : 8 Units" at bounding box center [612, 306] width 196 height 33
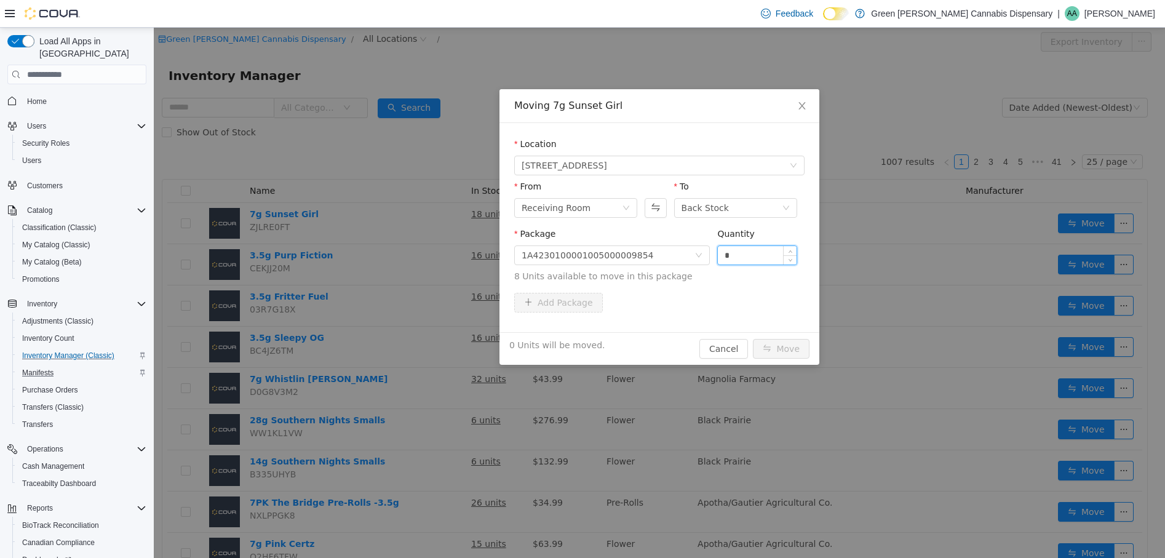
click at [727, 255] on input "*" at bounding box center [757, 255] width 79 height 18
type input "*"
click at [798, 345] on button "Move" at bounding box center [781, 349] width 57 height 20
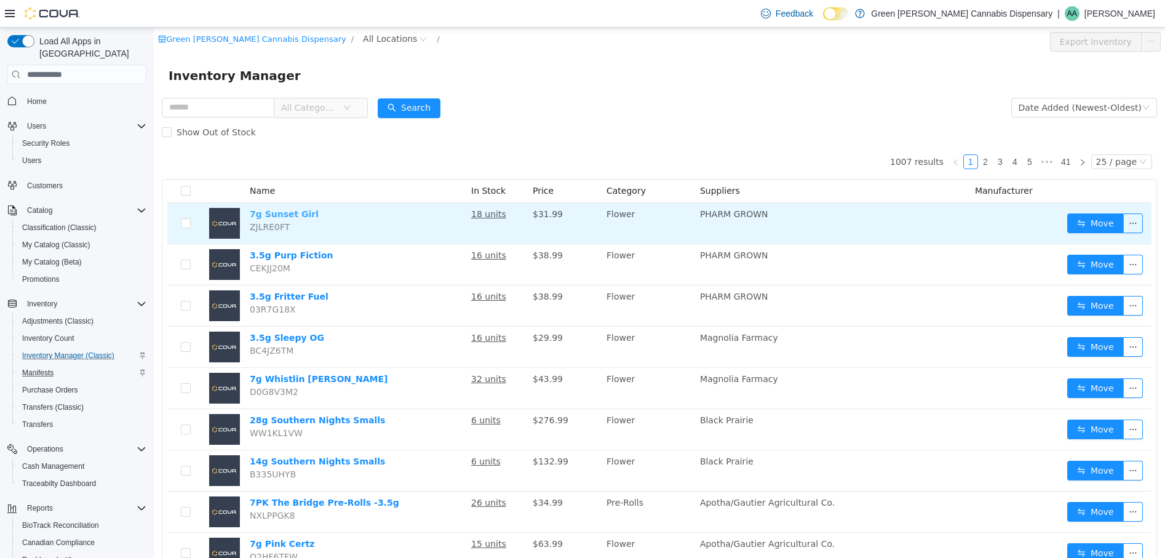
click at [292, 215] on link "7g Sunset Girl" at bounding box center [284, 214] width 69 height 10
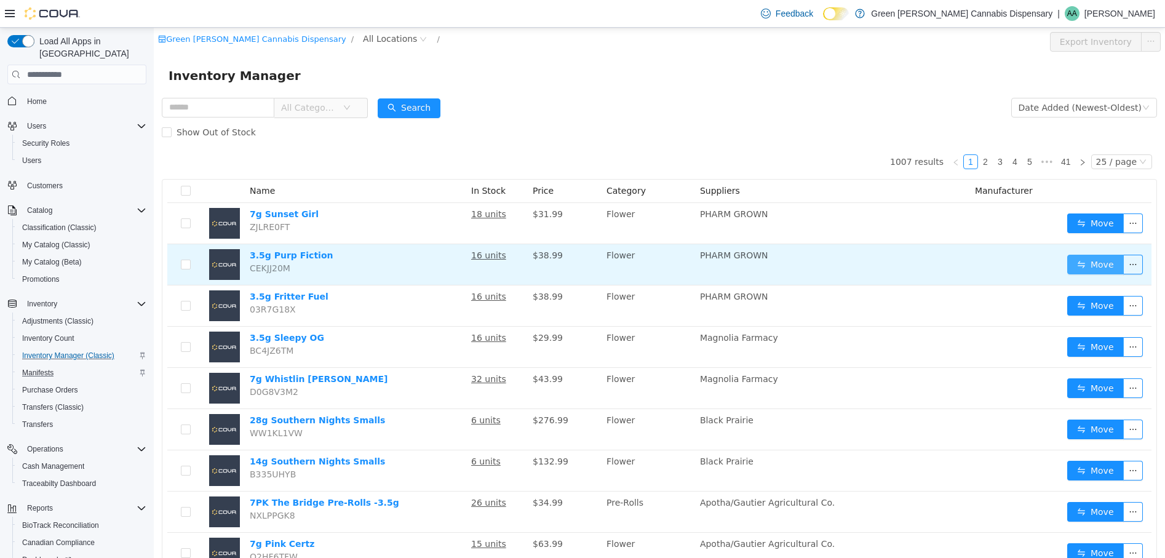
click at [1095, 263] on button "Move" at bounding box center [1095, 265] width 57 height 20
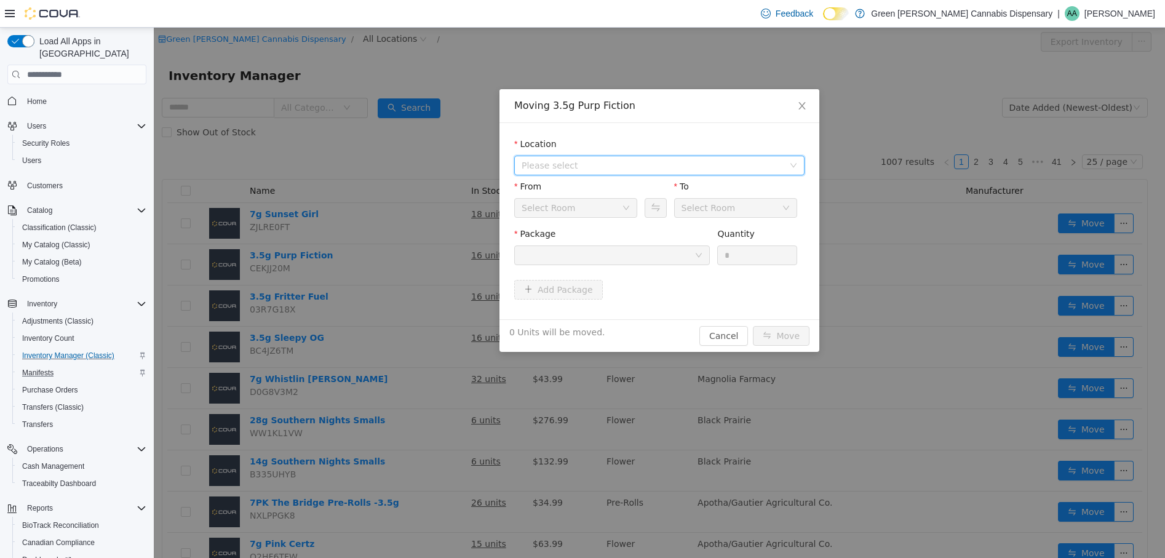
click at [595, 162] on span "Please select" at bounding box center [653, 165] width 262 height 12
drag, startPoint x: 582, startPoint y: 210, endPoint x: 602, endPoint y: 209, distance: 20.3
click at [582, 210] on span "1409 Battleground Drive" at bounding box center [589, 210] width 86 height 10
click at [632, 254] on div at bounding box center [608, 255] width 173 height 18
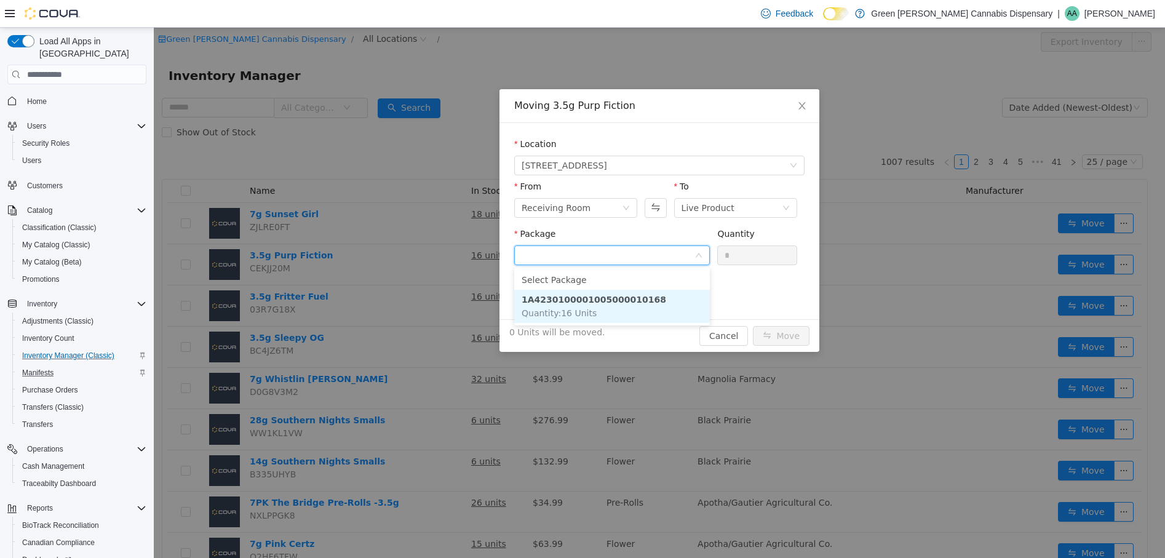
drag, startPoint x: 621, startPoint y: 304, endPoint x: 682, endPoint y: 278, distance: 66.2
click at [629, 303] on strong "1A4230100001005000010168" at bounding box center [594, 300] width 145 height 10
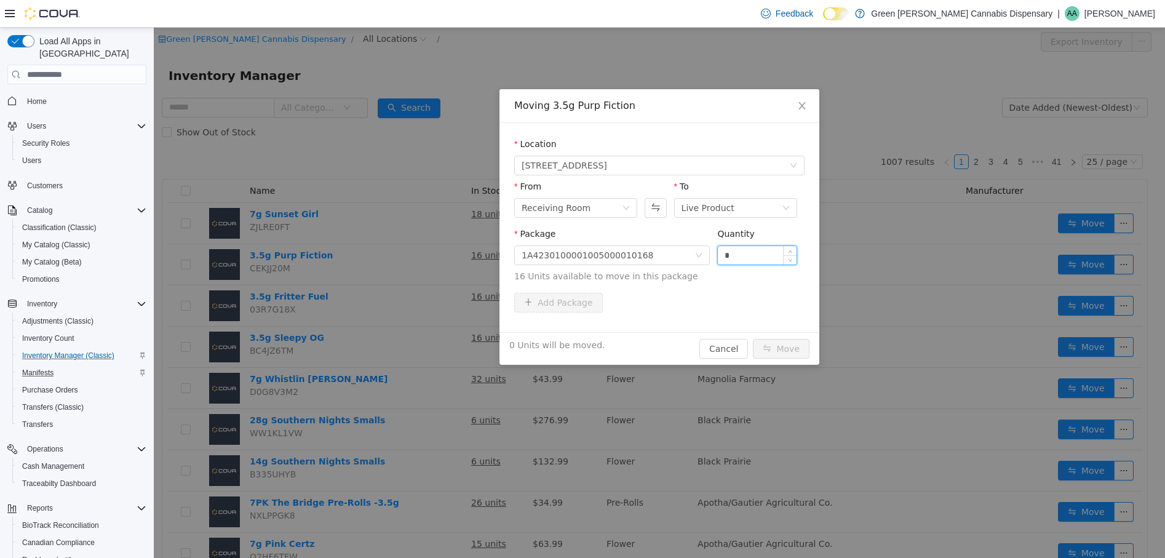
click at [724, 249] on input "*" at bounding box center [757, 255] width 79 height 18
type input "**"
click at [784, 345] on button "Move" at bounding box center [781, 349] width 57 height 20
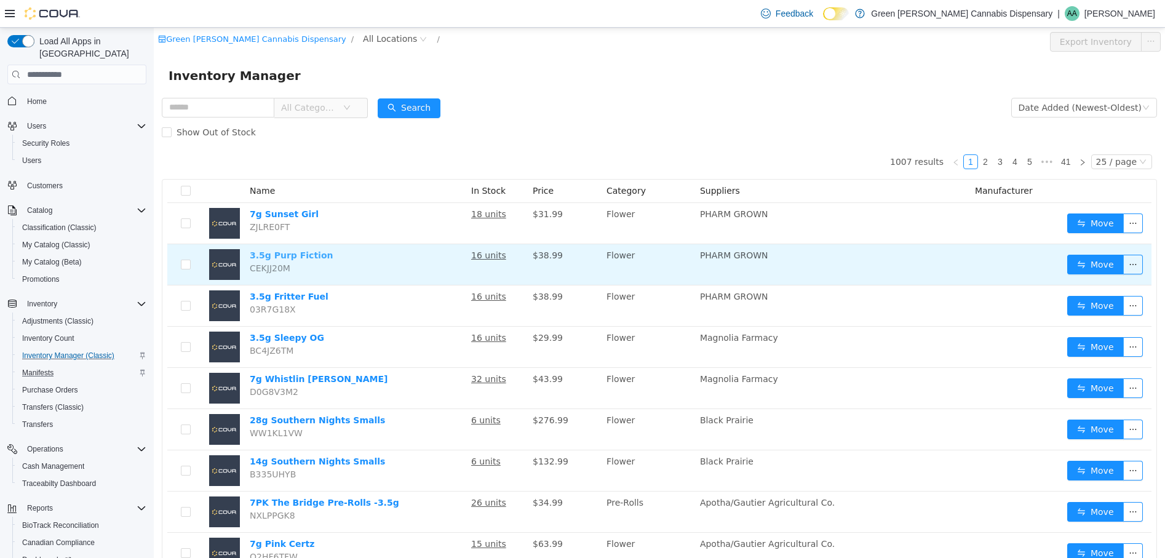
click at [303, 257] on link "3.5g Purp Fiction" at bounding box center [291, 255] width 83 height 10
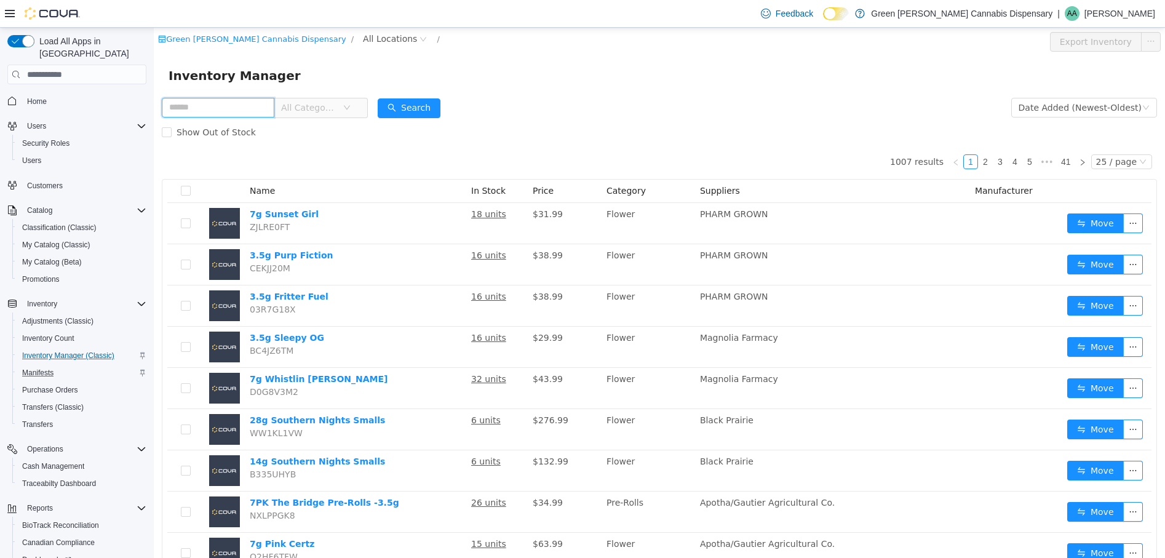
drag, startPoint x: 236, startPoint y: 106, endPoint x: -8, endPoint y: 97, distance: 243.8
click at [154, 97] on html "Green Akers Cannabis Dispensary / All Locations / Export Inventory Inventory Ma…" at bounding box center [659, 293] width 1011 height 530
type input "****"
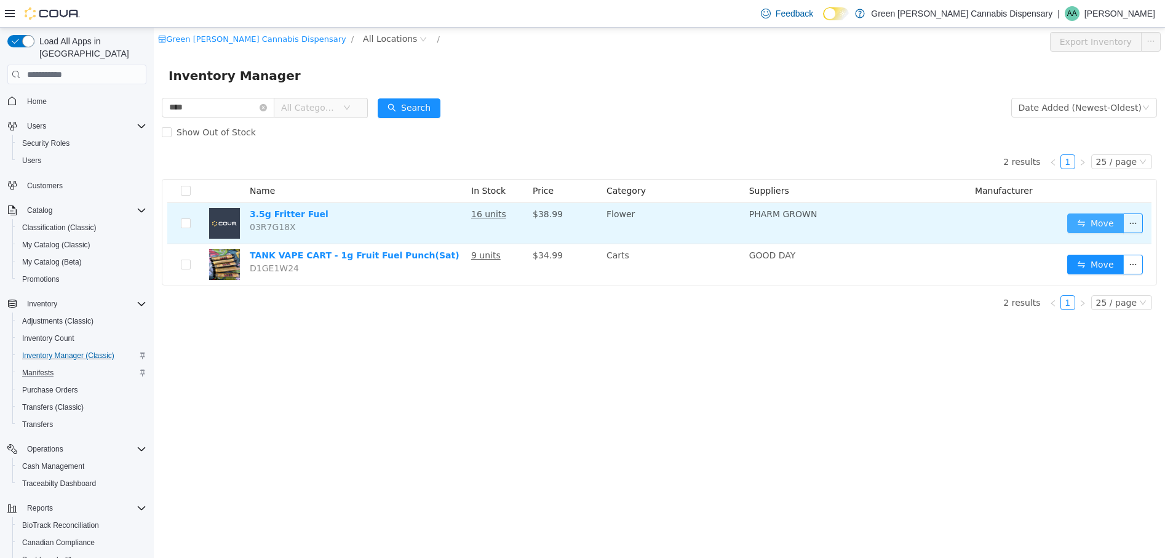
click at [1102, 221] on button "Move" at bounding box center [1095, 223] width 57 height 20
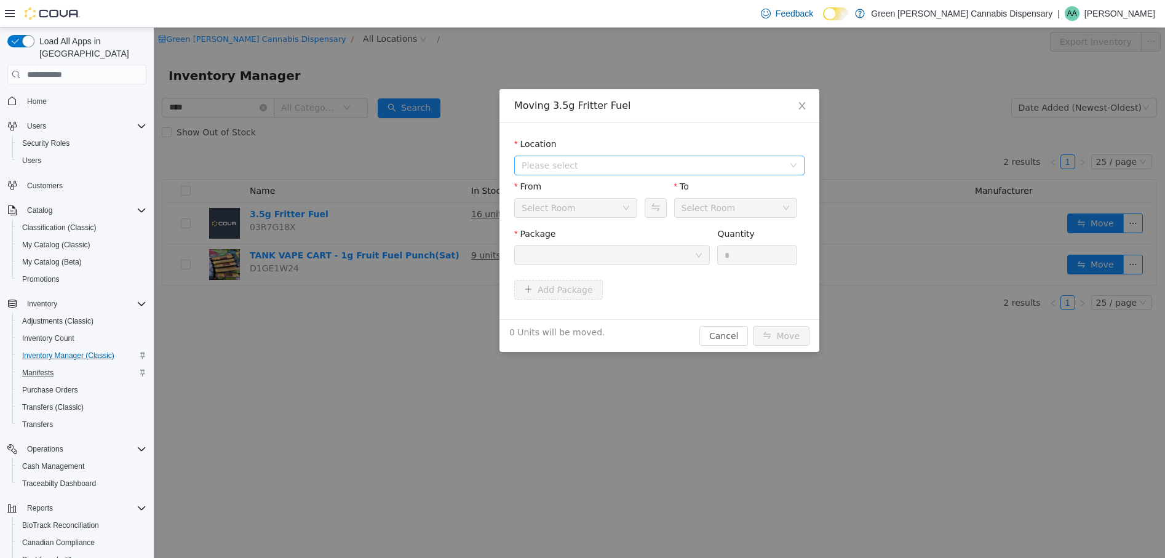
click at [604, 159] on span "Please select" at bounding box center [653, 165] width 262 height 12
click at [598, 210] on span "1409 Battleground Drive" at bounding box center [589, 210] width 86 height 10
click at [642, 256] on div at bounding box center [608, 255] width 173 height 18
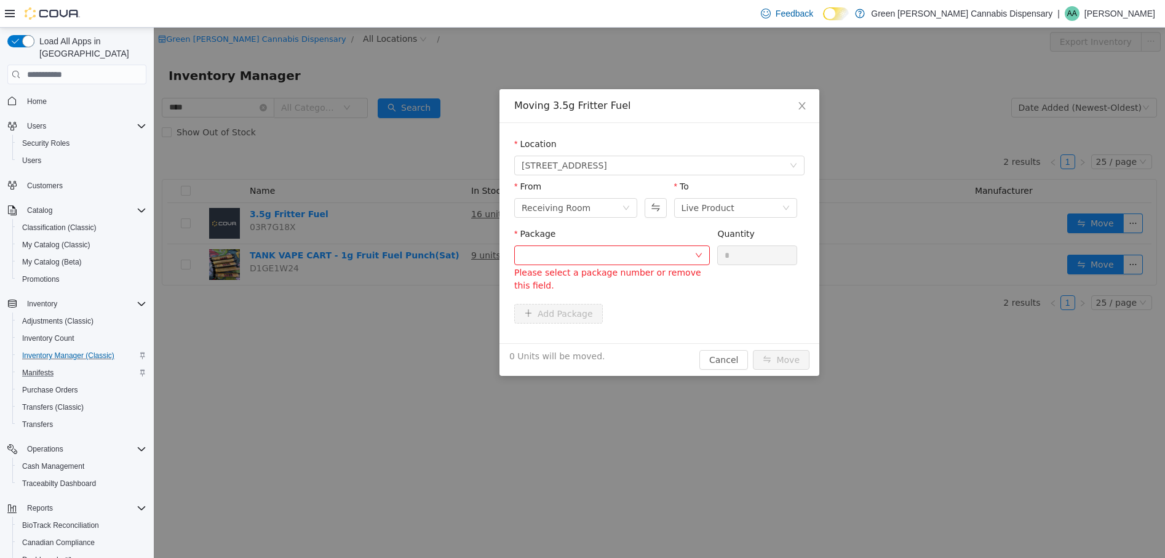
drag, startPoint x: 616, startPoint y: 353, endPoint x: 695, endPoint y: 287, distance: 103.0
click at [627, 347] on div "Moving 3.5g Fritter Fuel Location 1409 Battleground Drive From Receiving Room T…" at bounding box center [659, 293] width 1011 height 530
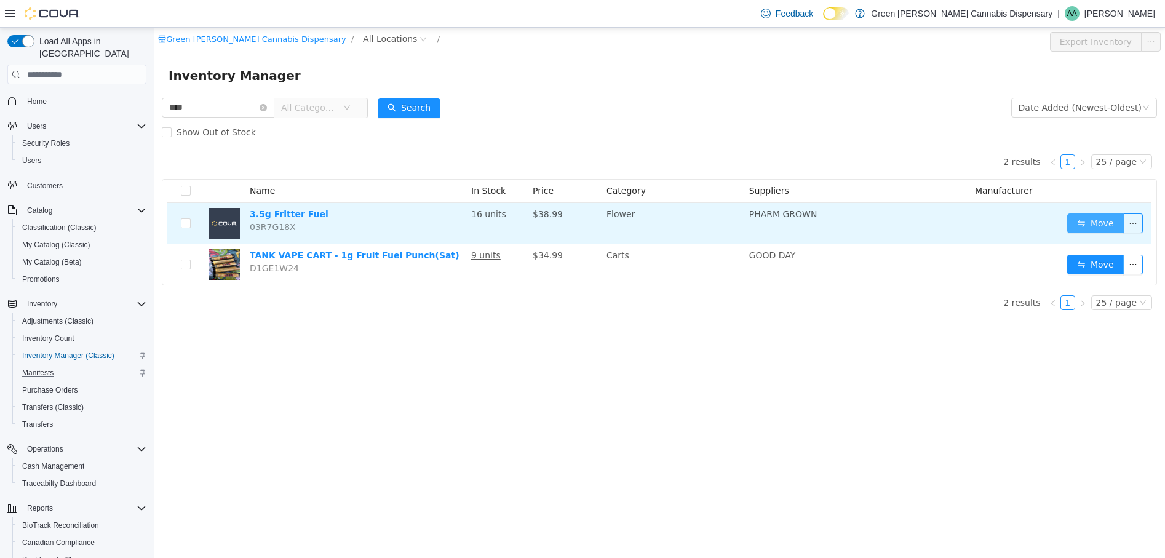
click at [1099, 226] on button "Move" at bounding box center [1095, 223] width 57 height 20
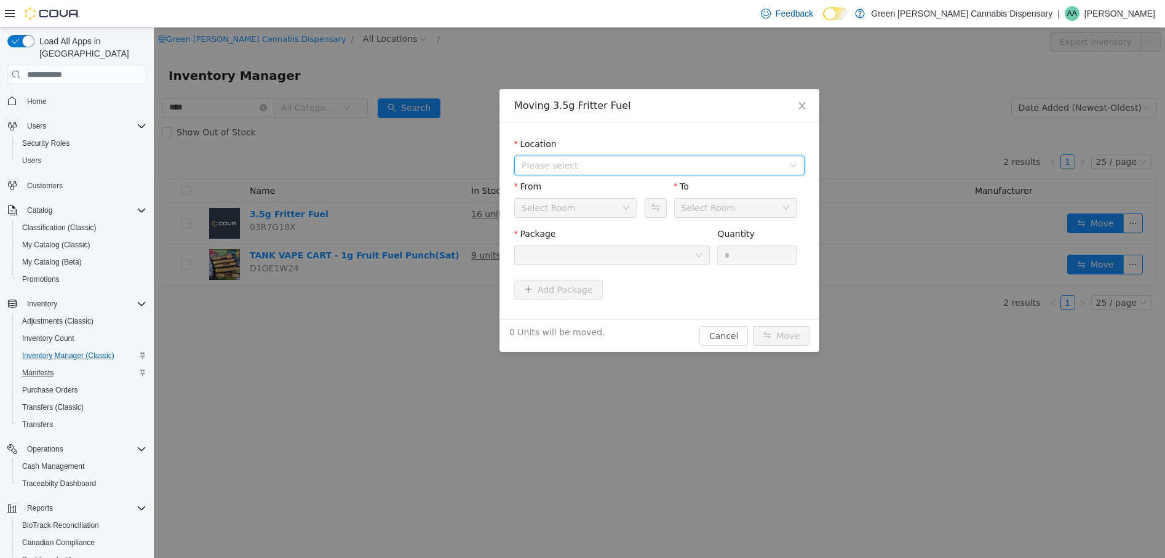
click at [647, 170] on span "Please select" at bounding box center [653, 165] width 262 height 12
click at [618, 209] on span "1409 Battleground Drive" at bounding box center [589, 210] width 86 height 10
click at [651, 260] on div at bounding box center [608, 255] width 173 height 18
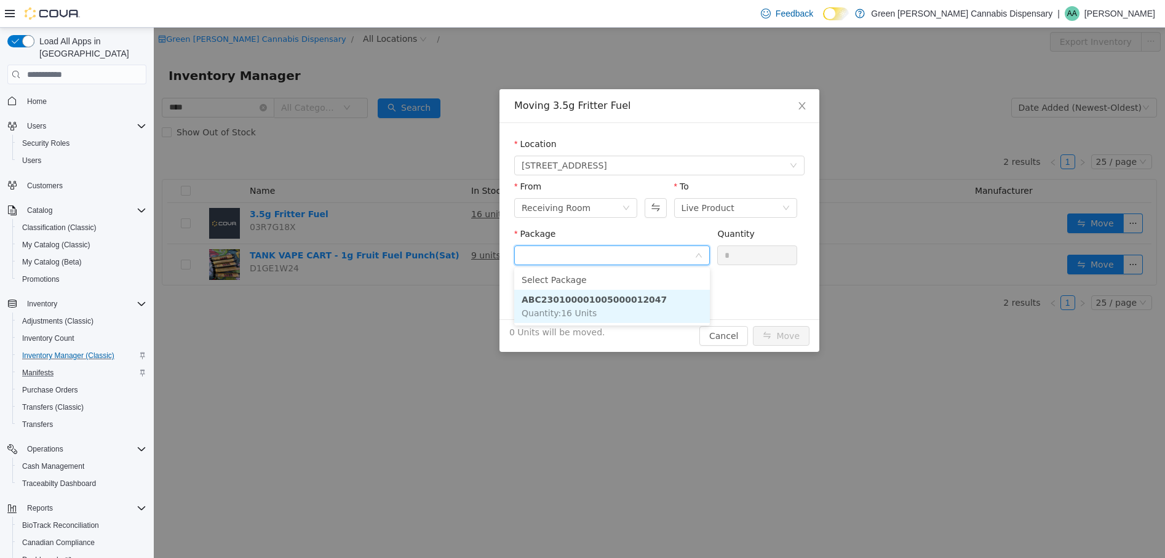
drag, startPoint x: 598, startPoint y: 311, endPoint x: 740, endPoint y: 281, distance: 145.4
click at [599, 311] on li "ABC230100001005000012047 Quantity : 16 Units" at bounding box center [612, 306] width 196 height 33
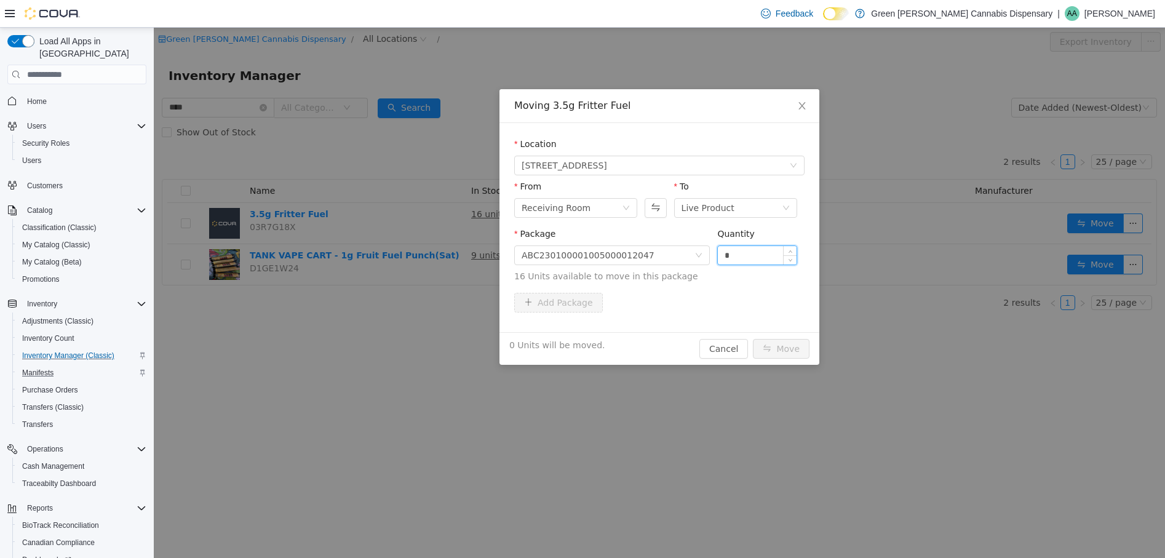
click at [724, 255] on input "*" at bounding box center [757, 255] width 79 height 18
type input "**"
click at [780, 345] on button "Move" at bounding box center [781, 349] width 57 height 20
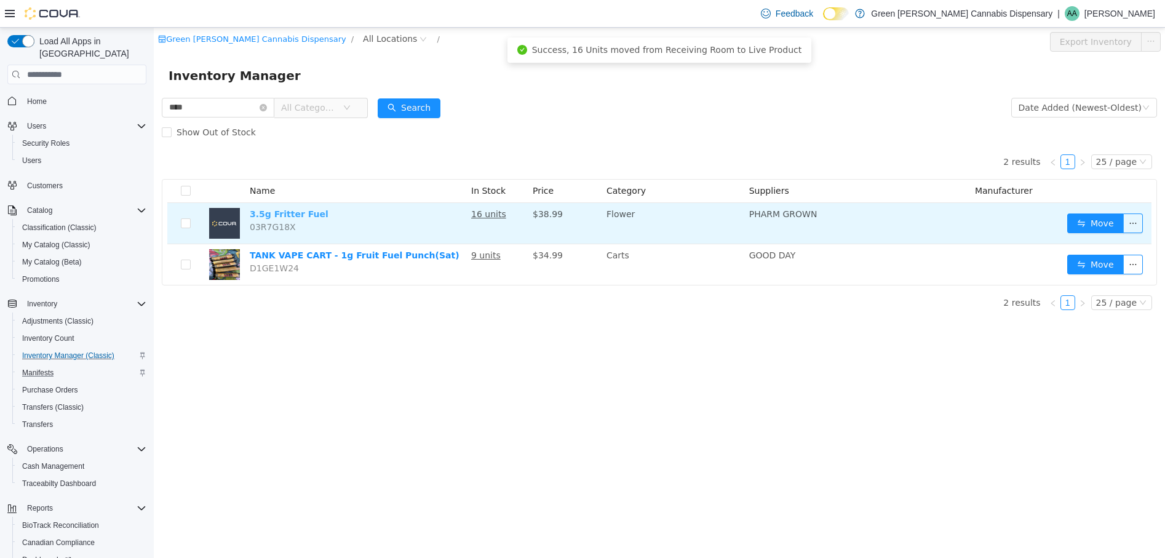
click at [282, 212] on link "3.5g Fritter Fuel" at bounding box center [289, 214] width 79 height 10
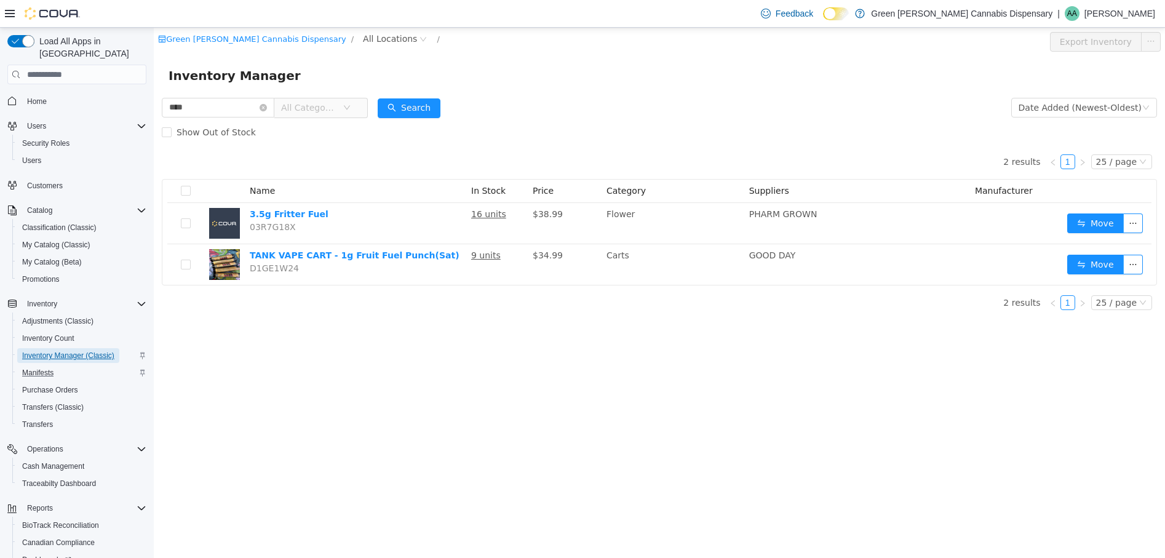
click at [61, 351] on span "Inventory Manager (Classic)" at bounding box center [68, 356] width 92 height 10
drag, startPoint x: 224, startPoint y: 107, endPoint x: 170, endPoint y: 96, distance: 54.7
click at [170, 96] on div "**** All Categories" at bounding box center [265, 107] width 206 height 25
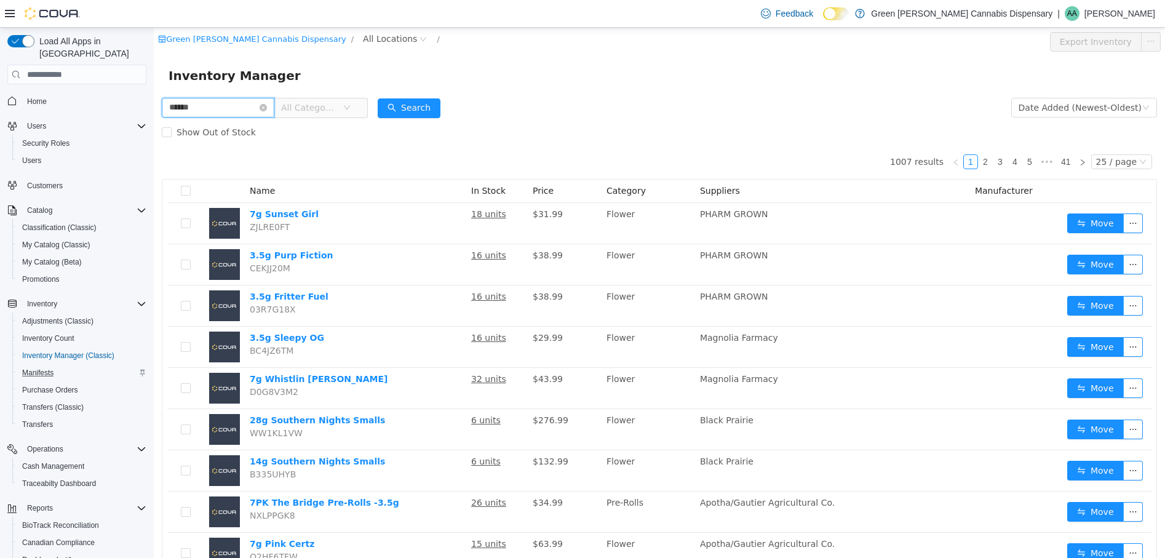
type input "******"
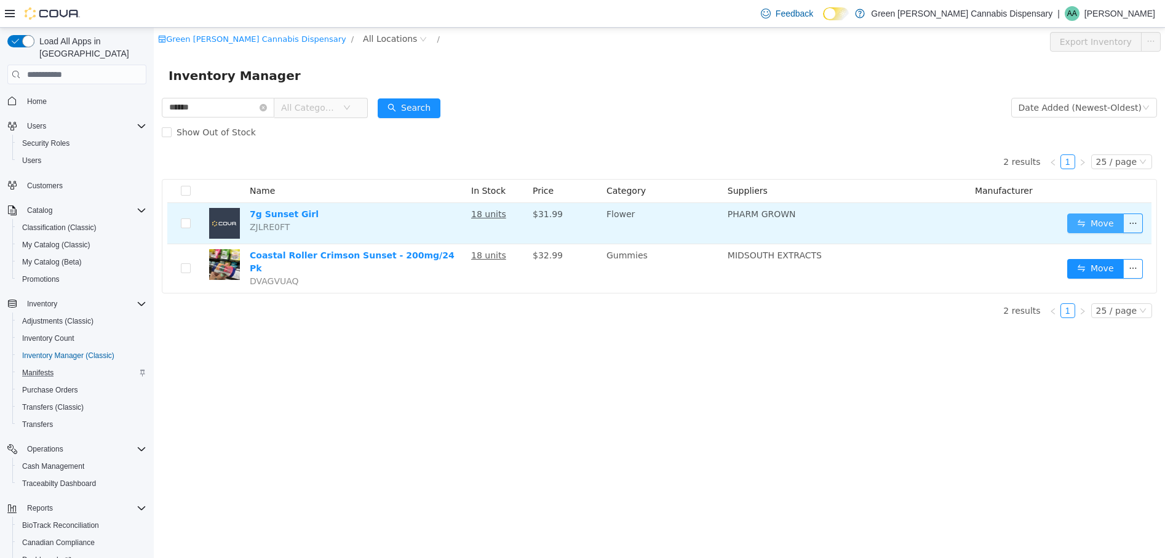
click at [1096, 225] on button "Move" at bounding box center [1095, 223] width 57 height 20
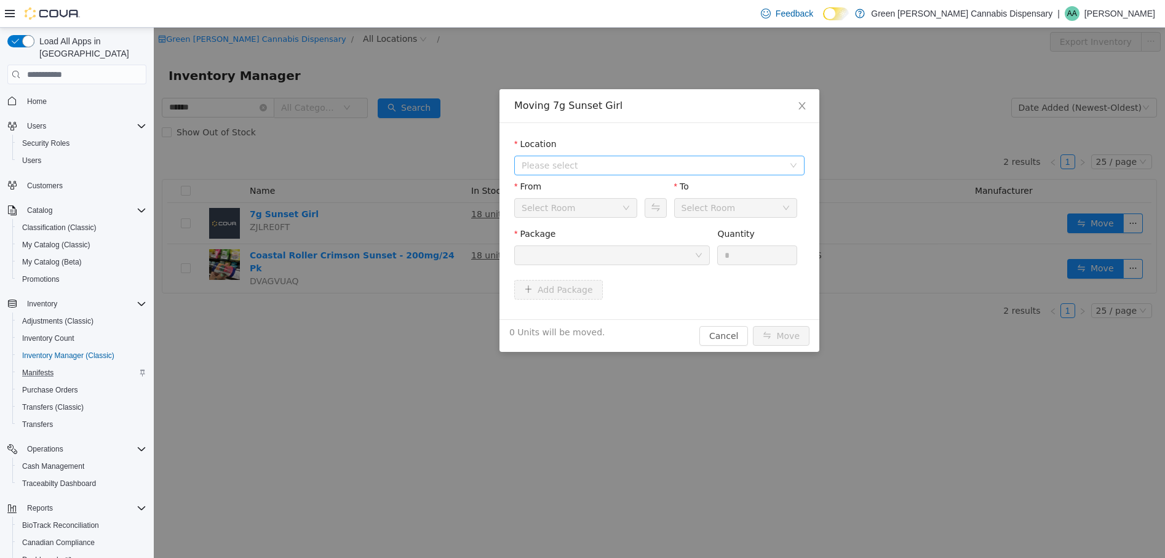
click at [690, 165] on span "Please select" at bounding box center [653, 165] width 262 height 12
click at [604, 212] on span "1409 Battleground Drive" at bounding box center [589, 210] width 86 height 10
click at [677, 258] on div at bounding box center [608, 255] width 173 height 18
click at [596, 209] on div "Receiving Room" at bounding box center [572, 208] width 100 height 18
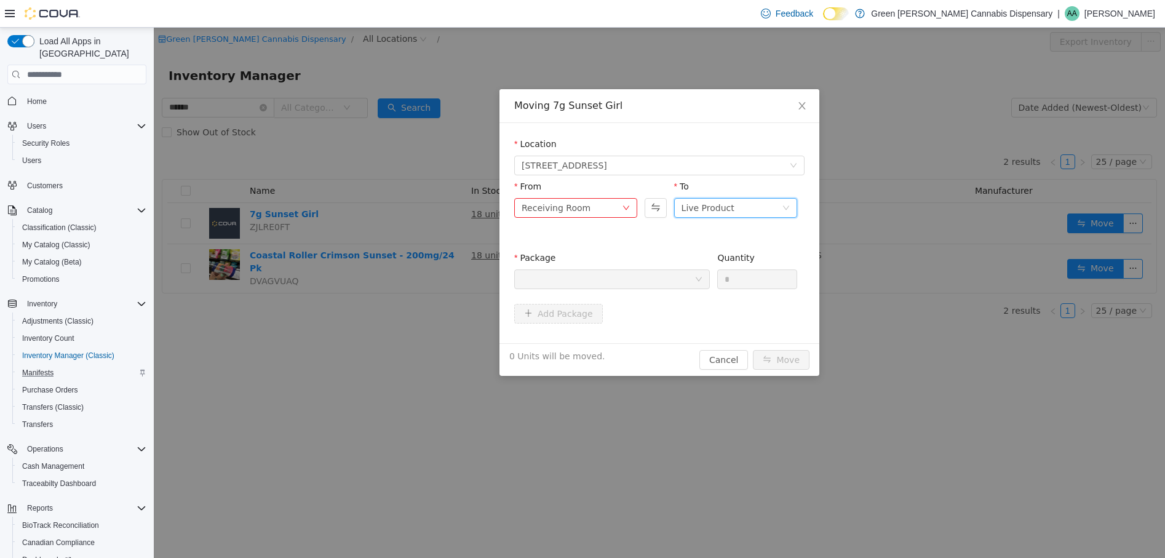
click at [787, 202] on div "Live Product" at bounding box center [735, 208] width 123 height 20
click at [634, 228] on div "There is no inventory in this room." at bounding box center [575, 232] width 123 height 26
click at [653, 278] on div at bounding box center [608, 279] width 173 height 18
click at [653, 277] on div at bounding box center [608, 279] width 173 height 18
click at [655, 274] on div at bounding box center [608, 279] width 173 height 18
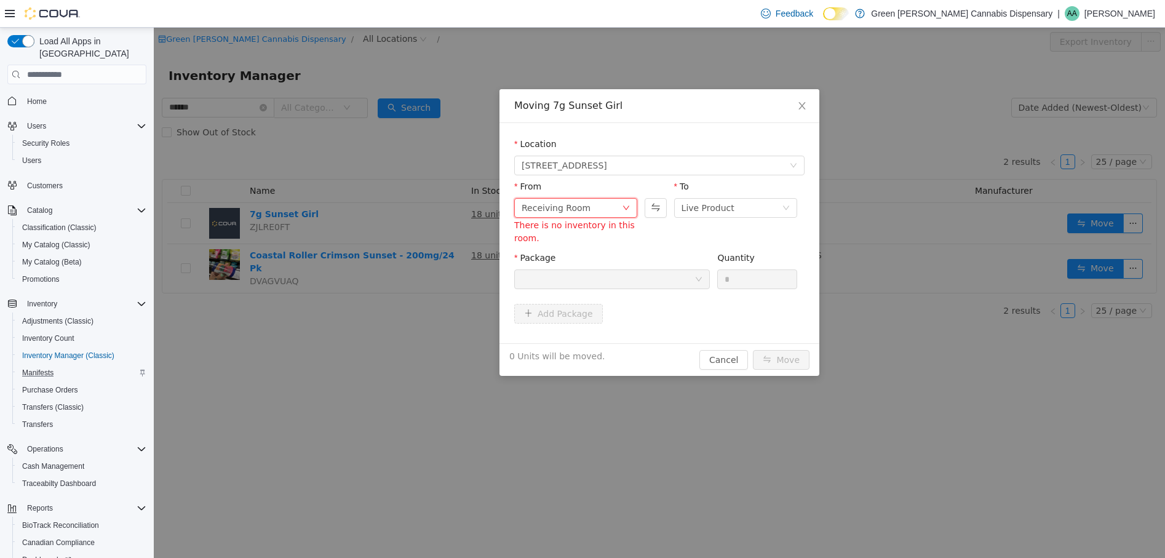
click at [627, 207] on icon "icon: down" at bounding box center [626, 207] width 7 height 7
click at [568, 254] on li "Live Product" at bounding box center [575, 252] width 123 height 20
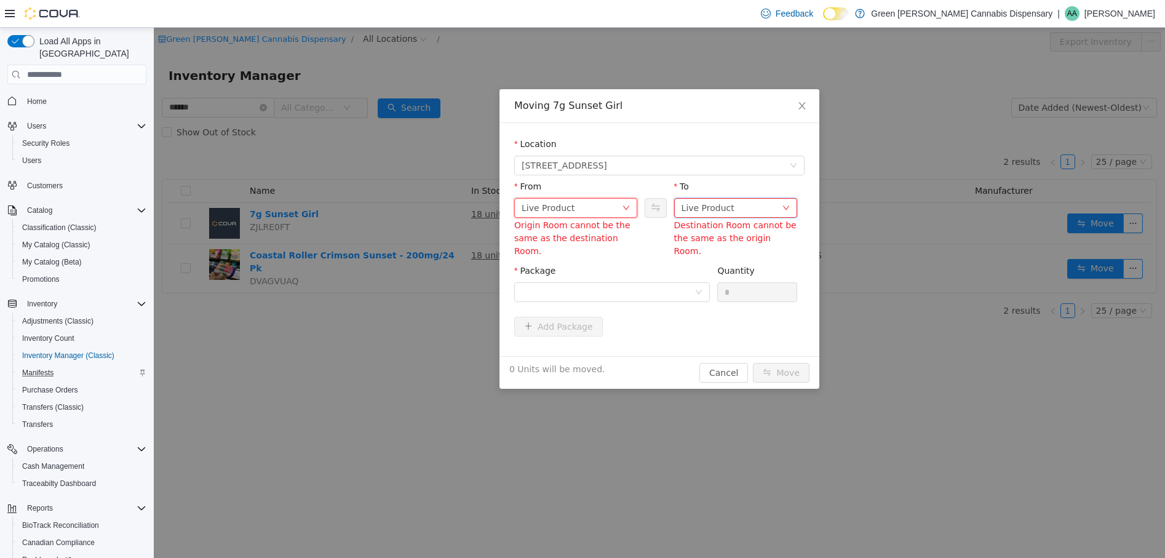
click at [789, 209] on icon "icon: down" at bounding box center [786, 207] width 7 height 7
click at [724, 274] on li "Back Stock" at bounding box center [735, 272] width 123 height 20
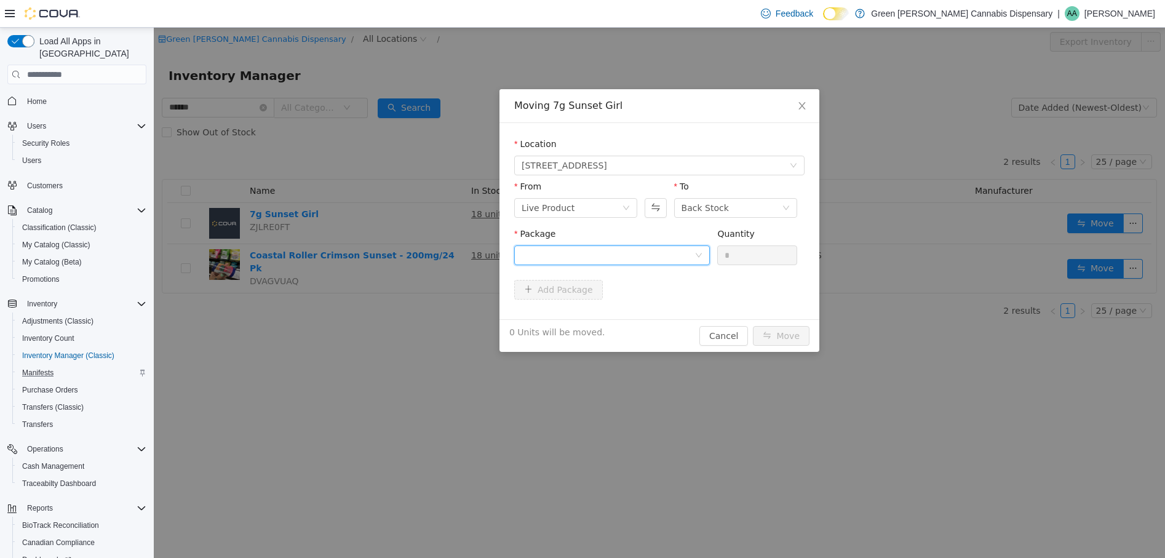
click at [630, 253] on div at bounding box center [608, 255] width 173 height 18
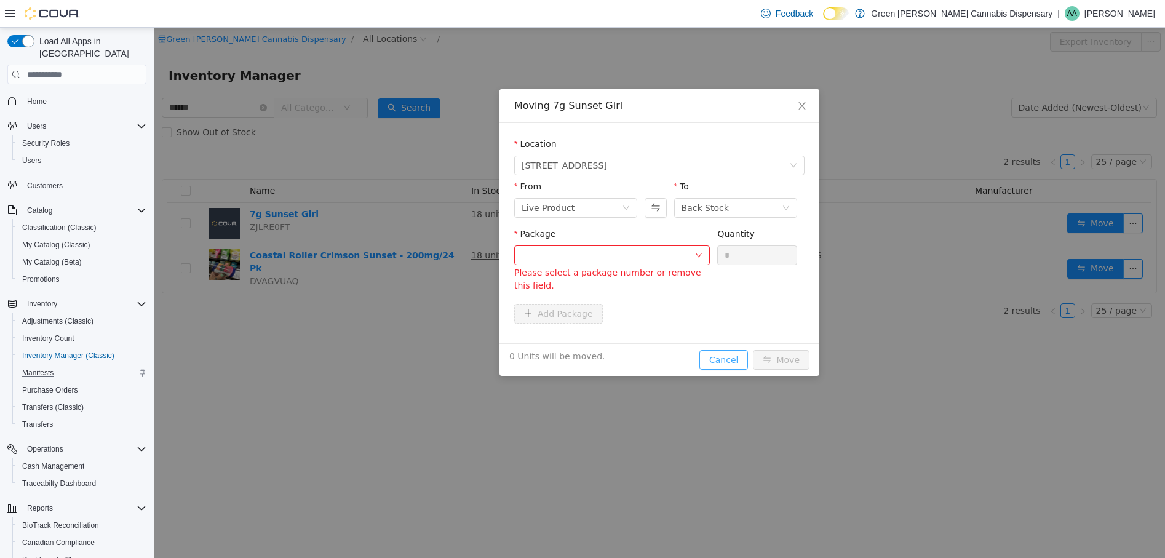
click at [725, 337] on div "Moving 7g Sunset Girl Location 1409 Battleground Drive From Live Product To Bac…" at bounding box center [660, 232] width 320 height 287
click at [734, 361] on button "Cancel" at bounding box center [724, 360] width 49 height 20
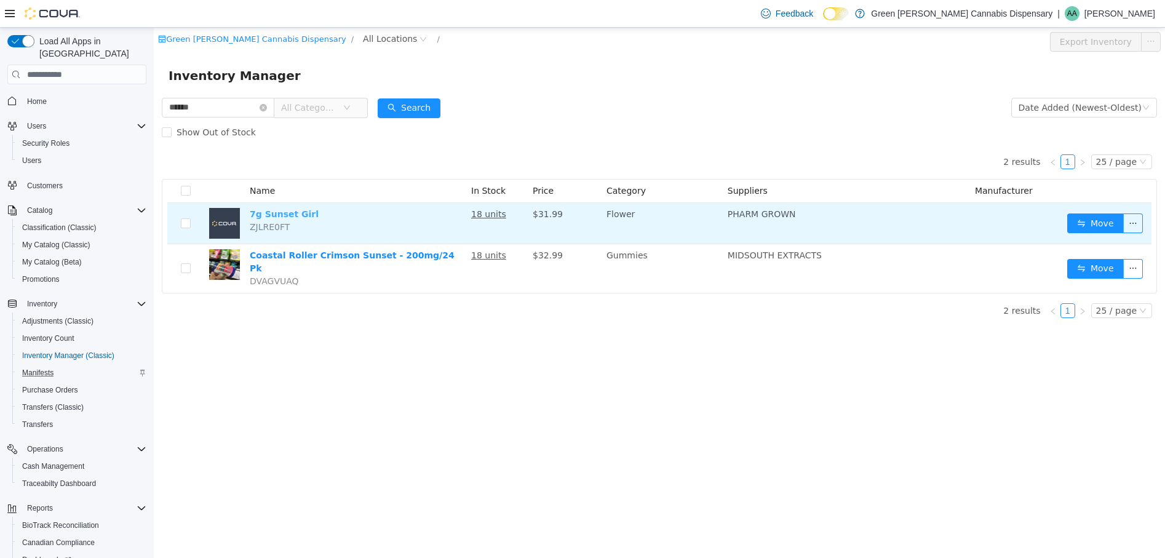
click at [282, 217] on link "7g Sunset Girl" at bounding box center [284, 214] width 69 height 10
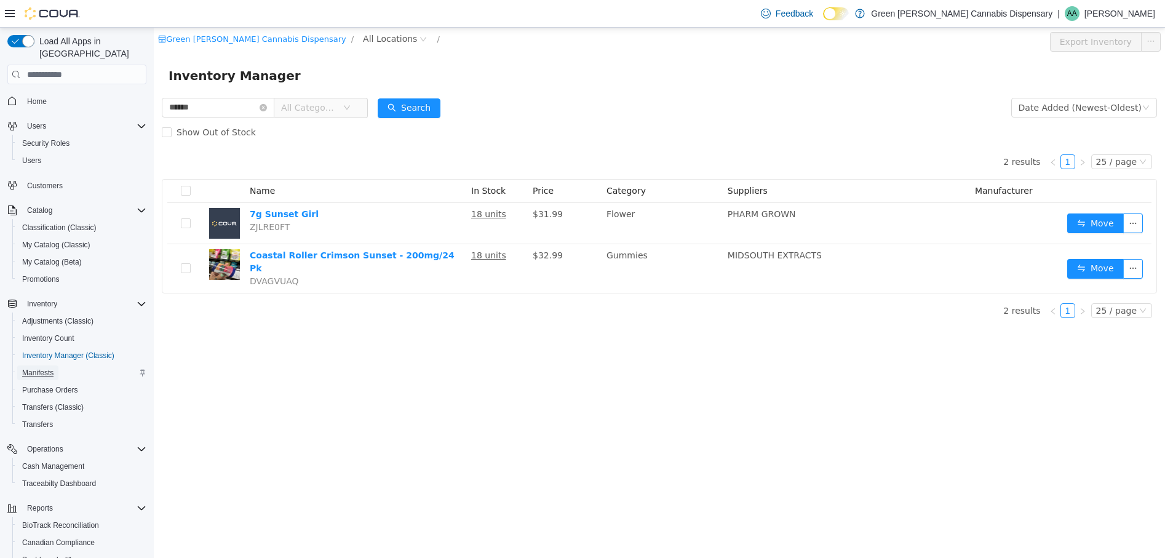
click at [51, 368] on span "Manifests" at bounding box center [37, 373] width 31 height 10
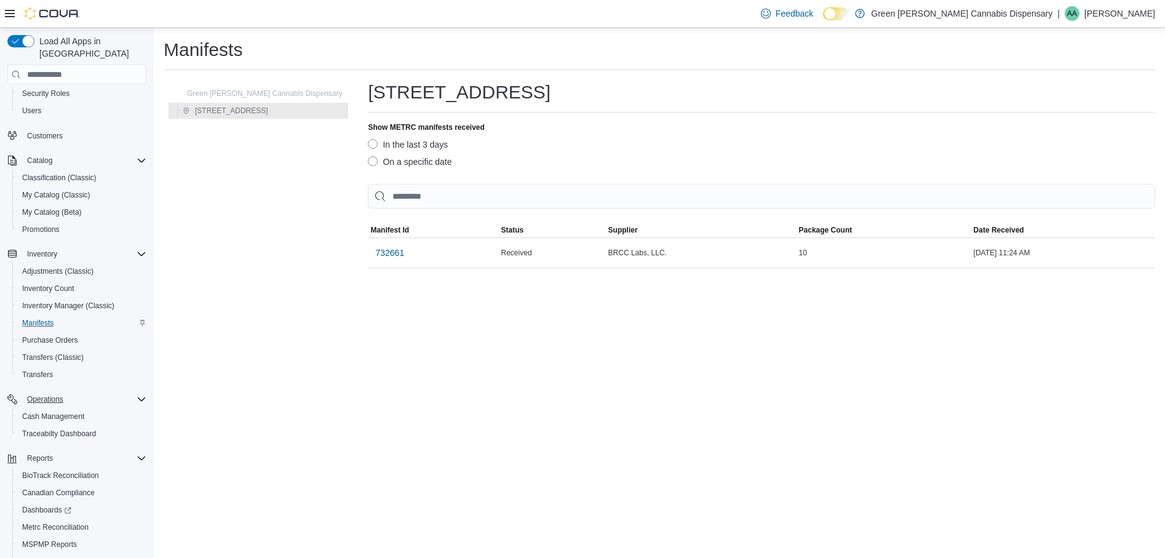
scroll to position [111, 0]
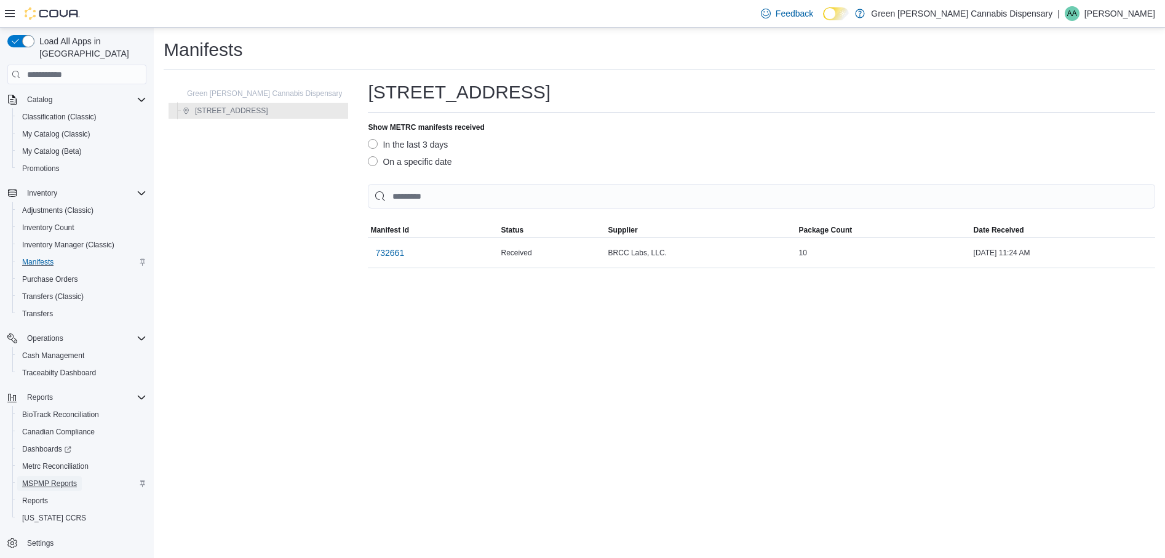
click at [51, 479] on span "MSPMP Reports" at bounding box center [49, 484] width 55 height 10
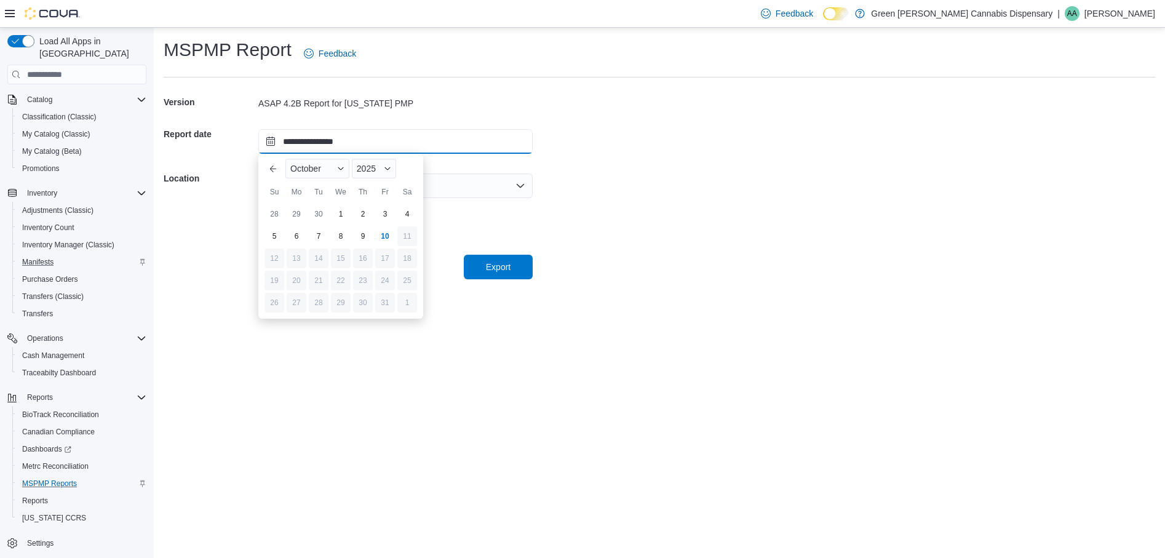
click at [263, 140] on input "**********" at bounding box center [395, 141] width 274 height 25
click at [297, 234] on div "6" at bounding box center [296, 237] width 22 height 22
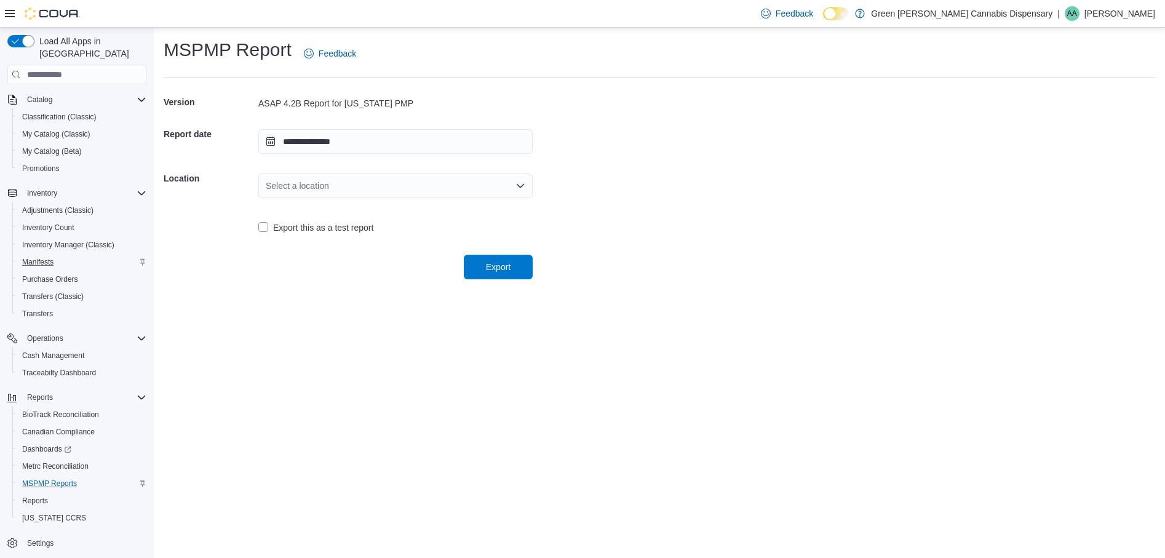
click at [497, 186] on div "Select a location" at bounding box center [395, 185] width 274 height 25
drag, startPoint x: 365, startPoint y: 222, endPoint x: 413, endPoint y: 233, distance: 49.9
click at [365, 222] on span "1409 Battleground Drive" at bounding box center [403, 224] width 245 height 12
click at [496, 269] on span "Export" at bounding box center [498, 266] width 25 height 12
click at [271, 138] on input "**********" at bounding box center [395, 141] width 274 height 25
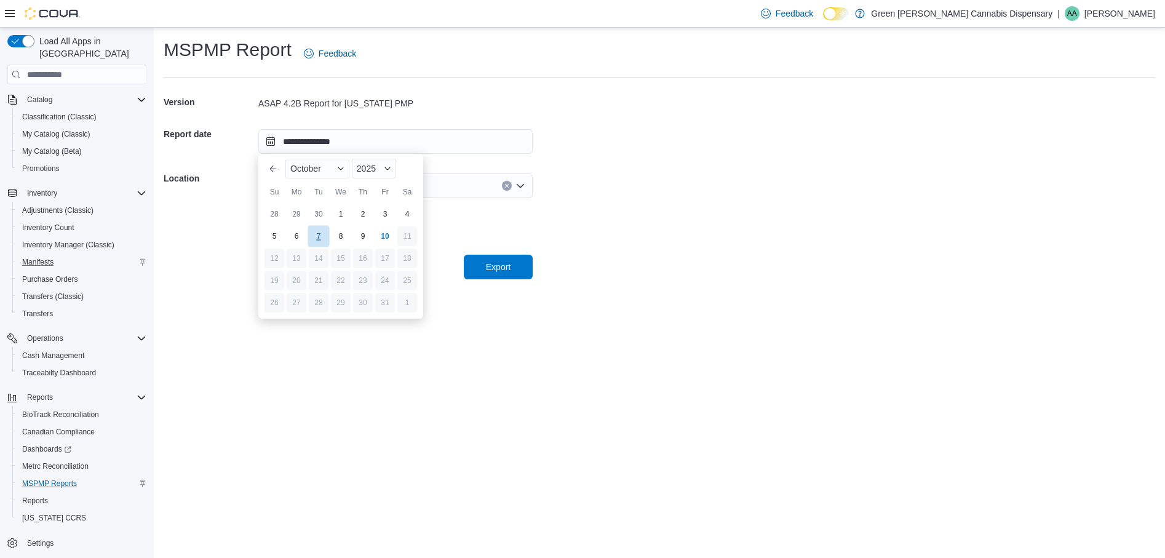
click at [324, 235] on div "7" at bounding box center [319, 237] width 22 height 22
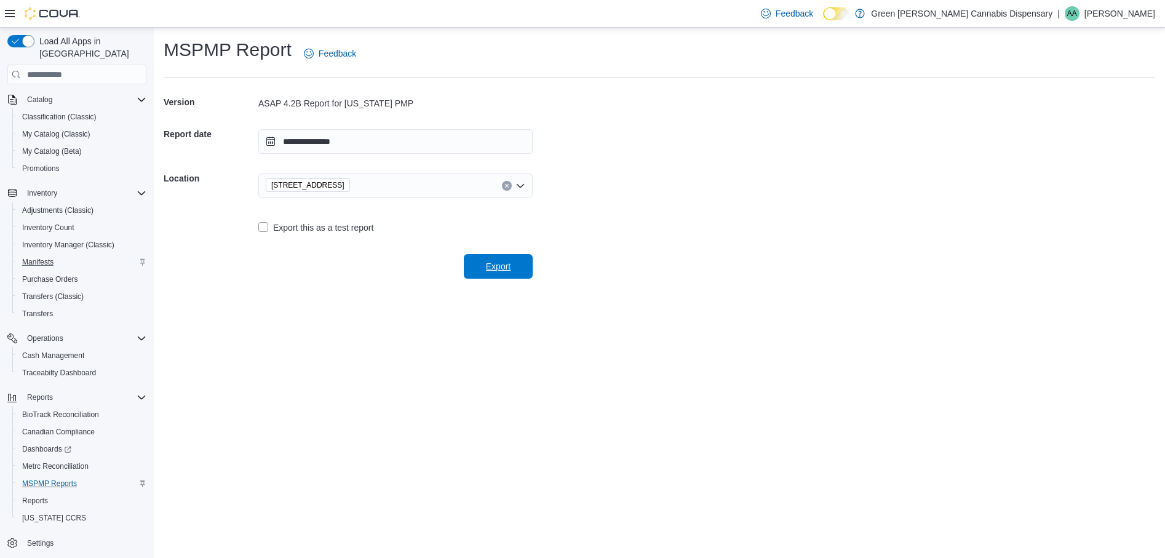
click at [491, 269] on span "Export" at bounding box center [498, 266] width 25 height 12
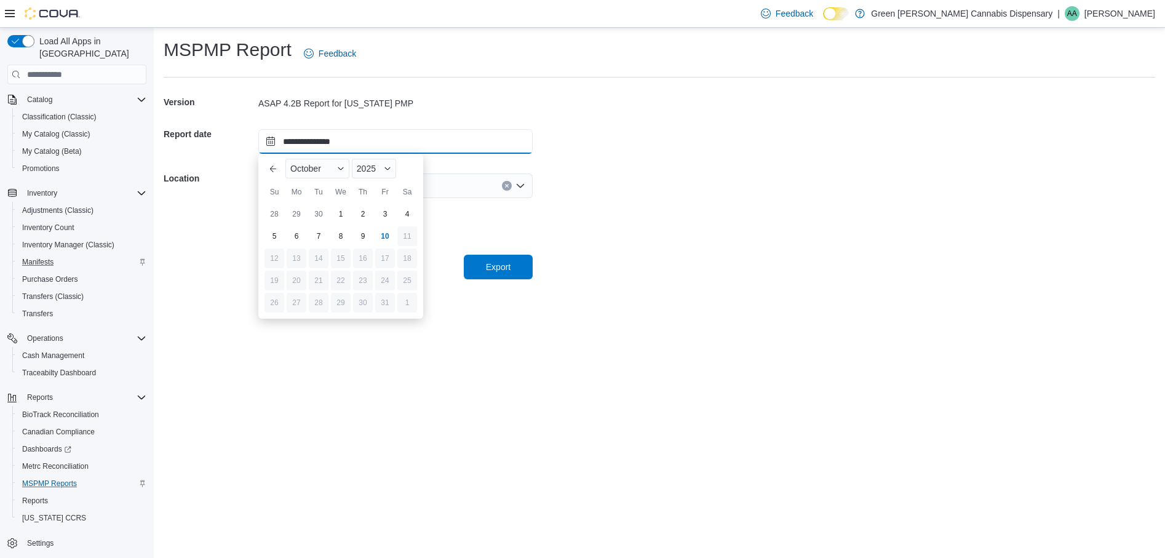
click at [271, 146] on input "**********" at bounding box center [395, 141] width 274 height 25
click at [341, 235] on div "8" at bounding box center [341, 237] width 22 height 22
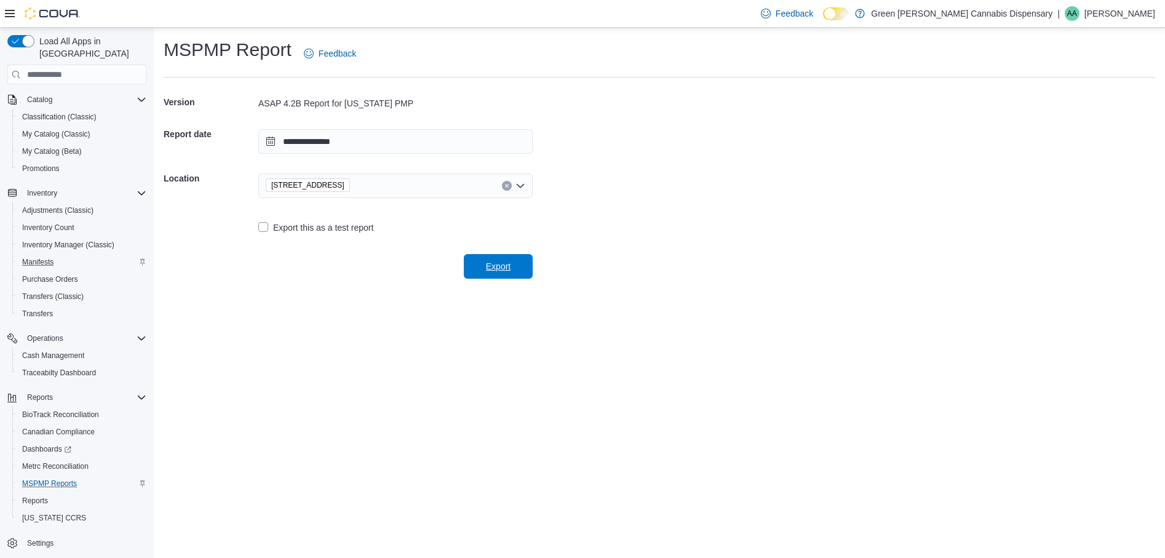
click at [502, 271] on span "Export" at bounding box center [498, 266] width 25 height 12
click at [271, 143] on input "**********" at bounding box center [395, 141] width 274 height 25
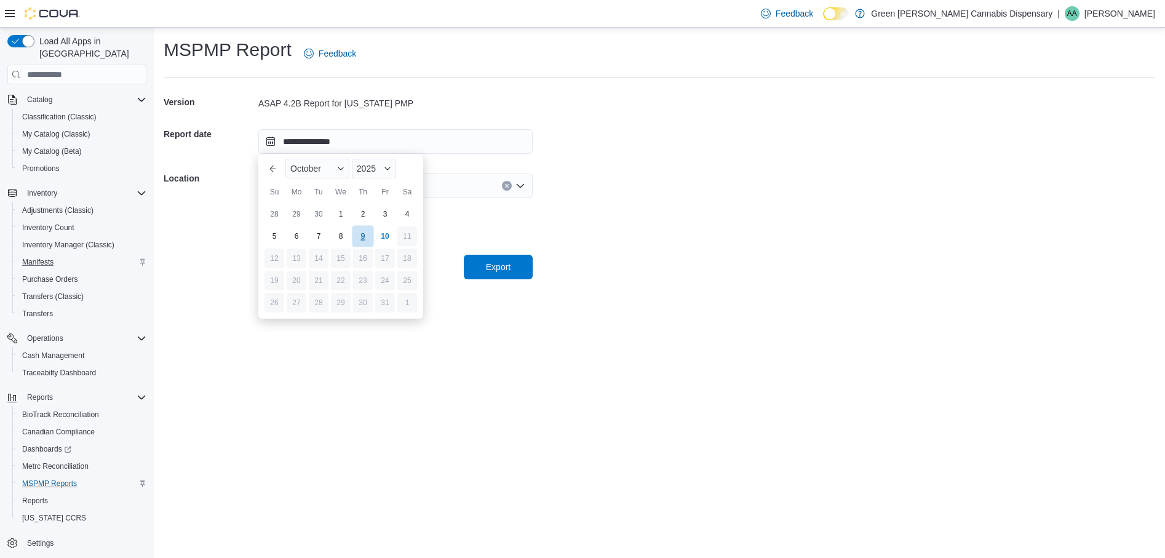
click at [365, 236] on div "9" at bounding box center [363, 237] width 22 height 22
type input "**********"
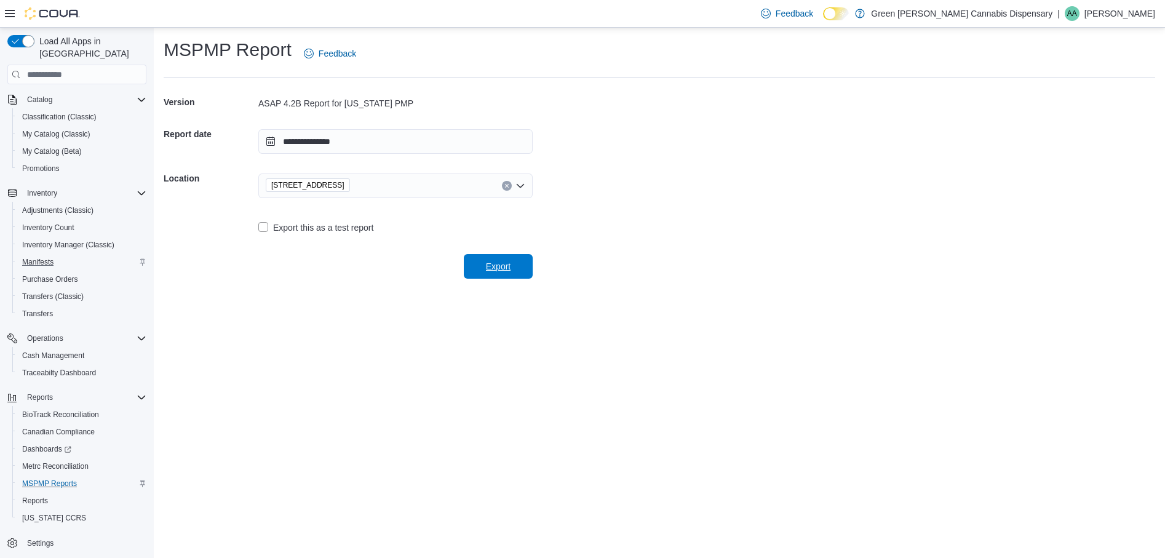
click at [493, 276] on span "Export" at bounding box center [498, 266] width 54 height 25
drag, startPoint x: 48, startPoint y: 162, endPoint x: 51, endPoint y: 154, distance: 8.6
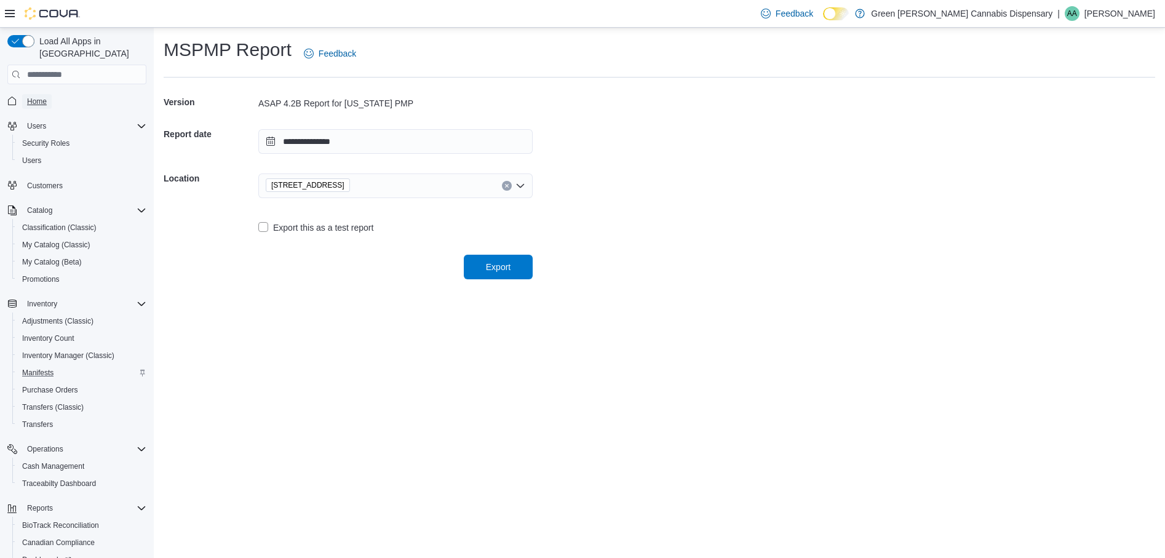
click at [44, 97] on span "Home" at bounding box center [37, 102] width 20 height 10
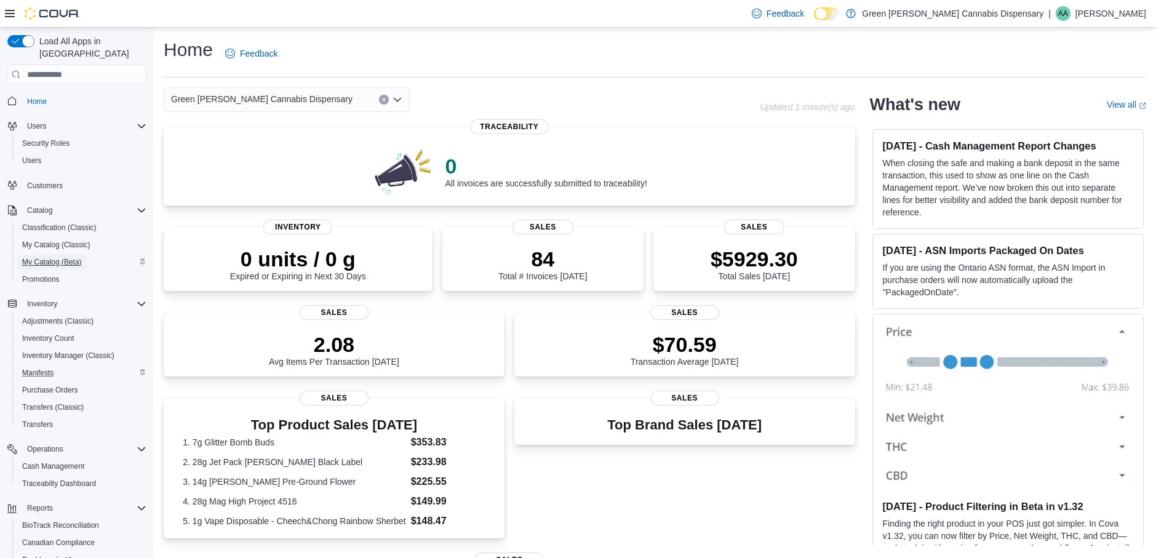
click at [56, 257] on span "My Catalog (Beta)" at bounding box center [52, 262] width 60 height 10
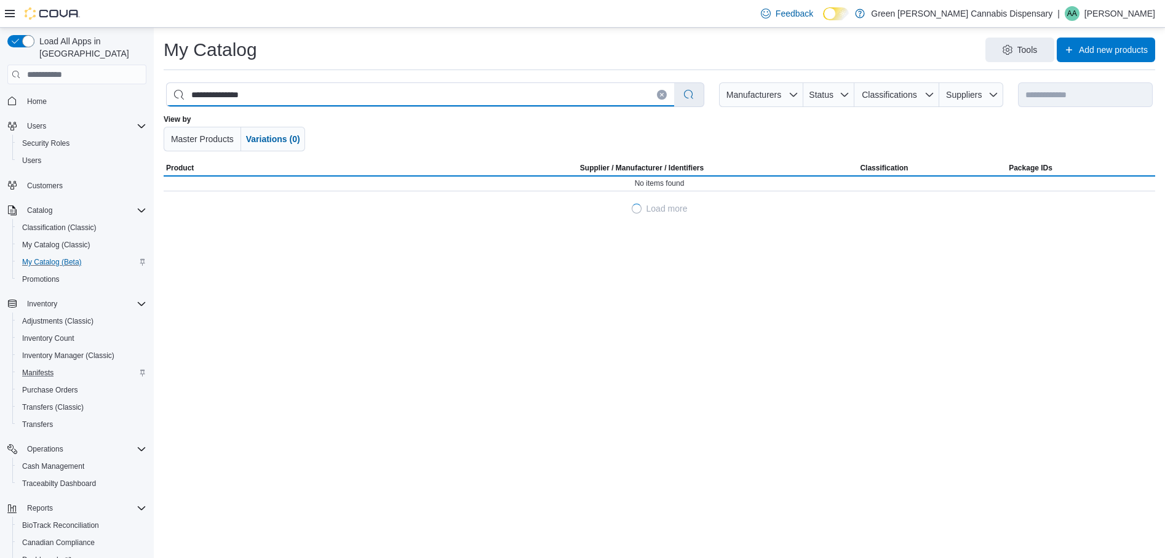
click at [0, 87] on html "**********" at bounding box center [582, 279] width 1165 height 558
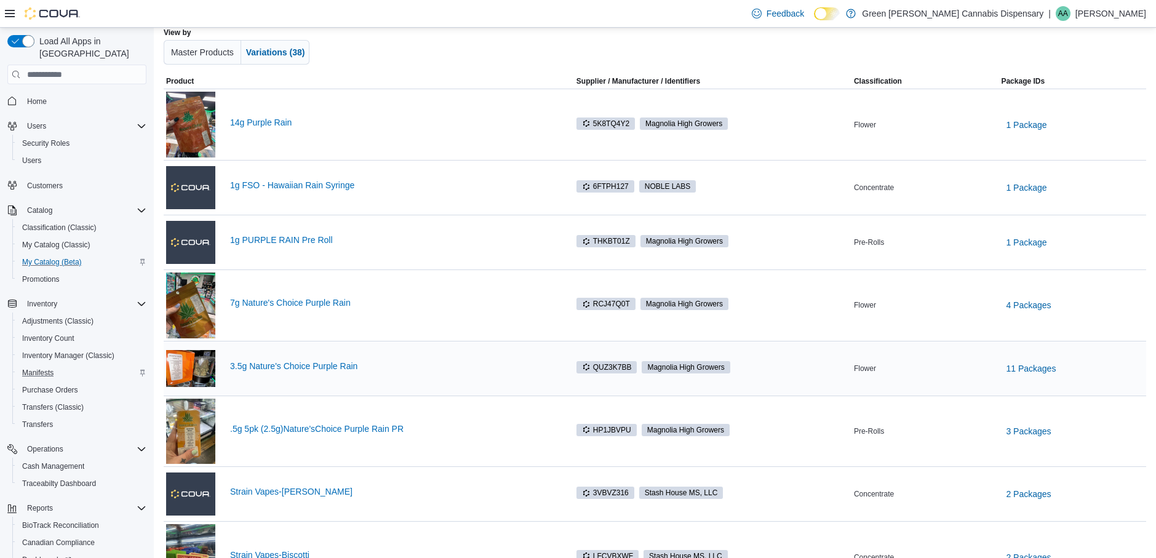
scroll to position [185, 0]
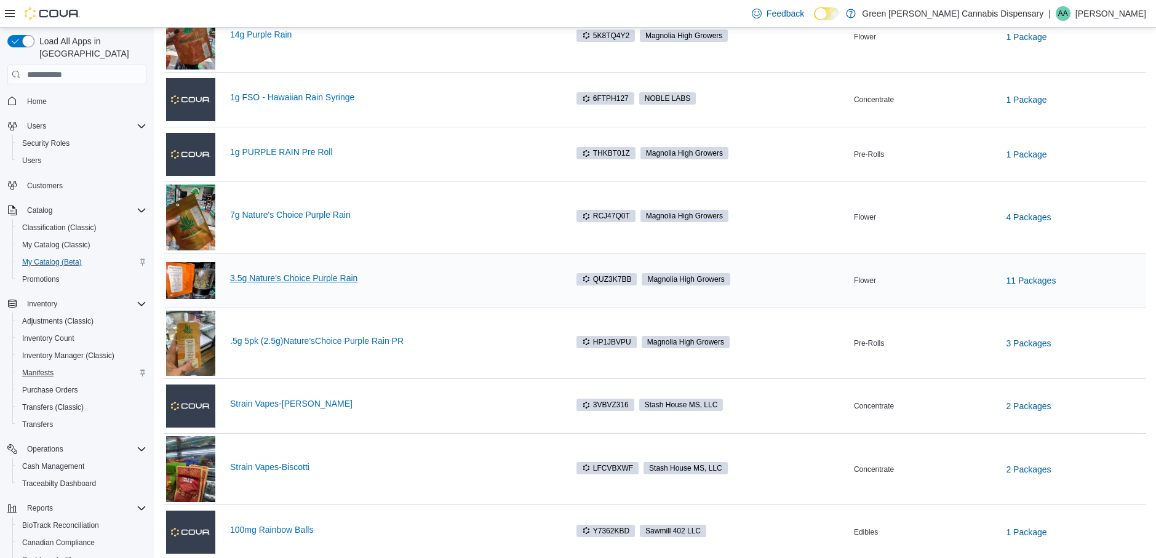
type input "****"
click at [301, 281] on link "3.5g Nature's Choice Purple Rain" at bounding box center [392, 278] width 324 height 10
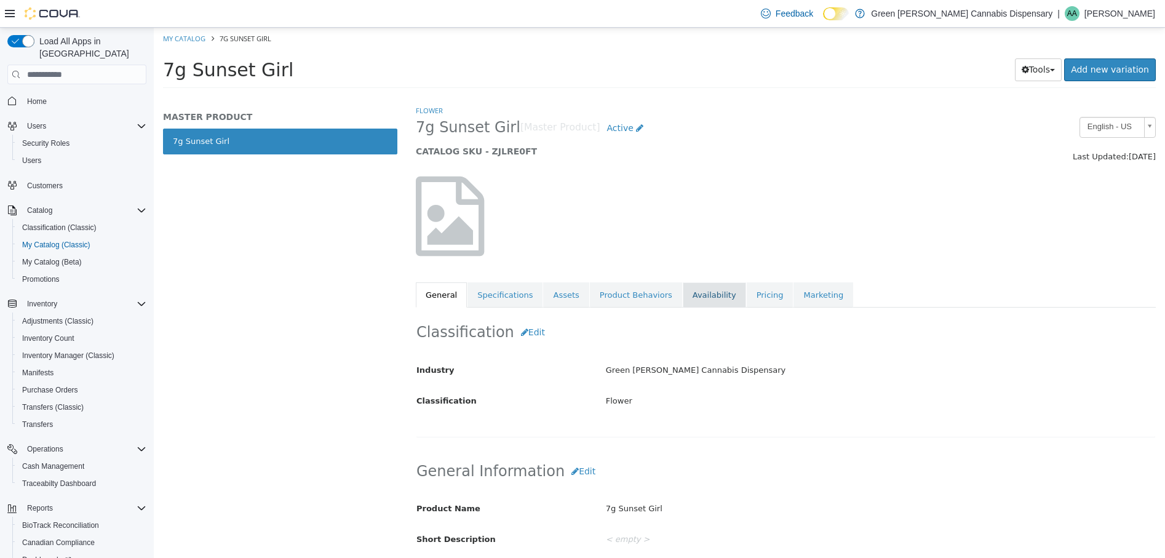
click at [693, 298] on link "Availability" at bounding box center [714, 295] width 63 height 26
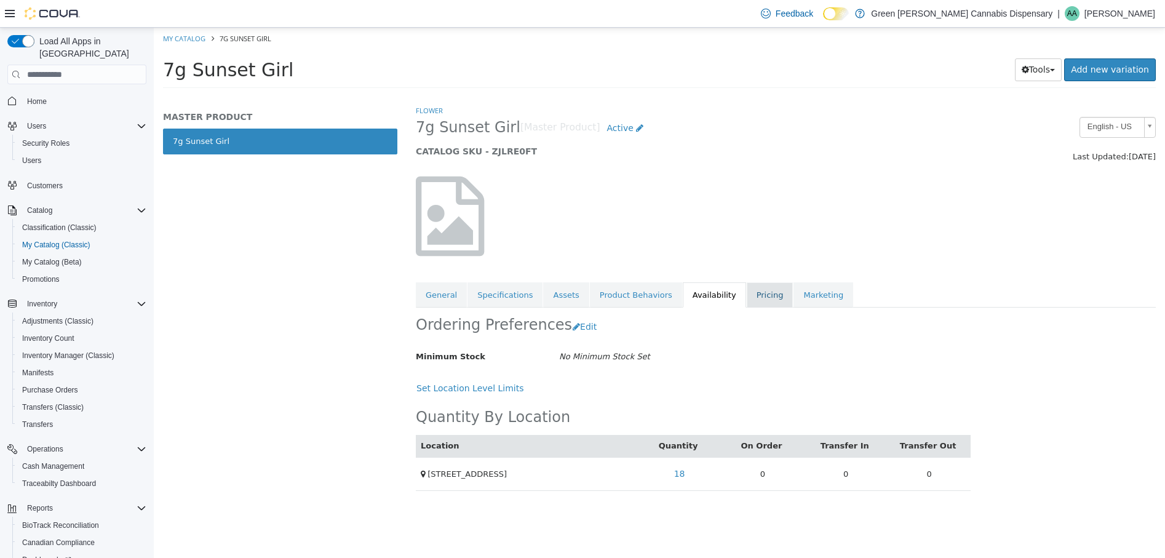
click at [747, 297] on link "Pricing" at bounding box center [770, 295] width 47 height 26
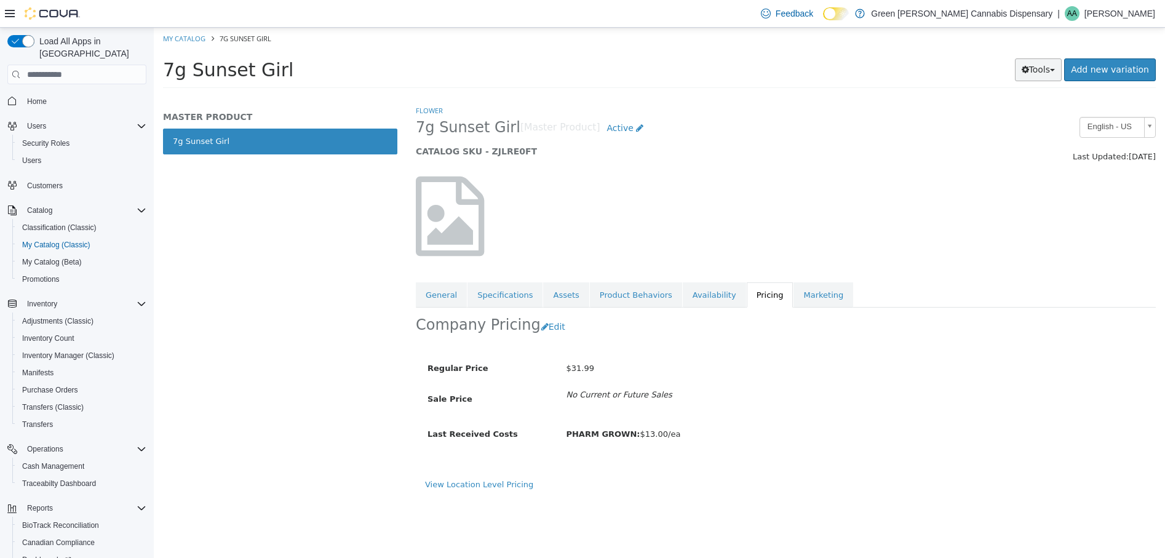
click at [1046, 73] on button "Tools" at bounding box center [1038, 69] width 47 height 23
click at [1018, 111] on link "Print Labels" at bounding box center [1012, 111] width 97 height 17
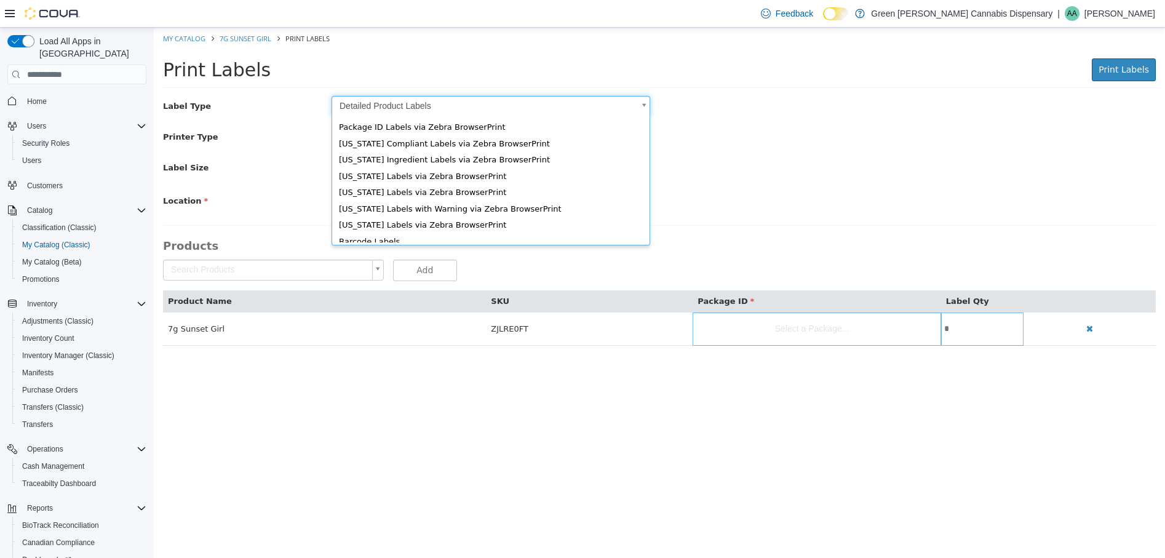
drag, startPoint x: 646, startPoint y: 102, endPoint x: 335, endPoint y: 111, distance: 310.8
click at [642, 102] on body "Saving Bulk Changes... × My Catalog 7g Sunset Girl Print Labels Print Labels Pr…" at bounding box center [659, 193] width 1011 height 331
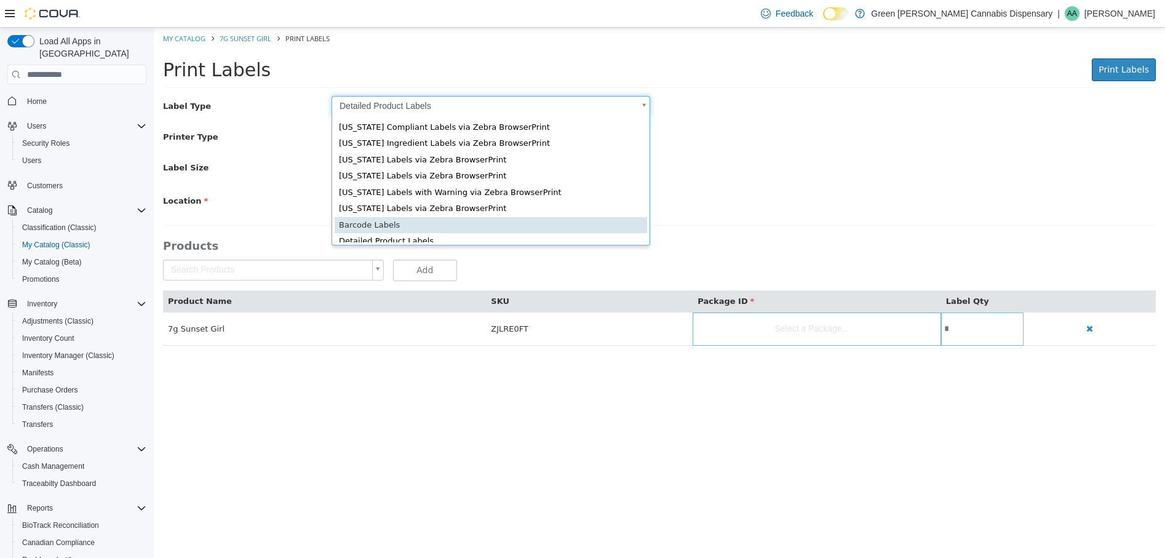
scroll to position [19, 0]
type input "*"
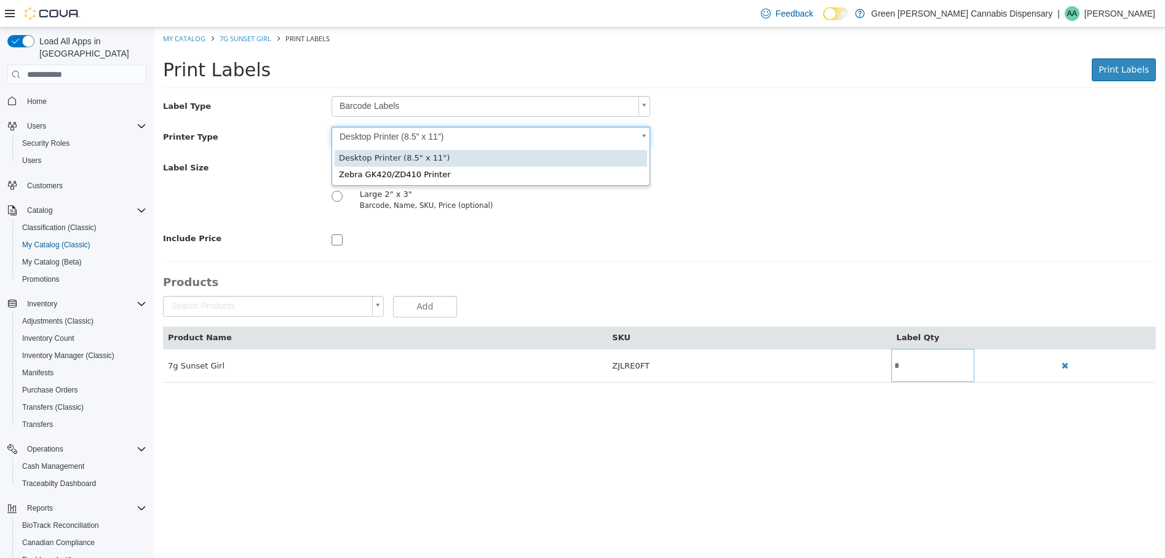
click at [641, 135] on body "Saving Bulk Changes... × My Catalog 7g Sunset Girl Print Labels Print Labels Pr…" at bounding box center [659, 212] width 1011 height 368
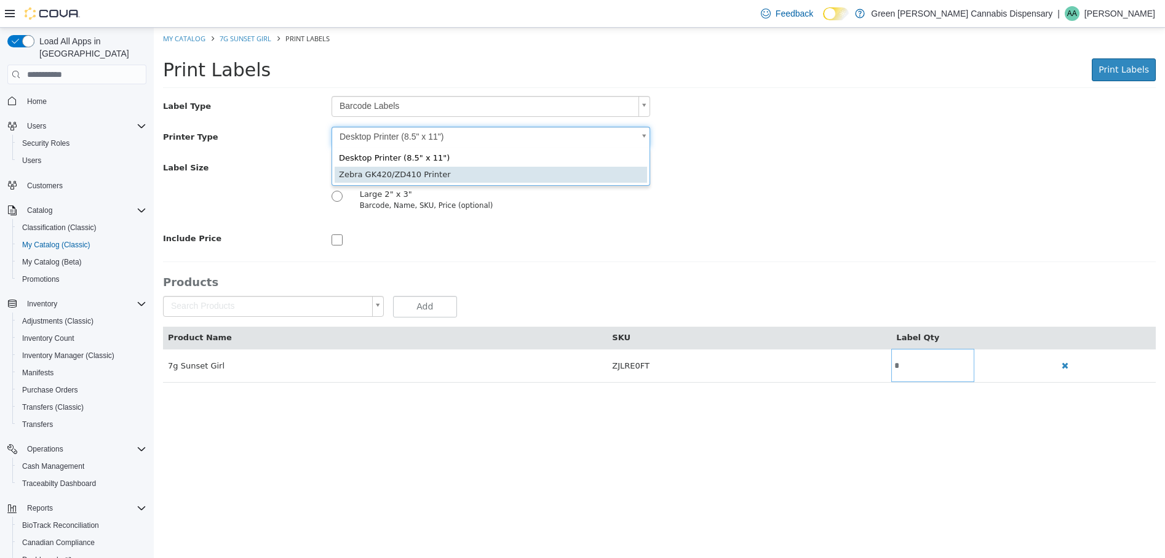
type input "*"
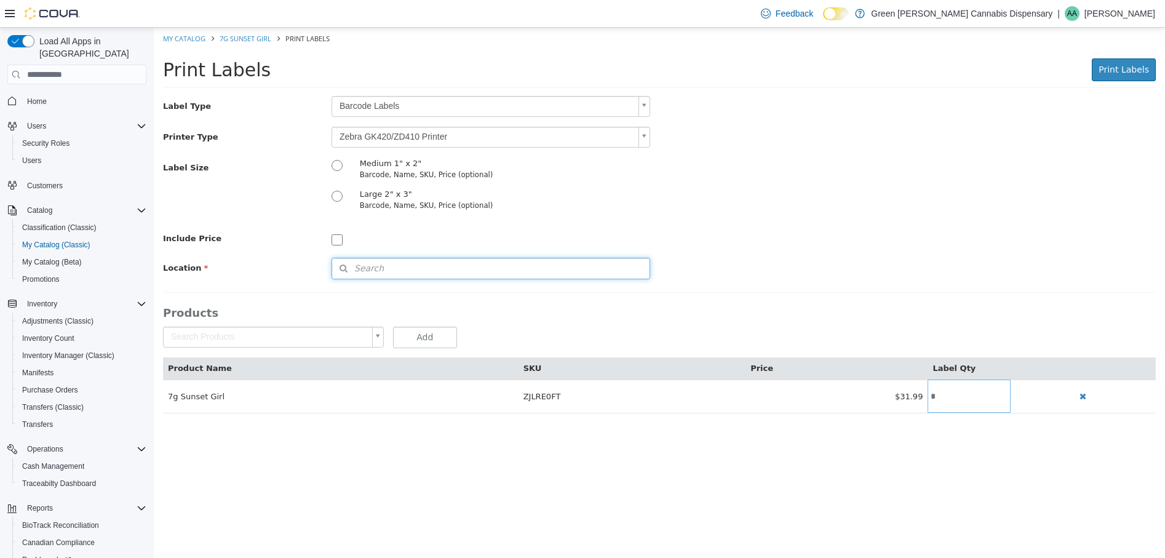
click at [386, 262] on button "Search" at bounding box center [491, 269] width 319 height 22
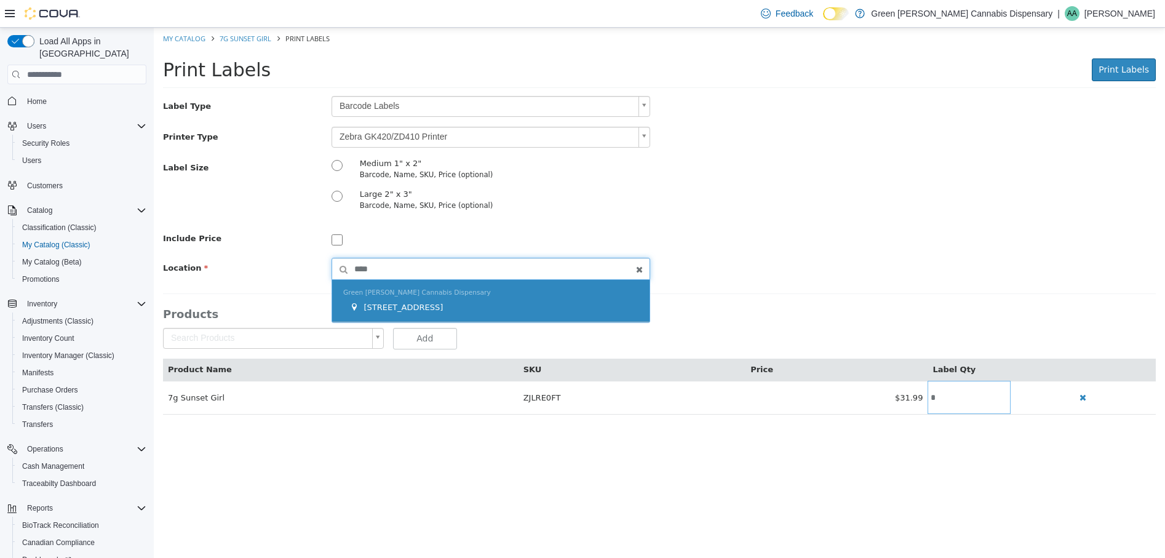
type input "****"
click at [463, 309] on div "[STREET_ADDRESS]" at bounding box center [493, 307] width 289 height 12
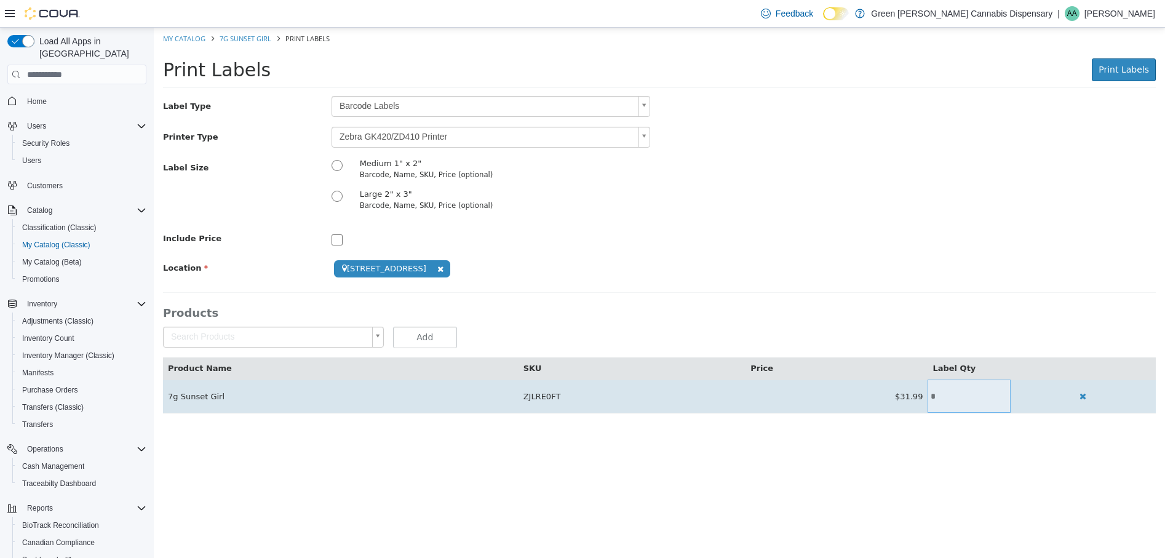
click at [930, 394] on input "*" at bounding box center [969, 396] width 82 height 9
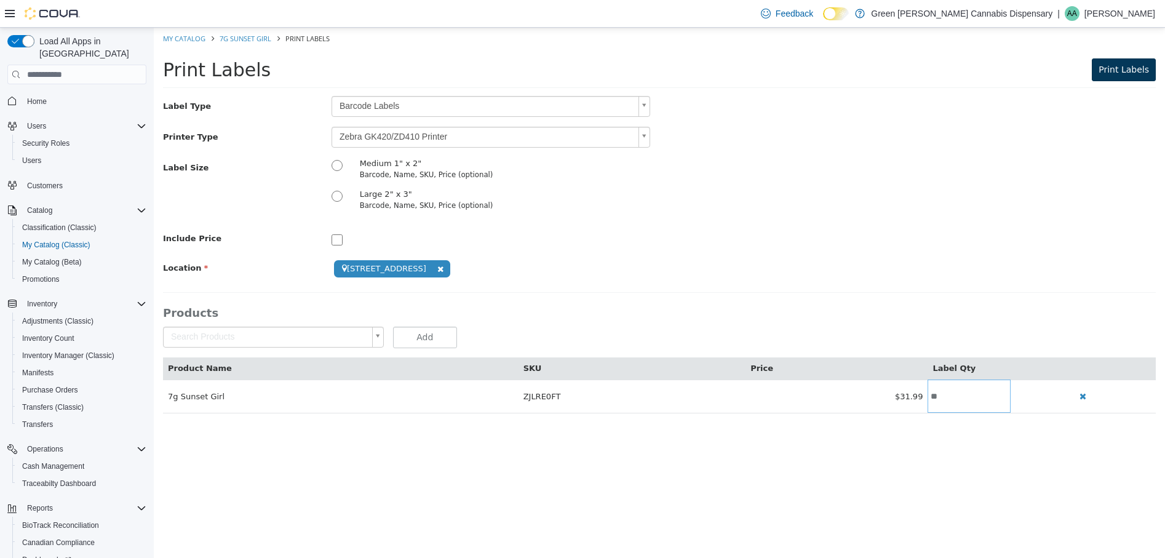
type input "**"
drag, startPoint x: 1138, startPoint y: 72, endPoint x: 1051, endPoint y: 122, distance: 100.0
click at [1117, 78] on button "Print Labels" at bounding box center [1124, 69] width 64 height 23
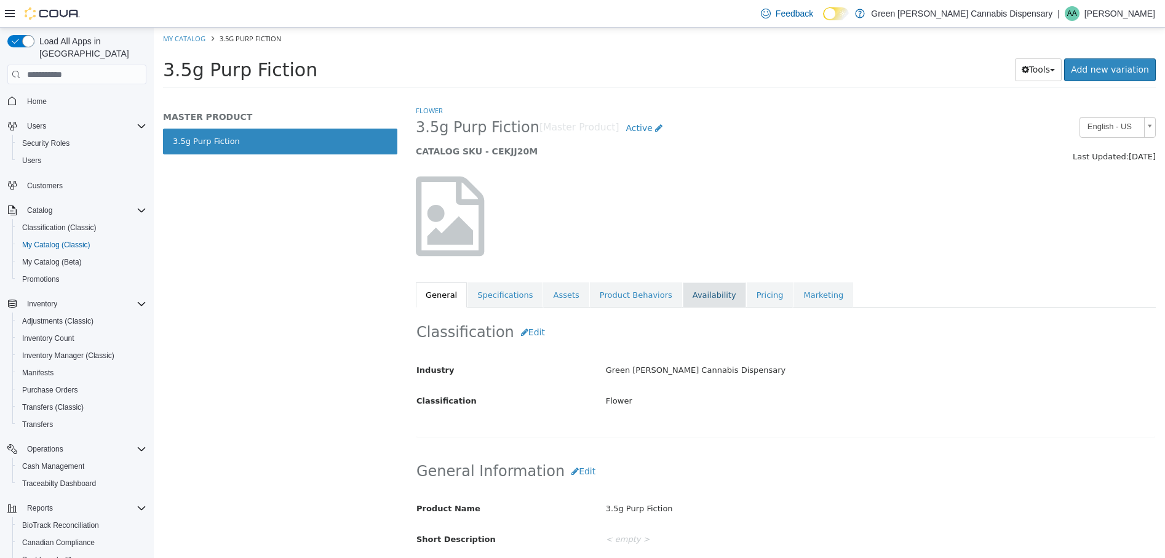
click at [693, 301] on link "Availability" at bounding box center [714, 295] width 63 height 26
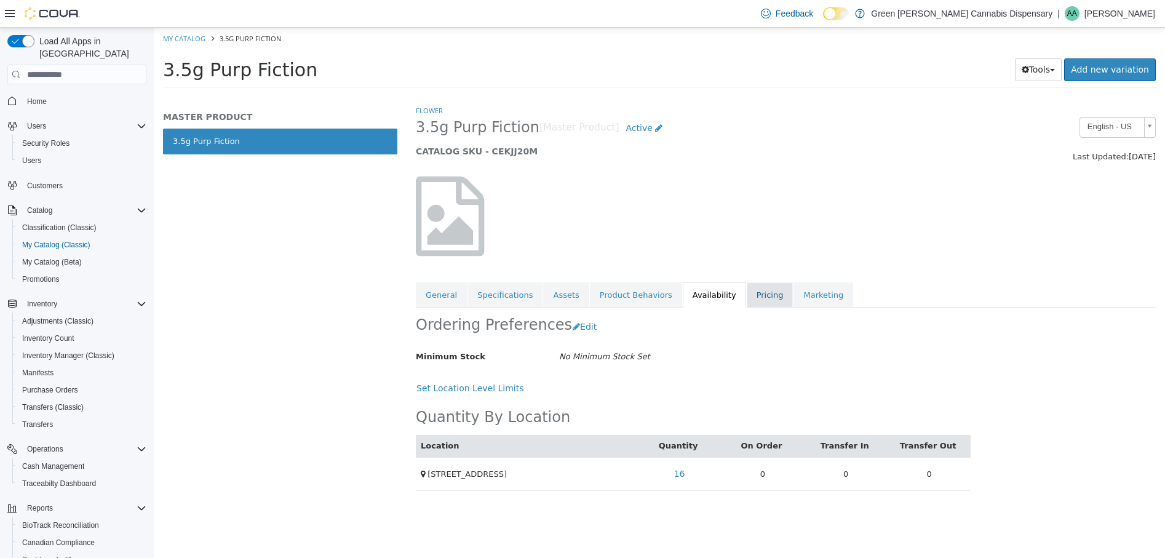
click at [747, 297] on link "Pricing" at bounding box center [770, 295] width 47 height 26
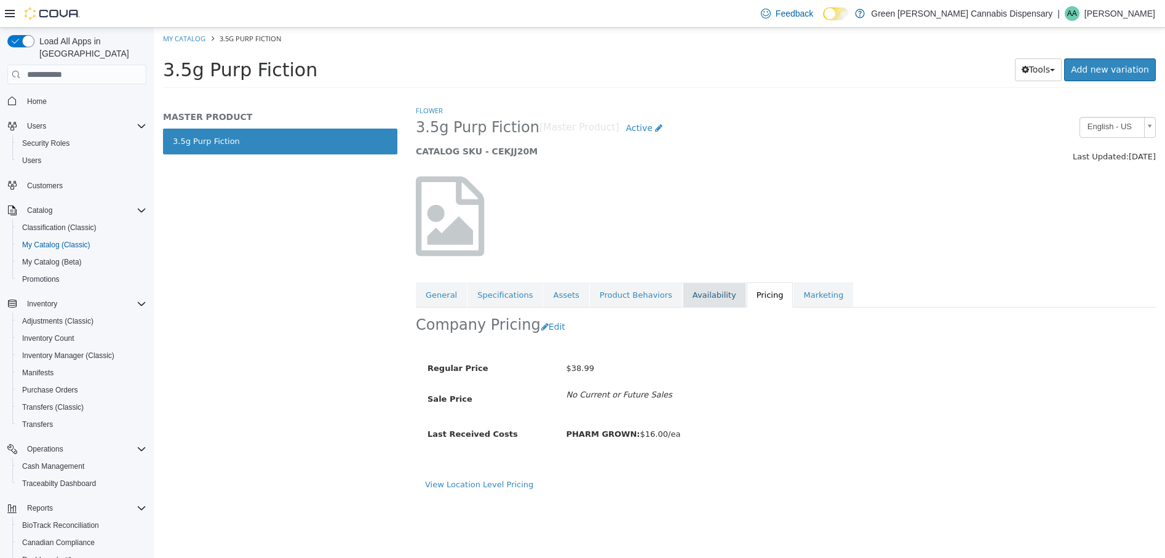
click at [689, 294] on link "Availability" at bounding box center [714, 295] width 63 height 26
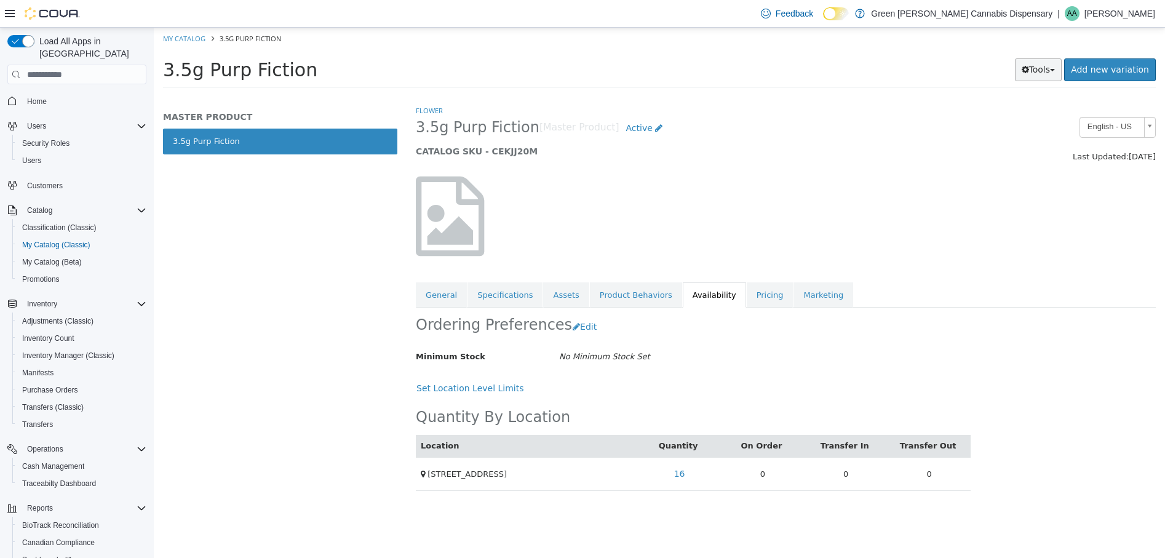
click at [1047, 69] on button "Tools" at bounding box center [1038, 69] width 47 height 23
click at [1012, 113] on link "Print Labels" at bounding box center [1012, 111] width 97 height 17
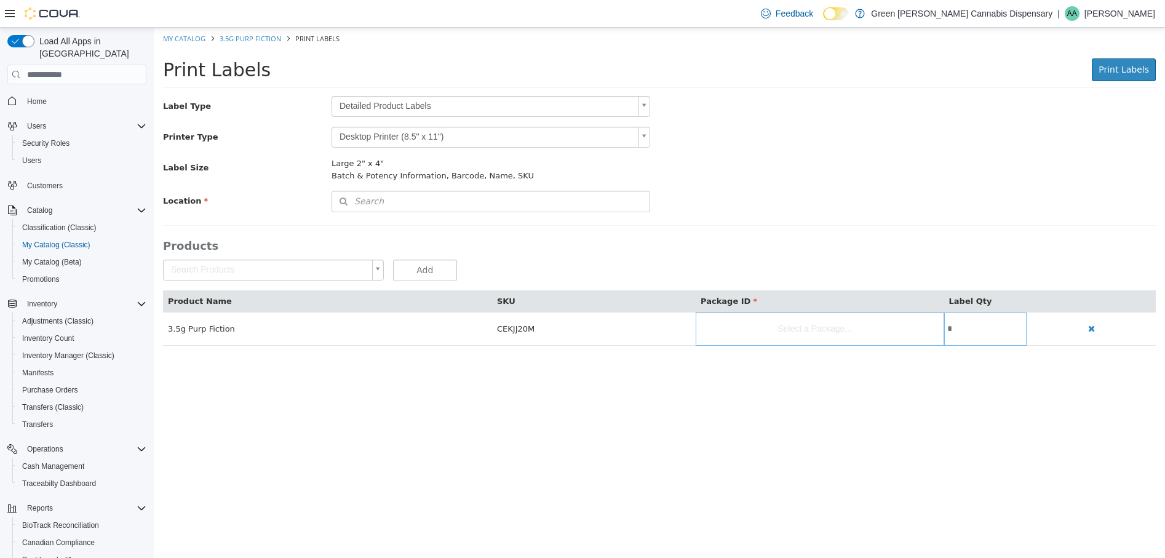
click at [644, 108] on body "Saving Bulk Changes... × My Catalog 3.5g Purp Fiction Print Labels Print Labels…" at bounding box center [659, 193] width 1011 height 331
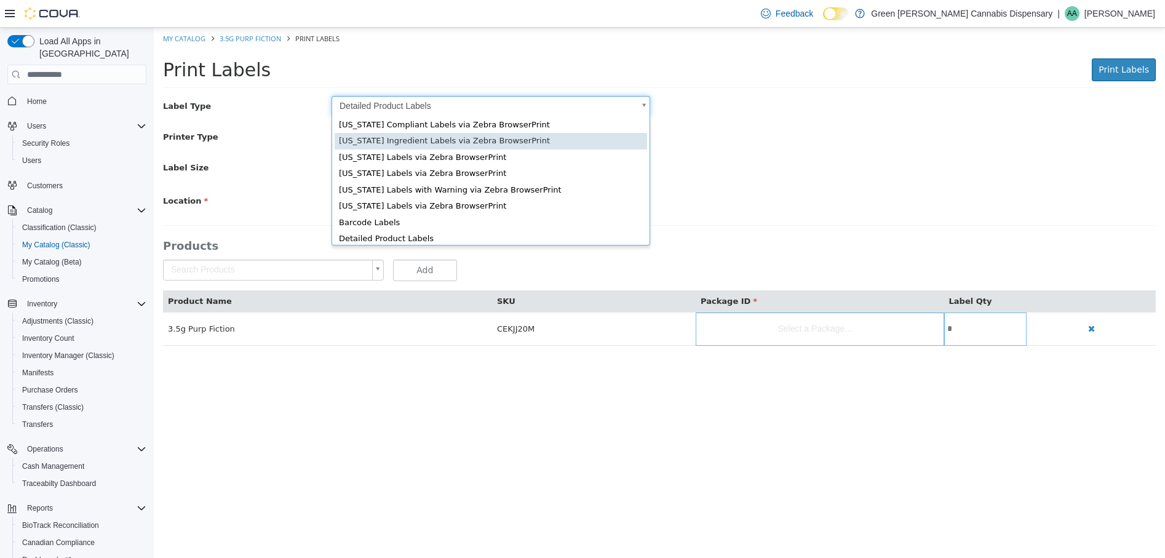
scroll to position [17, 0]
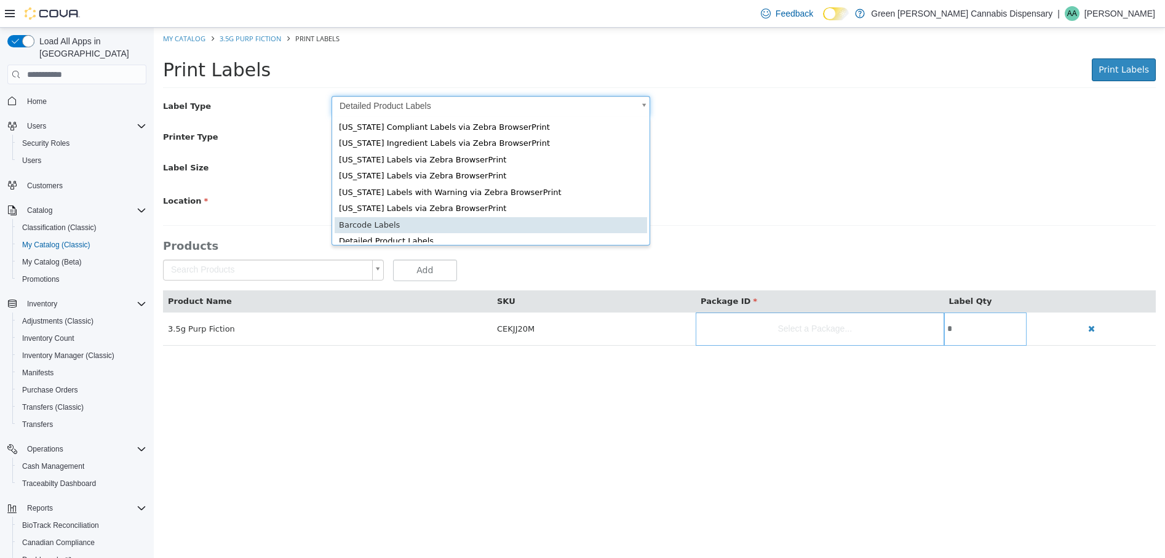
type input "*"
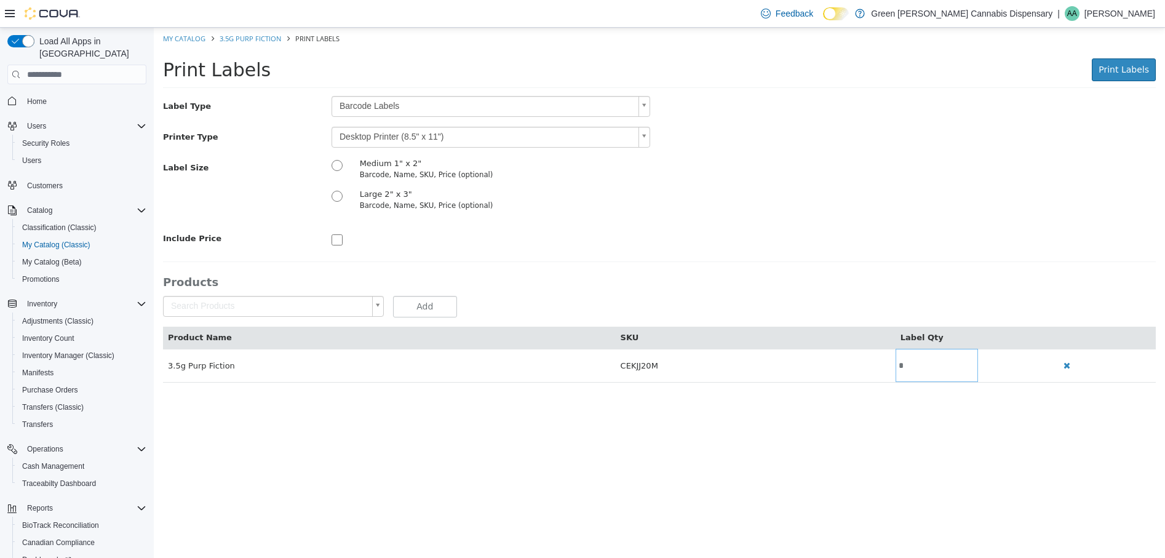
click at [643, 134] on body "Saving Bulk Changes... × My Catalog 3.5g Purp Fiction Print Labels Print Labels…" at bounding box center [659, 212] width 1011 height 368
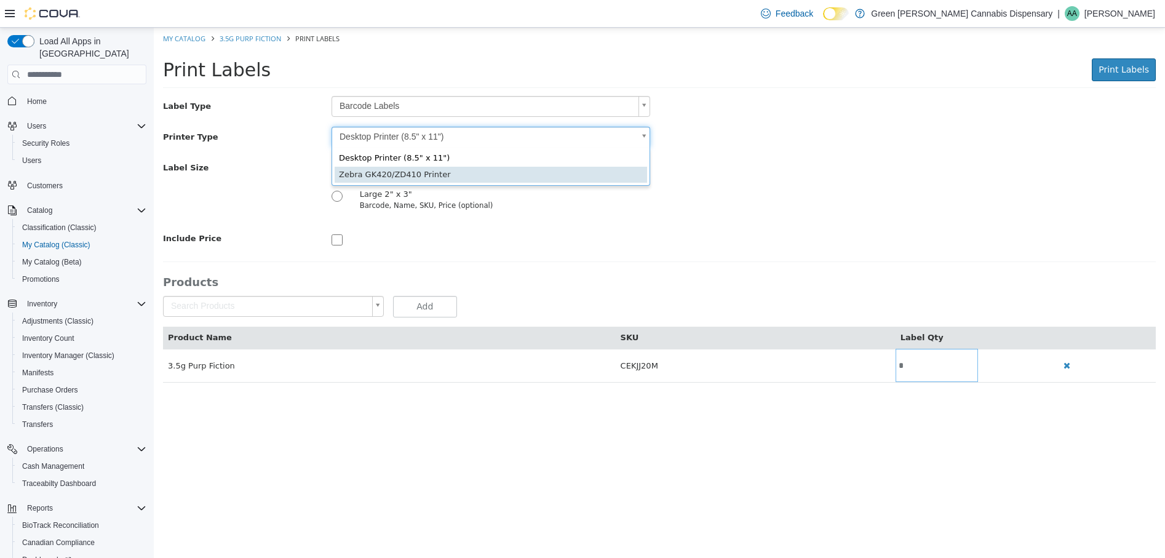
type input "*"
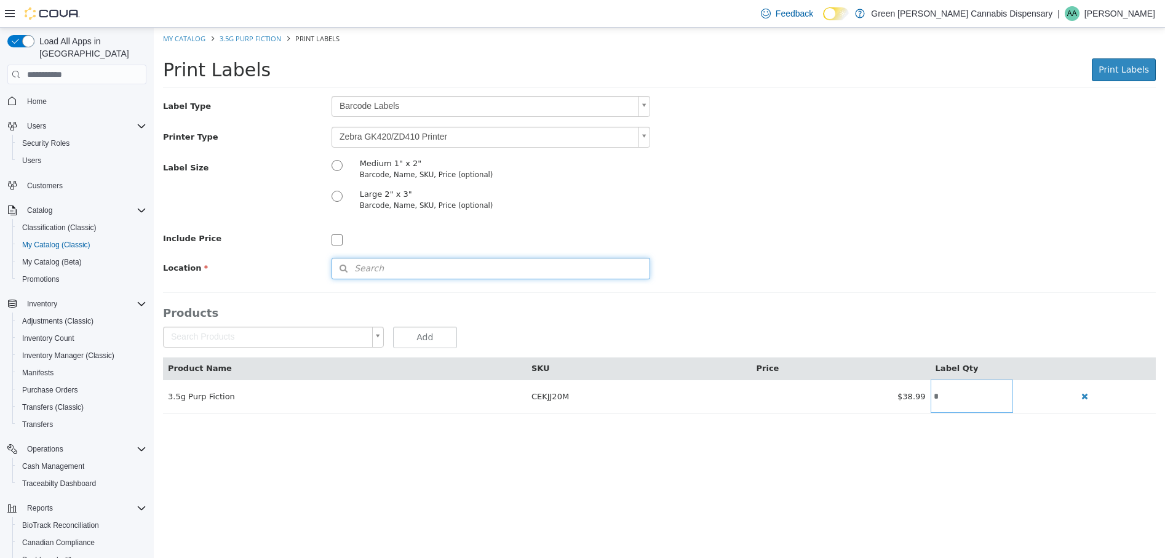
drag, startPoint x: 378, startPoint y: 268, endPoint x: 494, endPoint y: 263, distance: 115.8
click at [385, 265] on button "Search" at bounding box center [491, 269] width 319 height 22
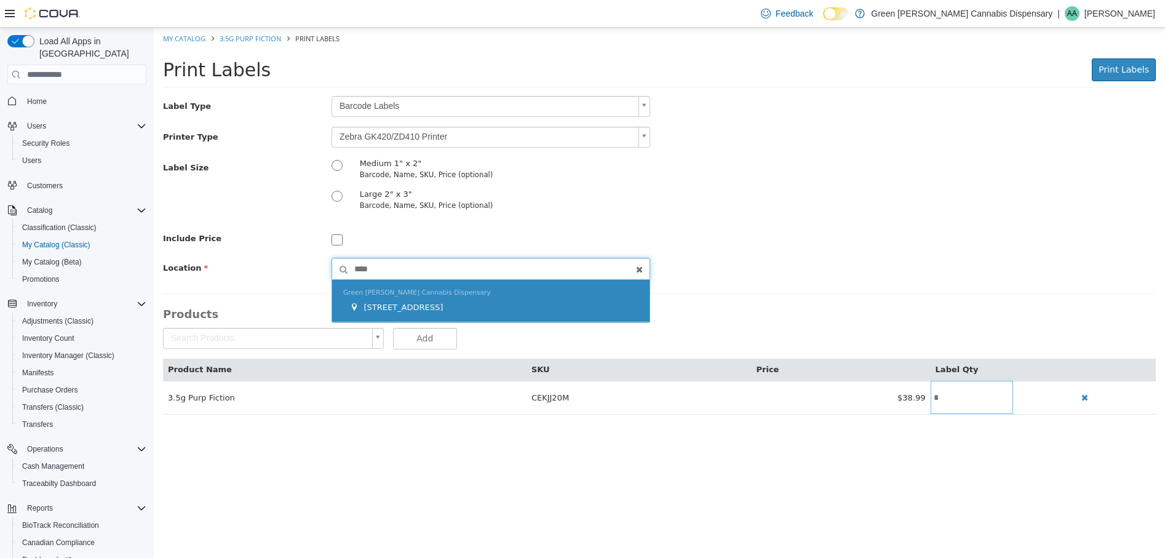
type input "****"
drag, startPoint x: 433, startPoint y: 305, endPoint x: 452, endPoint y: 304, distance: 18.5
click at [436, 303] on span "[STREET_ADDRESS]" at bounding box center [403, 307] width 79 height 9
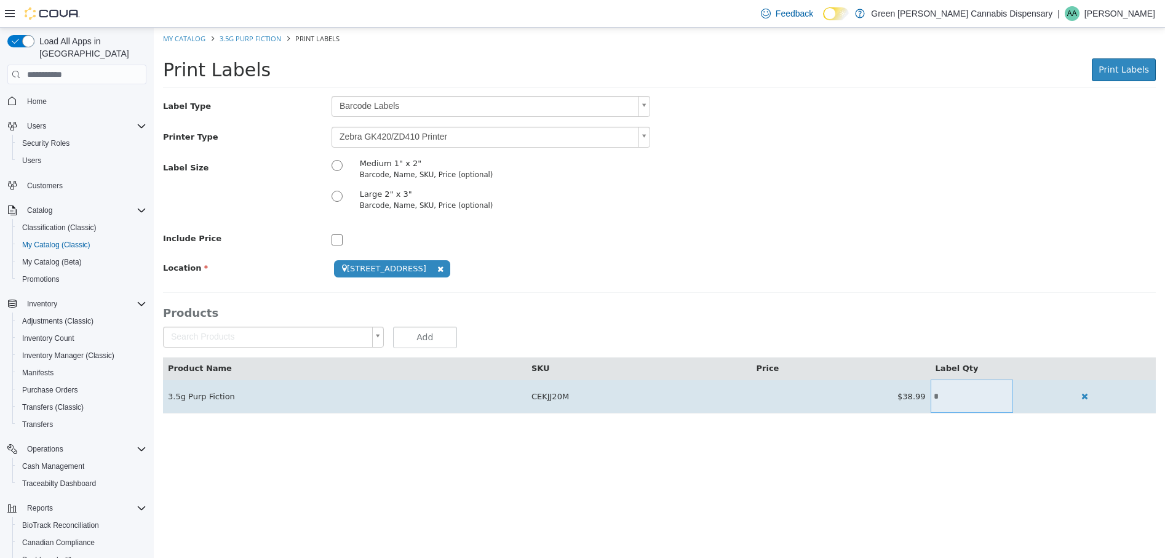
click at [942, 393] on input "*" at bounding box center [972, 396] width 82 height 9
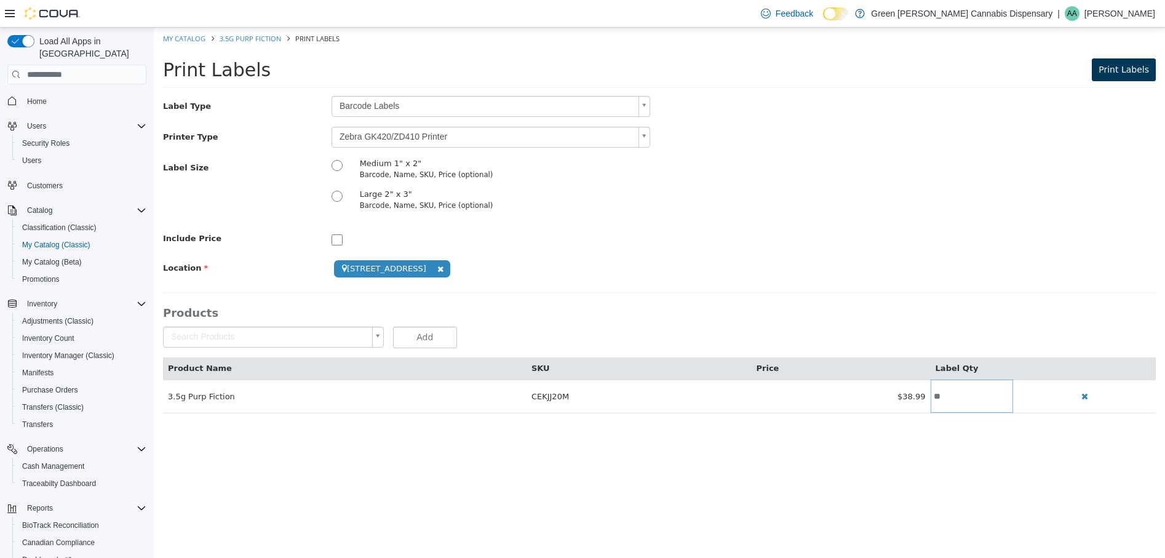
type input "**"
click at [1121, 65] on span "Print Labels" at bounding box center [1124, 70] width 50 height 10
click at [180, 39] on link "My Catalog" at bounding box center [184, 38] width 42 height 9
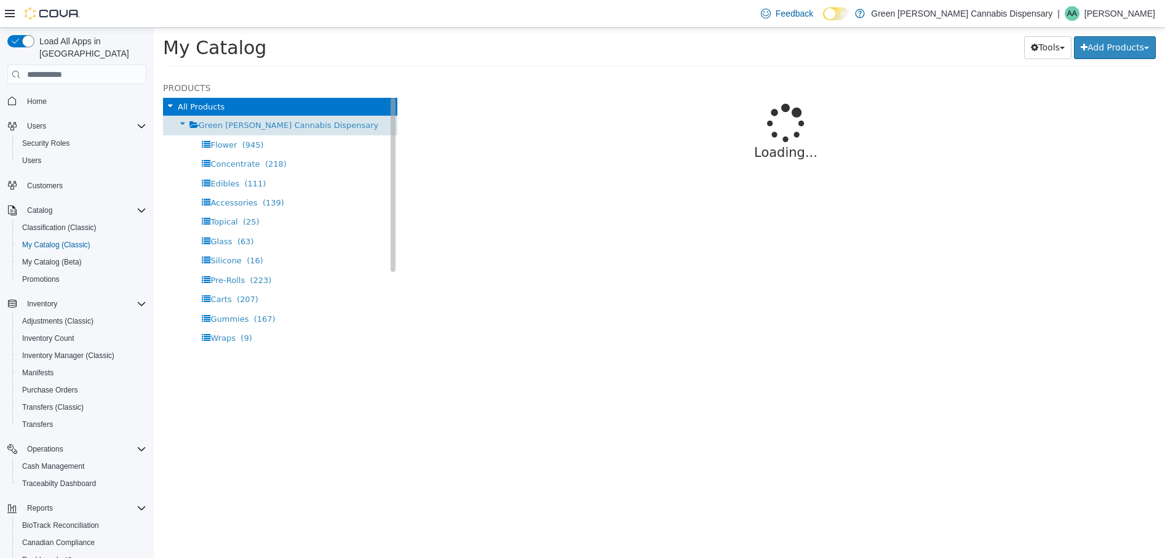
select select "**********"
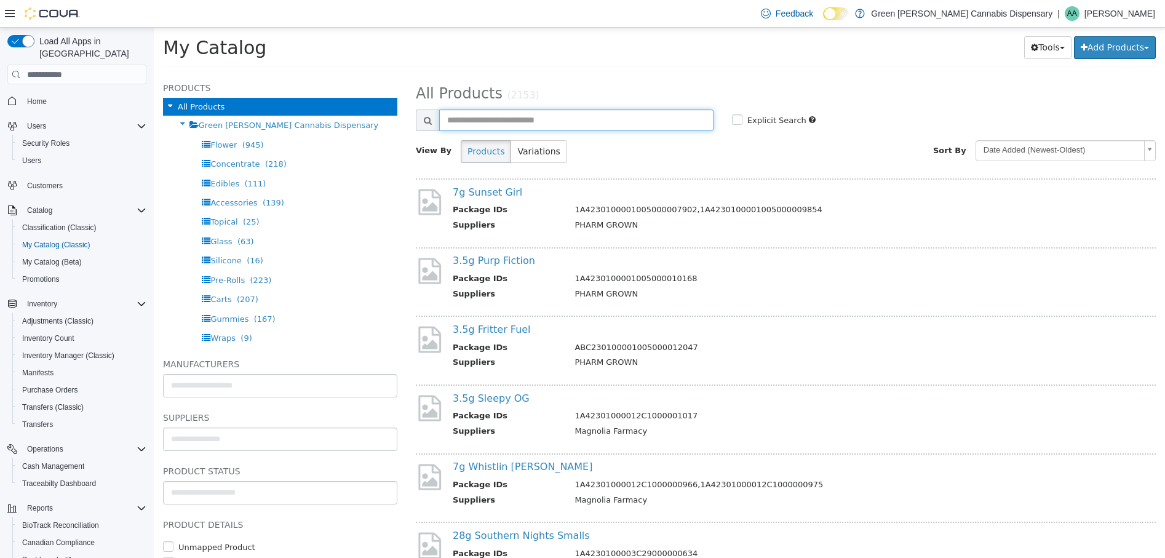
click at [515, 121] on input "text" at bounding box center [576, 121] width 274 height 22
type input "******"
drag, startPoint x: 530, startPoint y: 121, endPoint x: 253, endPoint y: 87, distance: 279.5
click at [253, 74] on div "**********" at bounding box center [659, 74] width 1011 height 0
type input "******"
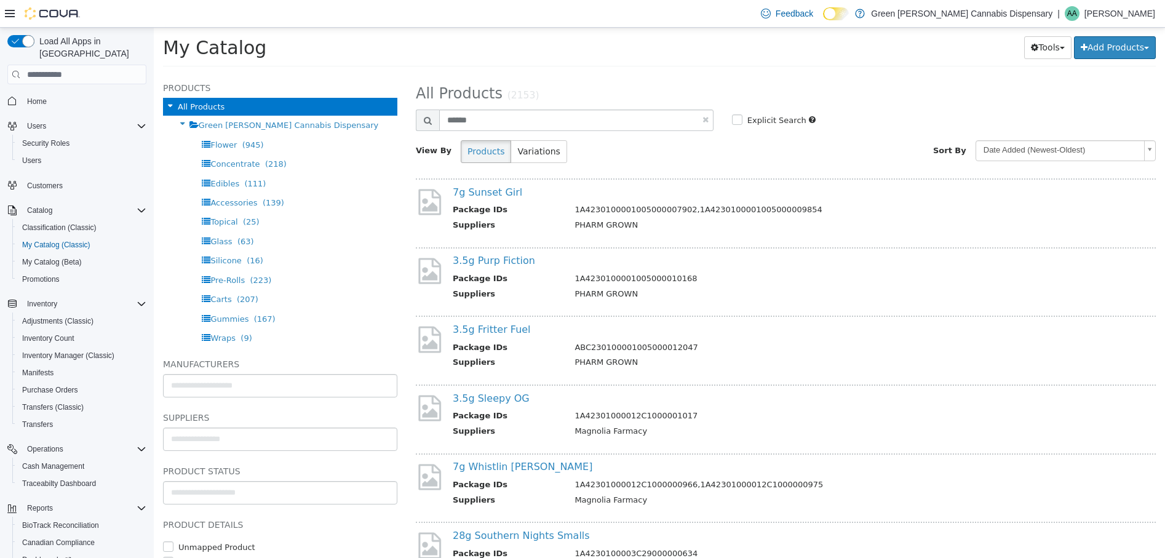
select select "**********"
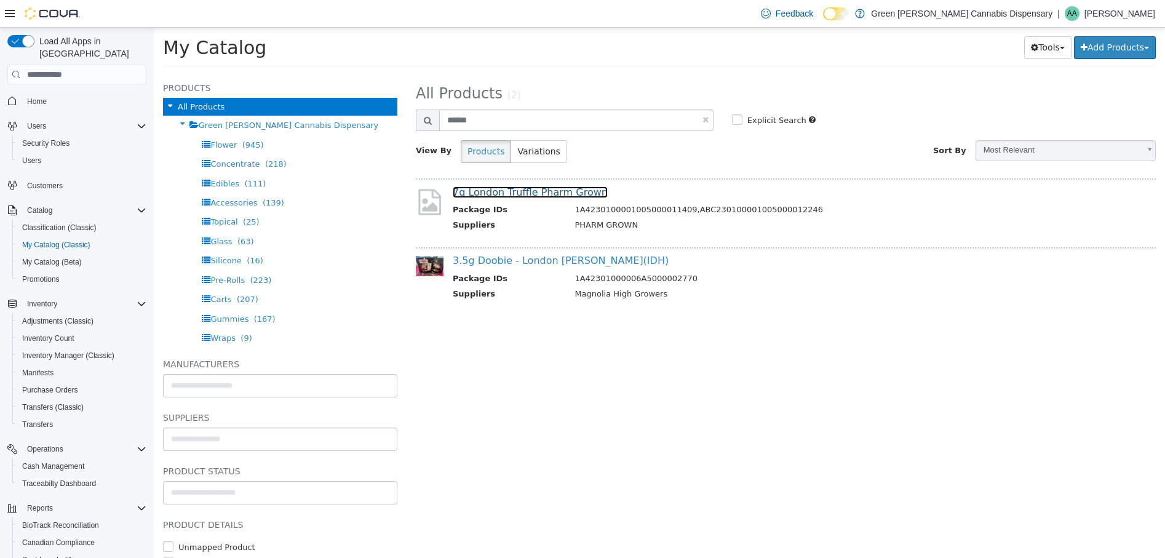
click at [538, 194] on link "7g London Truffle Pharm Grown" at bounding box center [530, 192] width 155 height 12
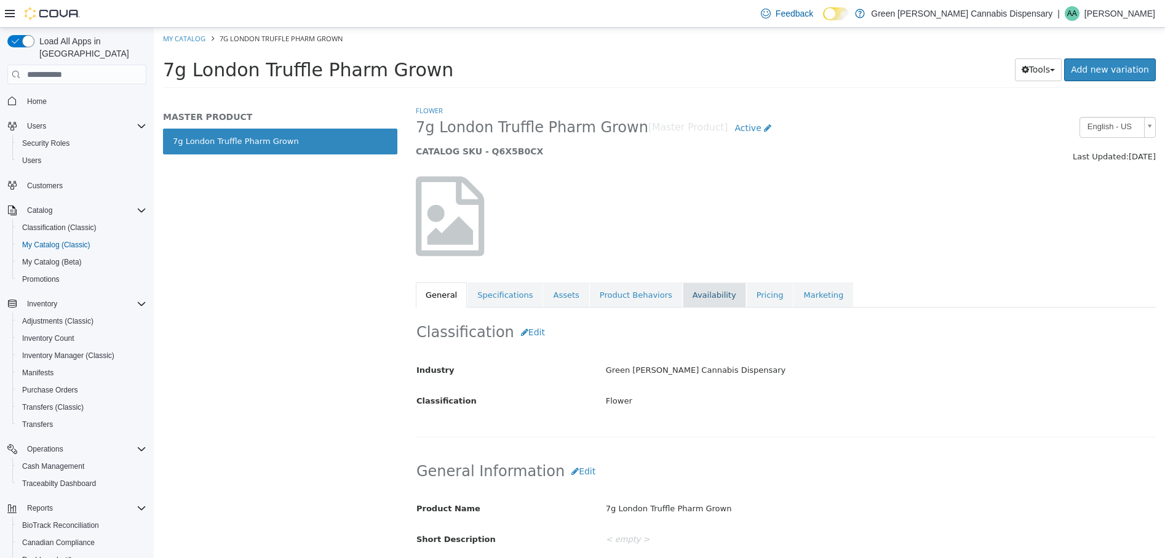
click at [693, 295] on link "Availability" at bounding box center [714, 295] width 63 height 26
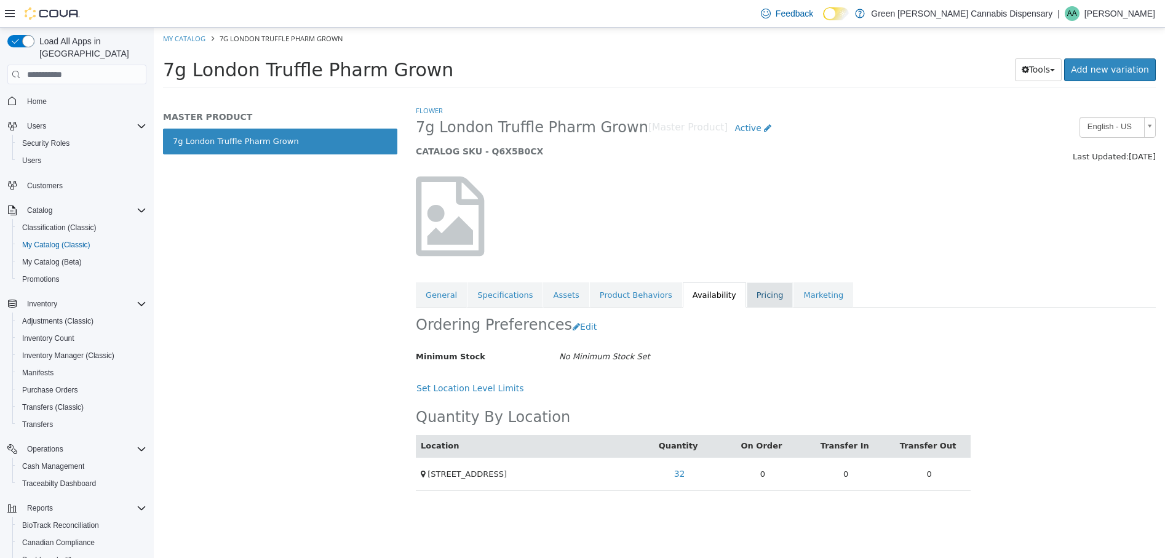
click at [747, 298] on link "Pricing" at bounding box center [770, 295] width 47 height 26
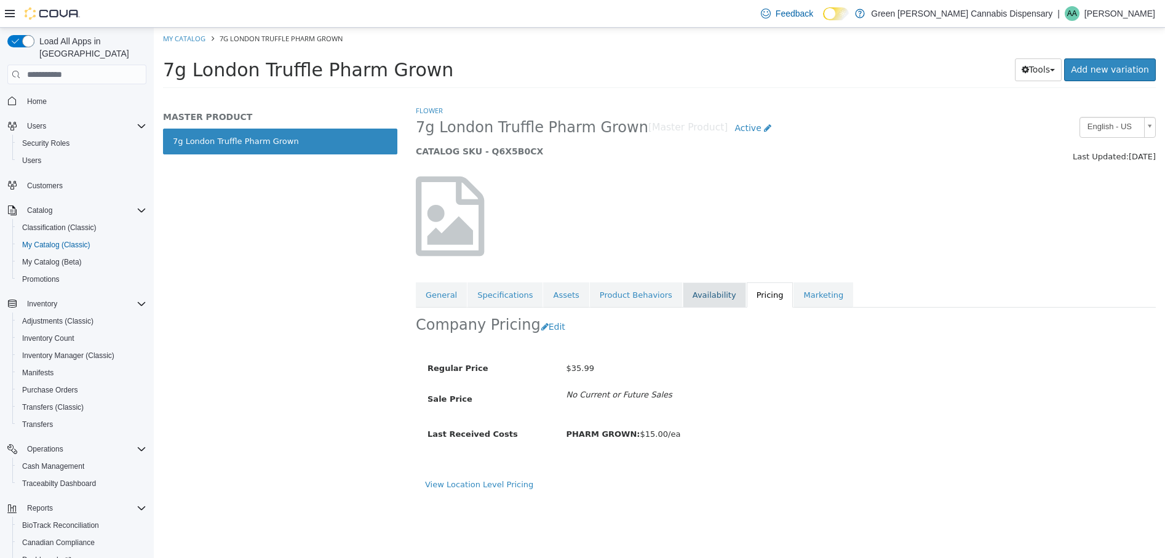
click at [696, 297] on link "Availability" at bounding box center [714, 295] width 63 height 26
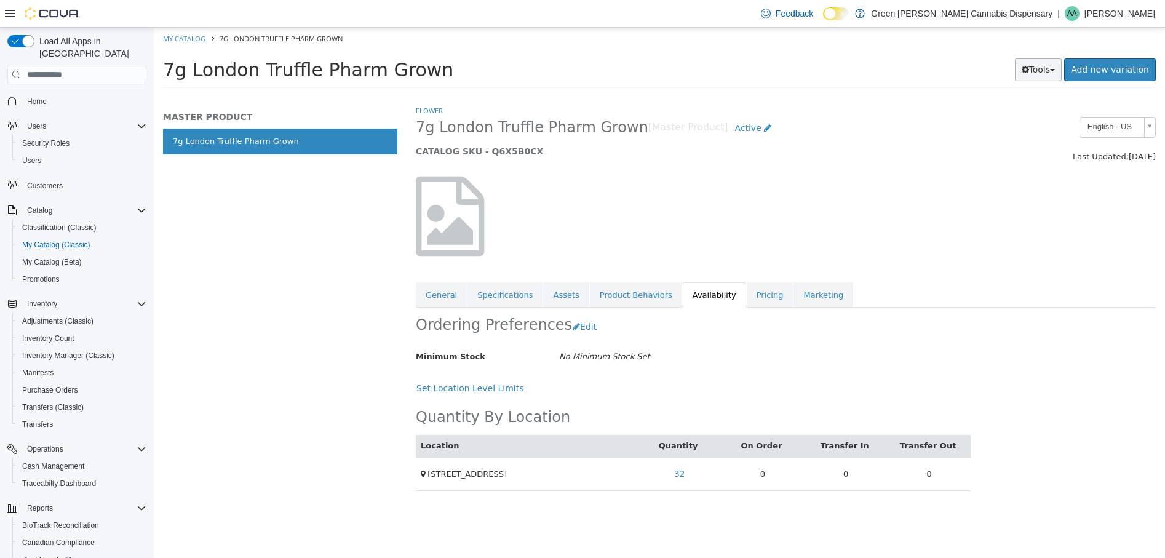
click at [1043, 73] on button "Tools" at bounding box center [1038, 69] width 47 height 23
click at [1019, 114] on link "Print Labels" at bounding box center [1012, 111] width 97 height 17
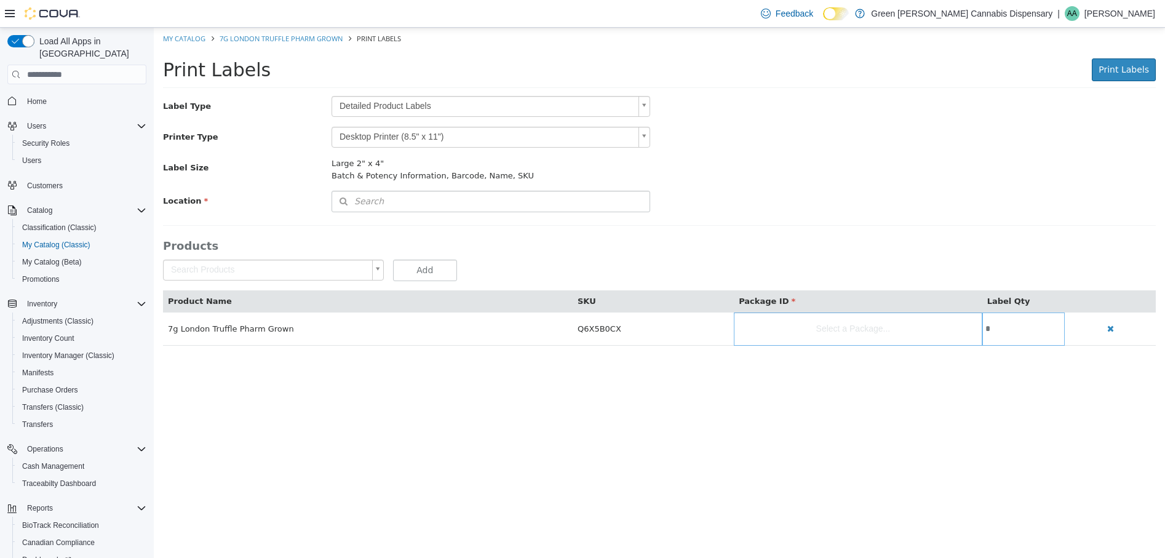
click at [647, 104] on body "Saving Bulk Changes... × My Catalog 7g London Truffle Pharm Grown Print Labels …" at bounding box center [659, 193] width 1011 height 331
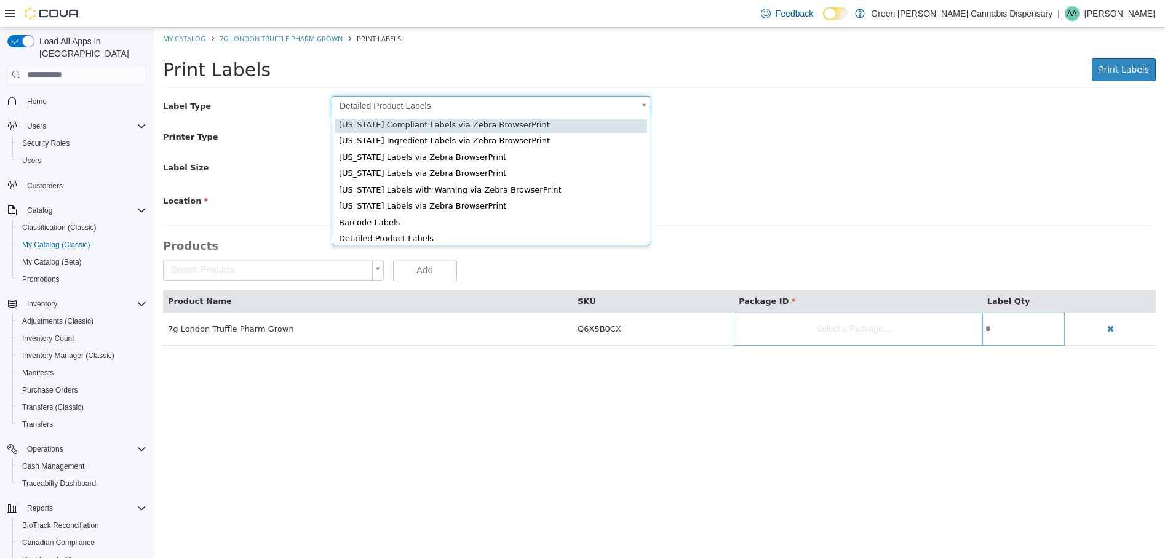
scroll to position [17, 0]
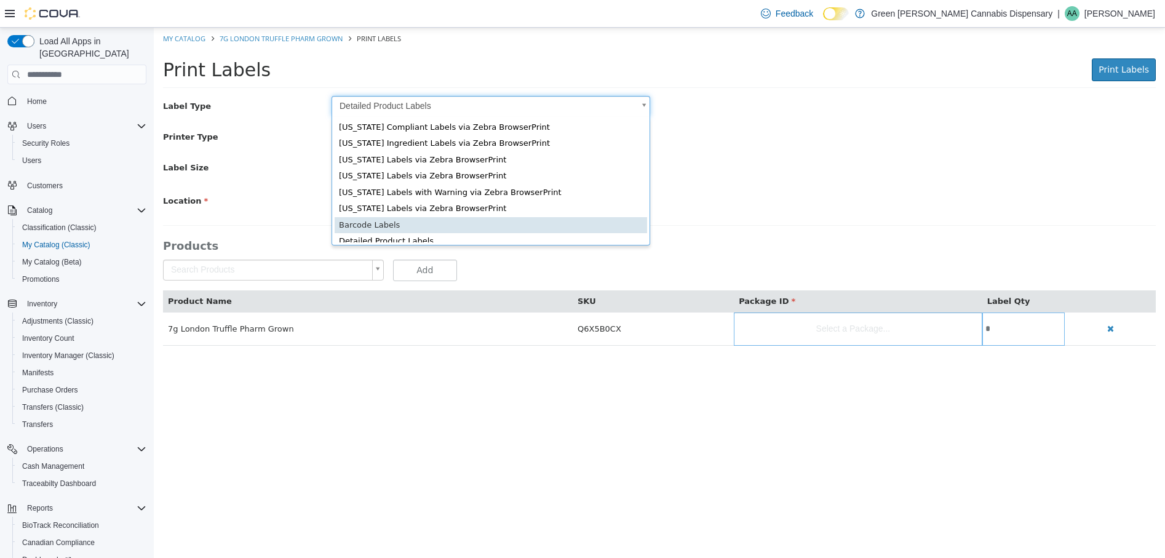
drag, startPoint x: 375, startPoint y: 226, endPoint x: 402, endPoint y: 218, distance: 27.8
type input "*"
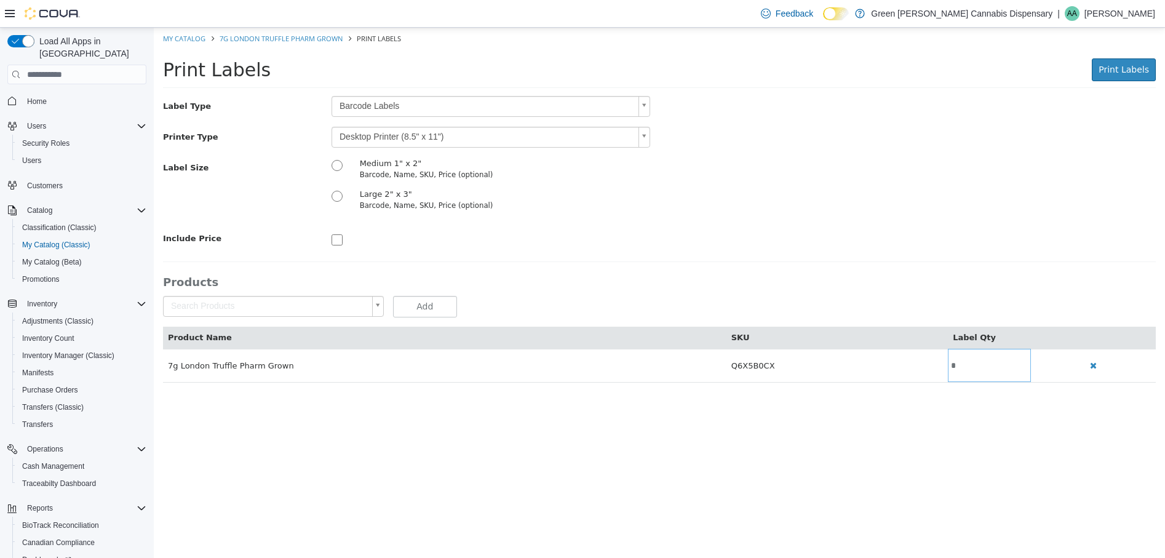
click at [645, 137] on body "Saving Bulk Changes... × My Catalog 7g London Truffle Pharm Grown Print Labels …" at bounding box center [659, 212] width 1011 height 368
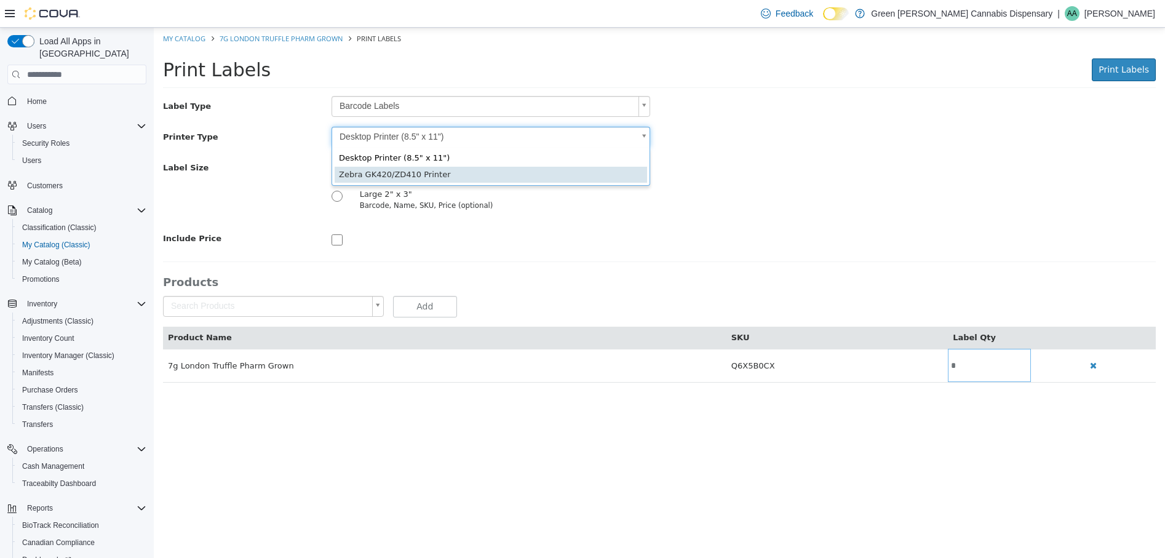
type input "*"
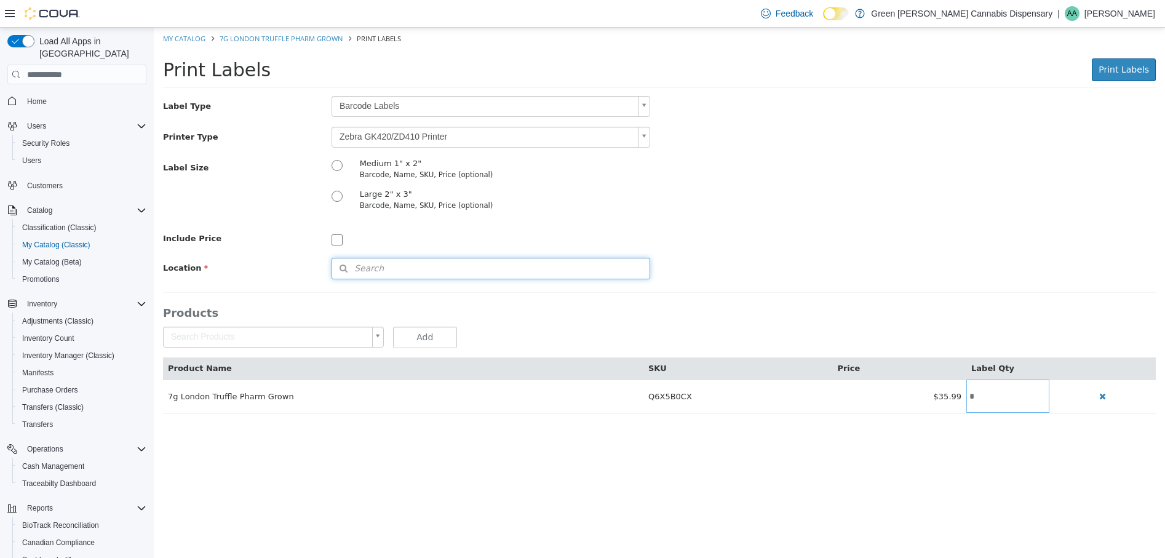
drag, startPoint x: 395, startPoint y: 266, endPoint x: 543, endPoint y: 246, distance: 149.7
click at [402, 266] on button "Search" at bounding box center [491, 269] width 319 height 22
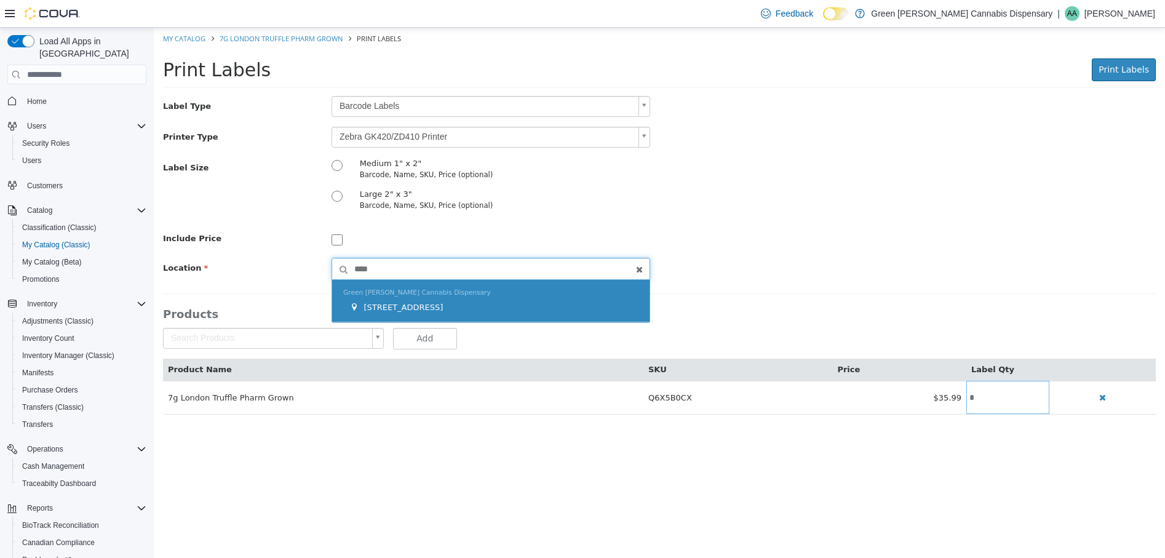
type input "****"
click at [437, 308] on span "[STREET_ADDRESS]" at bounding box center [403, 307] width 79 height 9
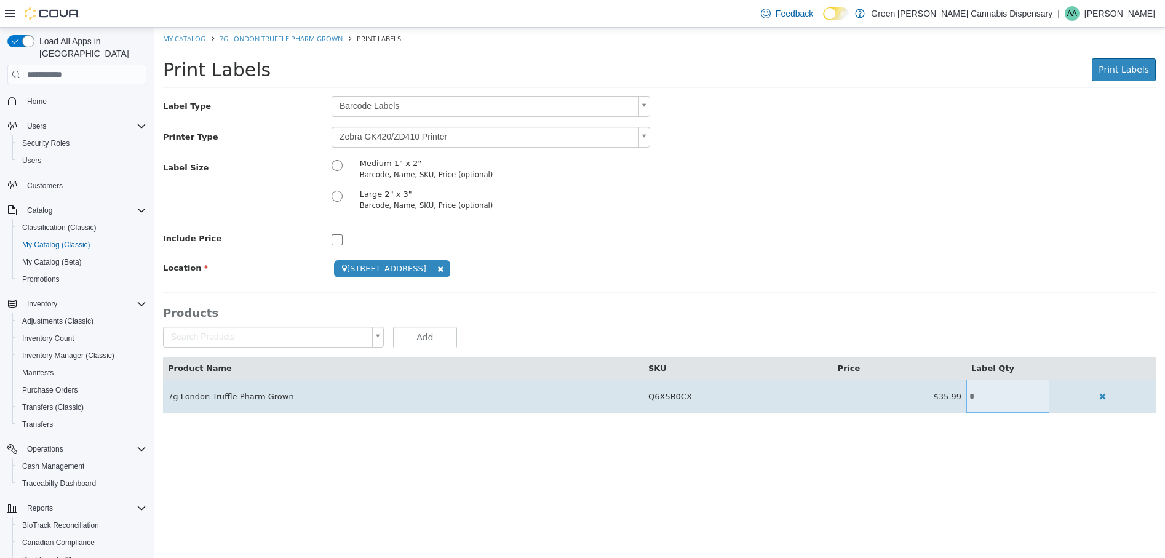
click at [974, 399] on input "*" at bounding box center [1008, 396] width 82 height 9
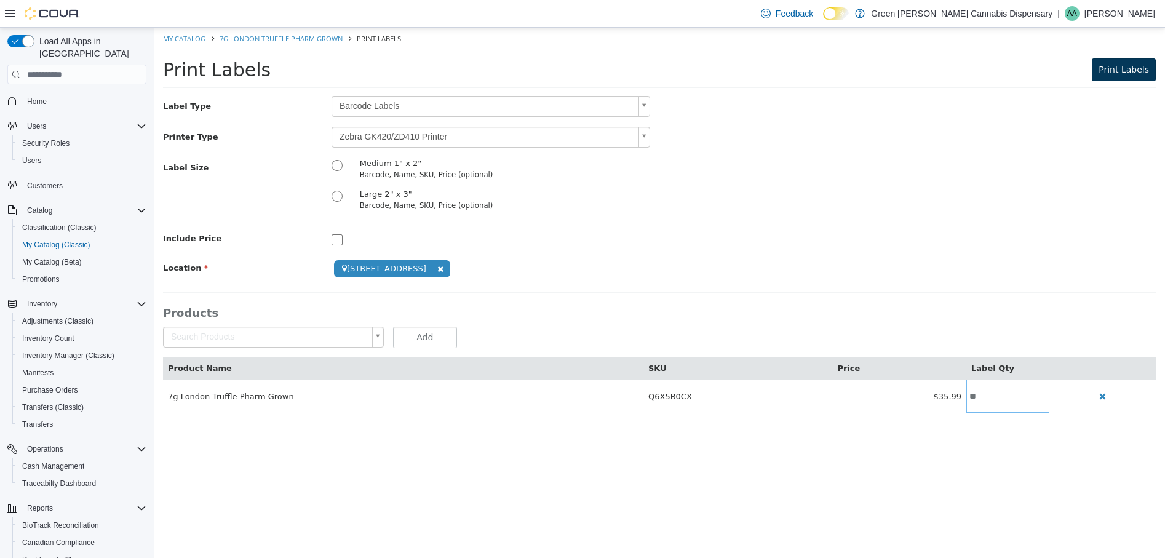
type input "**"
click at [1141, 65] on button "Print Labels" at bounding box center [1124, 69] width 64 height 23
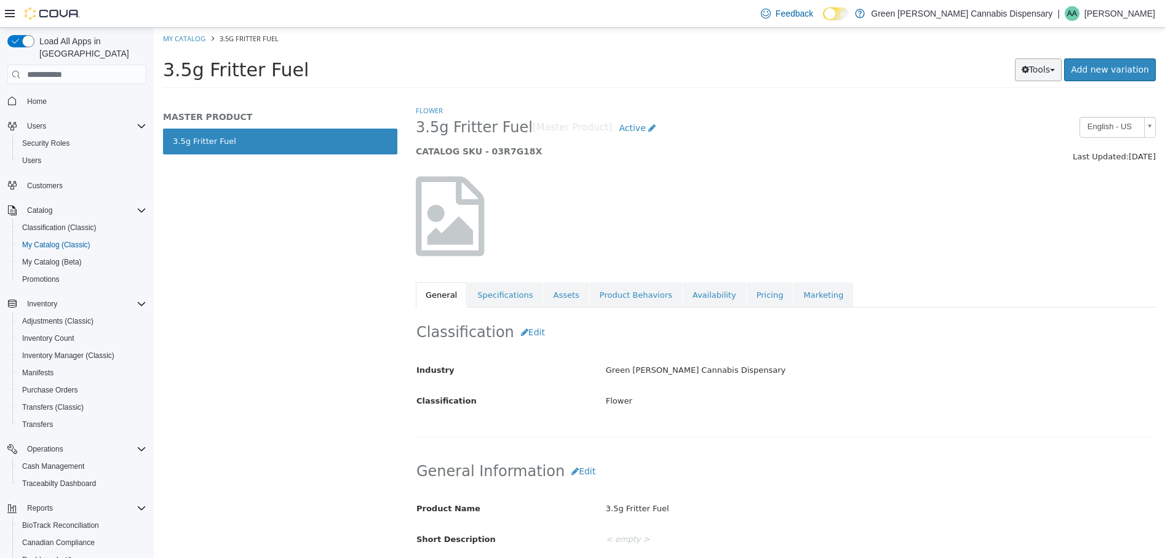
click at [1045, 71] on button "Tools" at bounding box center [1038, 69] width 47 height 23
click at [1006, 114] on link "Print Labels" at bounding box center [1012, 111] width 97 height 17
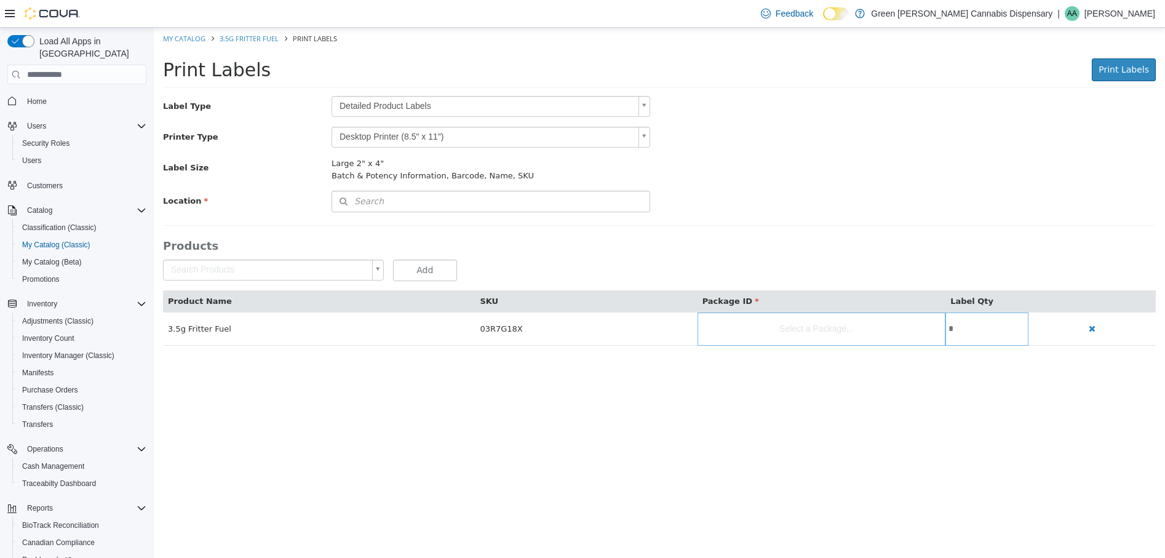
click at [645, 107] on body "Saving Bulk Changes... × My Catalog 3.5g Fritter Fuel Print Labels Print Labels…" at bounding box center [659, 193] width 1011 height 331
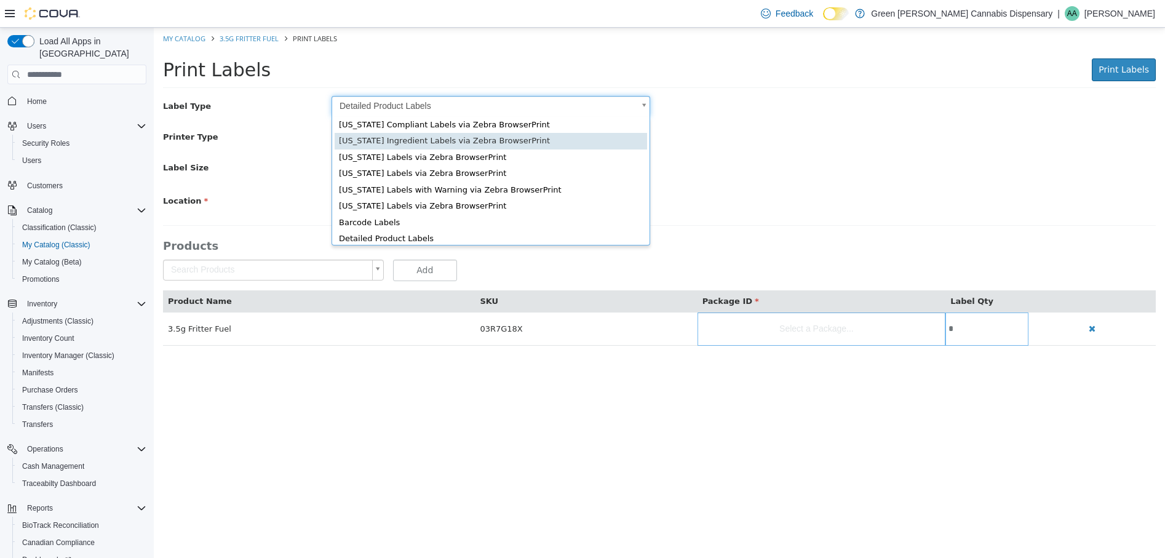
scroll to position [17, 0]
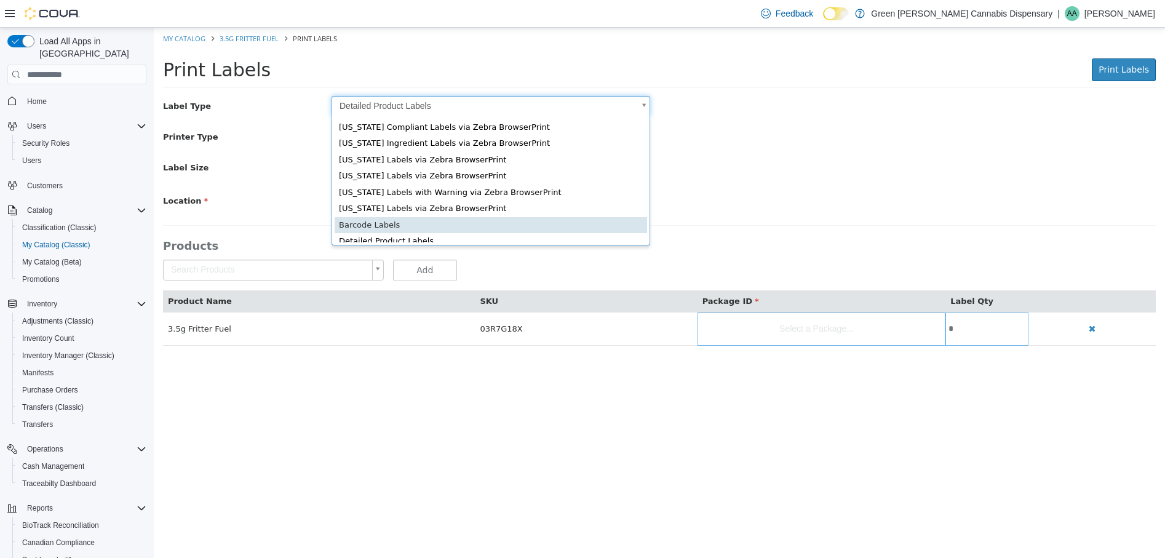
type input "*"
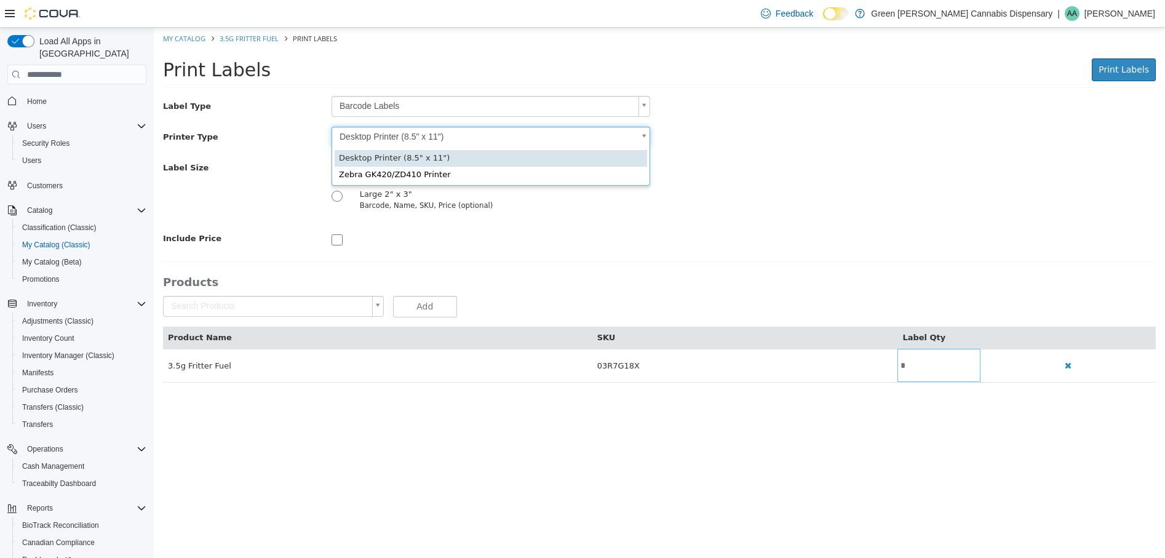
click at [645, 137] on body "Saving Bulk Changes... × My Catalog 3.5g Fritter Fuel Print Labels Print Labels…" at bounding box center [659, 212] width 1011 height 368
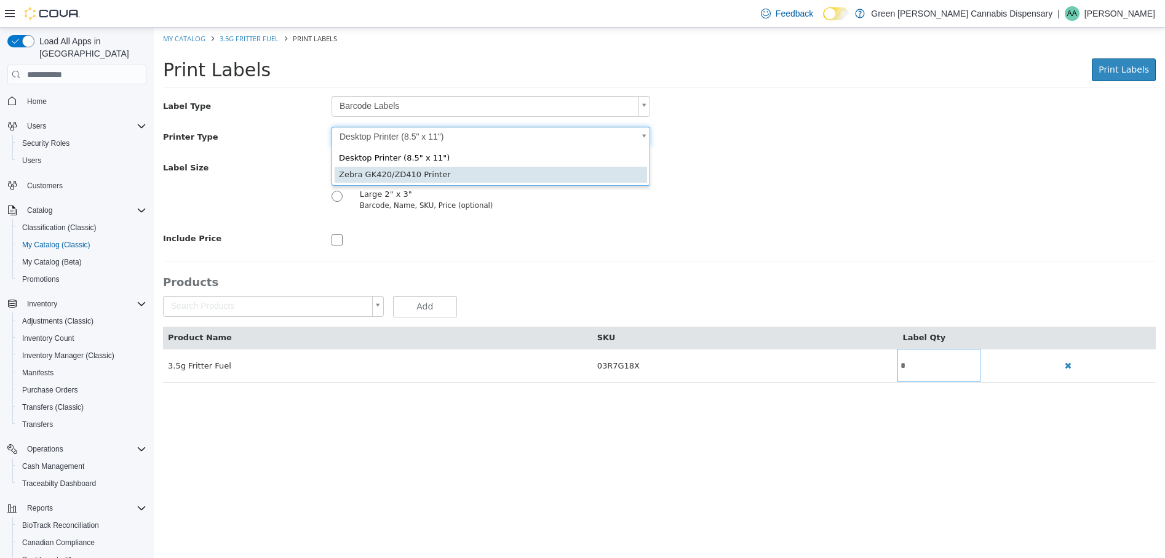
type input "*"
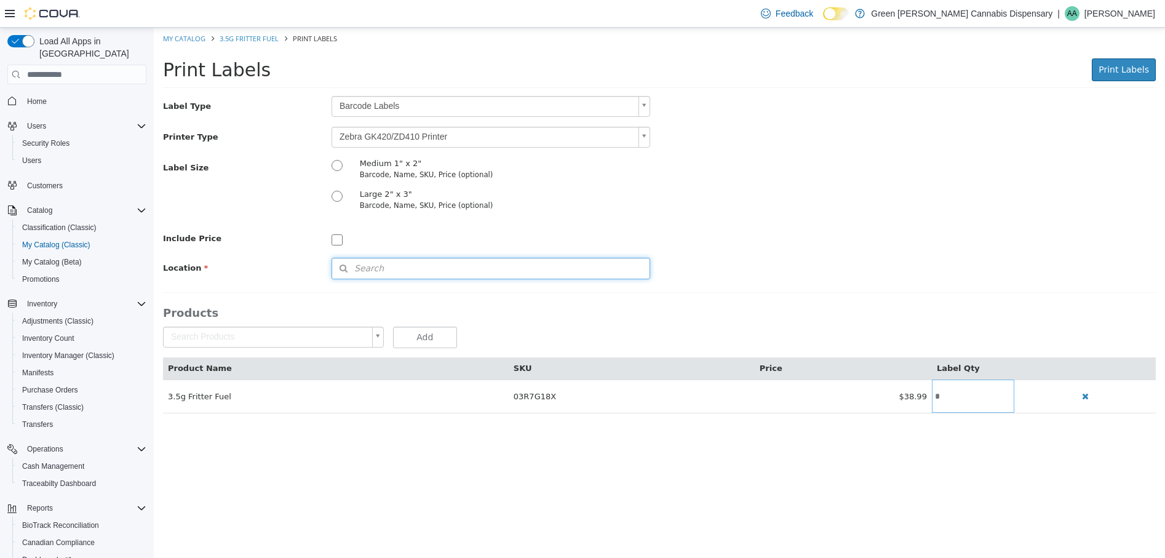
drag, startPoint x: 370, startPoint y: 266, endPoint x: 413, endPoint y: 271, distance: 43.3
click at [382, 269] on button "Search" at bounding box center [491, 269] width 319 height 22
type input "****"
click at [440, 309] on span "[STREET_ADDRESS]" at bounding box center [403, 307] width 79 height 9
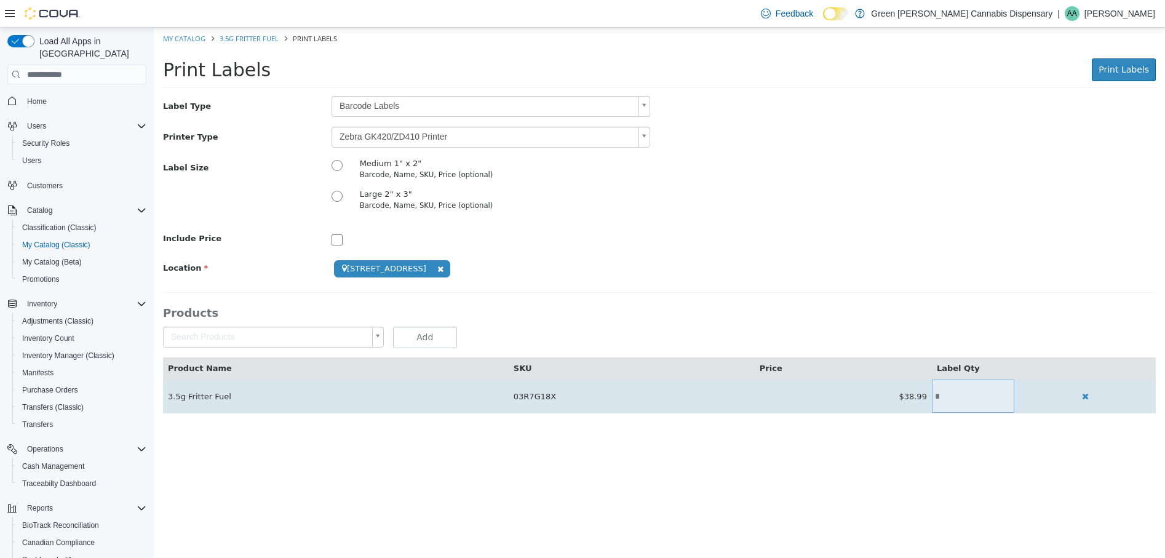
click at [941, 394] on input "*" at bounding box center [973, 396] width 82 height 9
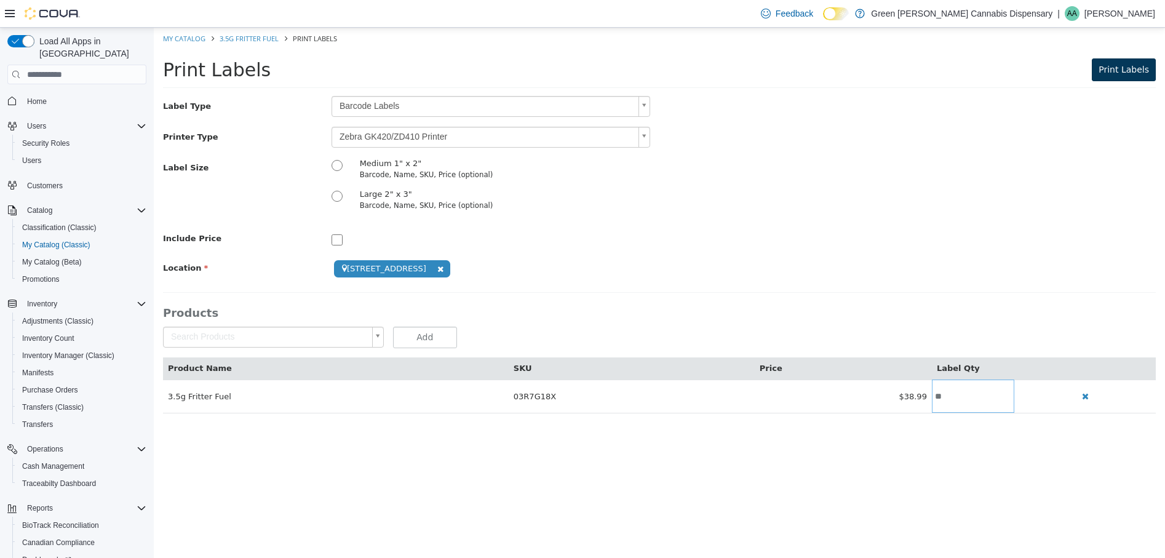
type input "**"
click at [1136, 74] on span "Print Labels" at bounding box center [1124, 70] width 50 height 10
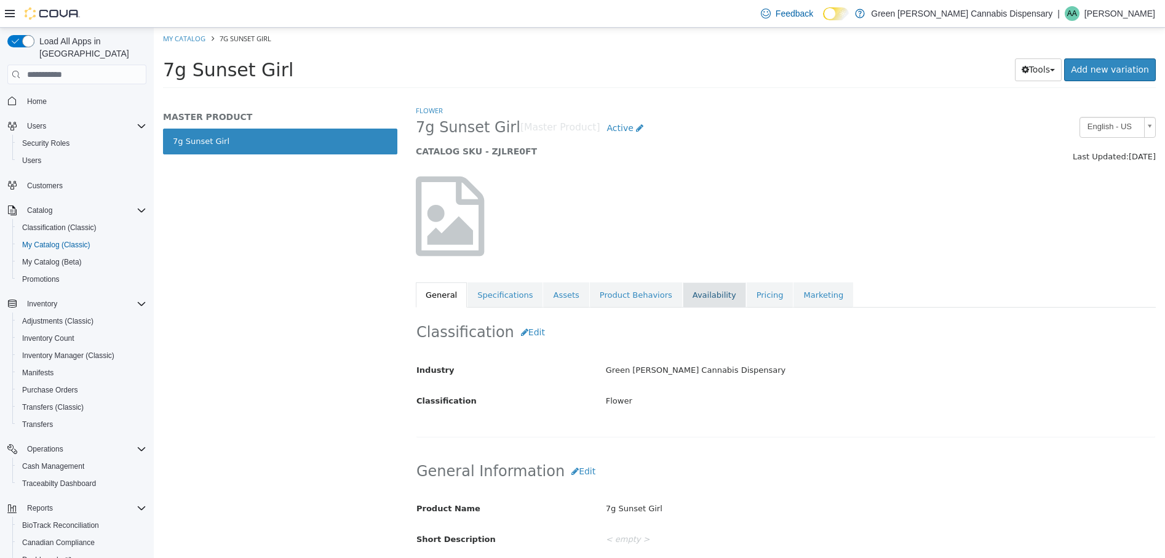
click at [691, 295] on link "Availability" at bounding box center [714, 295] width 63 height 26
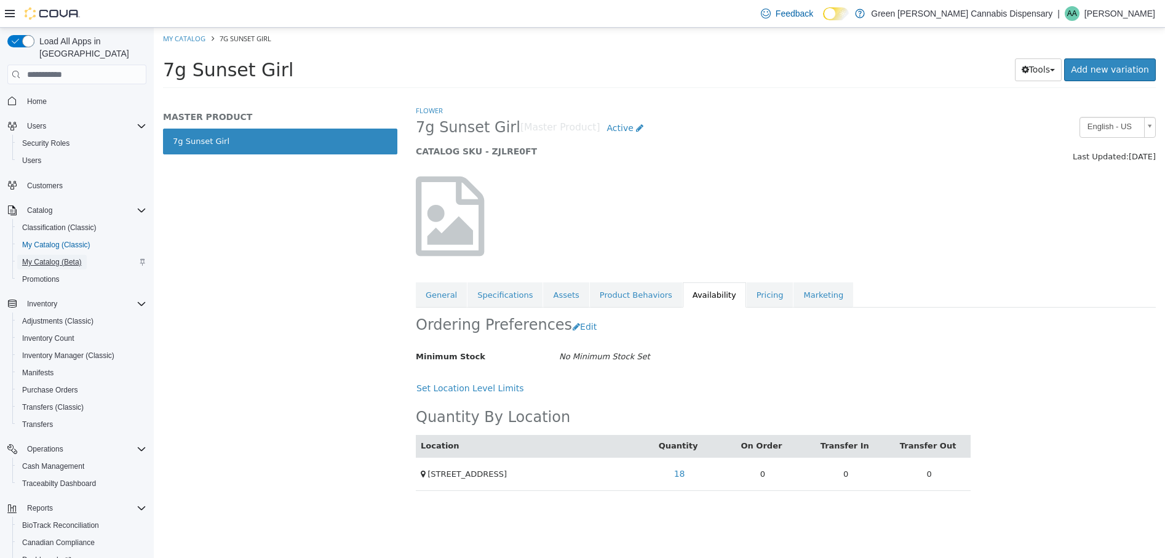
click at [75, 257] on span "My Catalog (Beta)" at bounding box center [52, 262] width 60 height 10
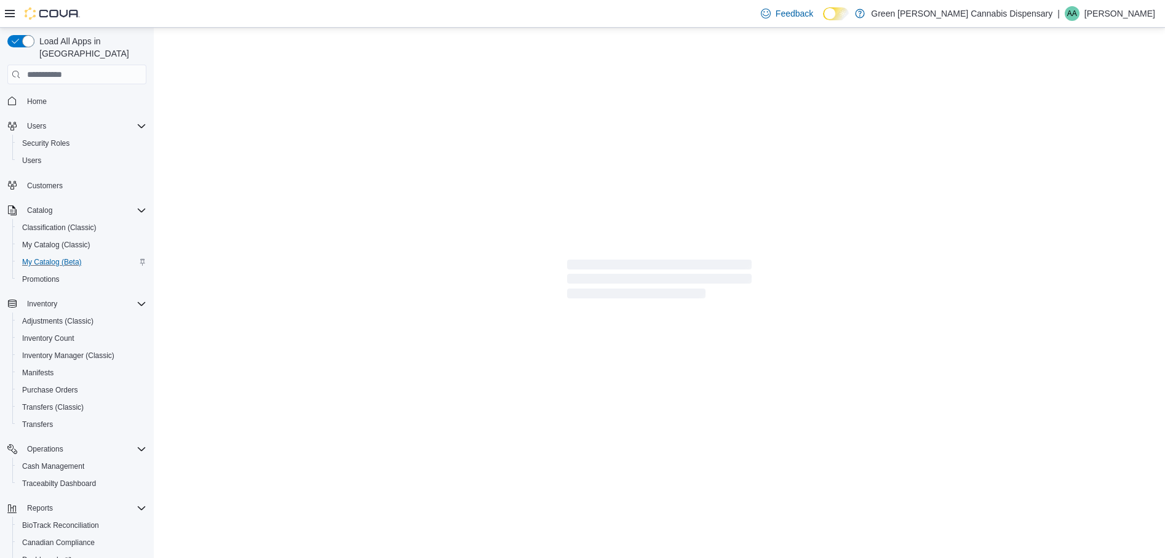
select select "**********"
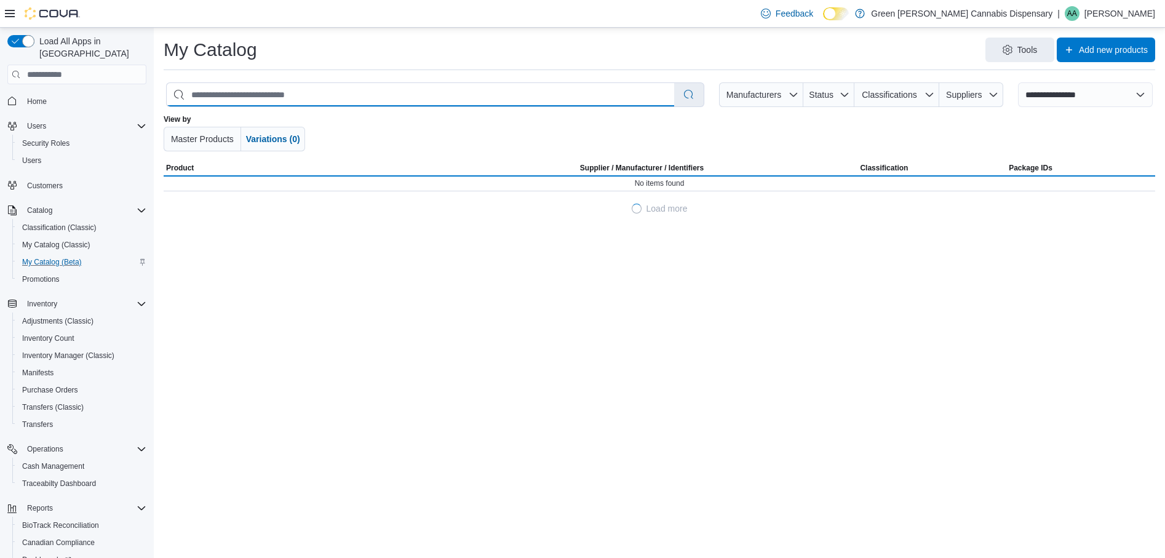
click at [354, 102] on input "search" at bounding box center [421, 94] width 508 height 23
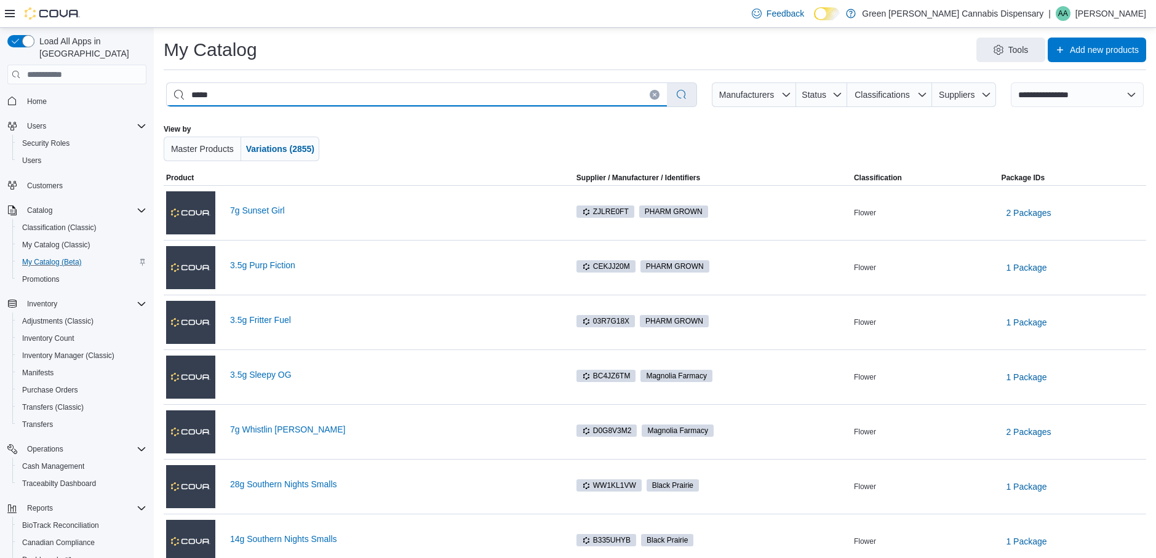
type input "******"
select select "*********"
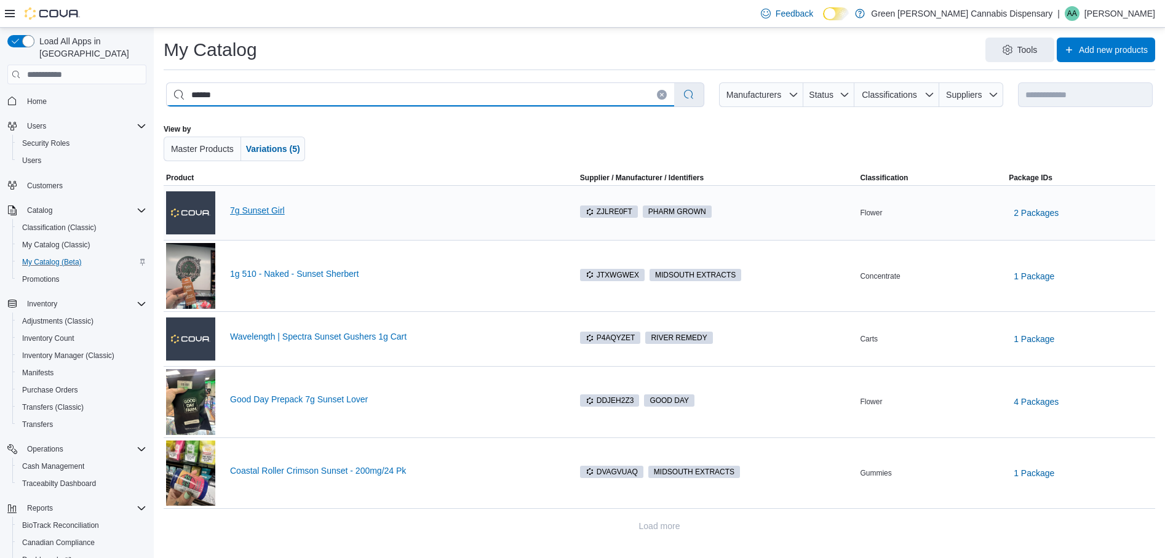
type input "******"
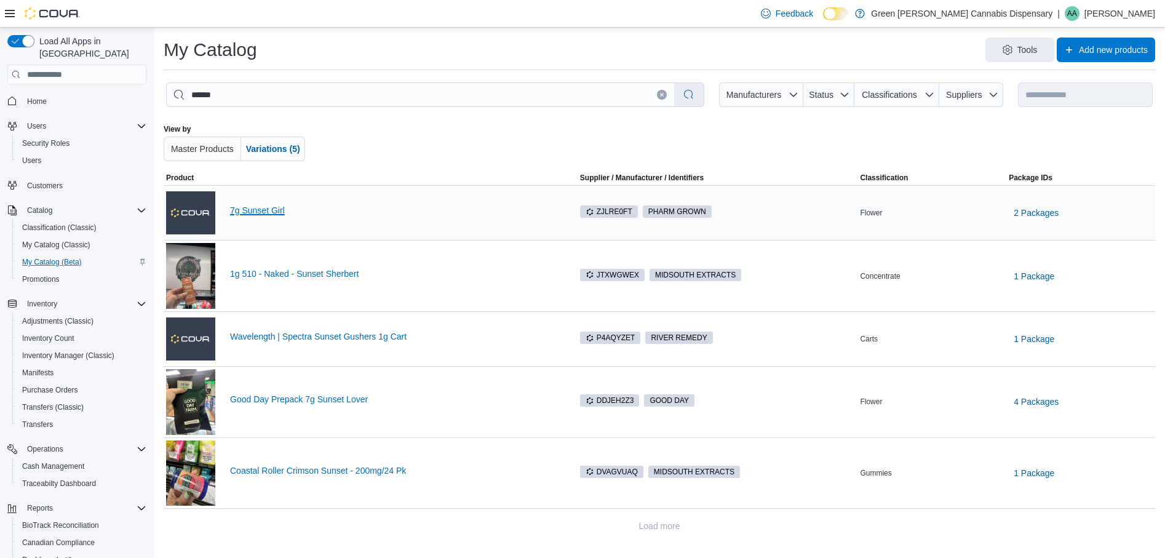
click at [270, 212] on link "7g Sunset Girl" at bounding box center [394, 210] width 328 height 10
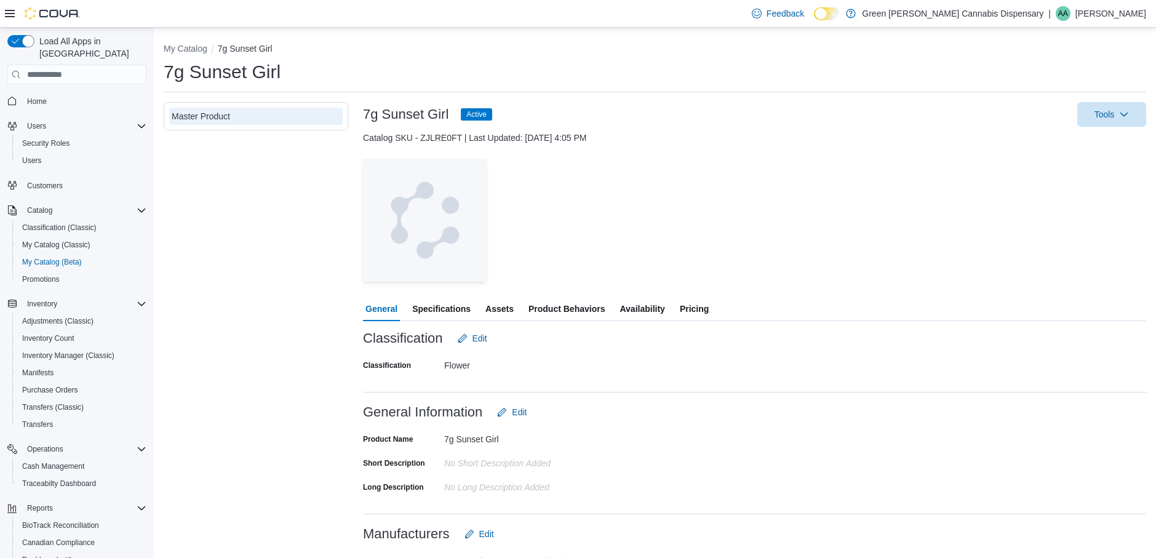
click at [642, 310] on span "Availability" at bounding box center [642, 309] width 45 height 25
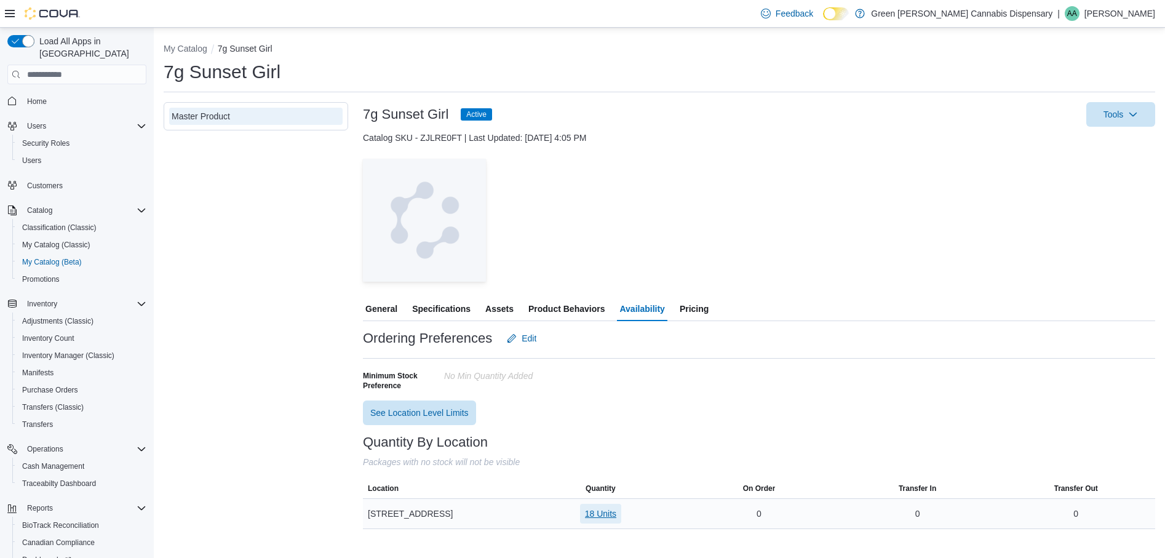
click at [596, 513] on span "18 Units" at bounding box center [600, 514] width 31 height 12
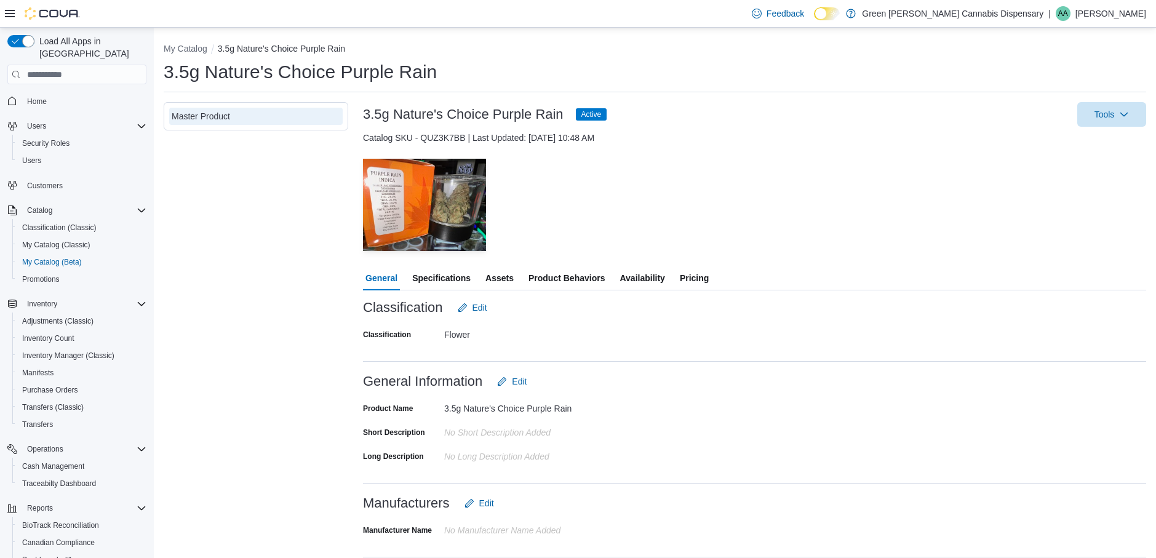
click at [637, 282] on span "Availability" at bounding box center [642, 278] width 45 height 25
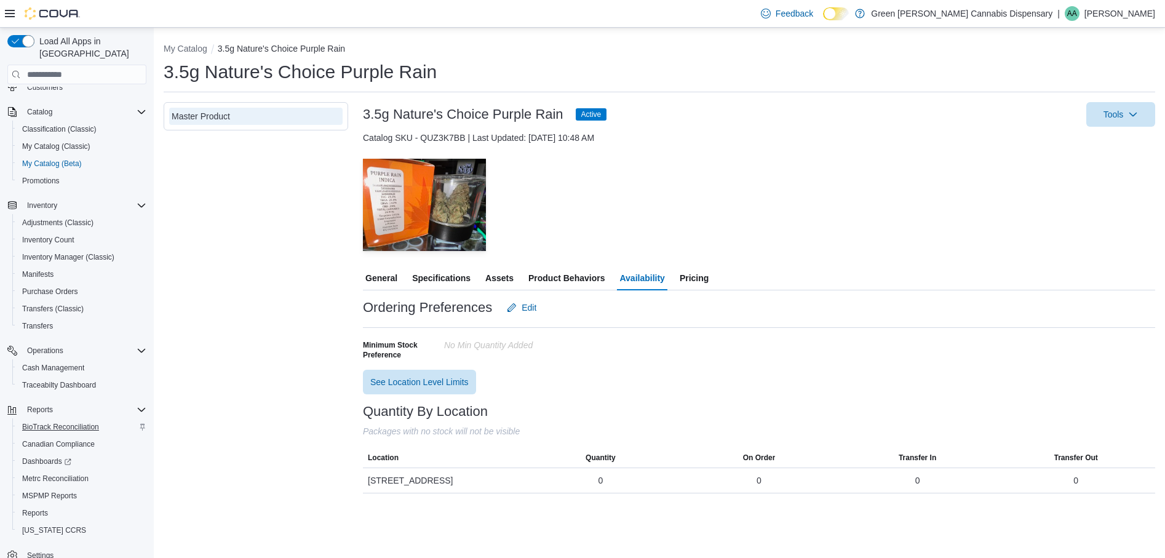
scroll to position [111, 0]
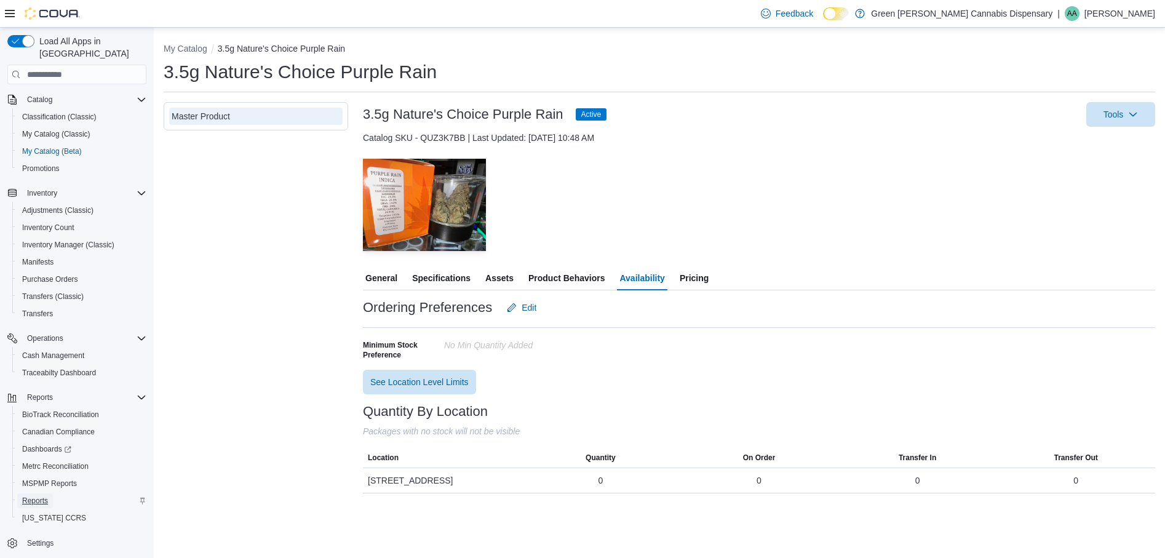
click at [38, 496] on span "Reports" at bounding box center [35, 501] width 26 height 10
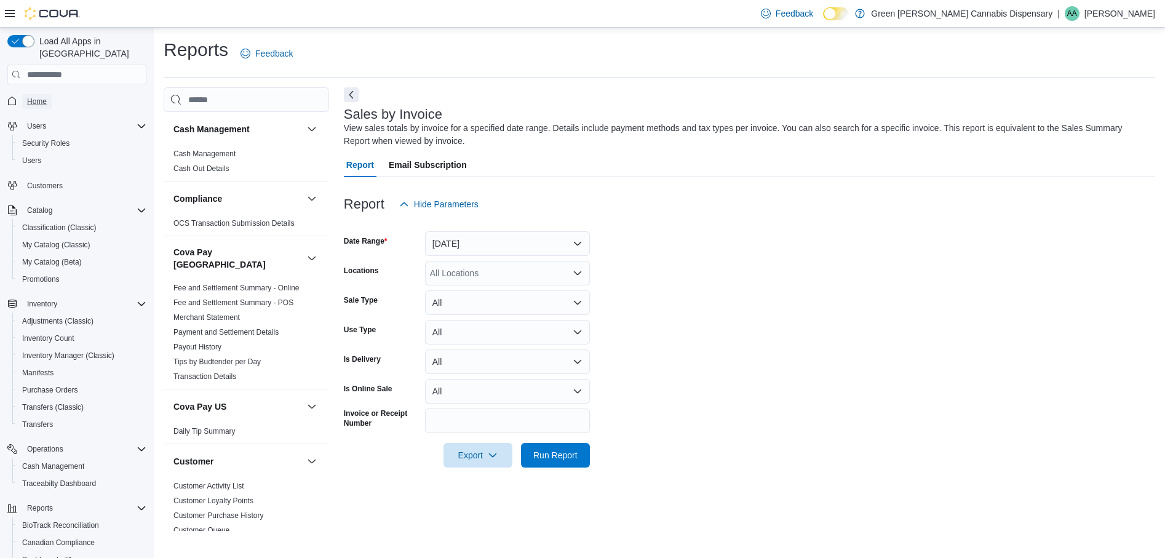
click at [36, 97] on span "Home" at bounding box center [37, 102] width 20 height 10
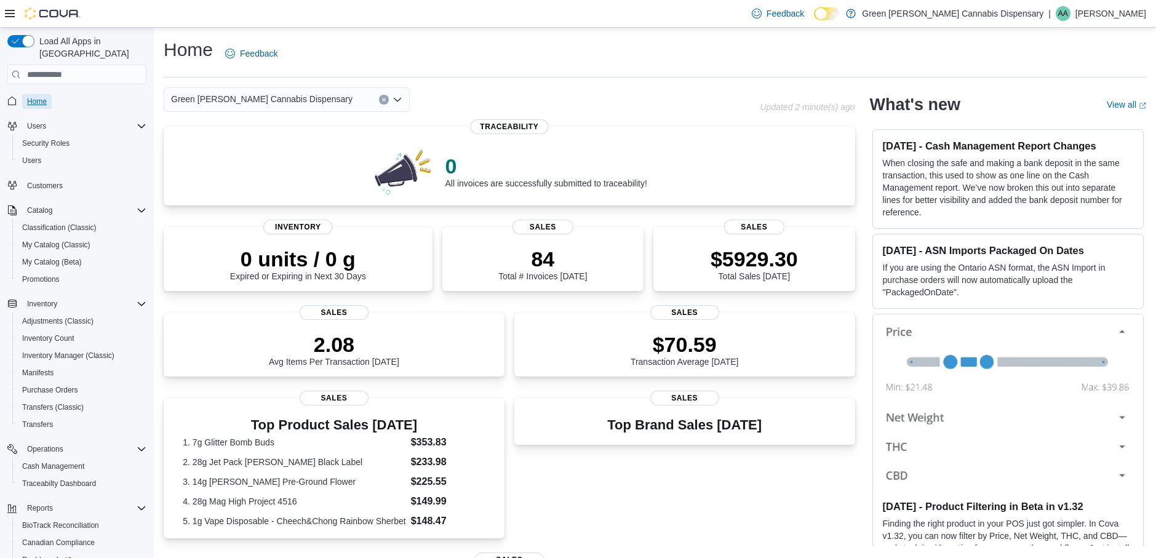
click at [38, 97] on span "Home" at bounding box center [37, 102] width 20 height 10
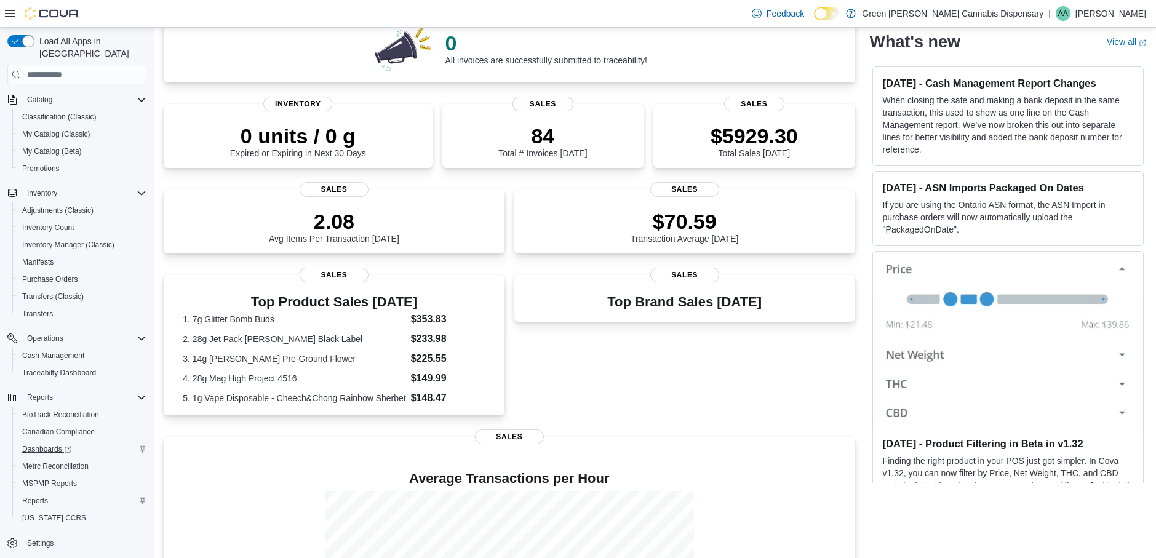
scroll to position [185, 0]
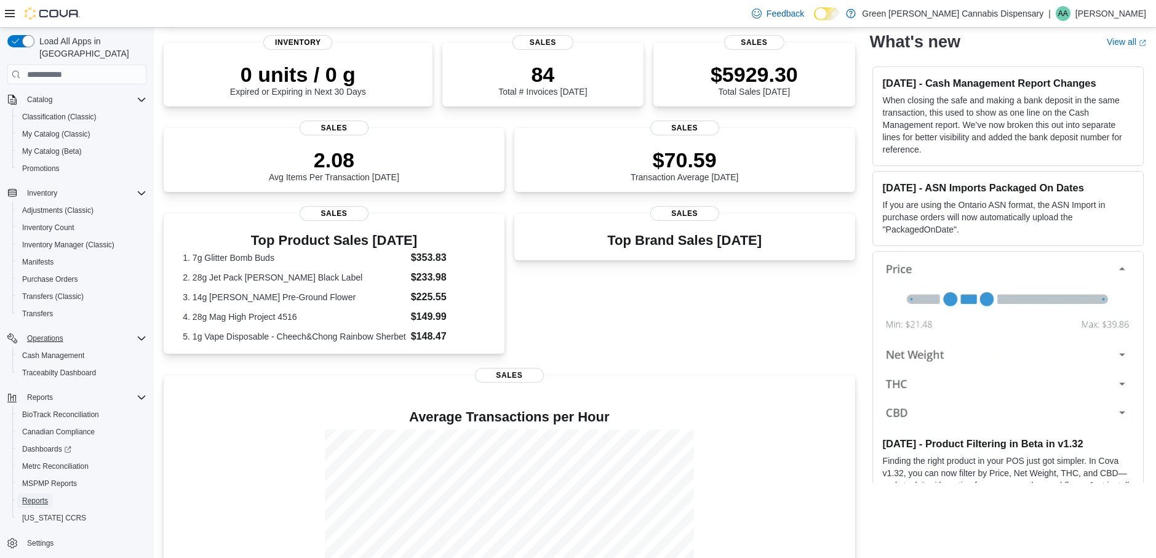
drag, startPoint x: 40, startPoint y: 488, endPoint x: 94, endPoint y: 326, distance: 170.4
click at [40, 496] on span "Reports" at bounding box center [35, 501] width 26 height 10
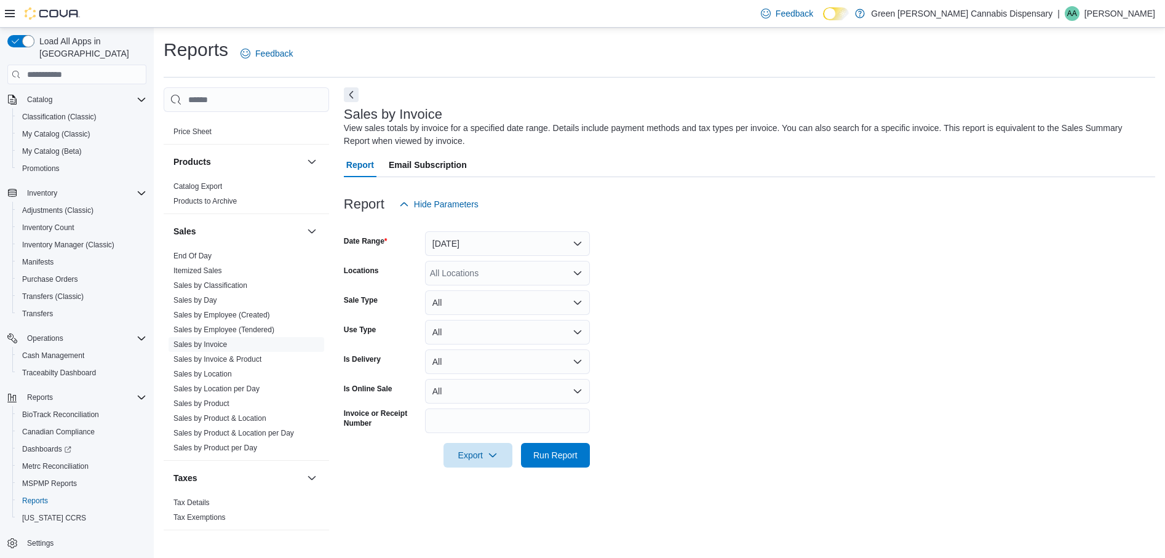
scroll to position [1020, 0]
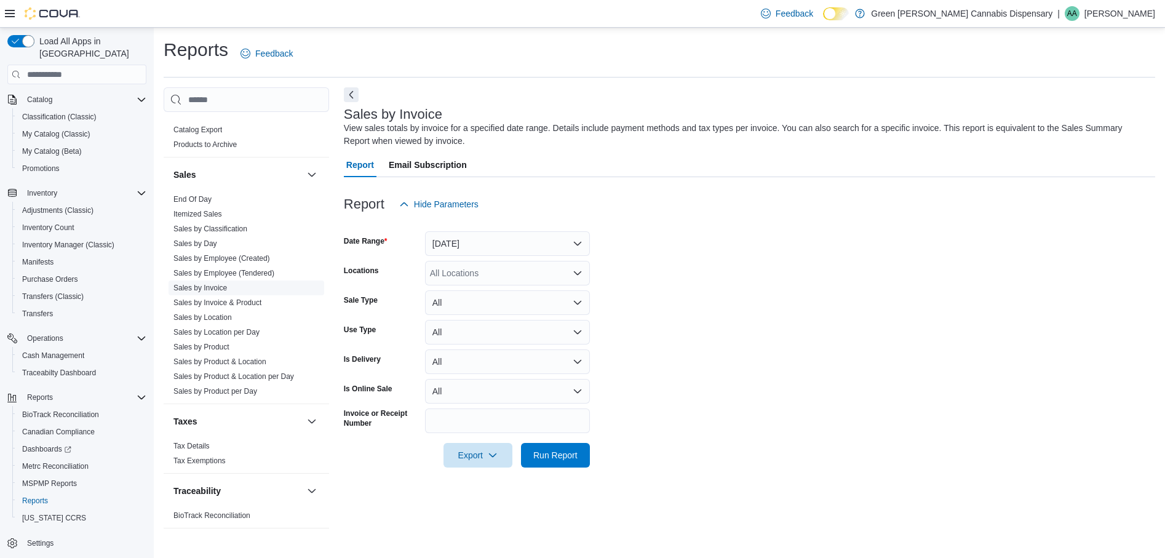
click at [217, 284] on link "Sales by Invoice" at bounding box center [200, 288] width 54 height 9
click at [578, 240] on button "Yesterday" at bounding box center [507, 243] width 165 height 25
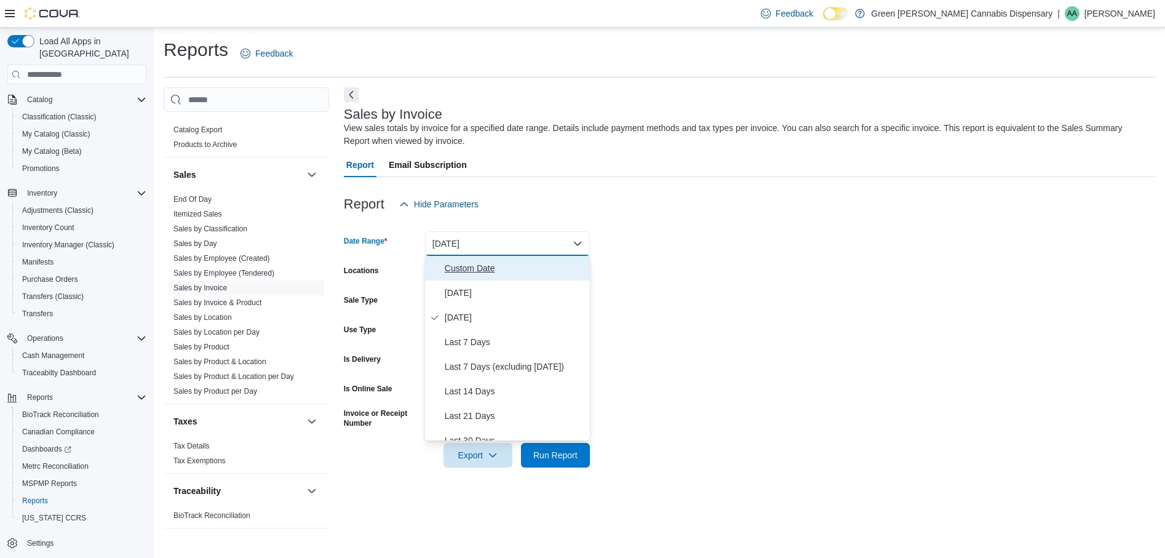
click at [484, 271] on span "Custom Date" at bounding box center [515, 268] width 140 height 15
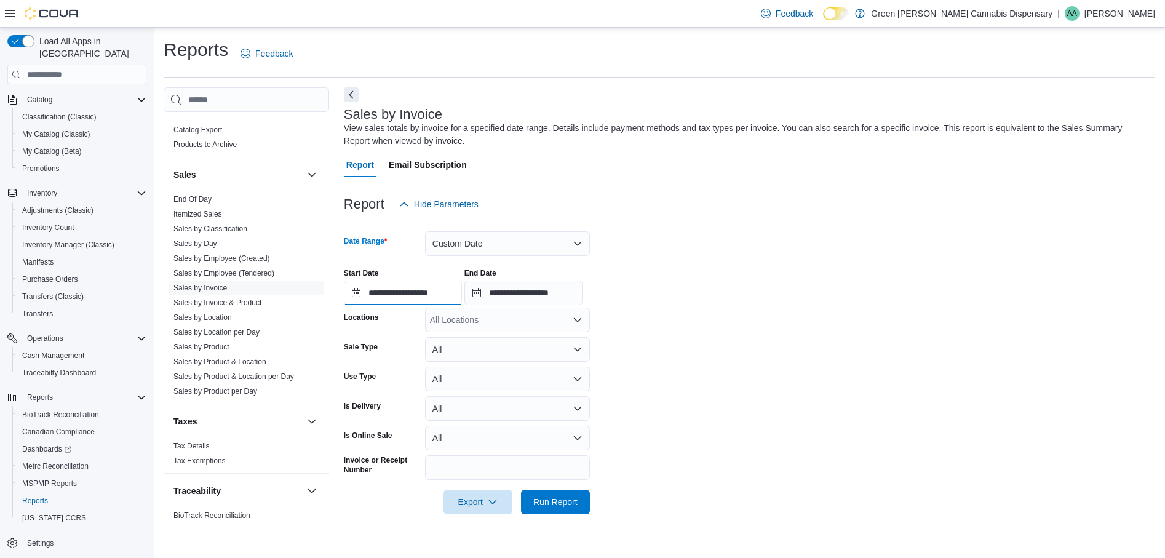
click at [353, 292] on input "**********" at bounding box center [403, 293] width 118 height 25
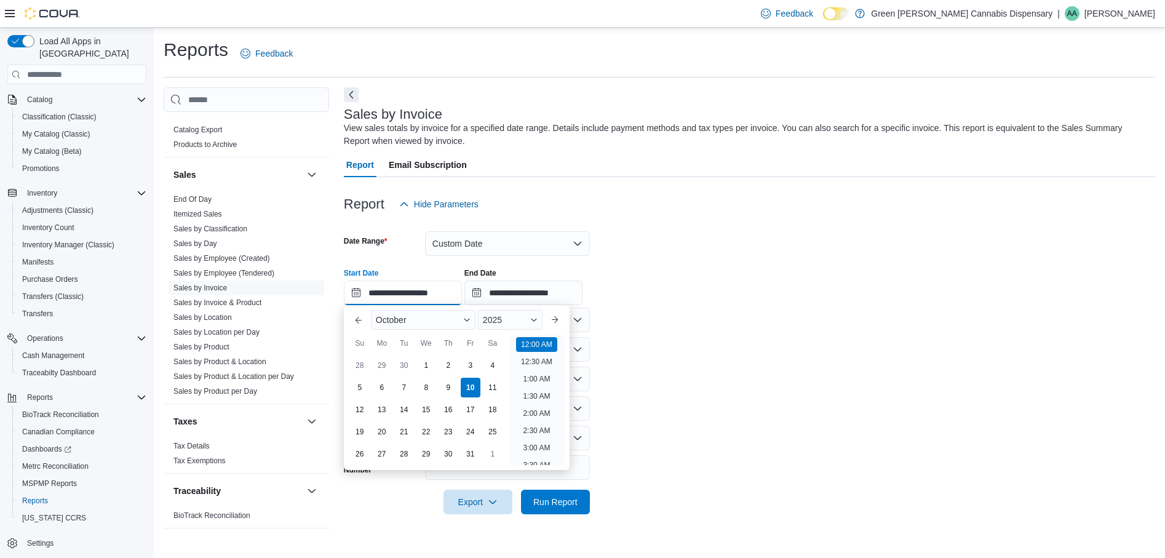
scroll to position [38, 0]
click at [383, 388] on div "6" at bounding box center [382, 388] width 20 height 20
type input "**********"
click at [583, 292] on input "**********" at bounding box center [524, 293] width 118 height 25
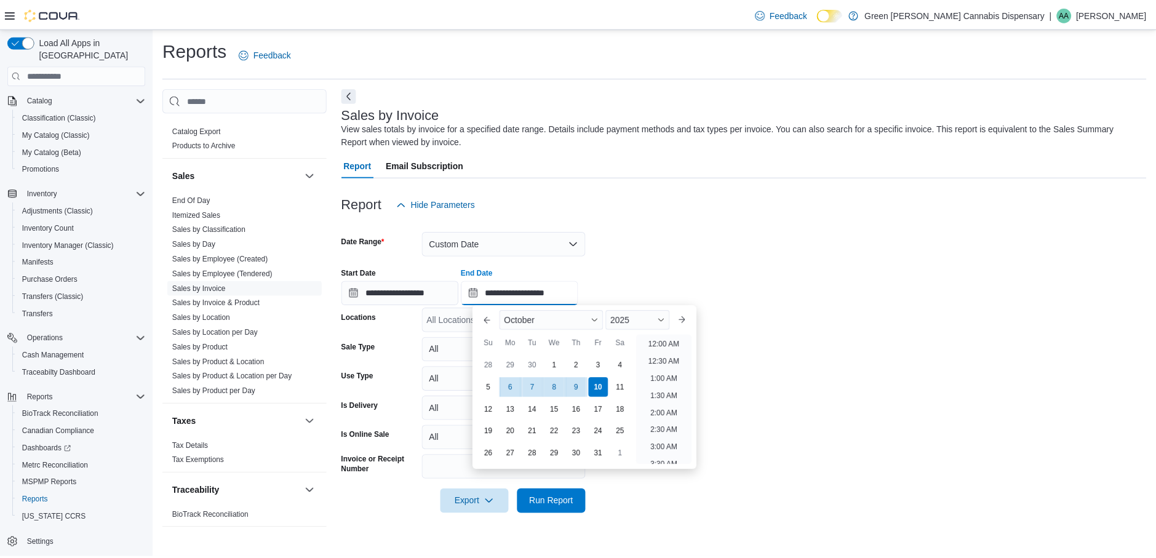
scroll to position [699, 0]
drag, startPoint x: 512, startPoint y: 385, endPoint x: 577, endPoint y: 334, distance: 82.5
click at [516, 385] on div "6" at bounding box center [515, 388] width 20 height 20
type input "**********"
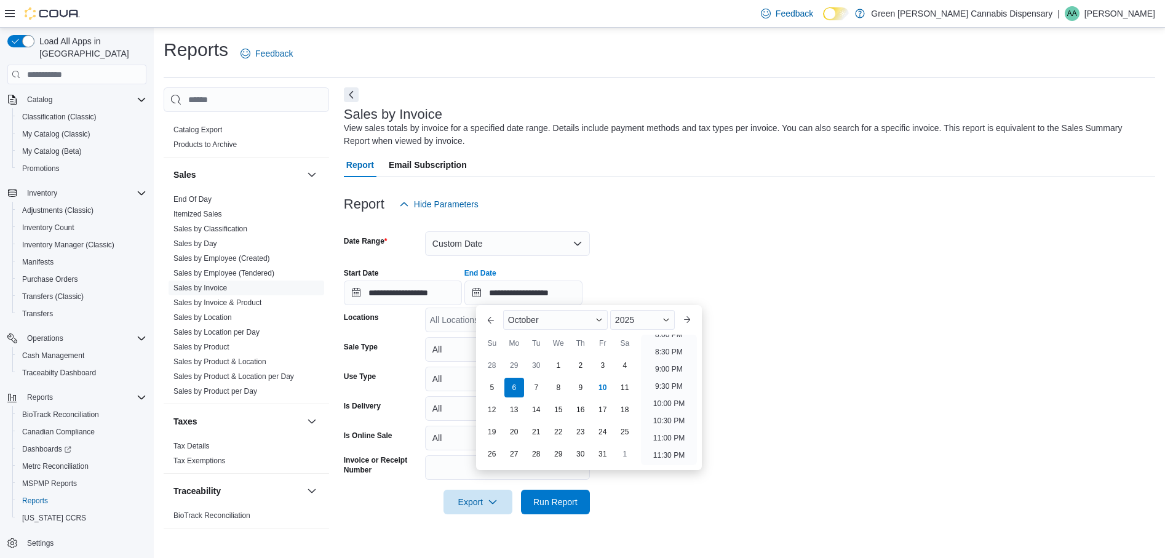
drag, startPoint x: 577, startPoint y: 334, endPoint x: 680, endPoint y: 260, distance: 127.0
click at [680, 260] on div "**********" at bounding box center [750, 281] width 812 height 47
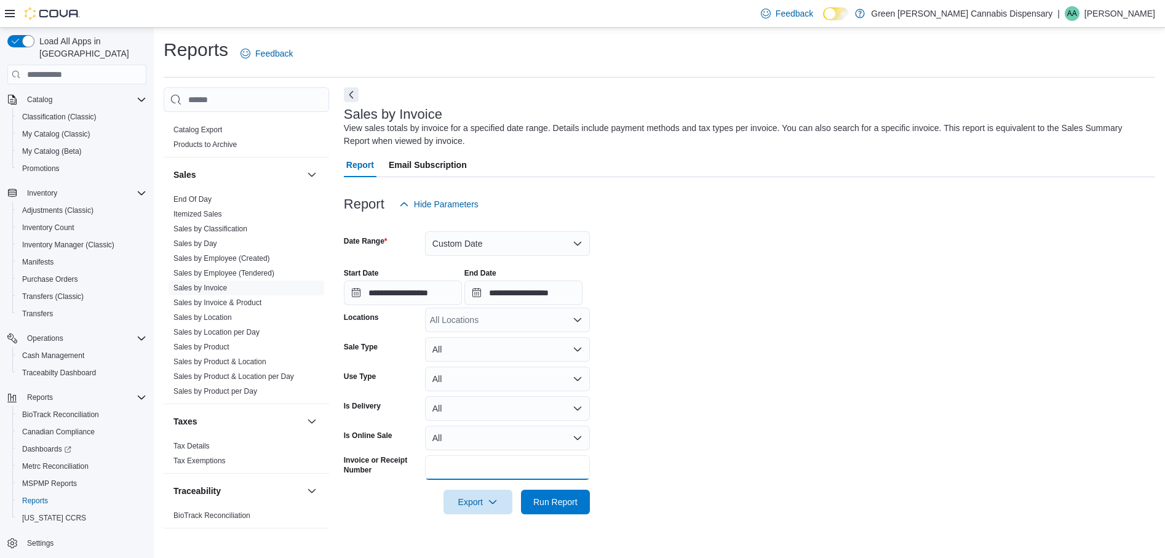
click at [470, 461] on input "Invoice or Receipt Number" at bounding box center [507, 467] width 165 height 25
type input "**********"
click at [571, 504] on span "Run Report" at bounding box center [555, 501] width 44 height 12
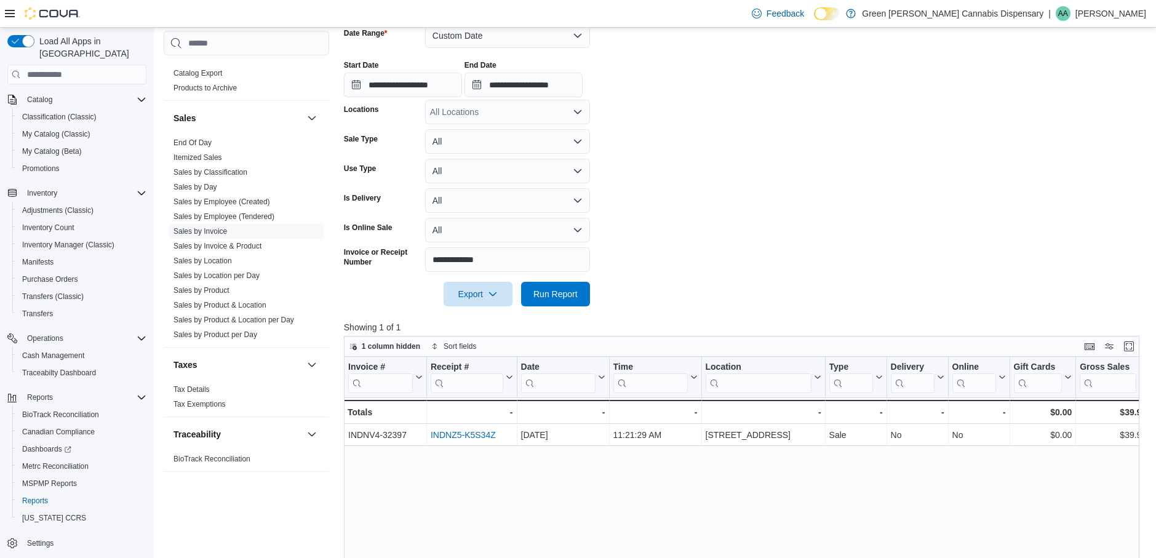
scroll to position [308, 0]
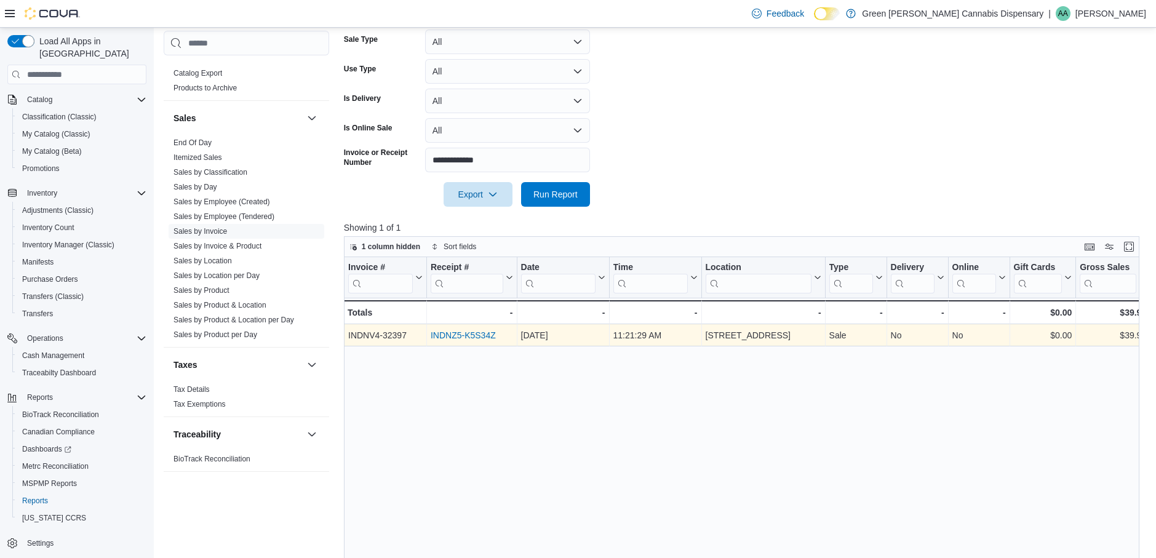
click at [476, 335] on link "INDNZ5-K5S34Z" at bounding box center [463, 336] width 65 height 10
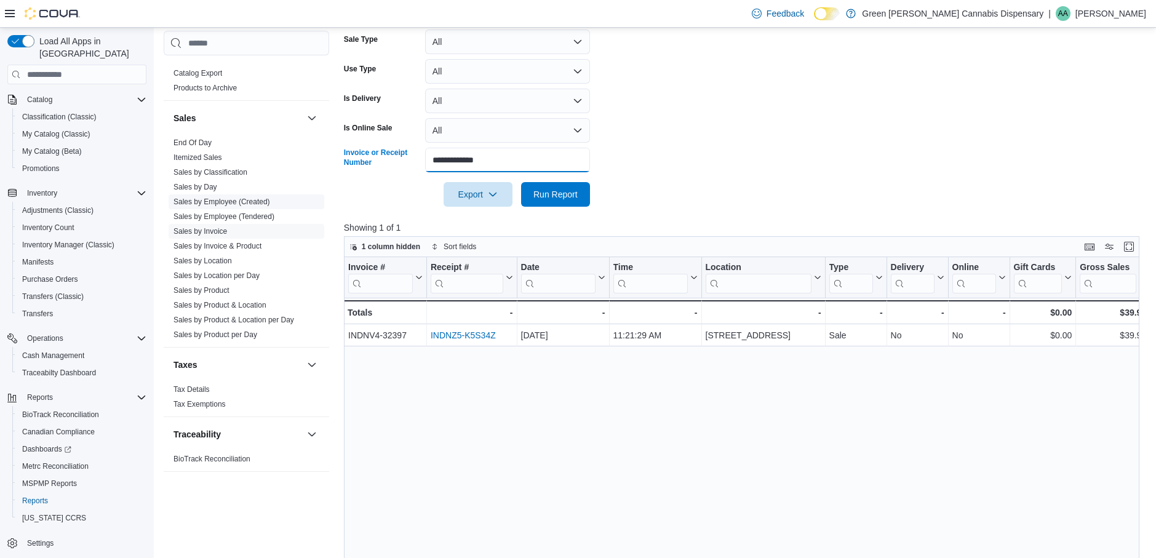
drag, startPoint x: 548, startPoint y: 163, endPoint x: 237, endPoint y: 191, distance: 311.9
click at [237, 186] on div "Cash Management Cash Management Cash Out Details Compliance OCS Transaction Sub…" at bounding box center [656, 231] width 984 height 903
type input "**********"
click at [553, 195] on span "Run Report" at bounding box center [555, 194] width 44 height 12
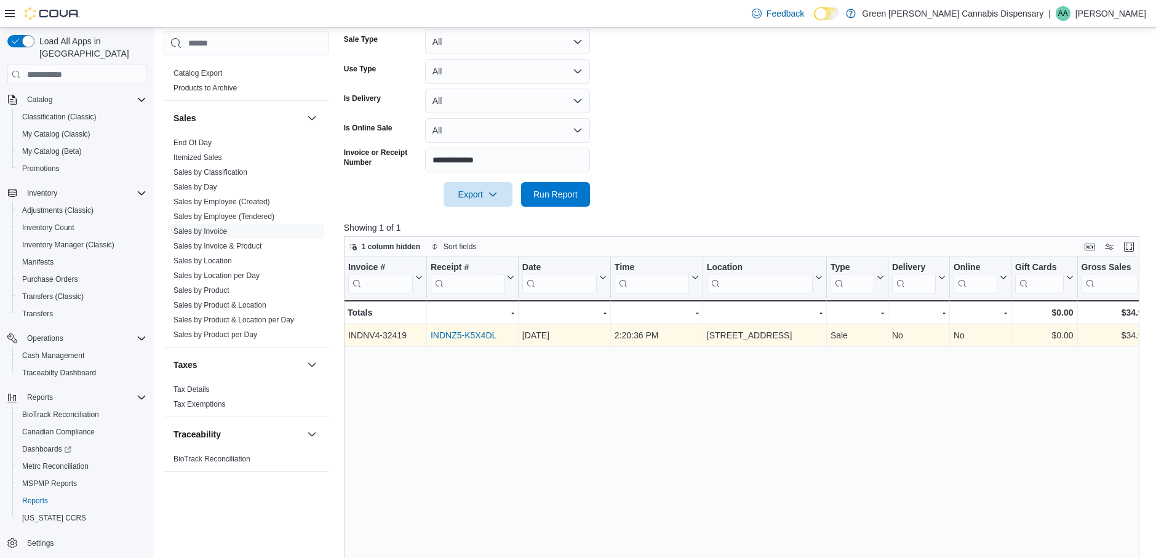
click at [469, 335] on link "INDNZ5-K5X4DL" at bounding box center [464, 336] width 66 height 10
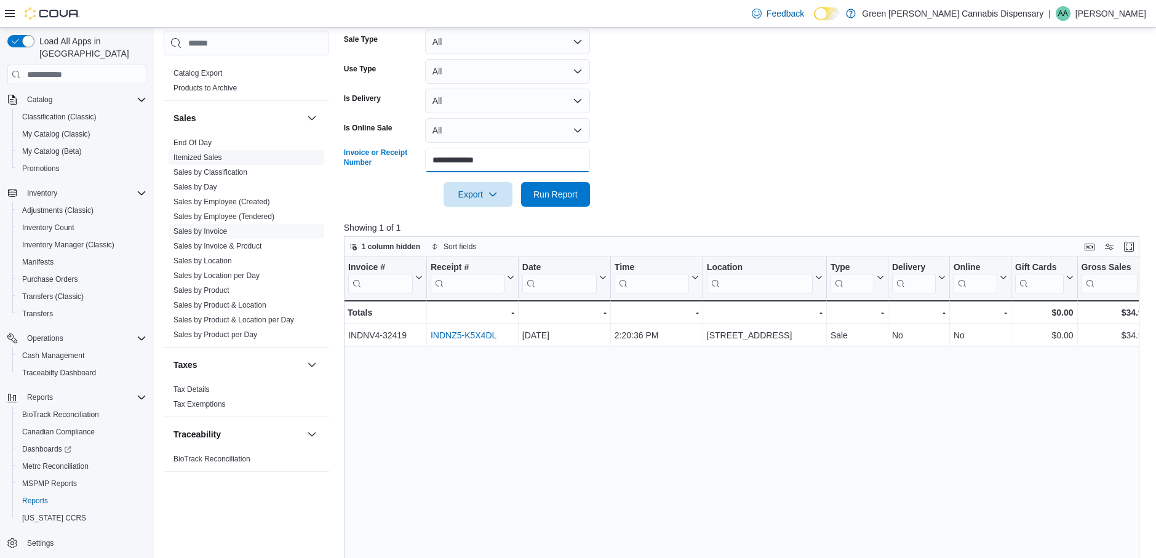
drag, startPoint x: 420, startPoint y: 154, endPoint x: 243, endPoint y: 146, distance: 176.8
click at [244, 145] on div "Cash Management Cash Management Cash Out Details Compliance OCS Transaction Sub…" at bounding box center [656, 231] width 984 height 903
type input "**********"
click at [552, 196] on span "Run Report" at bounding box center [555, 194] width 44 height 12
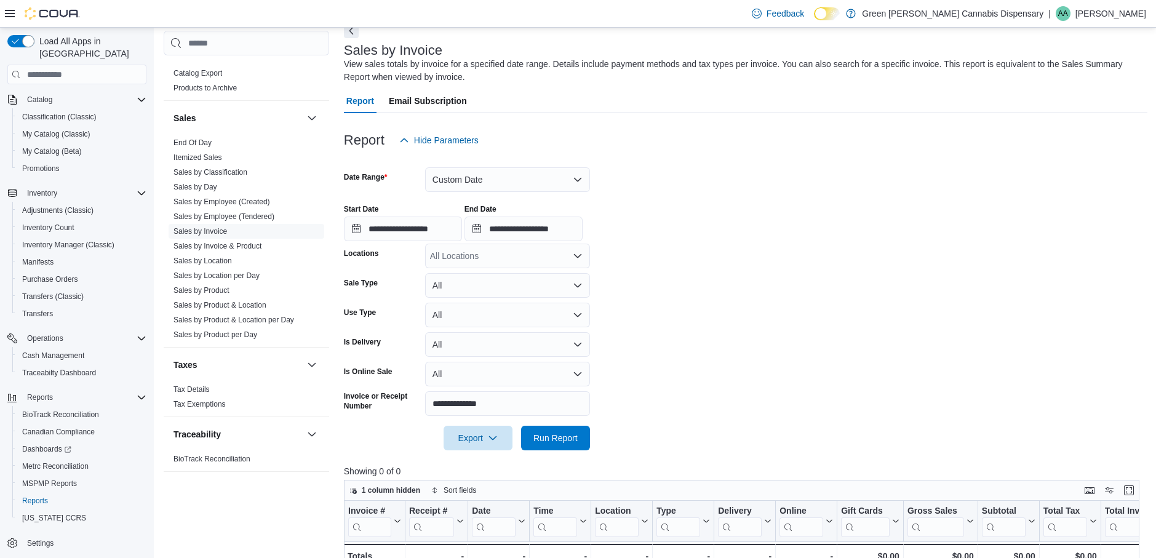
scroll to position [62, 0]
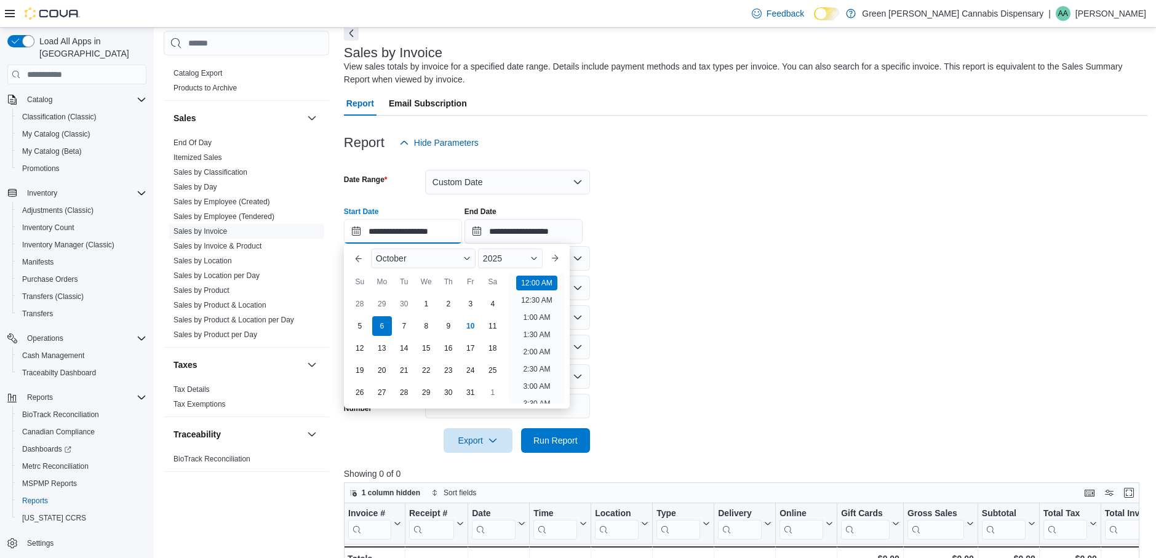
click at [460, 234] on input "**********" at bounding box center [403, 231] width 118 height 25
drag, startPoint x: 444, startPoint y: 324, endPoint x: 528, endPoint y: 280, distance: 94.9
click at [449, 321] on div "9" at bounding box center [449, 326] width 20 height 20
type input "**********"
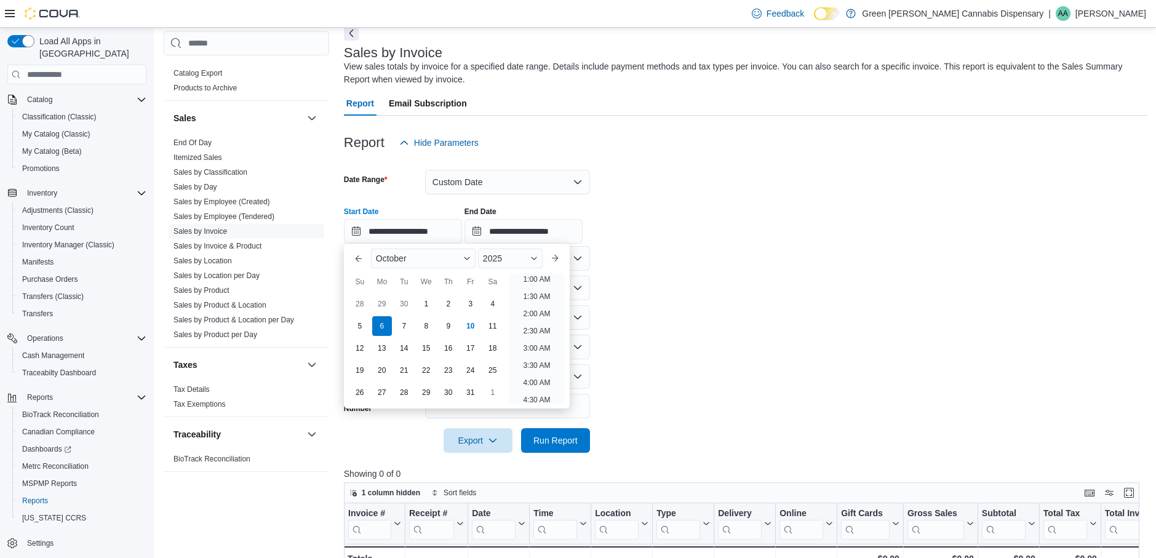
type input "**********"
click at [676, 266] on form "**********" at bounding box center [746, 304] width 804 height 298
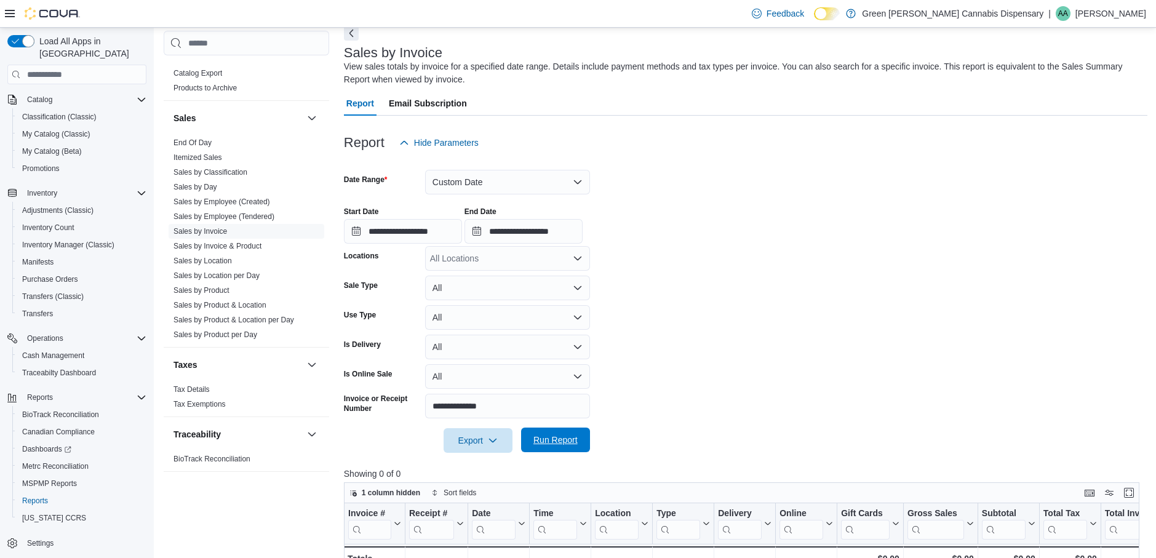
click at [555, 447] on span "Run Report" at bounding box center [555, 440] width 54 height 25
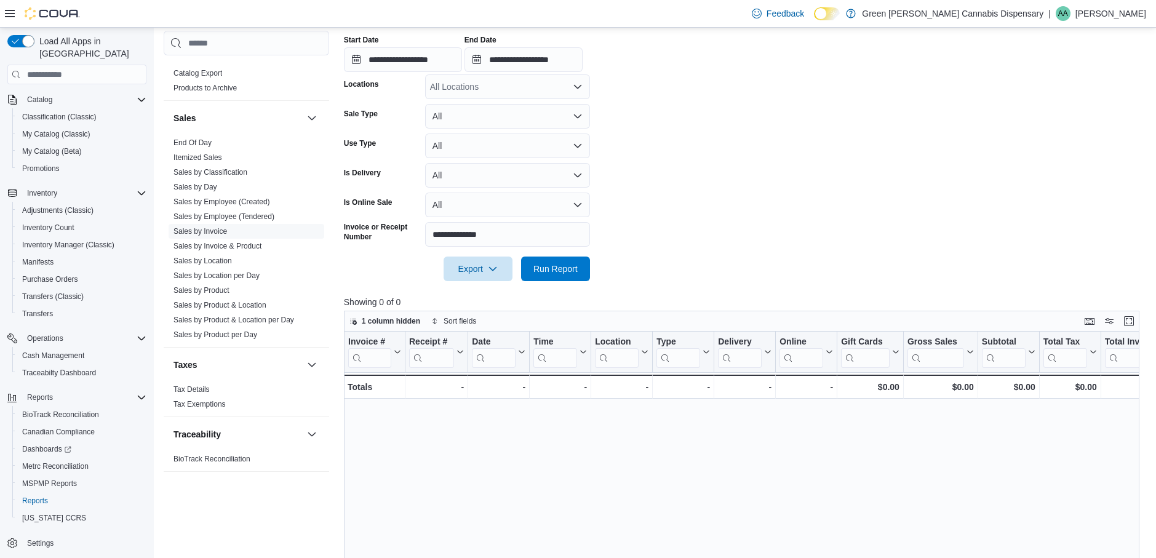
scroll to position [246, 0]
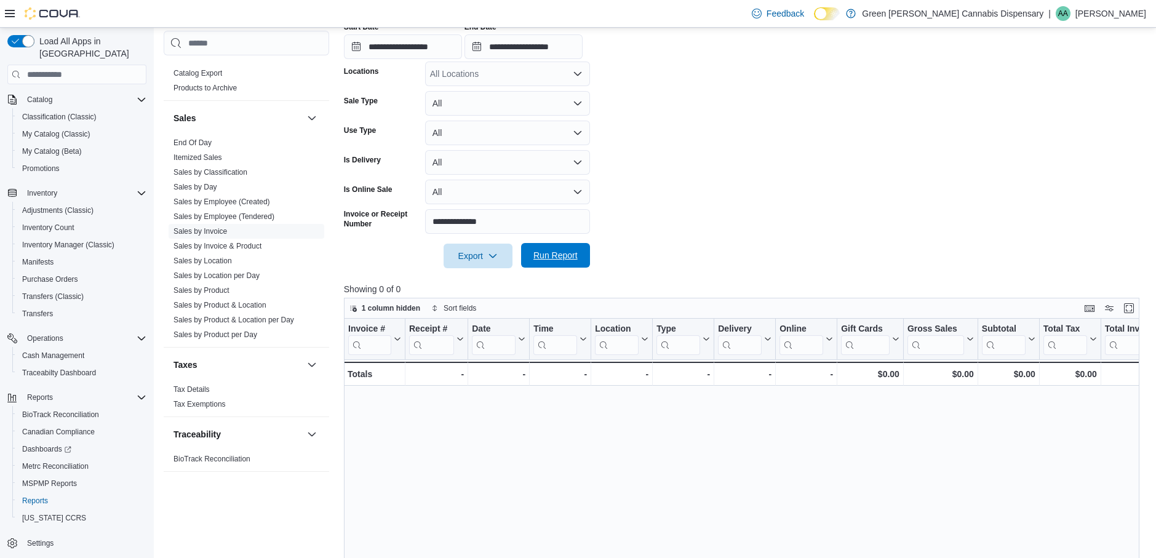
click at [563, 260] on span "Run Report" at bounding box center [555, 255] width 44 height 12
click at [463, 223] on input "**********" at bounding box center [507, 221] width 165 height 25
type input "**********"
click at [570, 252] on span "Run Report" at bounding box center [555, 255] width 44 height 12
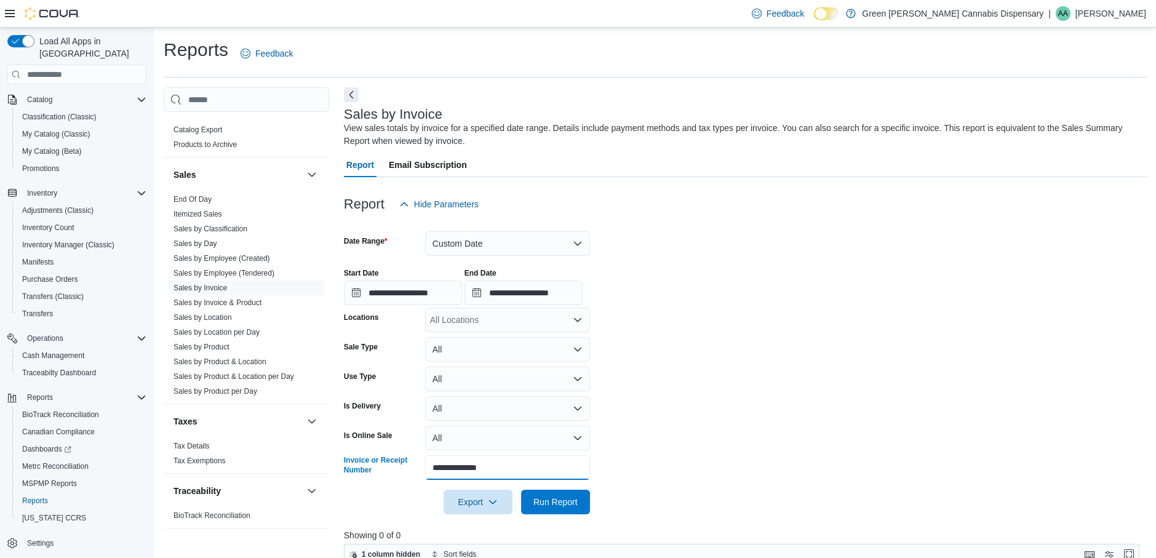
drag, startPoint x: 522, startPoint y: 463, endPoint x: 296, endPoint y: 465, distance: 226.4
click at [295, 464] on div "Cash Management Cash Management Cash Out Details Compliance OCS Transaction Sub…" at bounding box center [656, 538] width 984 height 903
type input "**********"
click at [564, 499] on span "Run Report" at bounding box center [555, 501] width 44 height 12
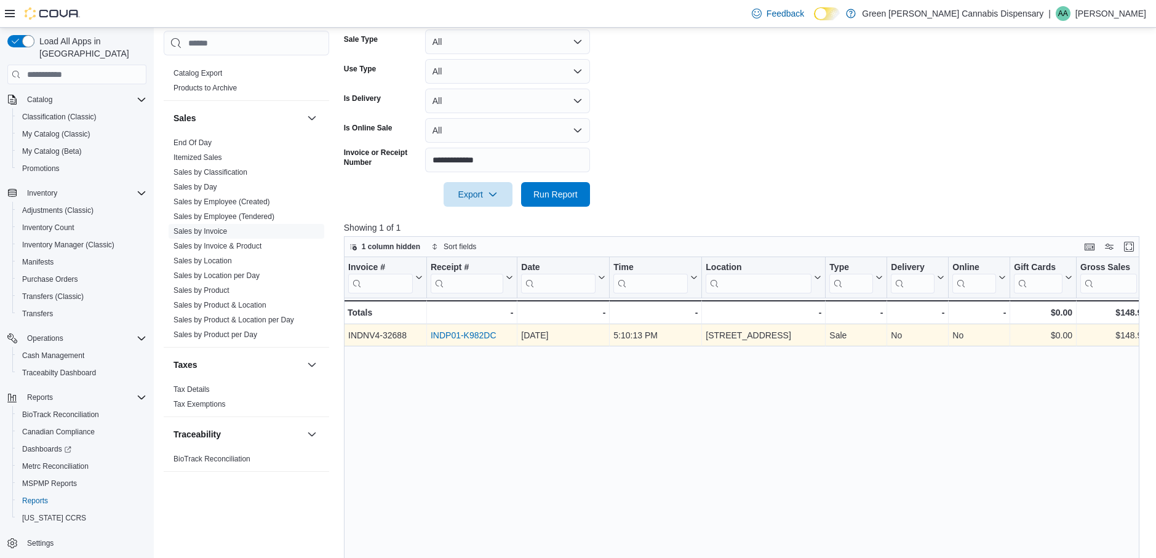
click at [465, 337] on link "INDP01-K982DC" at bounding box center [464, 336] width 66 height 10
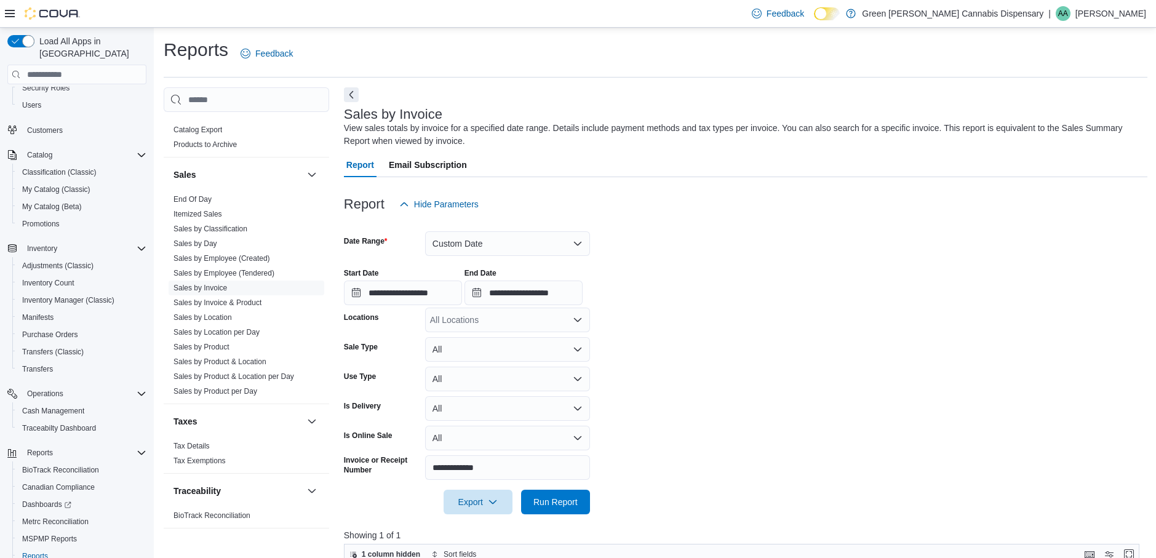
scroll to position [0, 0]
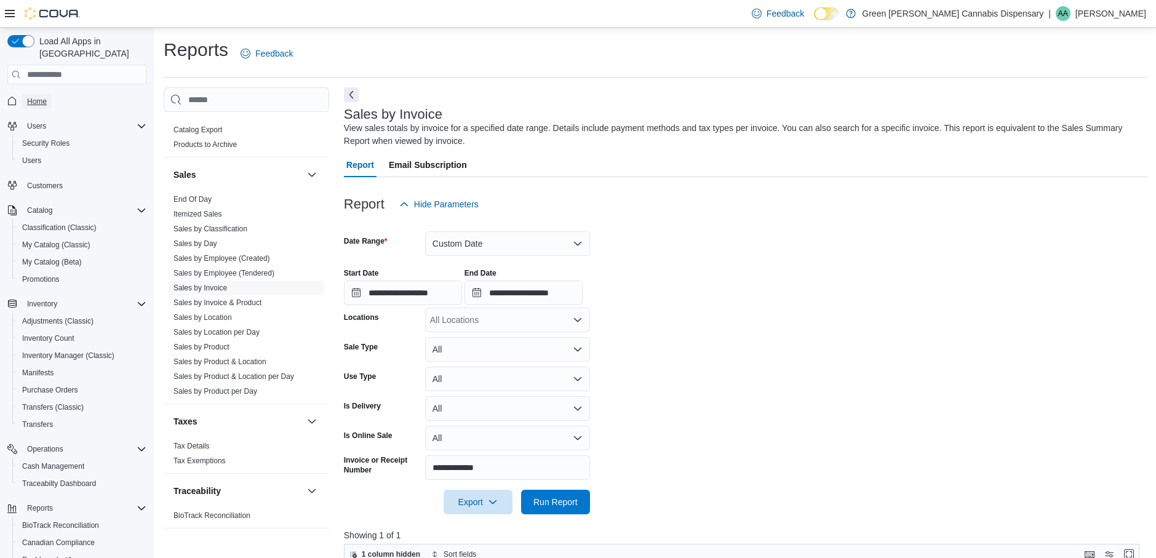
click at [38, 97] on span "Home" at bounding box center [37, 102] width 20 height 10
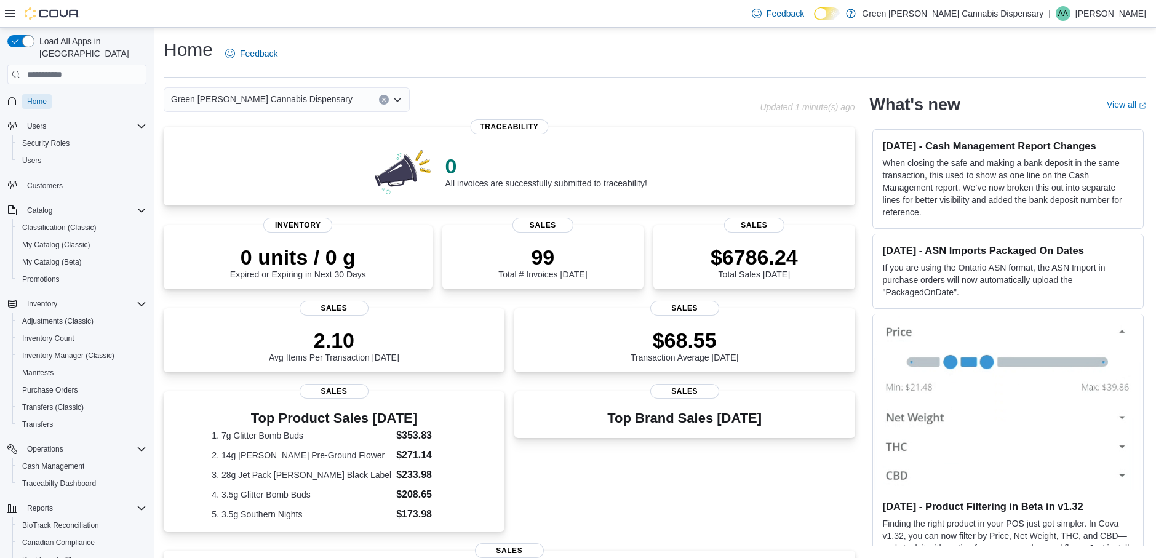
drag, startPoint x: 41, startPoint y: 93, endPoint x: 41, endPoint y: 86, distance: 6.8
click at [41, 97] on span "Home" at bounding box center [37, 102] width 20 height 10
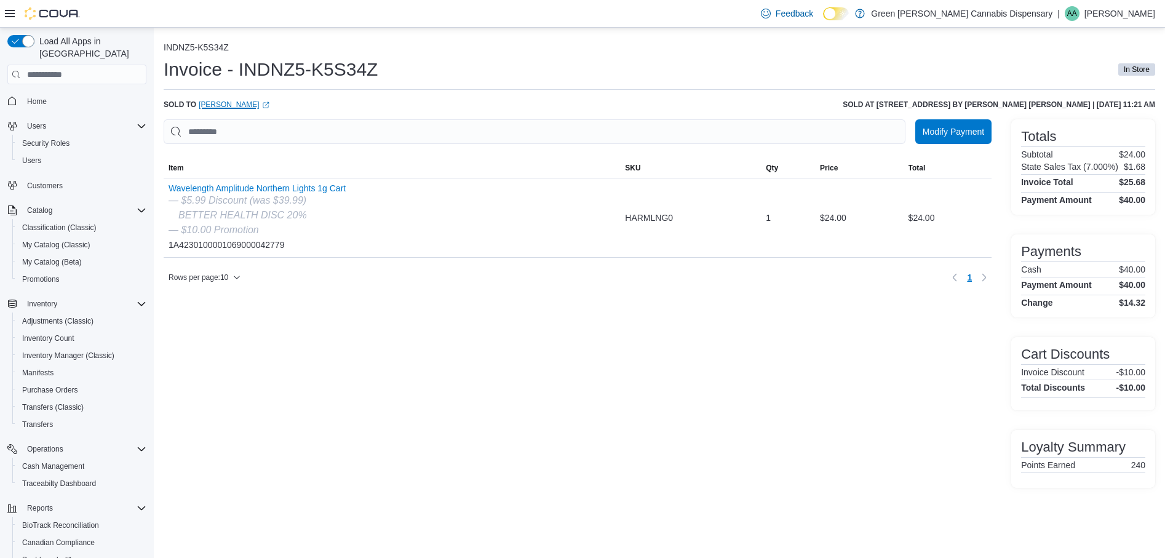
click at [247, 106] on link "[PERSON_NAME] (opens in a new tab or window)" at bounding box center [234, 105] width 71 height 10
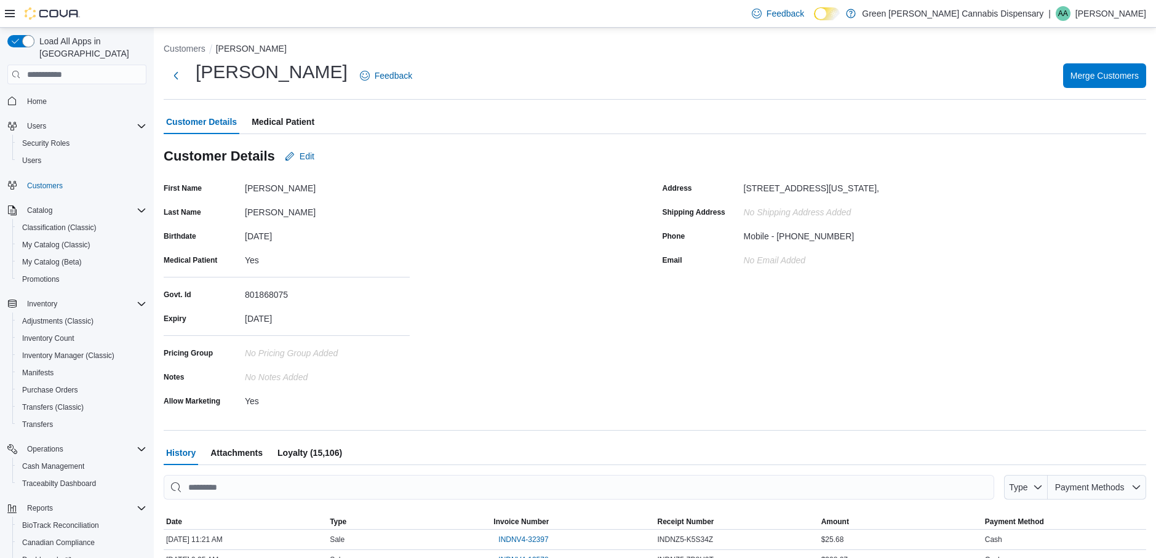
click at [301, 122] on span "Medical Patient" at bounding box center [283, 122] width 63 height 25
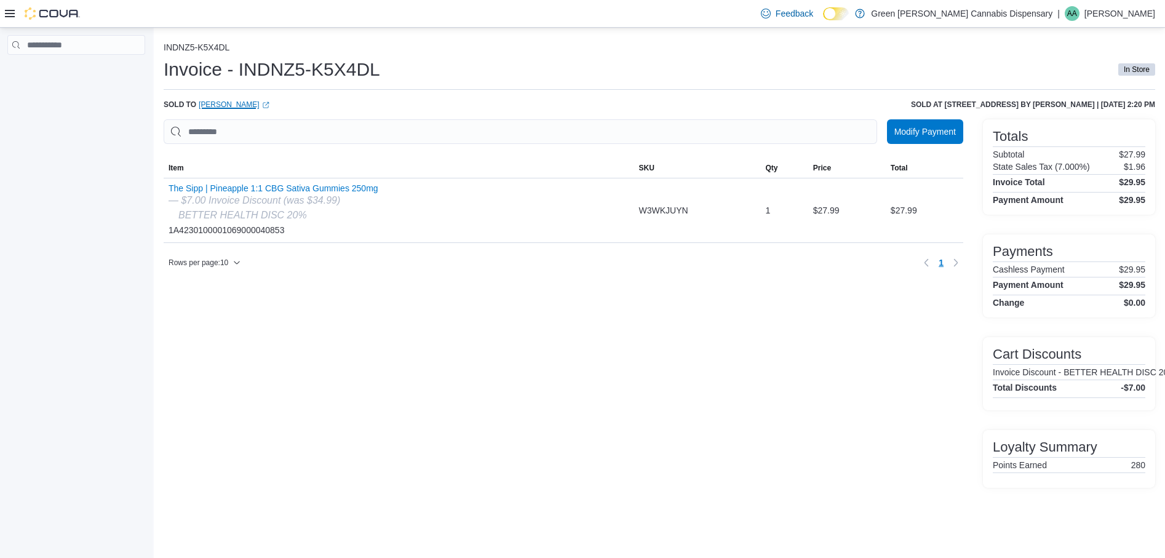
click at [253, 104] on link "[PERSON_NAME] (opens in a new tab or window)" at bounding box center [234, 105] width 71 height 10
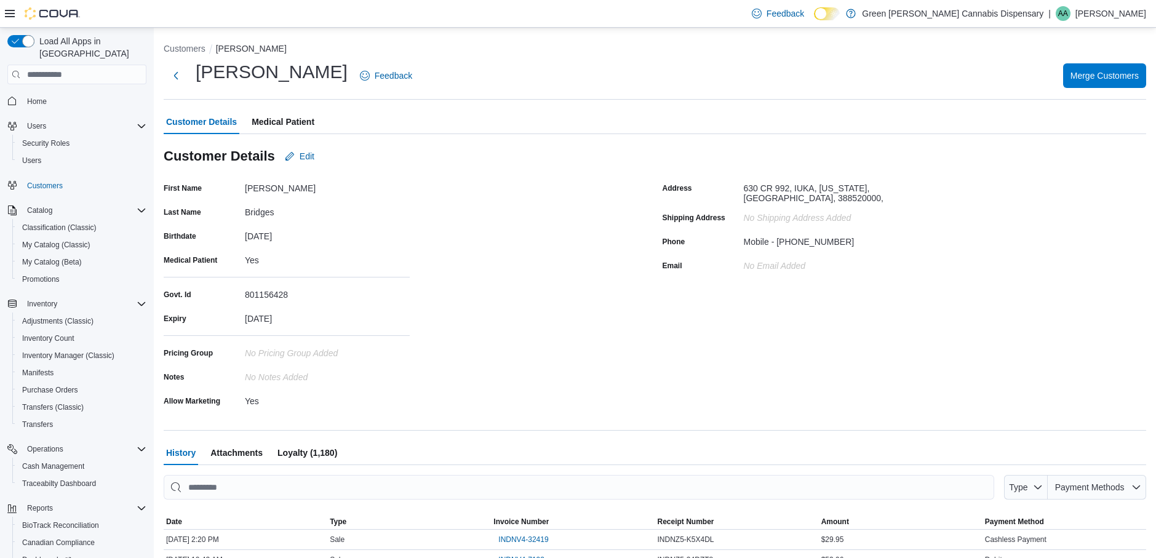
click at [294, 122] on span "Medical Patient" at bounding box center [283, 122] width 63 height 25
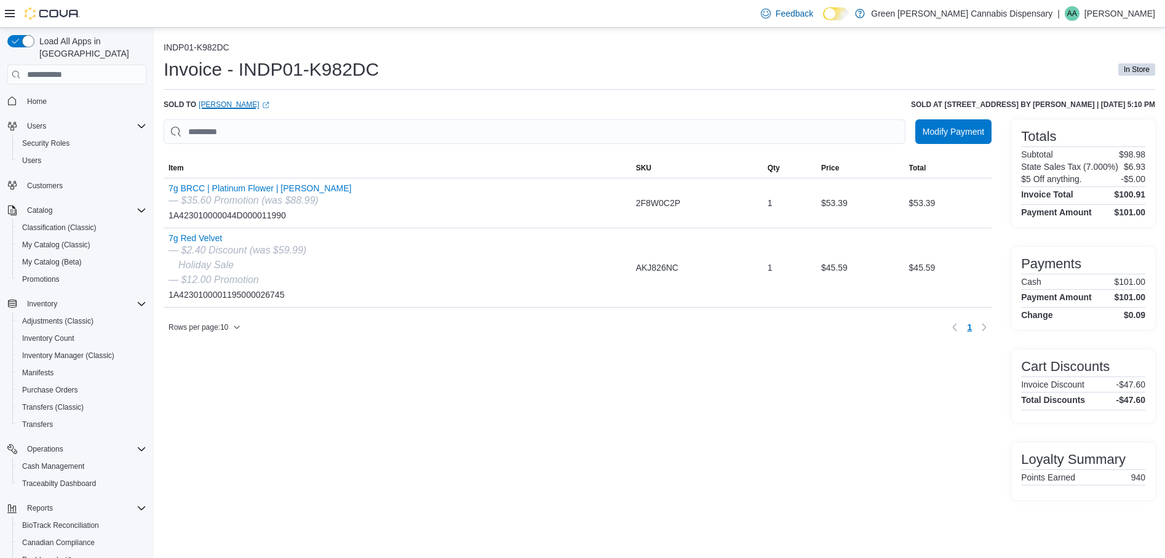
click at [248, 105] on link "[PERSON_NAME] (opens in a new tab or window)" at bounding box center [234, 105] width 71 height 10
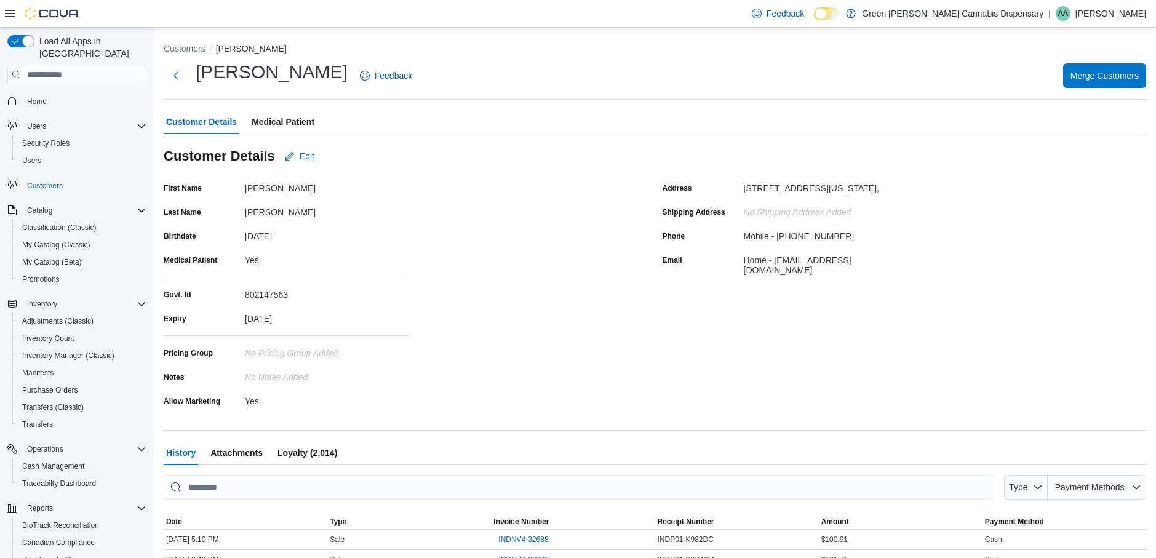
click at [284, 122] on span "Medical Patient" at bounding box center [283, 122] width 63 height 25
